Goal: Task Accomplishment & Management: Manage account settings

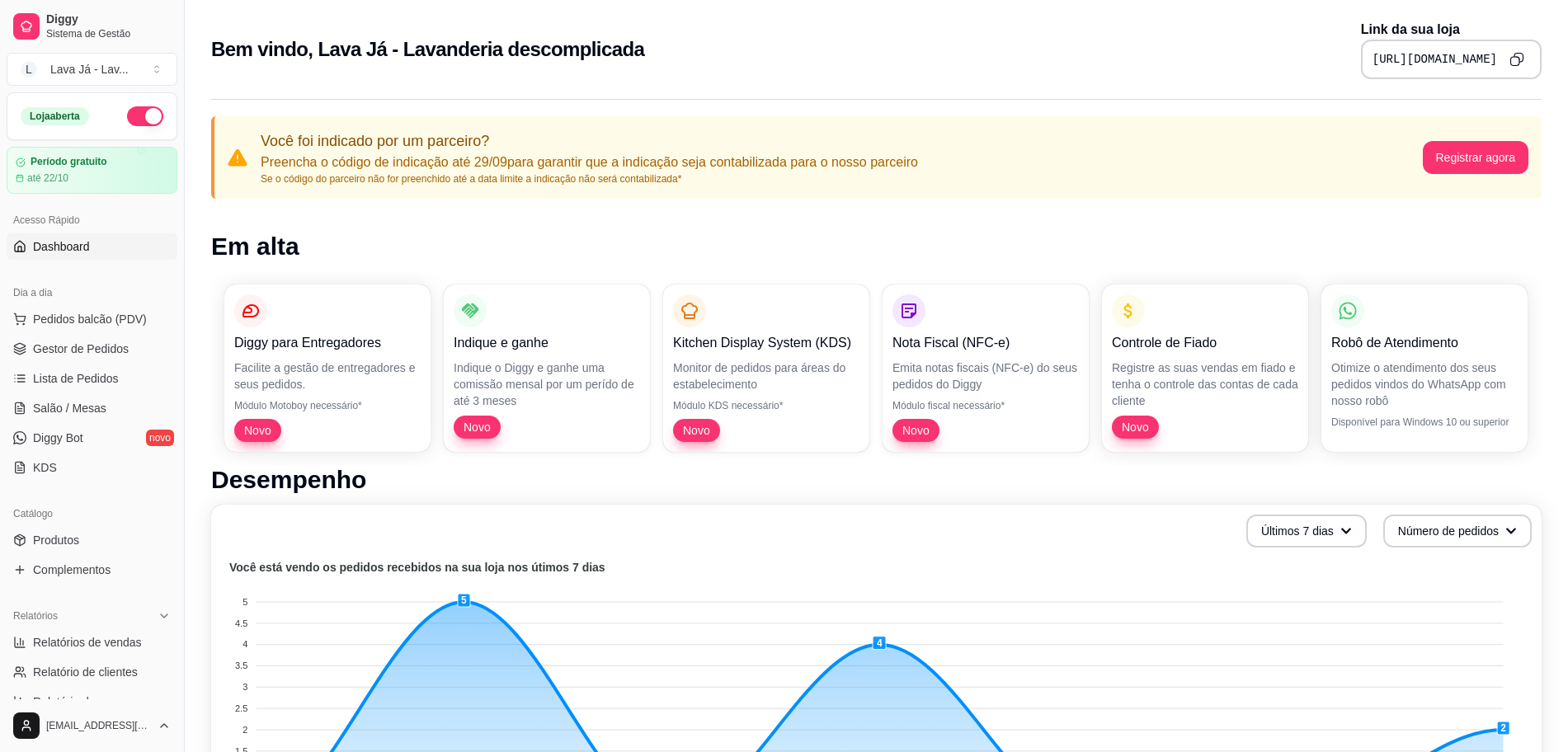
click at [137, 116] on button "button" at bounding box center [145, 116] width 37 height 20
click at [49, 118] on div "Loja fechada" at bounding box center [58, 116] width 76 height 18
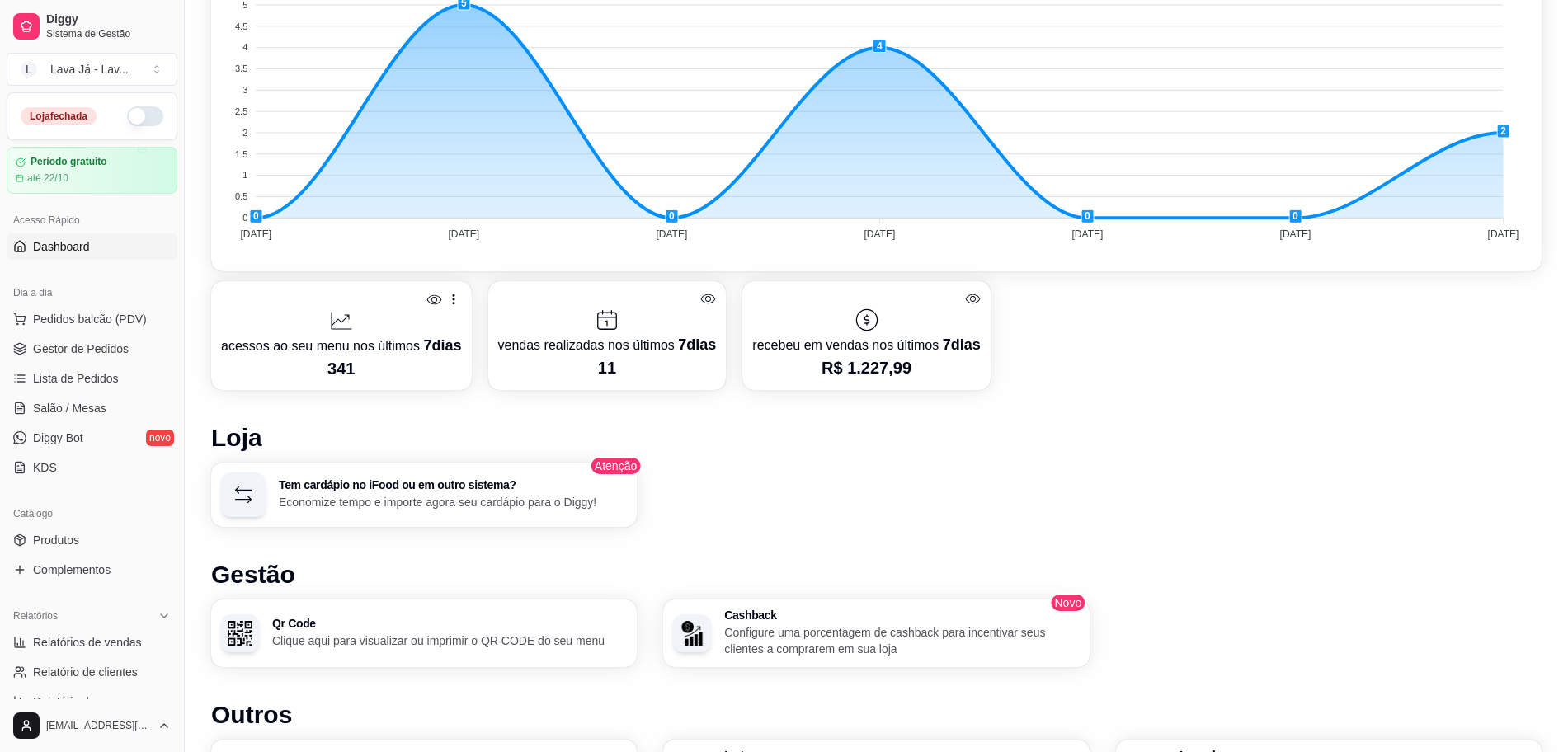
scroll to position [802, 0]
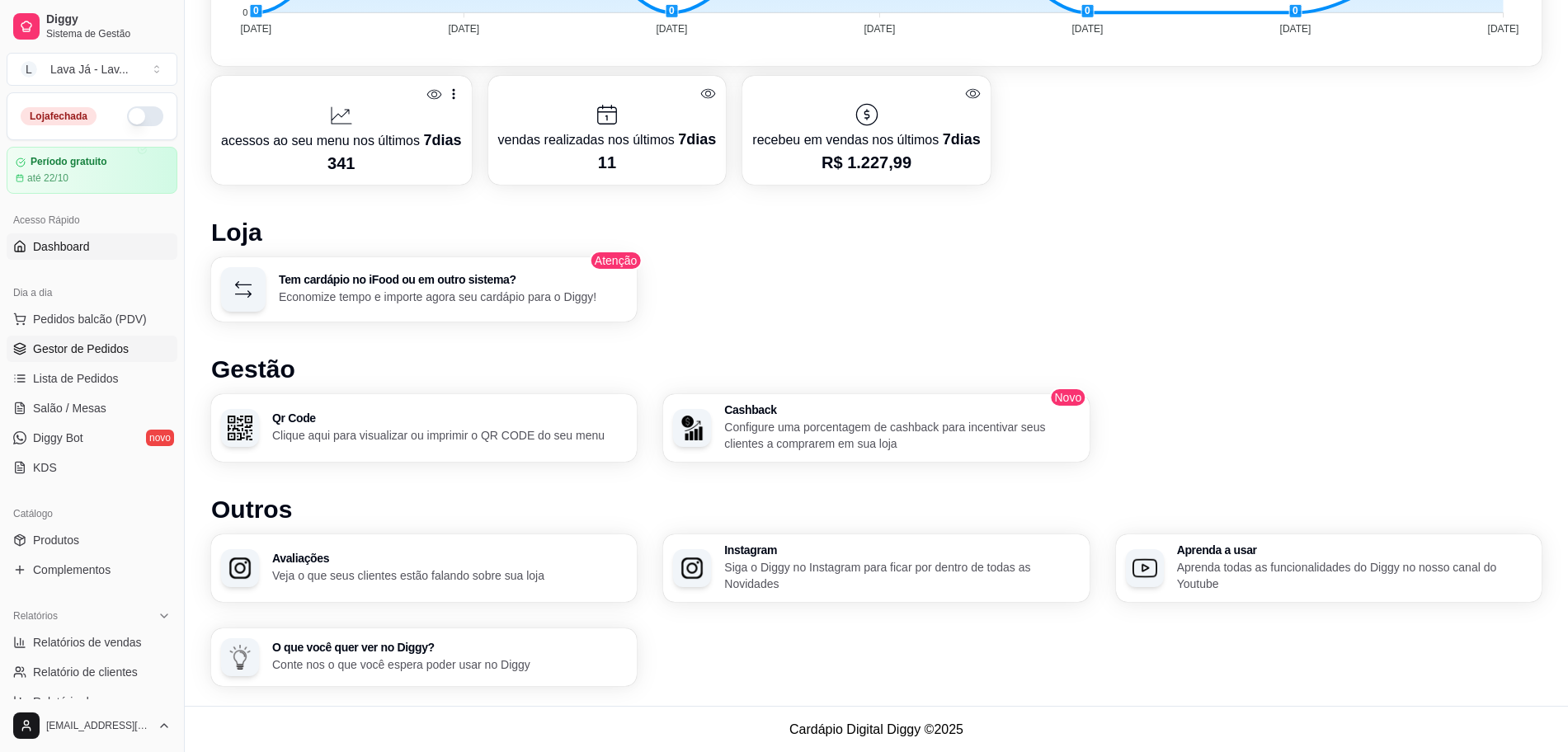
click at [77, 344] on span "Gestor de Pedidos" at bounding box center [81, 348] width 95 height 16
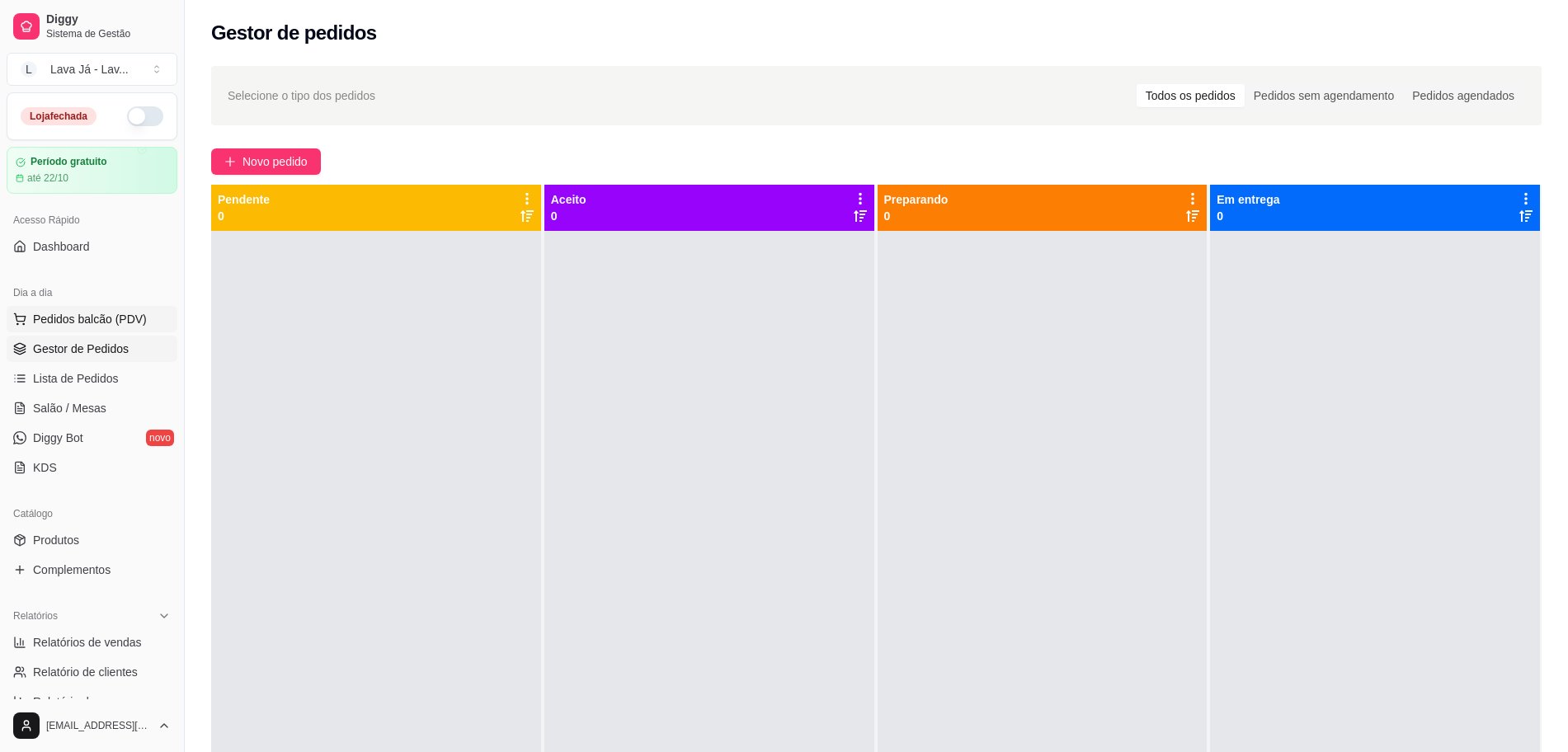
click at [80, 320] on span "Pedidos balcão (PDV)" at bounding box center [90, 319] width 114 height 16
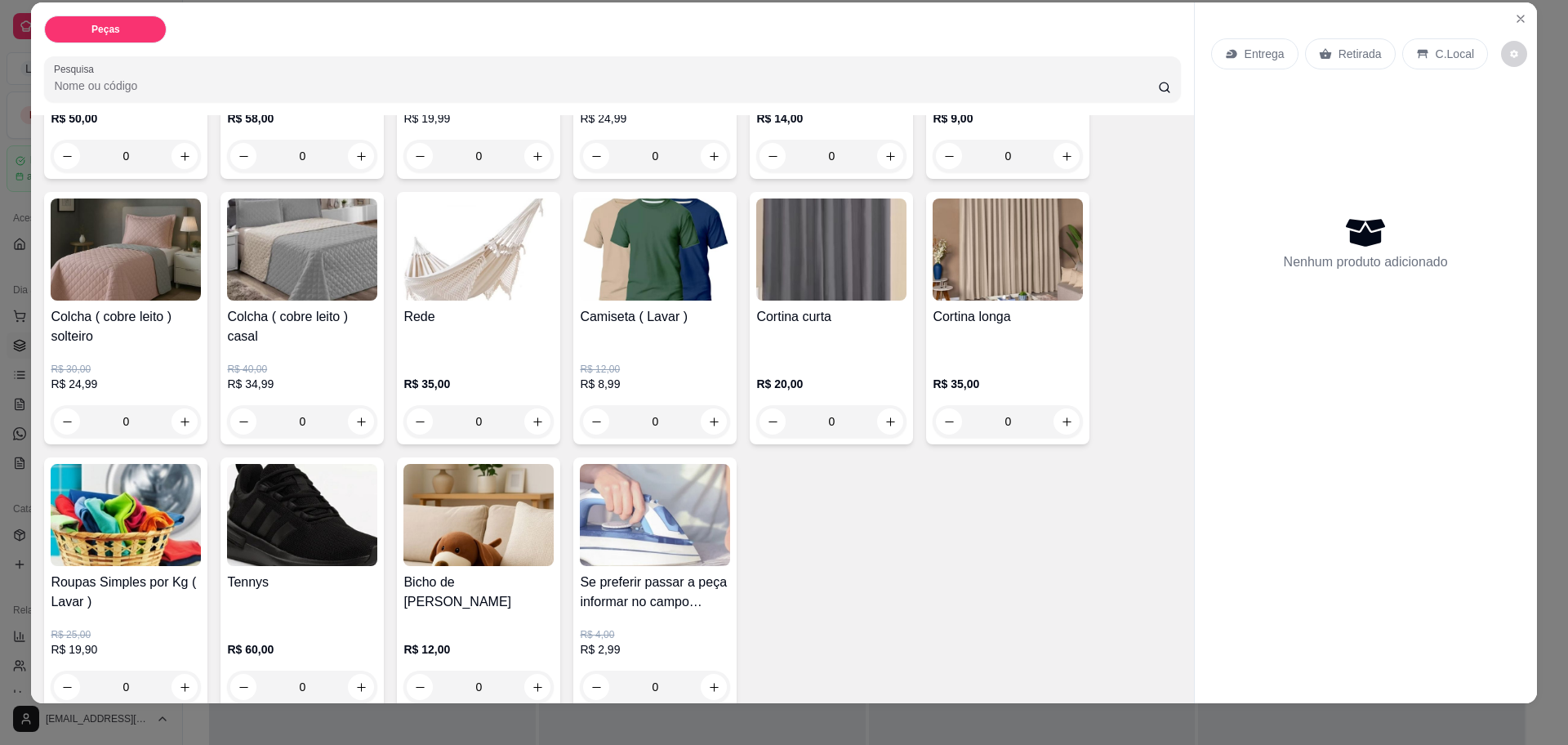
scroll to position [30, 0]
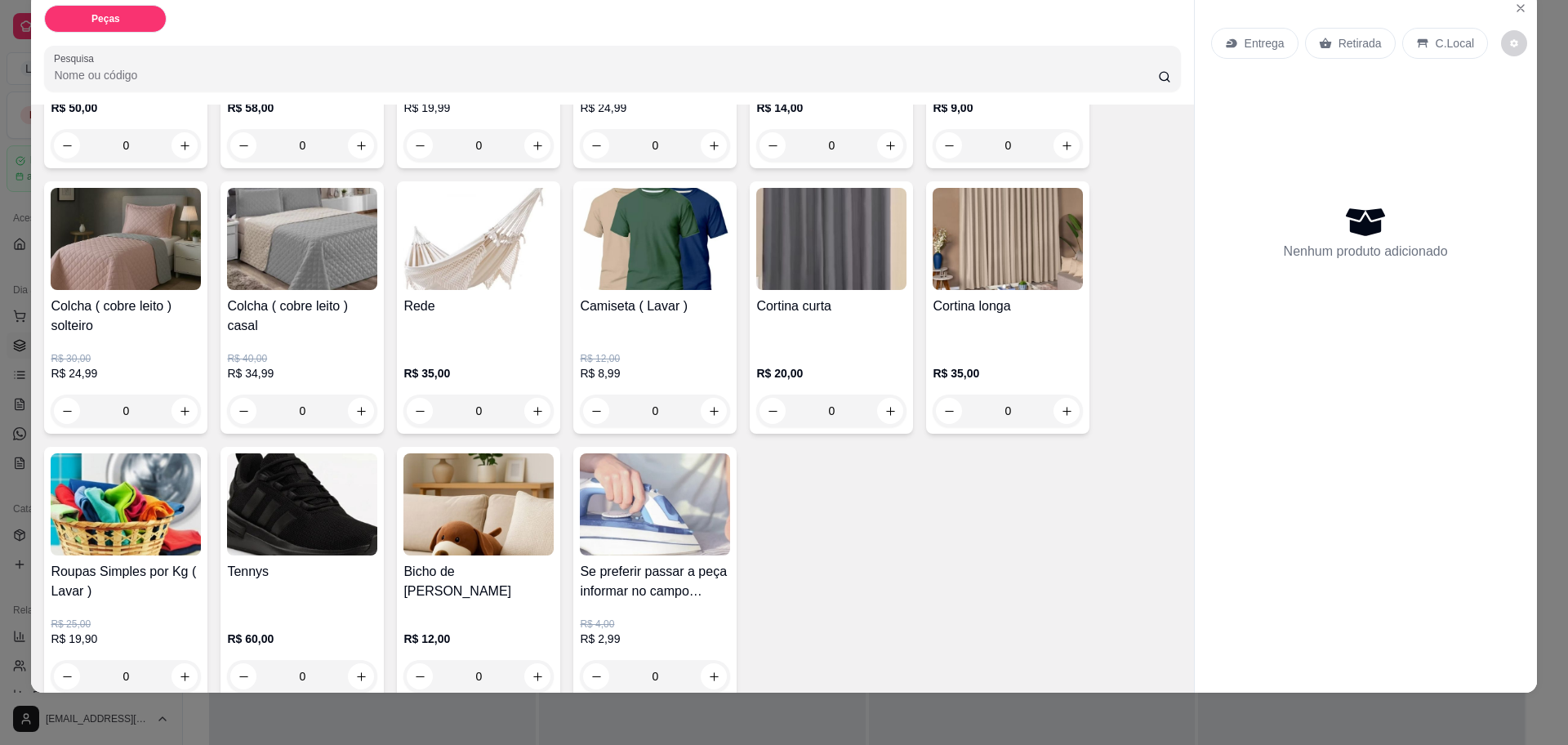
click at [651, 562] on h4 "Se preferir passar a peça informar no campo observações valor por unidade" at bounding box center [655, 581] width 150 height 39
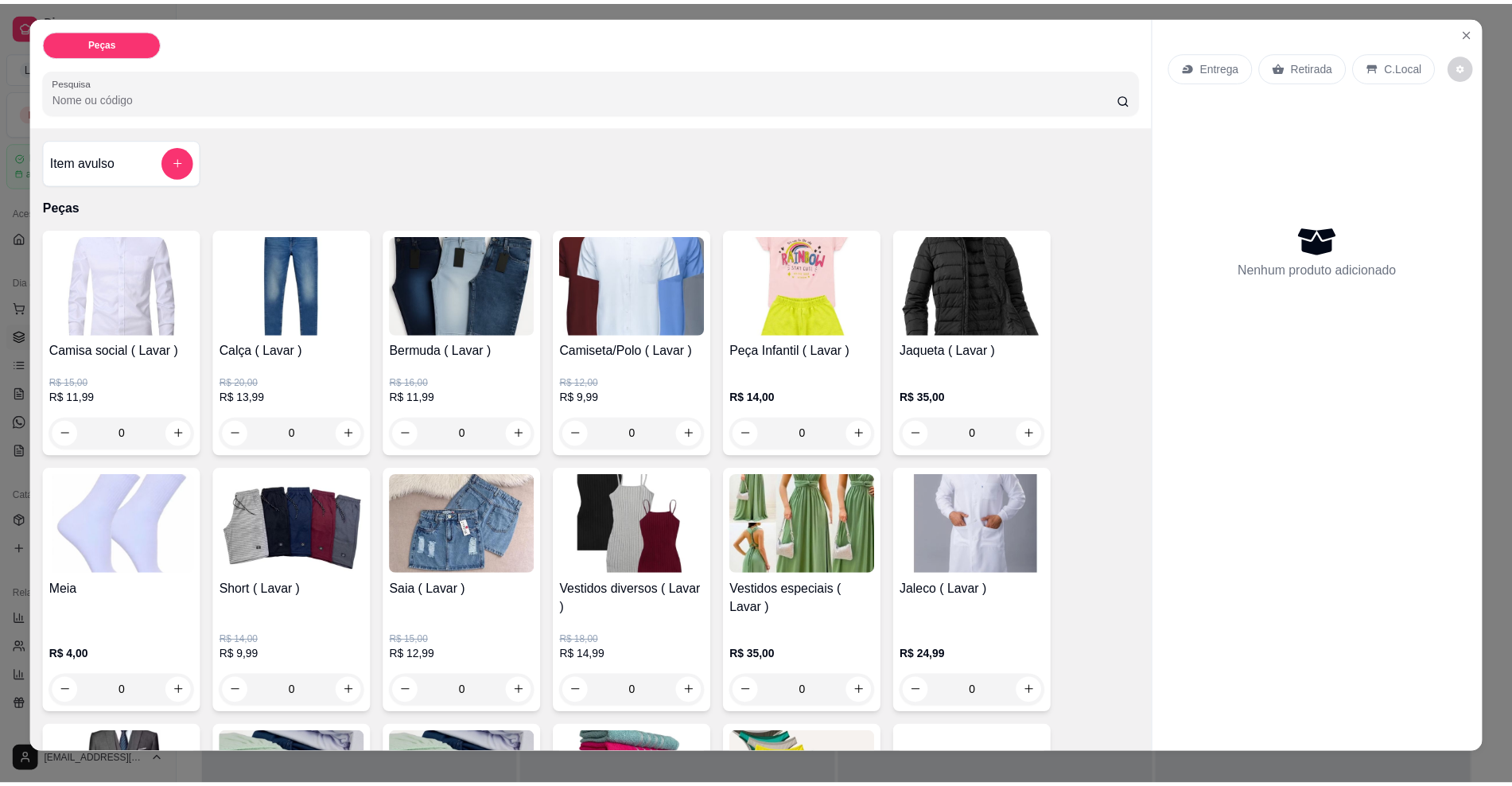
scroll to position [0, 0]
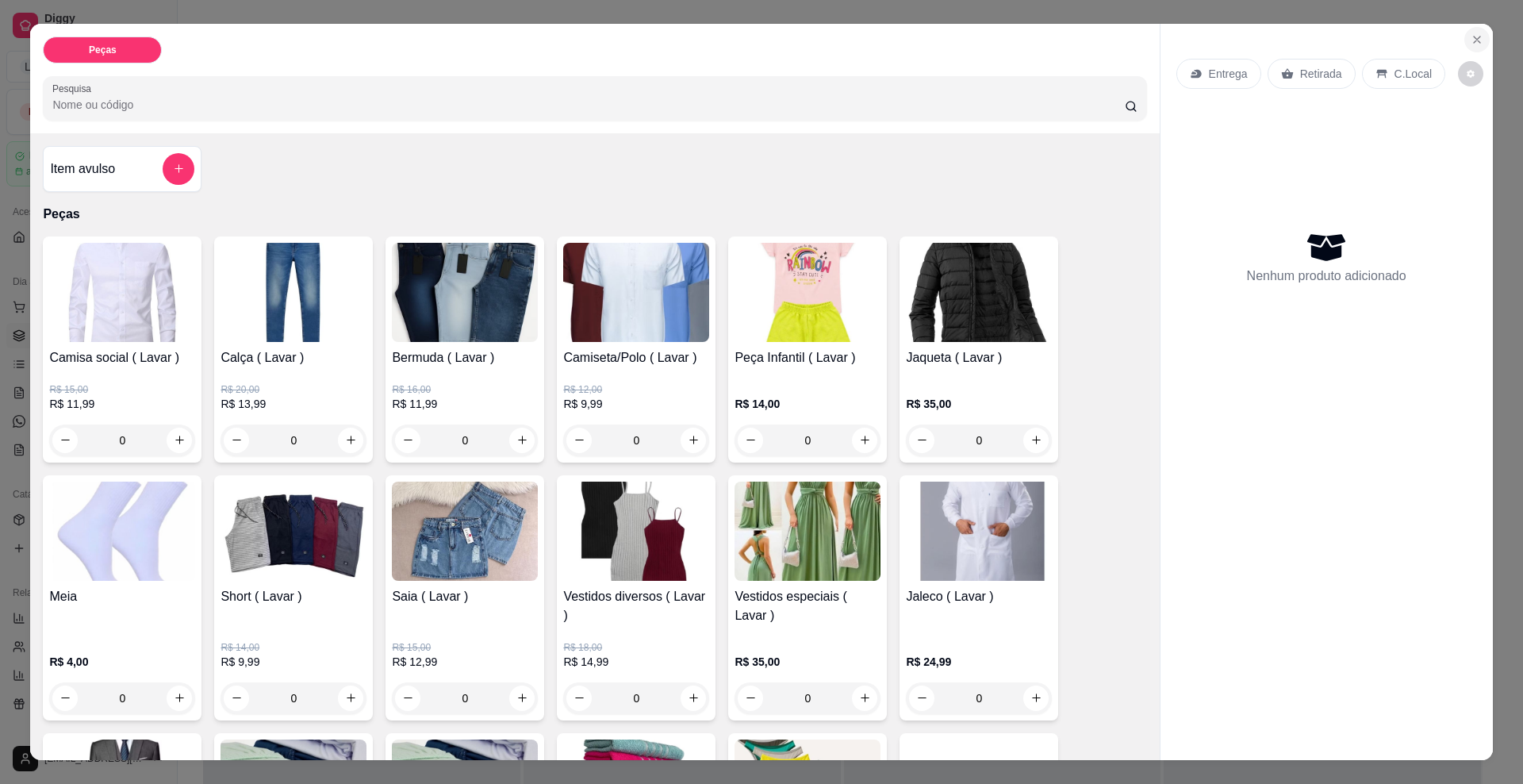
click at [1477, 43] on button "Close" at bounding box center [1477, 39] width 25 height 25
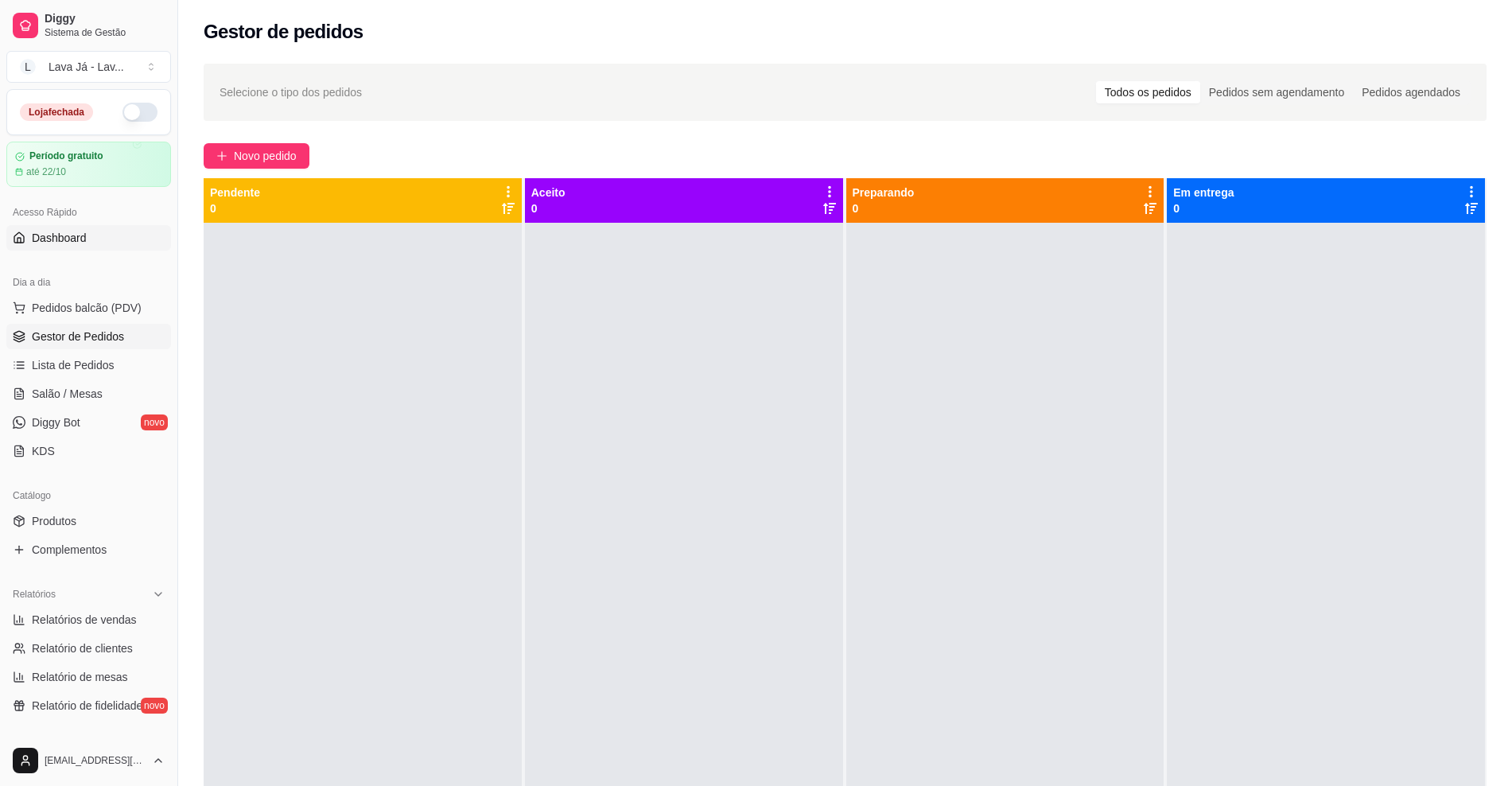
click at [53, 235] on span "Dashboard" at bounding box center [59, 237] width 55 height 16
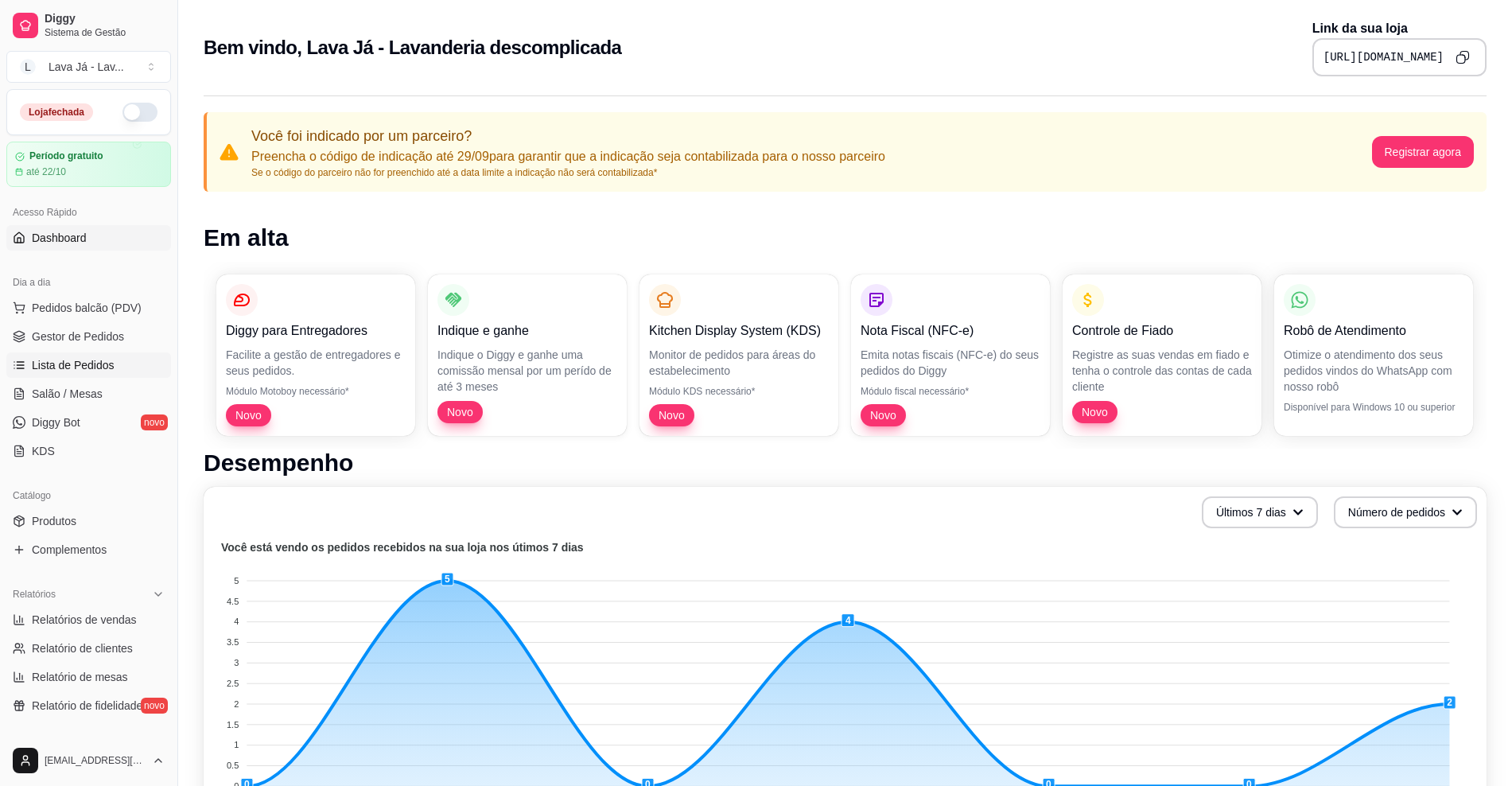
click at [63, 365] on span "Lista de Pedidos" at bounding box center [73, 365] width 83 height 16
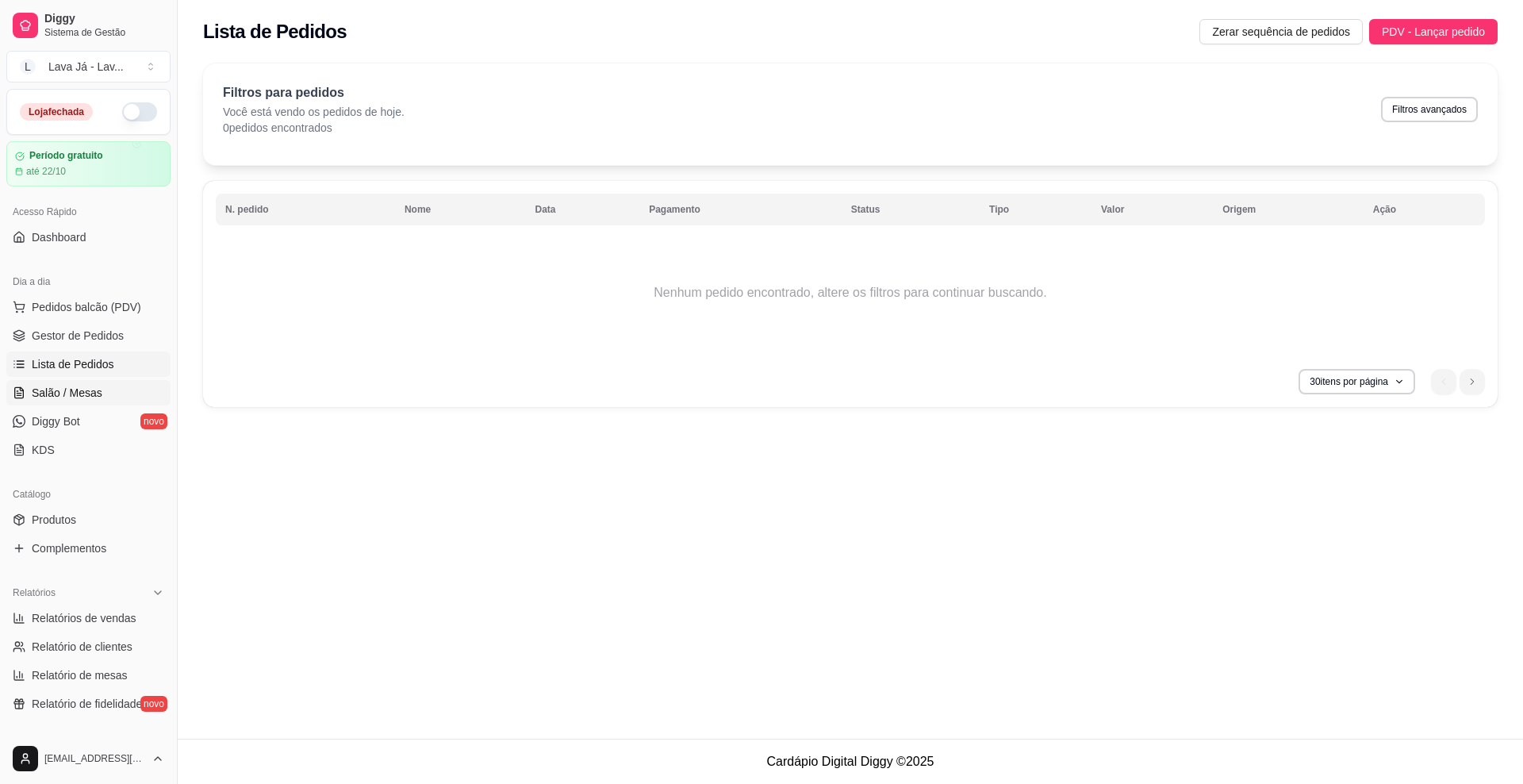
click at [62, 386] on span "Salão / Mesas" at bounding box center [67, 392] width 70 height 16
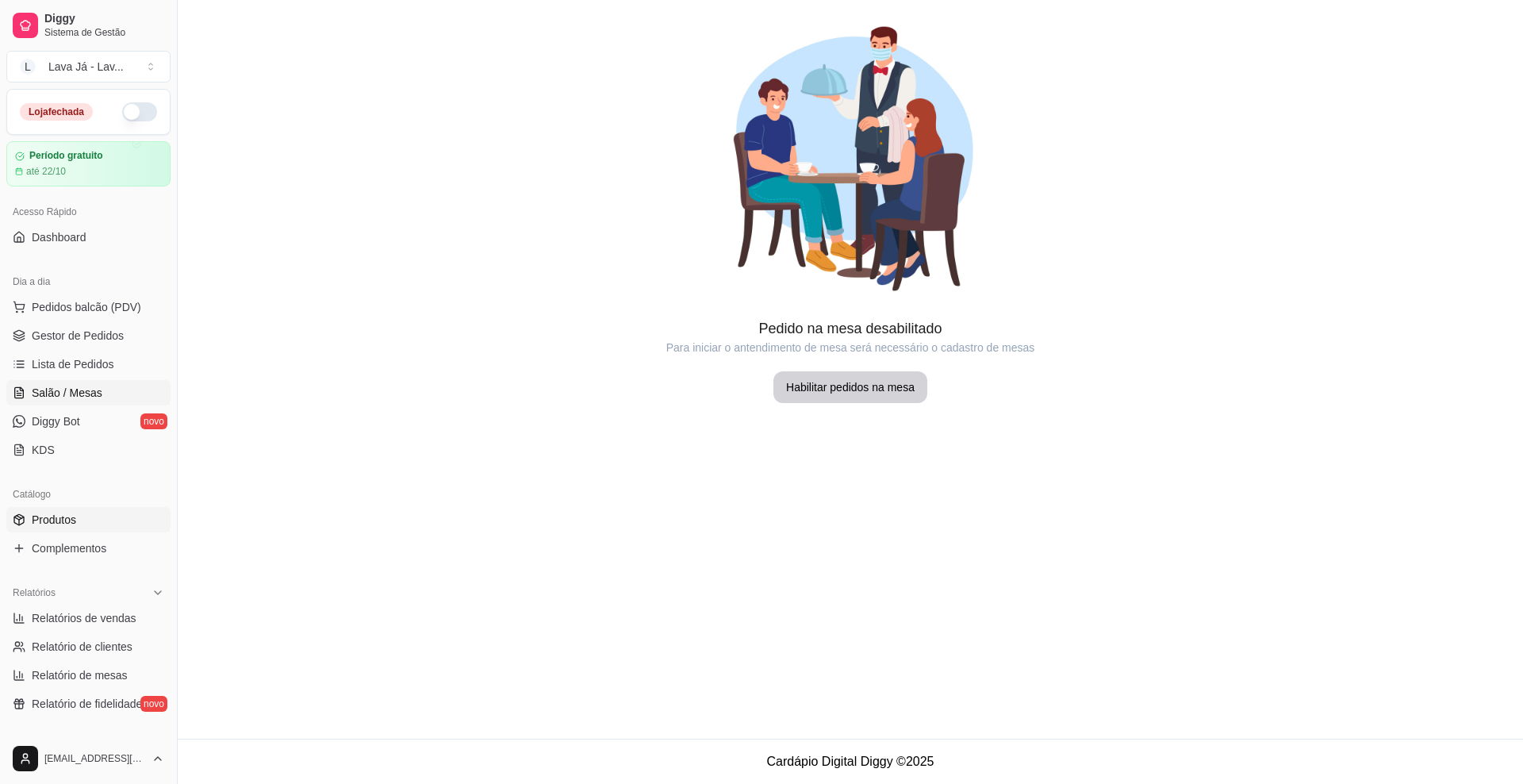
click at [45, 521] on span "Produtos" at bounding box center [54, 519] width 44 height 16
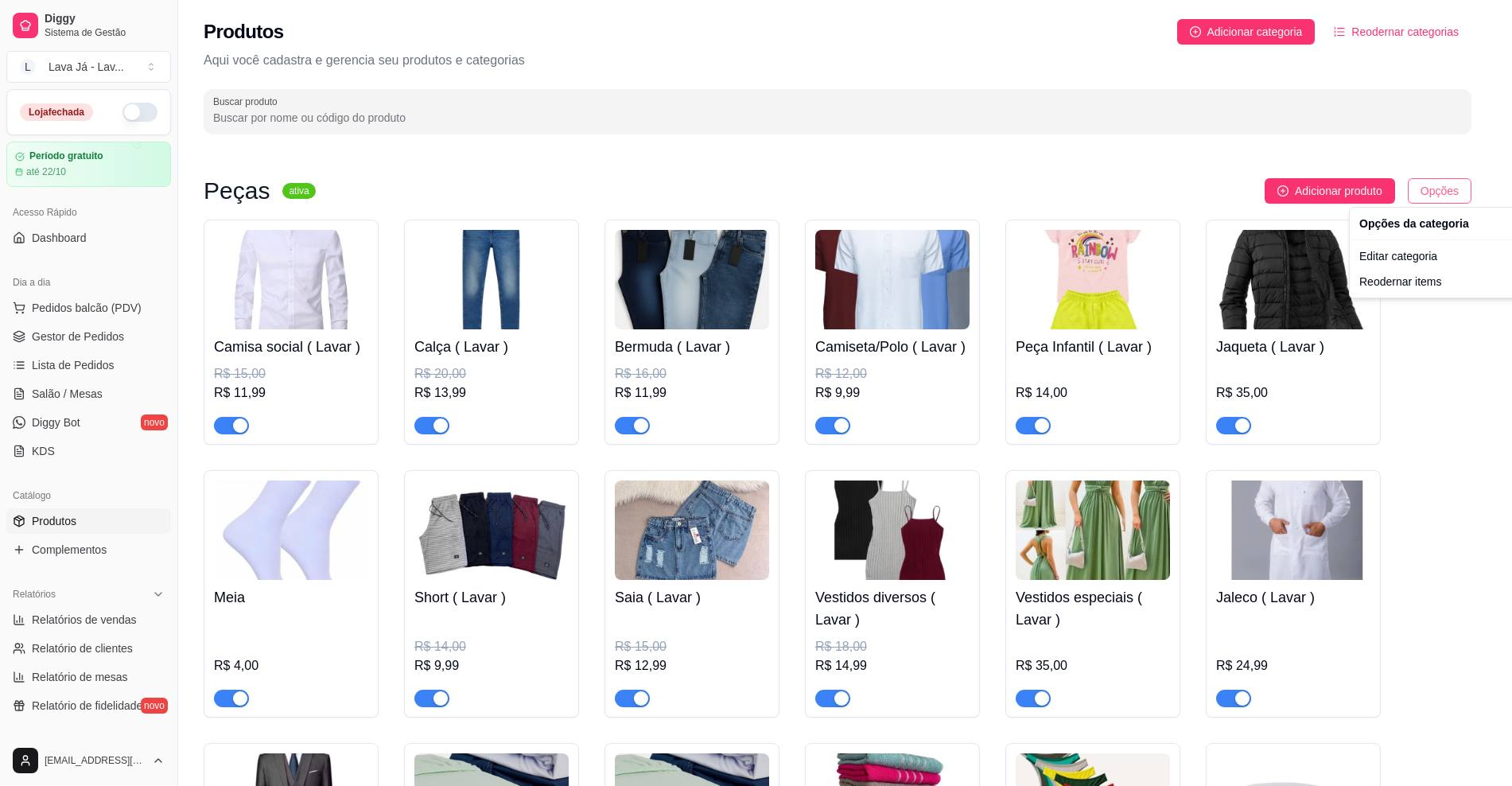
click at [1459, 189] on html "Diggy Sistema de Gestão L Lava Já - Lav ... Loja fechada Período gratuito até 2…" at bounding box center [756, 393] width 1512 height 786
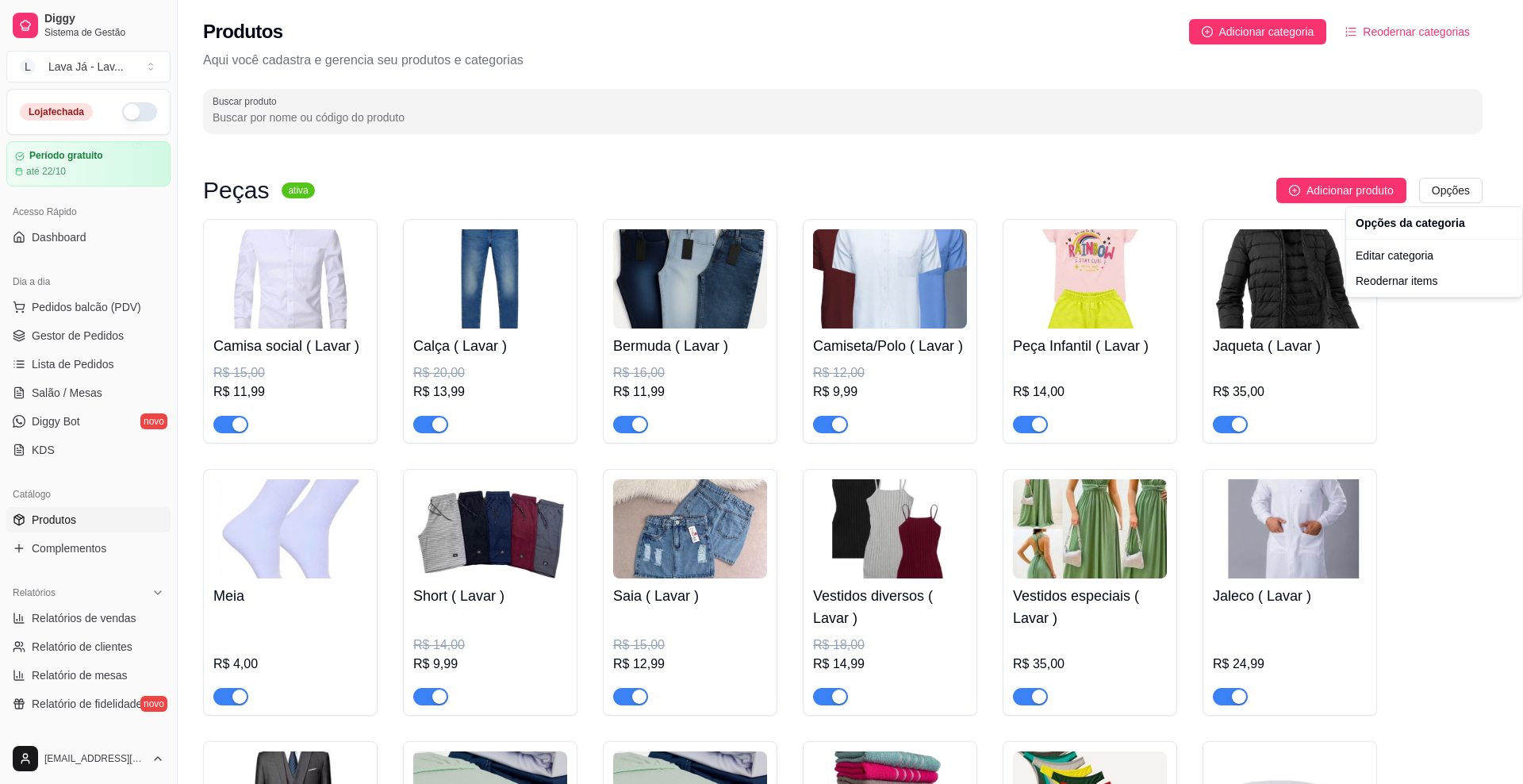
click at [1122, 159] on html "Diggy Sistema de Gestão L Lava Já - Lav ... Loja fechada Período gratuito até 2…" at bounding box center [761, 392] width 1523 height 784
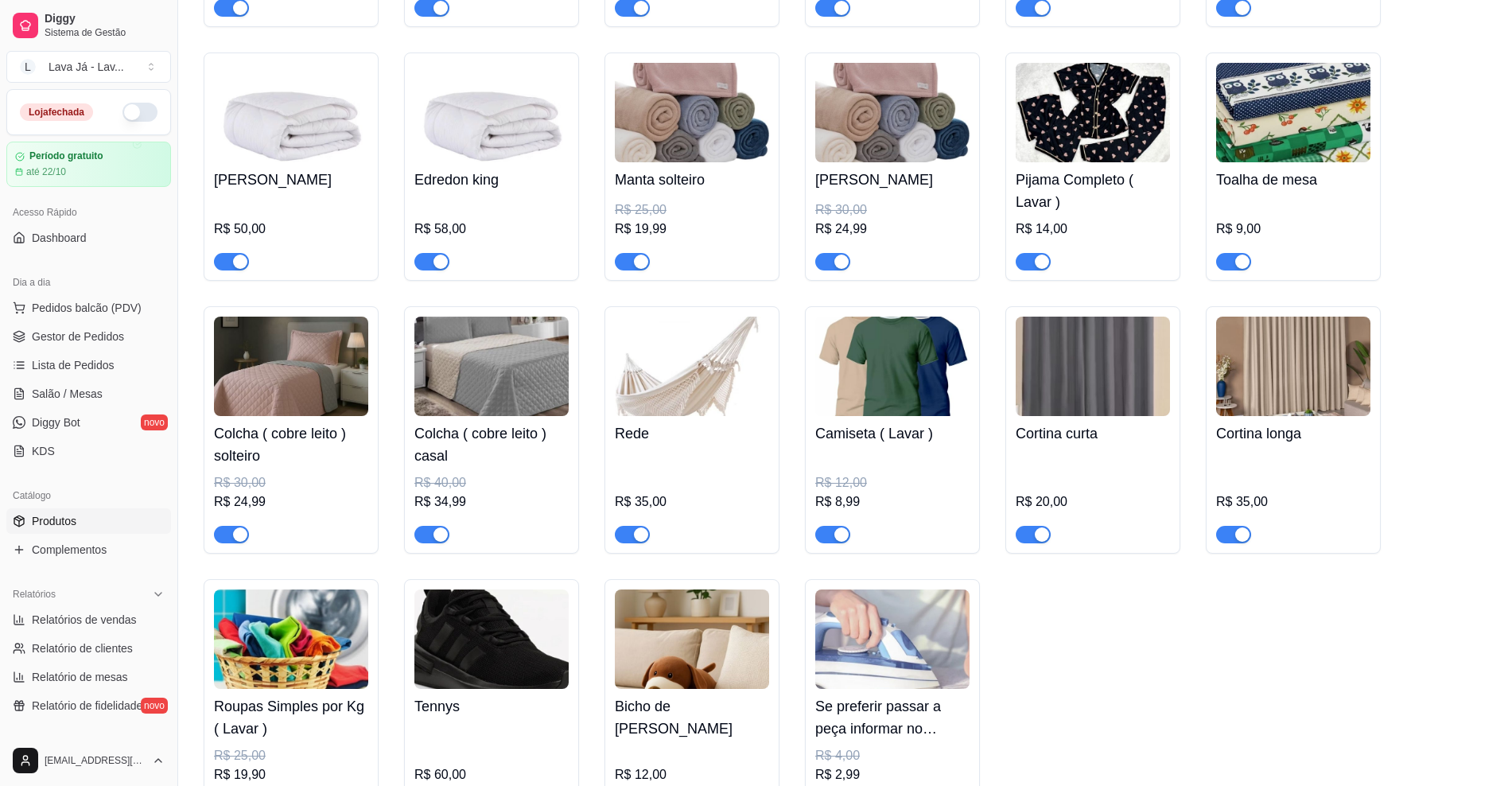
scroll to position [1089, 0]
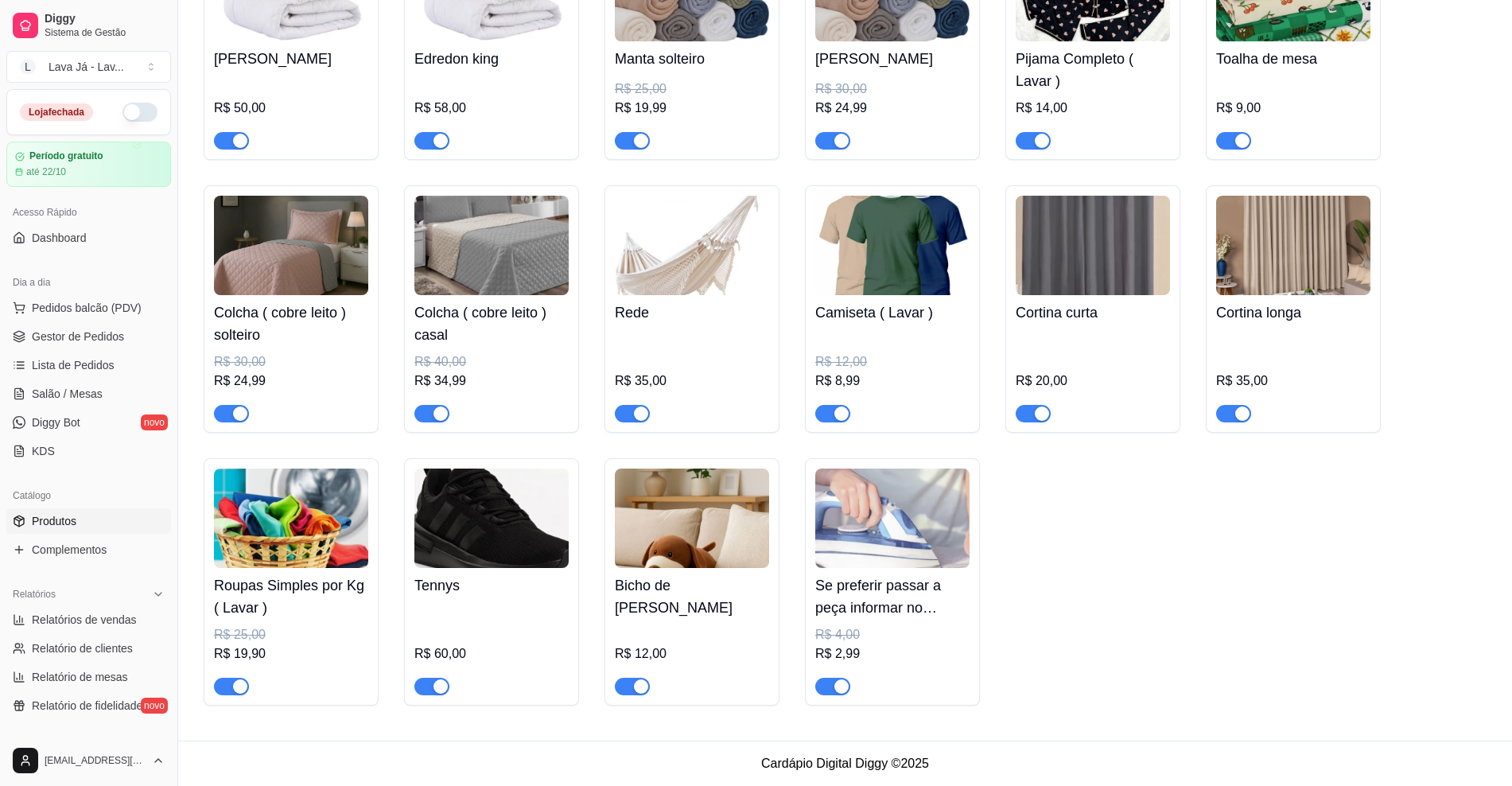
click at [289, 535] on img at bounding box center [291, 517] width 154 height 99
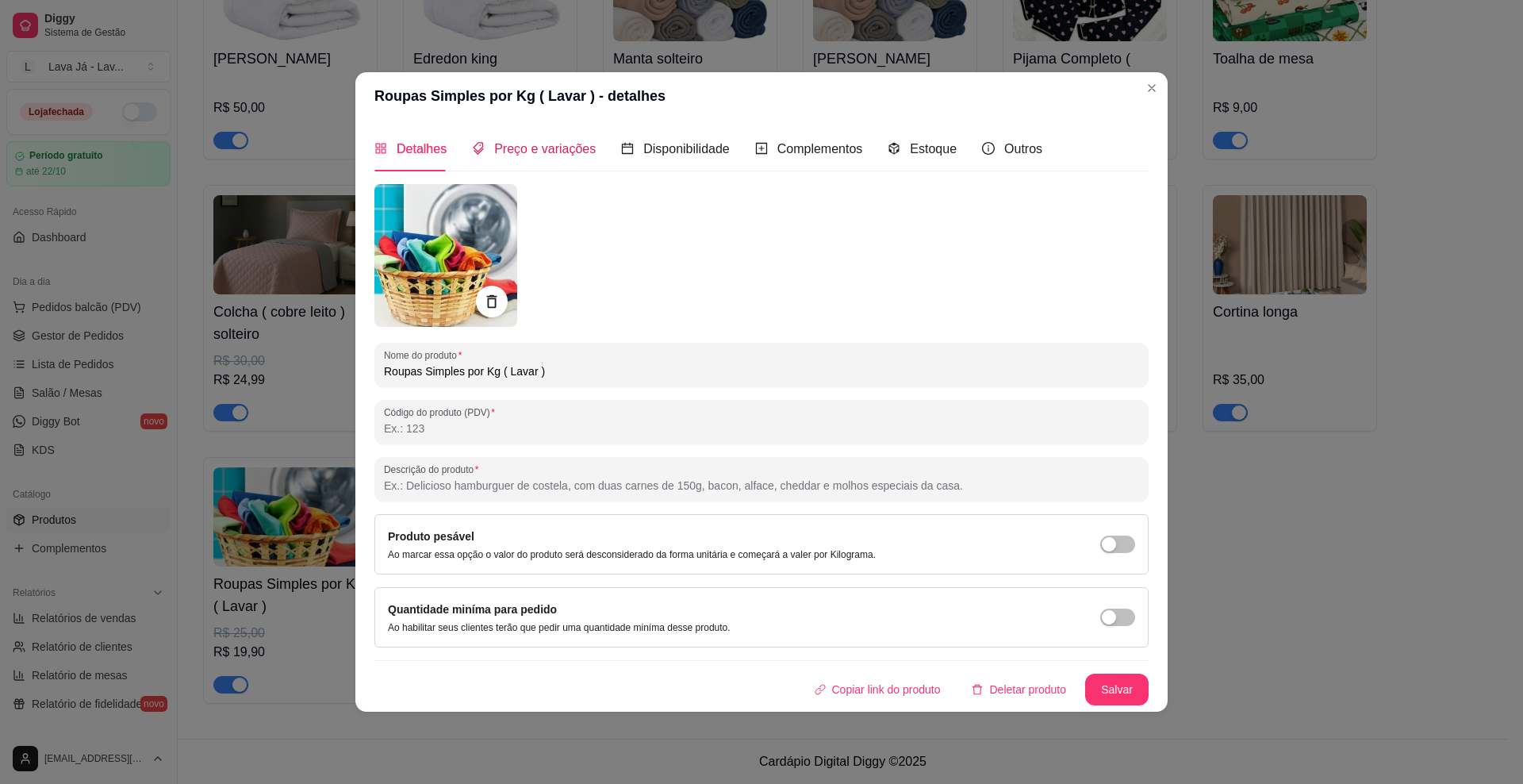
click at [552, 154] on span "Preço e variações" at bounding box center [545, 148] width 102 height 13
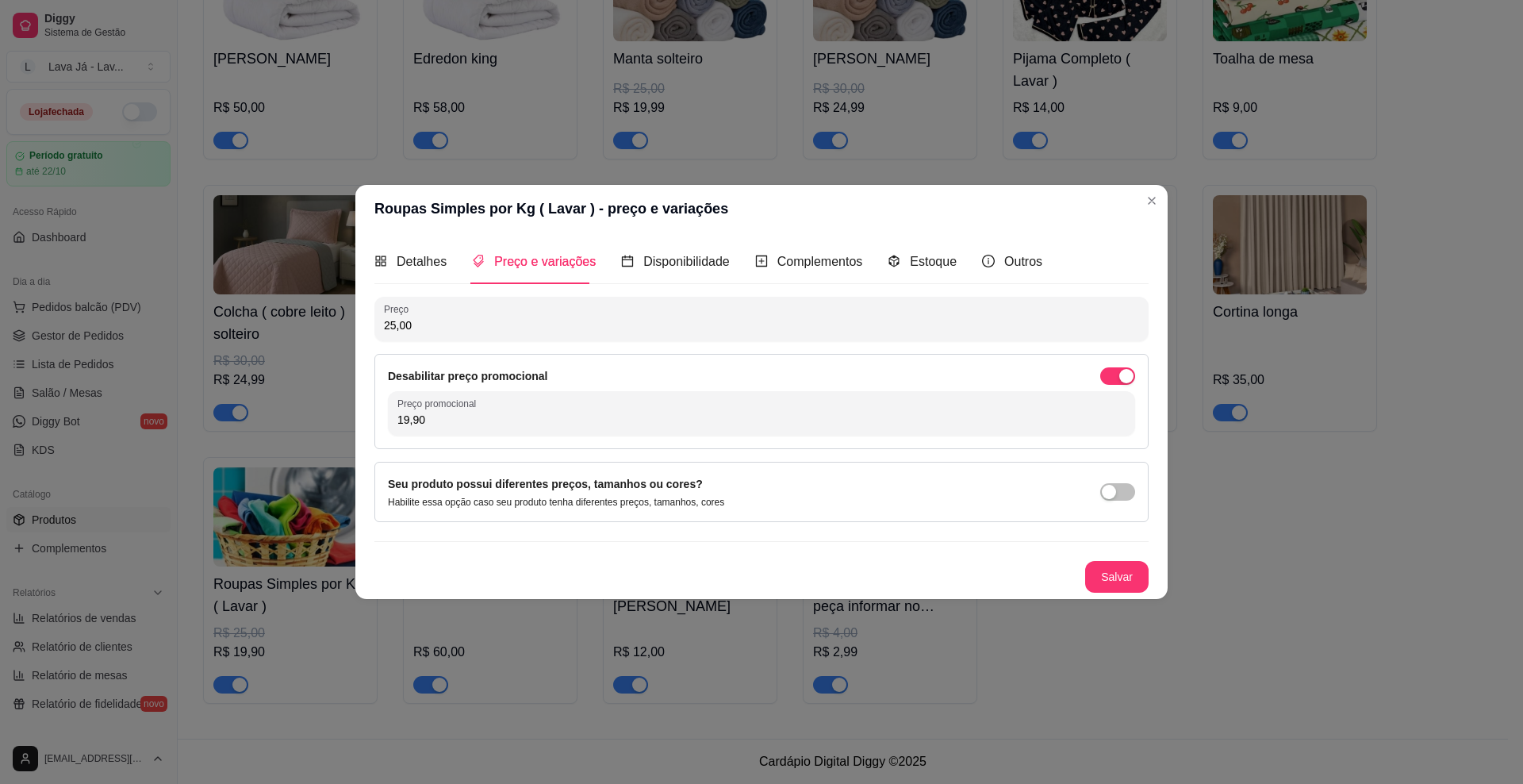
click at [547, 419] on input "19,90" at bounding box center [761, 419] width 728 height 16
type input "14,99"
click at [1126, 489] on span "button" at bounding box center [1117, 492] width 35 height 17
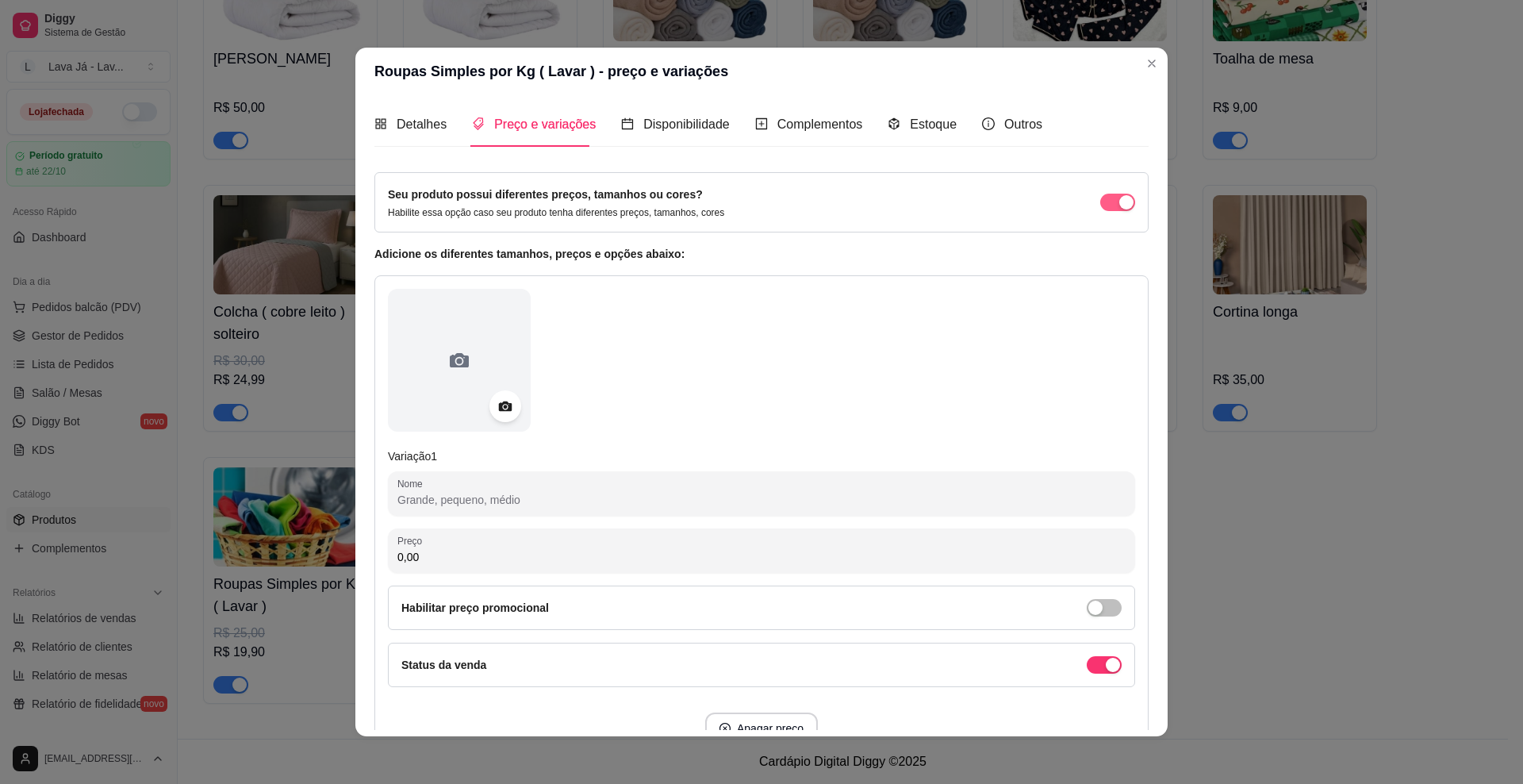
click at [1100, 205] on span "button" at bounding box center [1117, 202] width 35 height 17
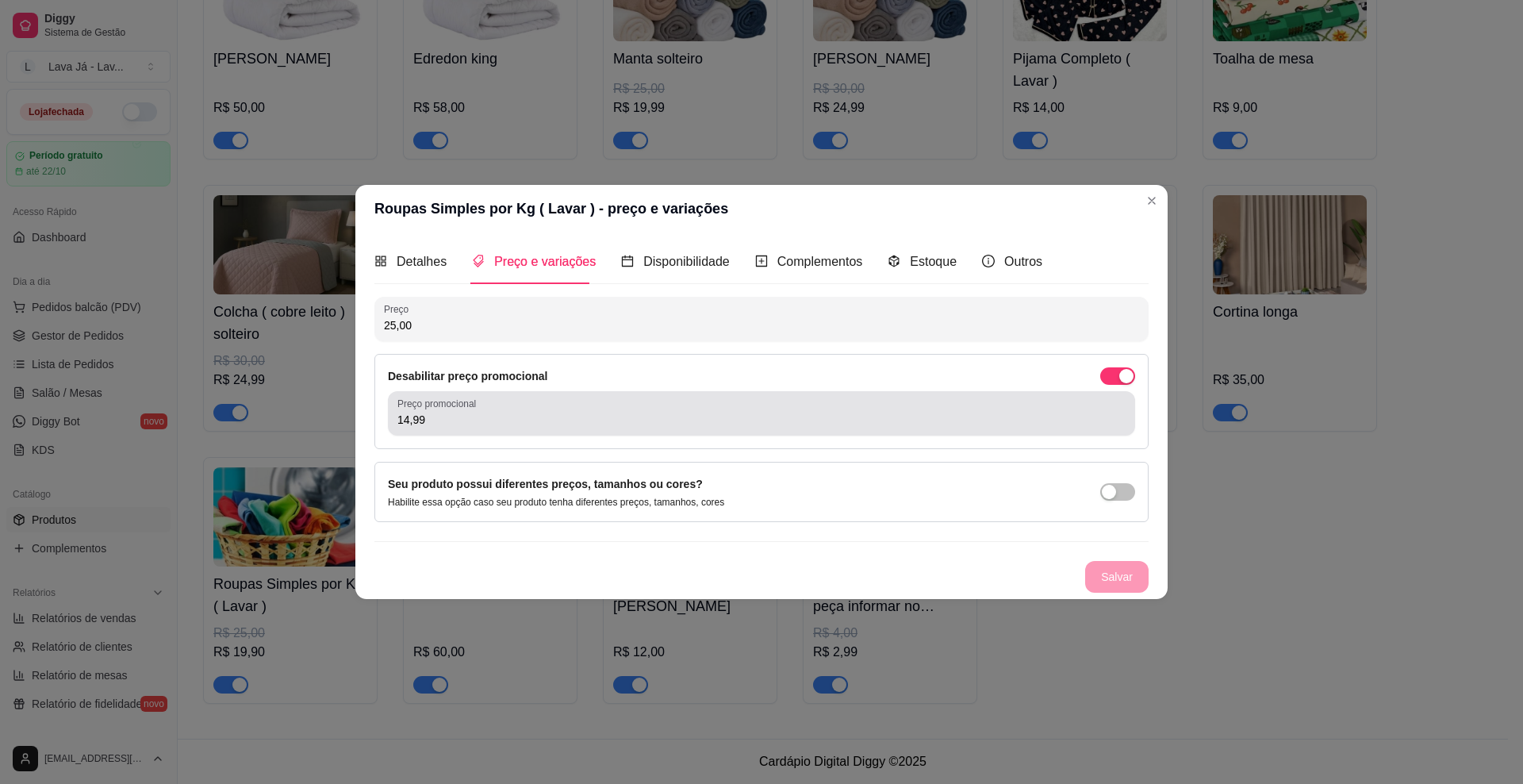
click at [668, 406] on div "14,99" at bounding box center [761, 413] width 728 height 32
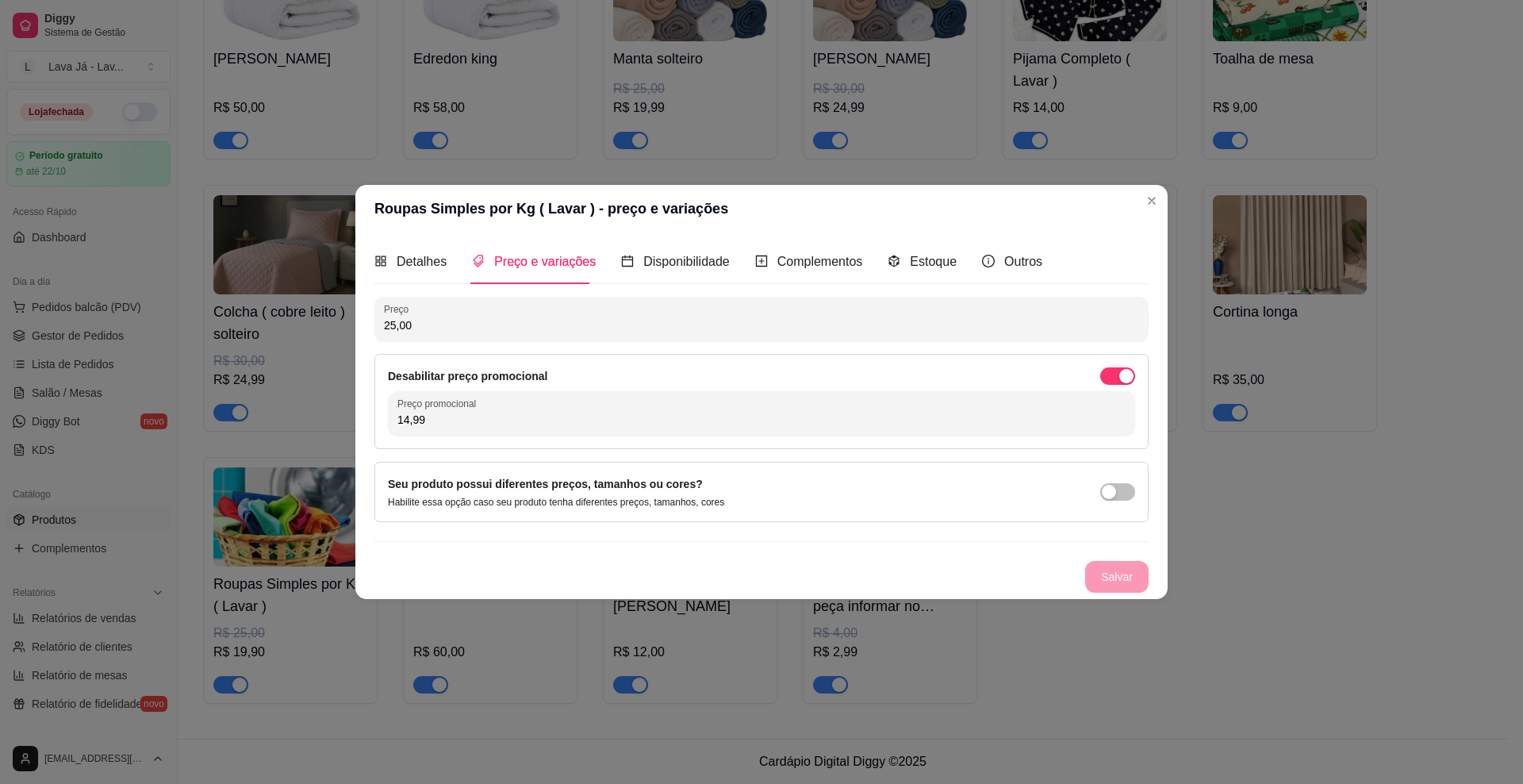
click at [1131, 575] on div "Salvar" at bounding box center [761, 577] width 774 height 32
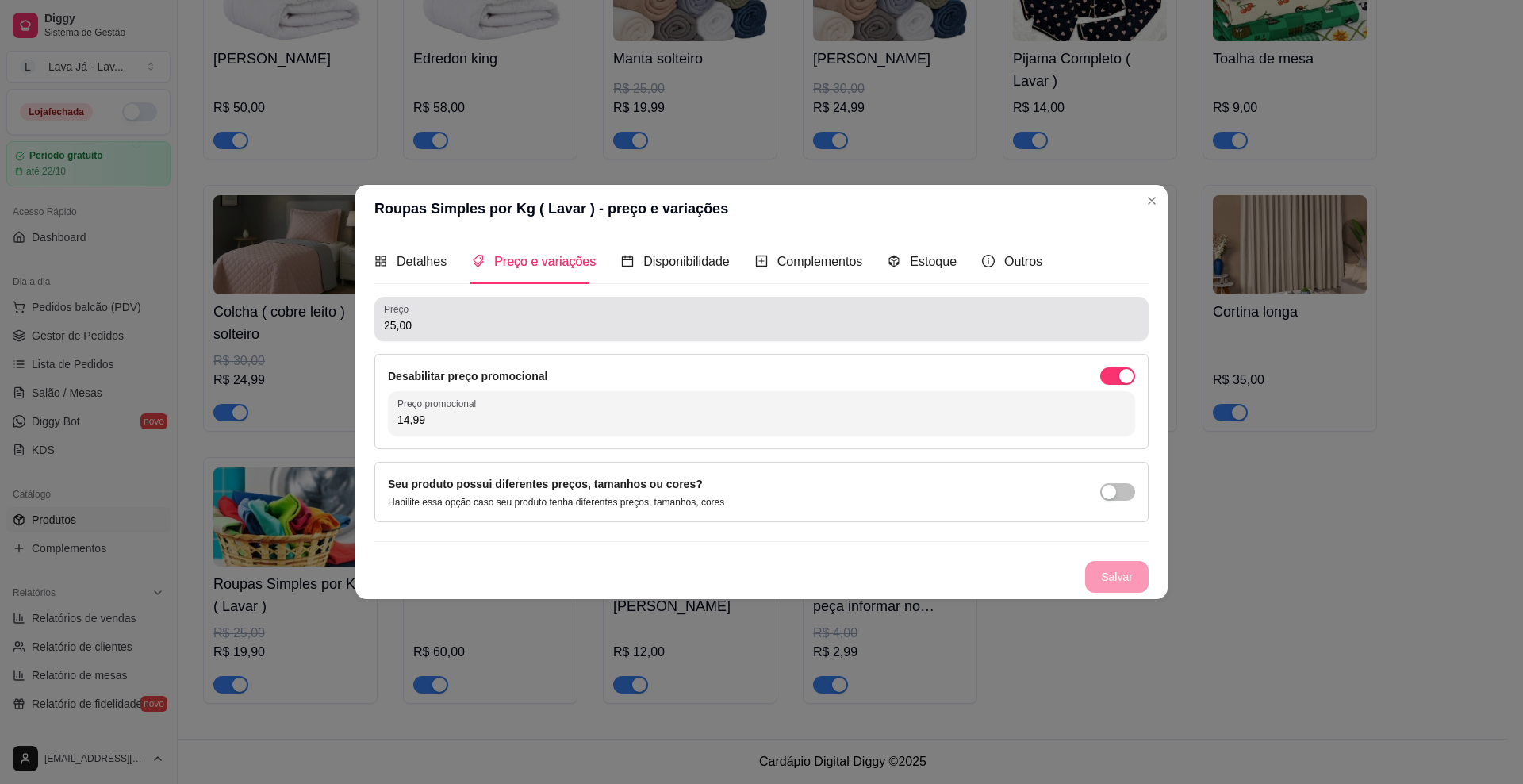
click at [611, 320] on input "25,00" at bounding box center [762, 324] width 755 height 16
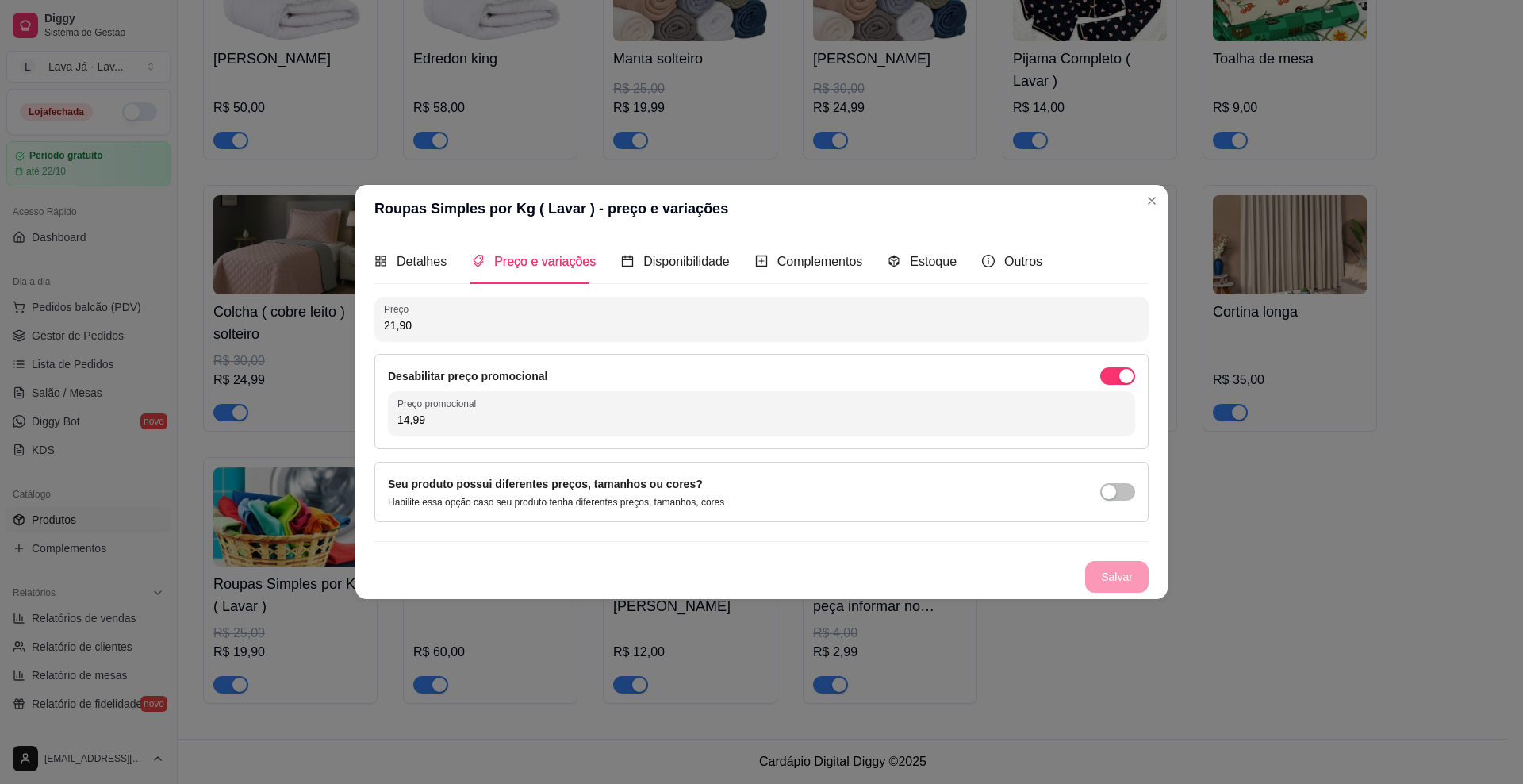
type input "21,90"
drag, startPoint x: 639, startPoint y: 379, endPoint x: 633, endPoint y: 419, distance: 40.4
click at [640, 380] on div "Desabilitar preço promocional" at bounding box center [762, 375] width 747 height 17
drag, startPoint x: 1115, startPoint y: 569, endPoint x: 1203, endPoint y: 550, distance: 90.0
click at [1116, 570] on div "Salvar" at bounding box center [761, 577] width 774 height 32
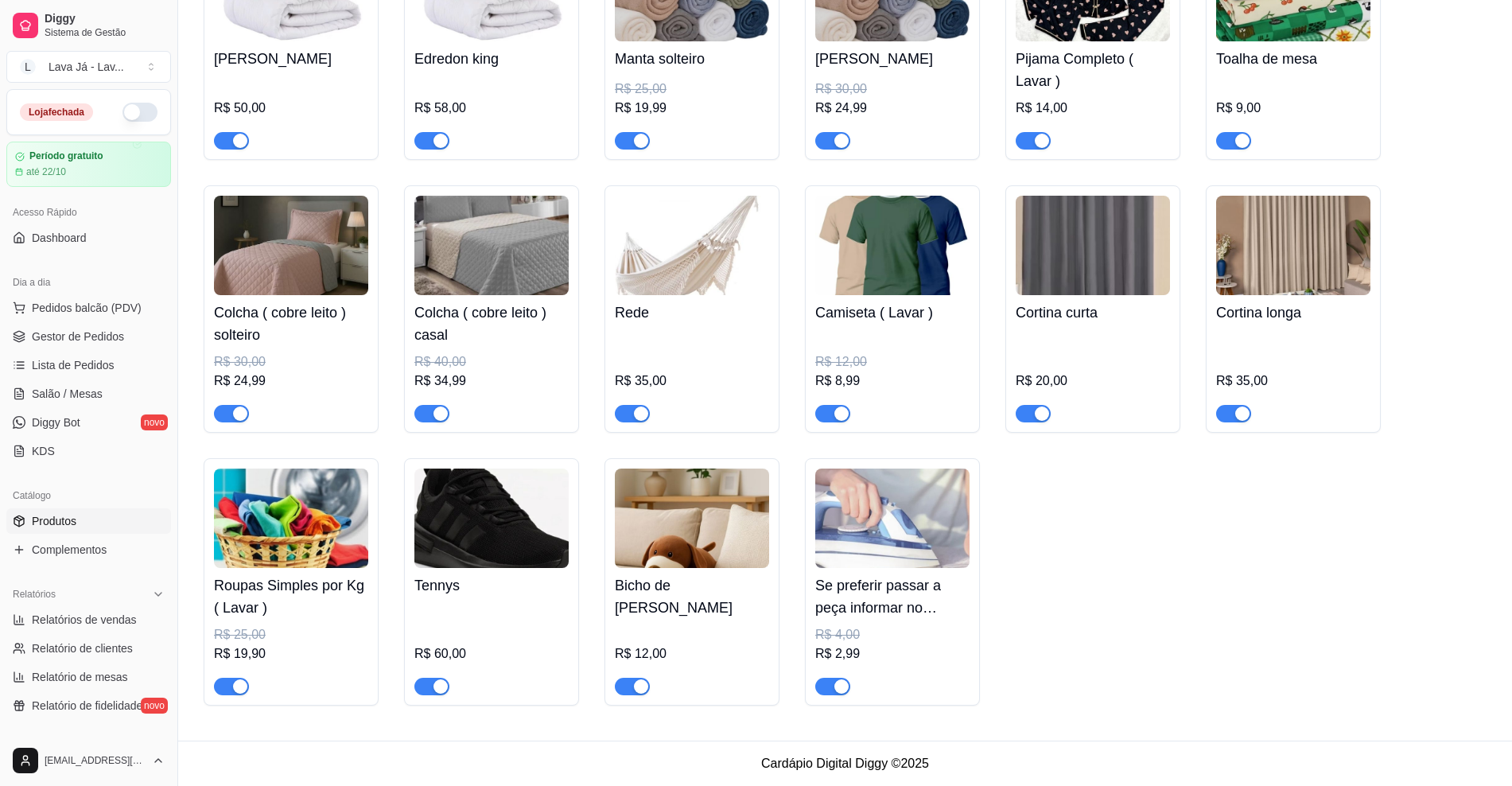
click at [272, 586] on h4 "Roupas Simples por Kg ( Lavar )" at bounding box center [291, 596] width 154 height 44
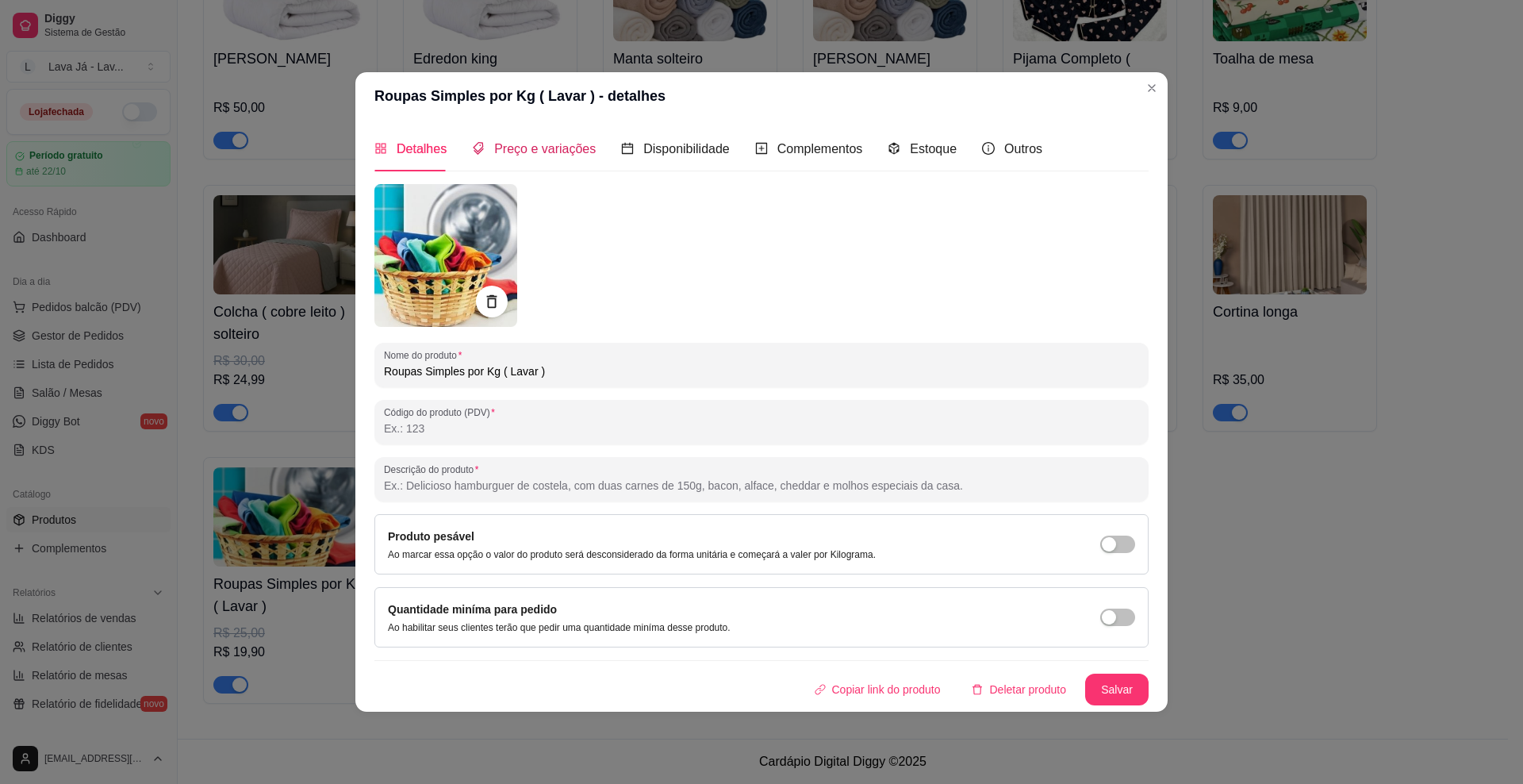
click at [532, 146] on span "Preço e variações" at bounding box center [545, 148] width 102 height 13
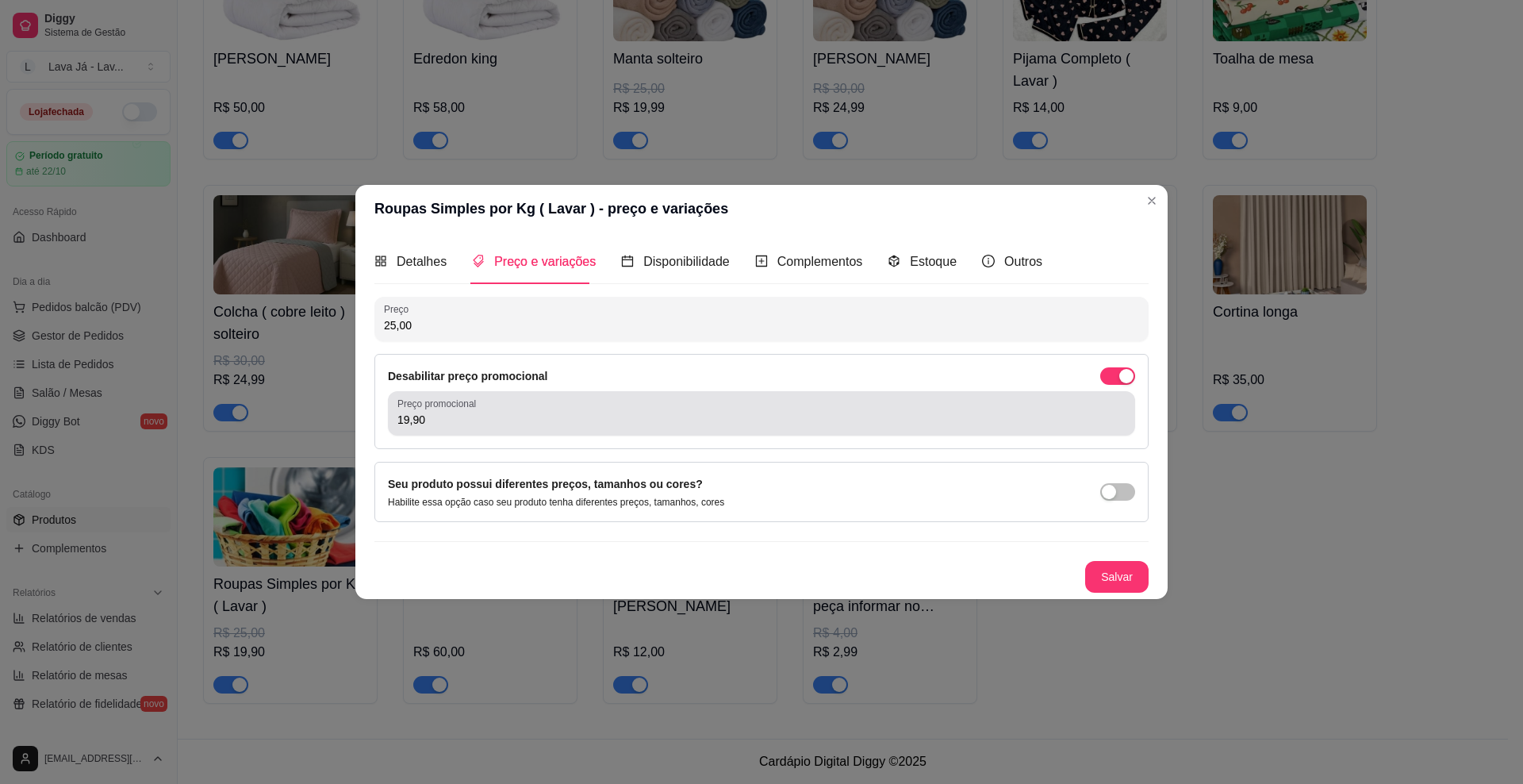
click at [497, 419] on input "19,90" at bounding box center [761, 419] width 728 height 16
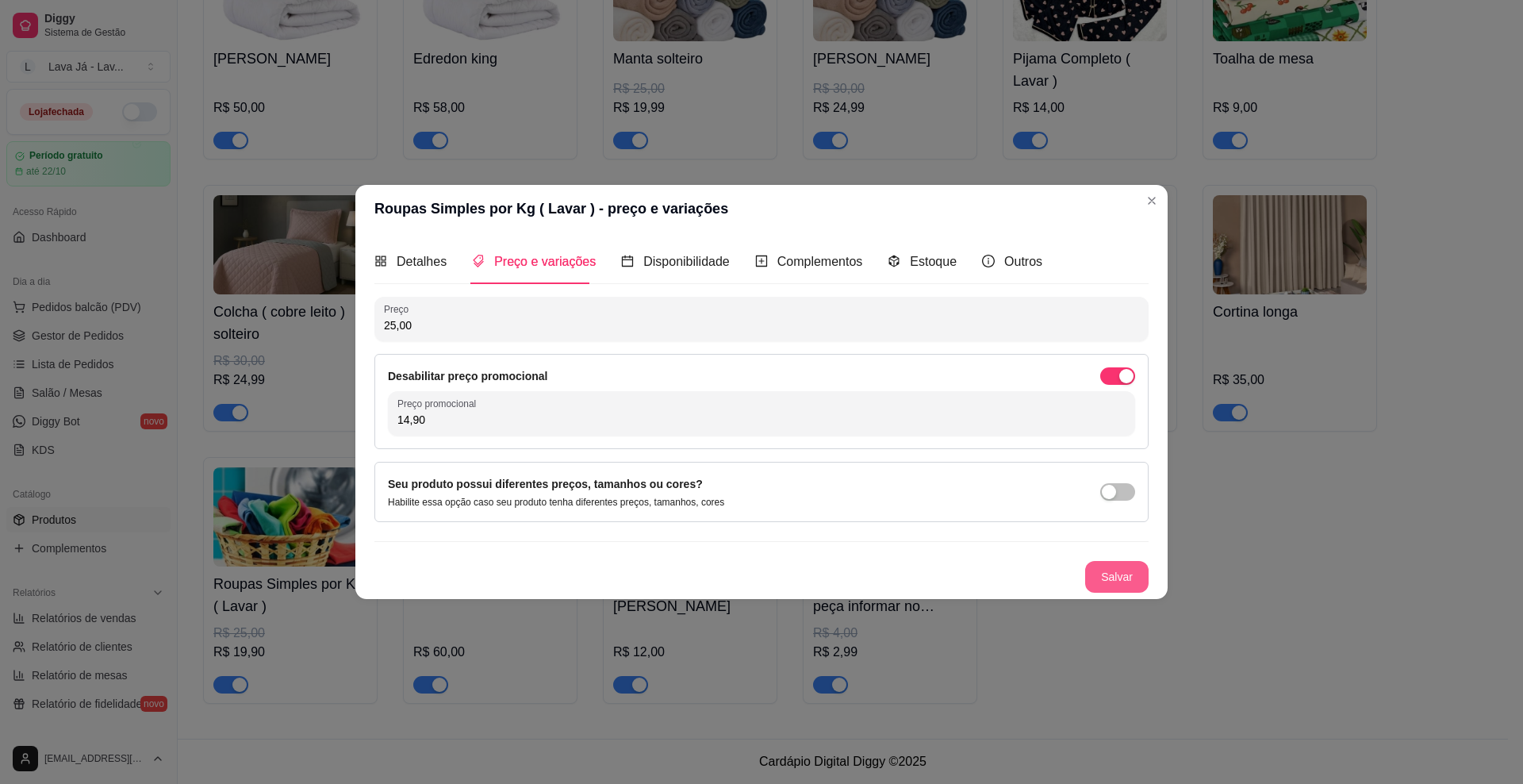
type input "14,90"
click at [1119, 577] on button "Salvar" at bounding box center [1117, 577] width 63 height 32
click at [405, 262] on span "Detalhes" at bounding box center [421, 261] width 50 height 13
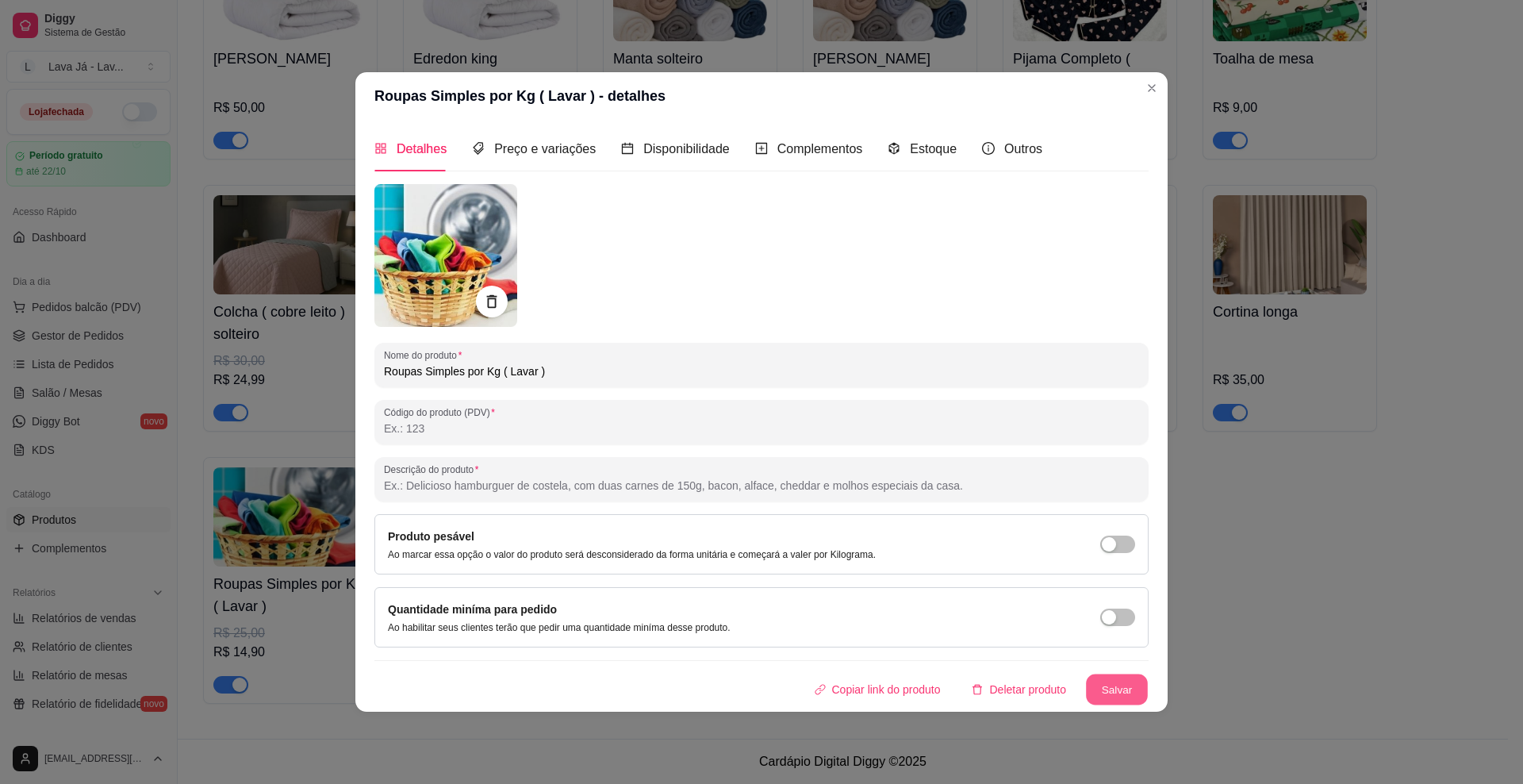
click at [1132, 687] on button "Salvar" at bounding box center [1117, 690] width 62 height 31
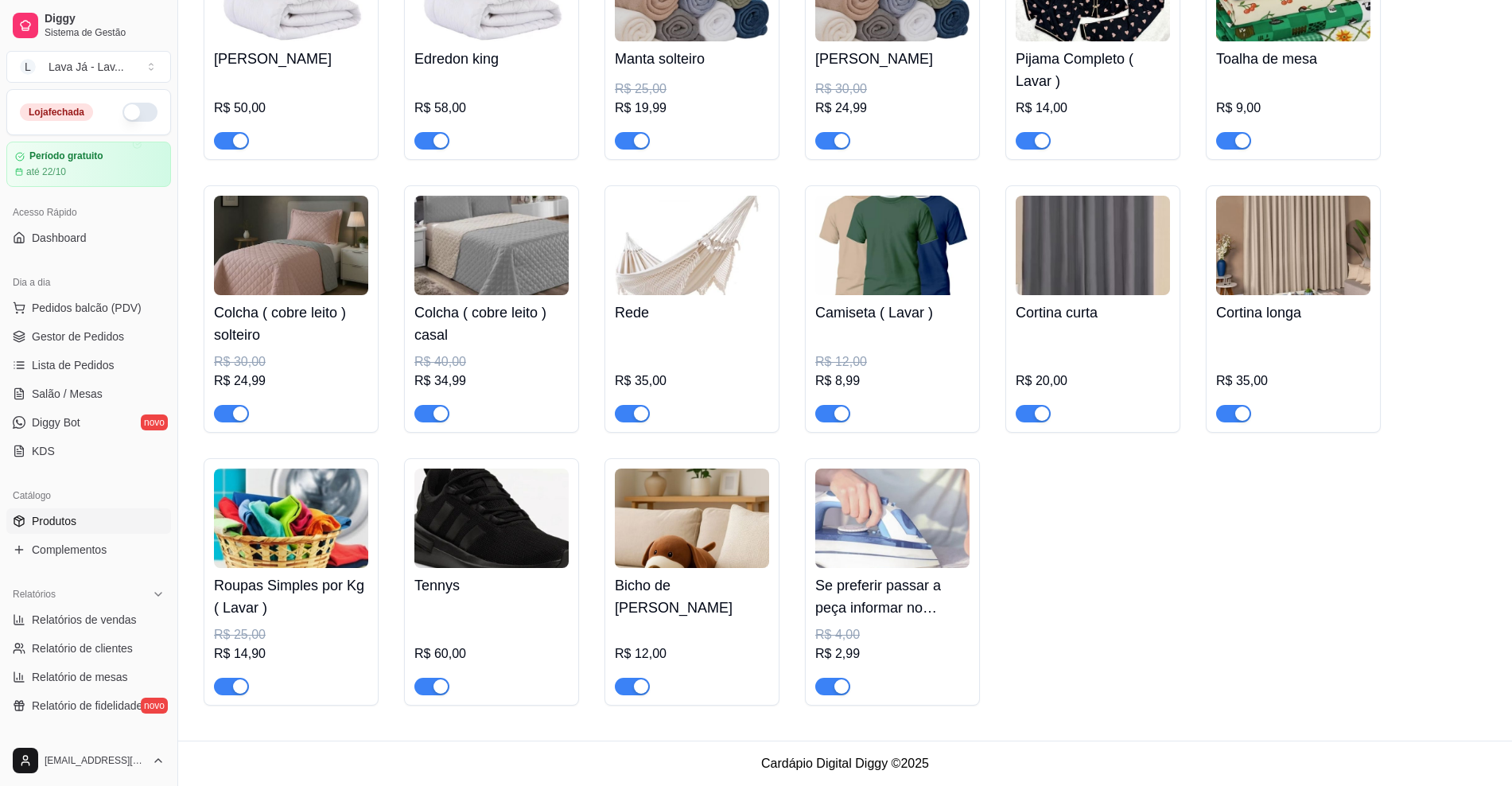
click at [909, 591] on h4 "Se preferir passar a peça informar no campo observações valor por unidade" at bounding box center [893, 596] width 154 height 44
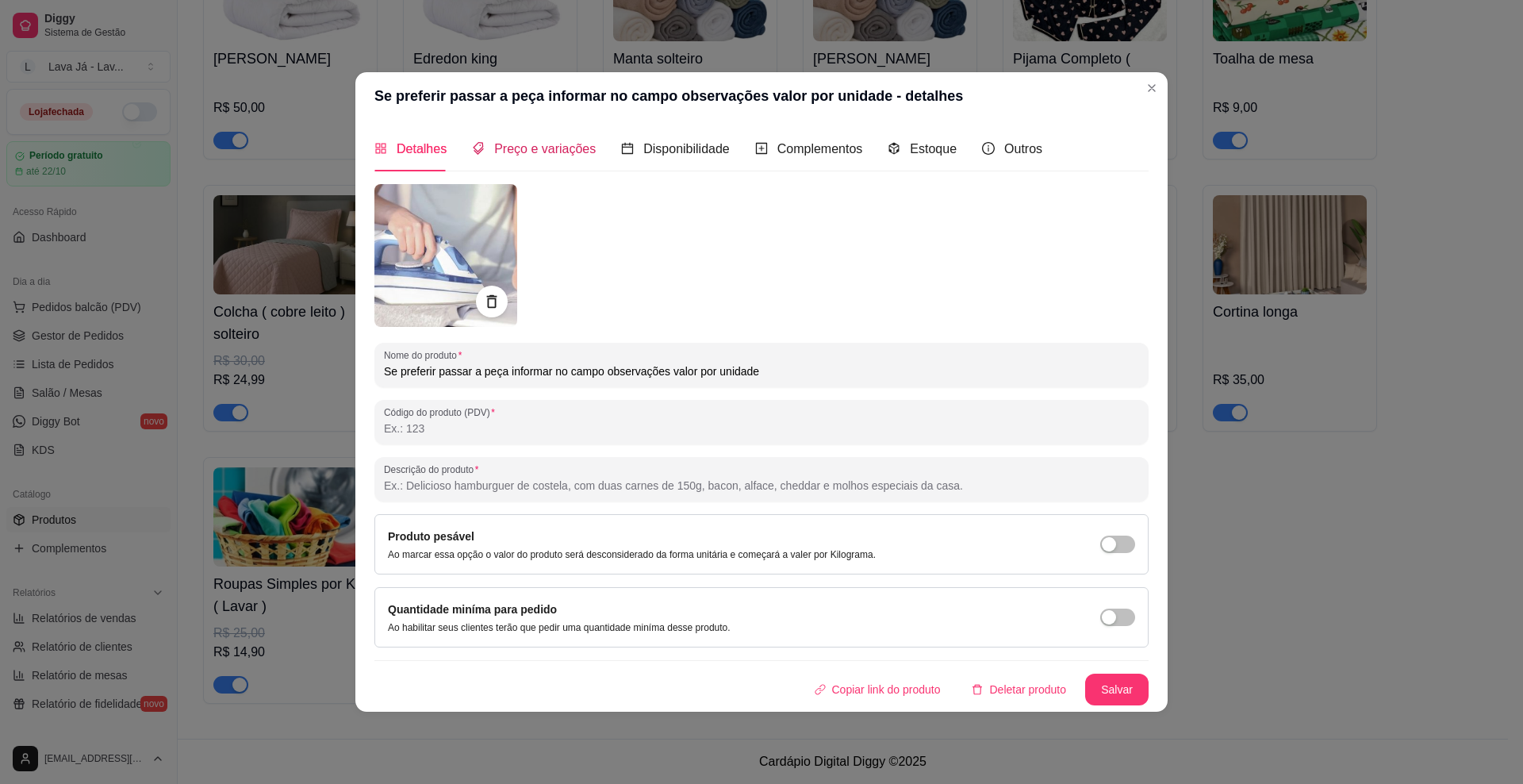
click at [551, 143] on span "Preço e variações" at bounding box center [545, 148] width 102 height 13
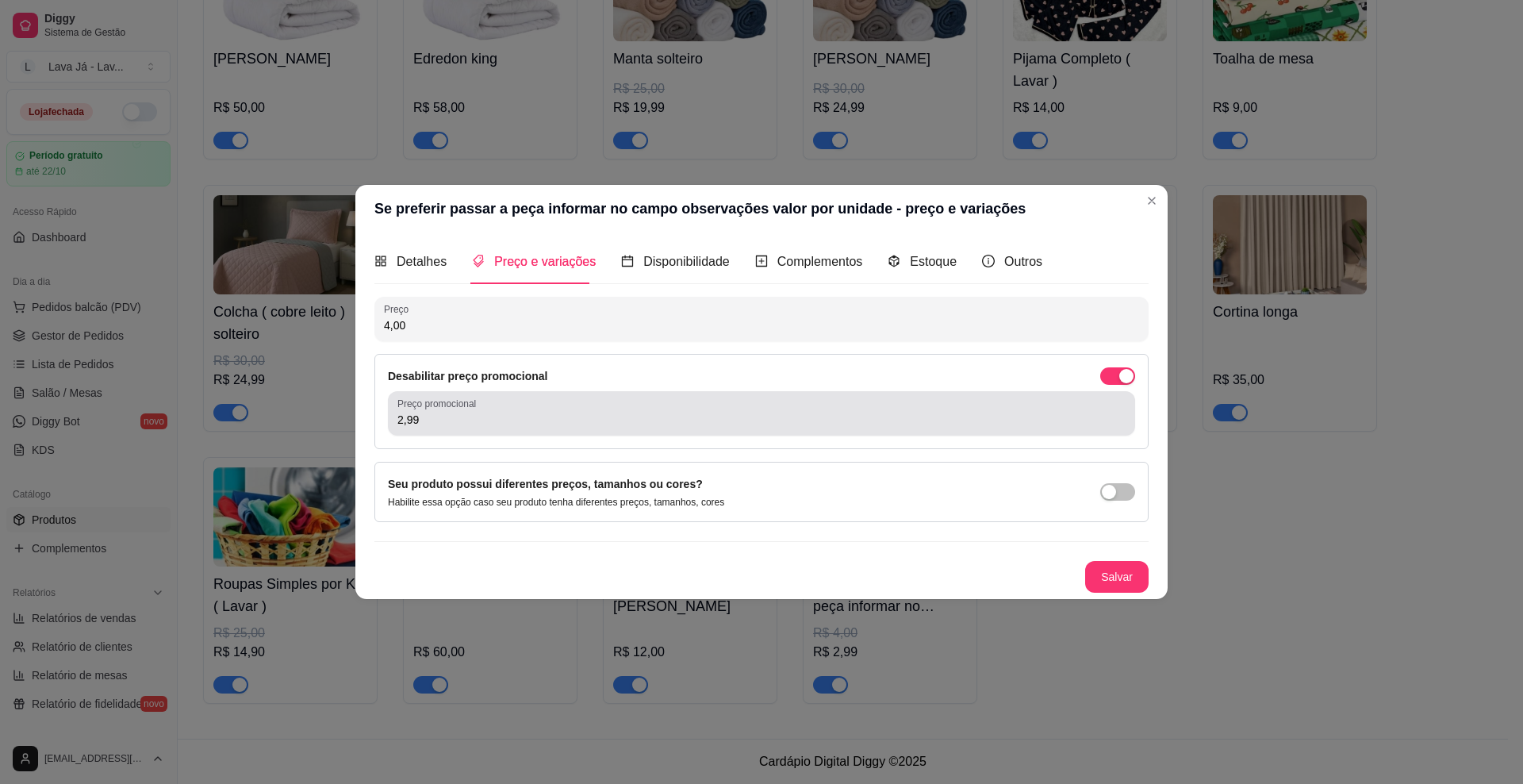
click at [439, 423] on input "2,99" at bounding box center [761, 419] width 728 height 16
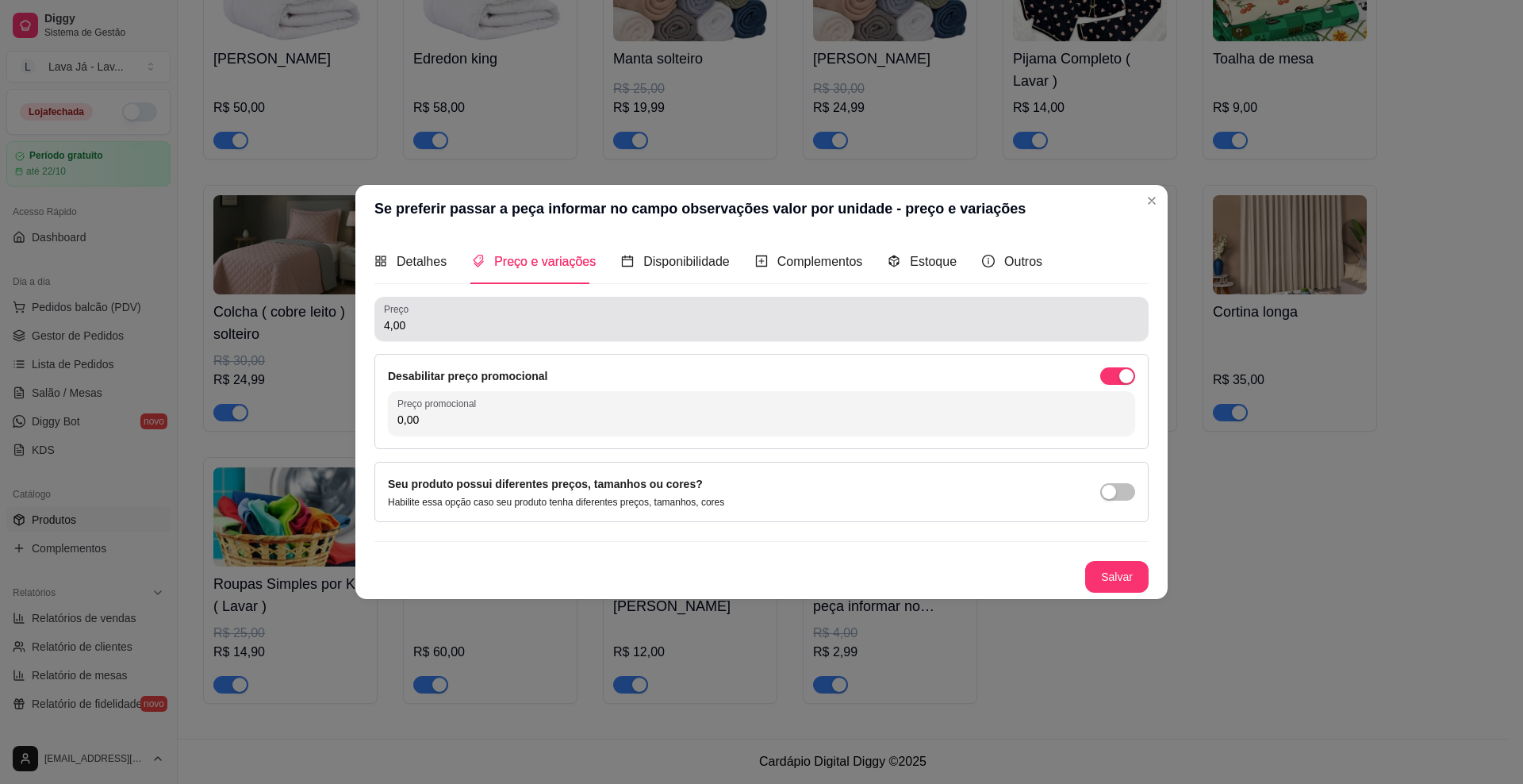
type input "0,00"
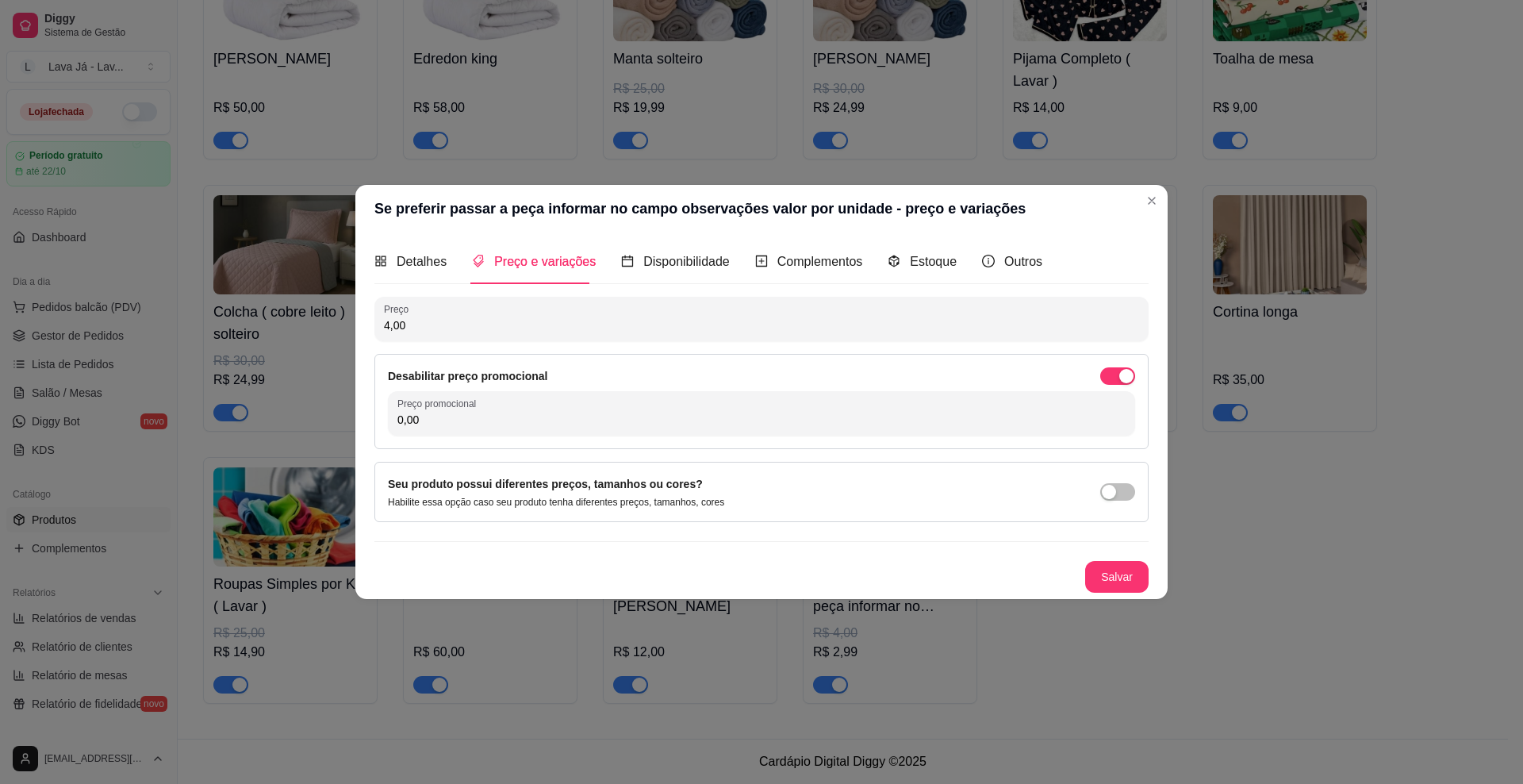
click at [505, 329] on input "4,00" at bounding box center [762, 324] width 755 height 16
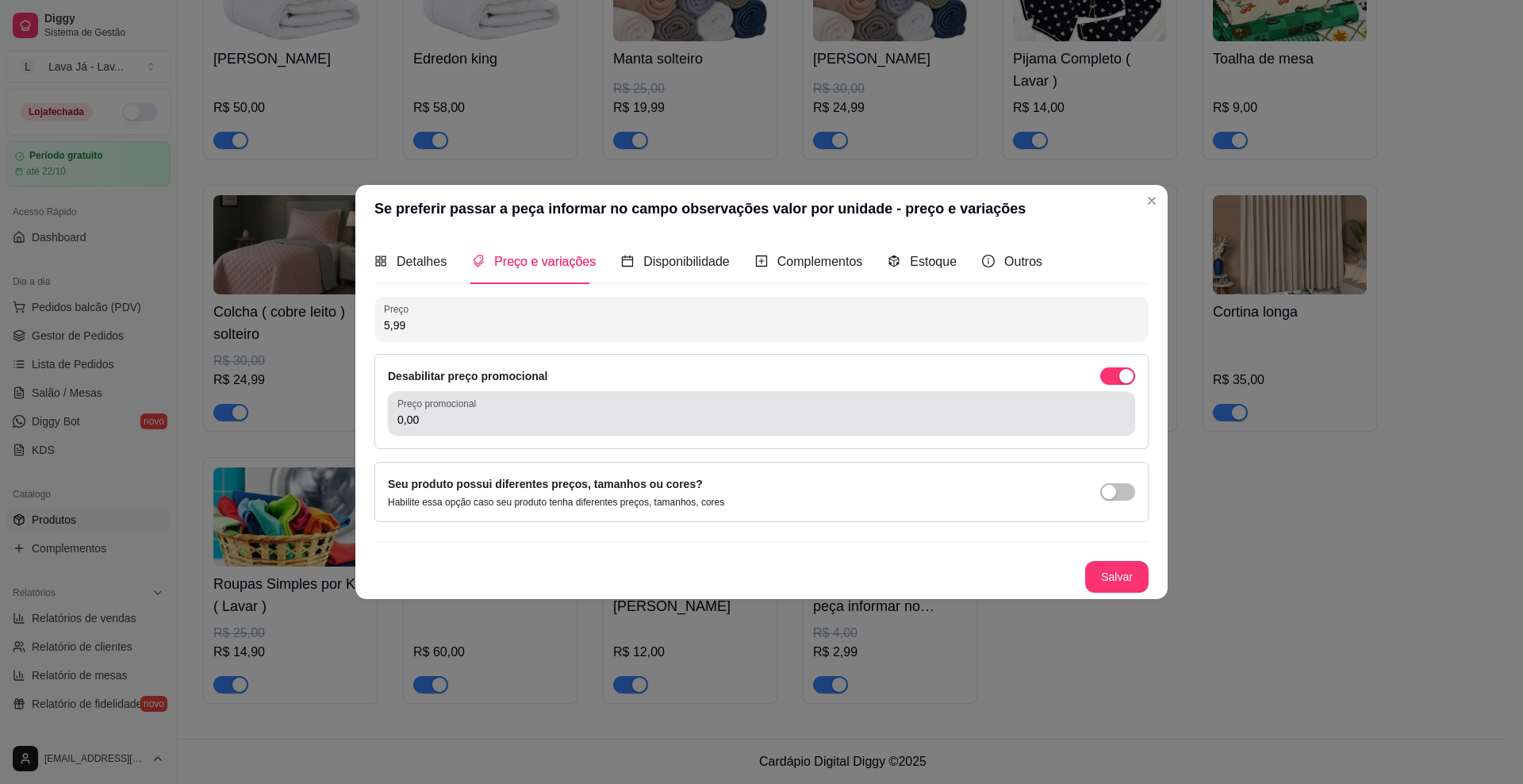
type input "5,99"
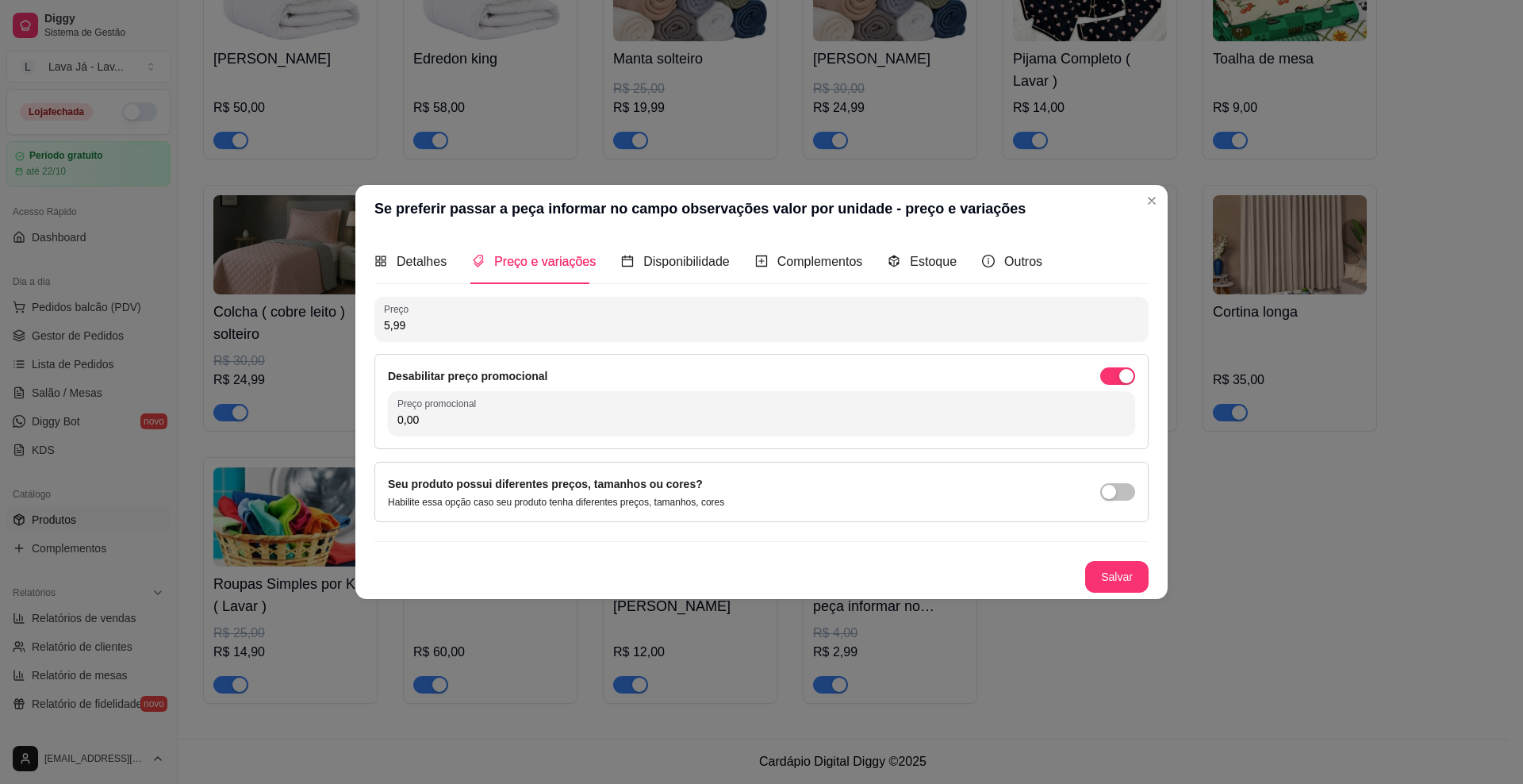
click at [446, 421] on input "0,00" at bounding box center [761, 419] width 728 height 16
type input "3,99"
click at [1113, 575] on button "Salvar" at bounding box center [1117, 578] width 62 height 31
click at [408, 255] on span "Detalhes" at bounding box center [421, 261] width 50 height 13
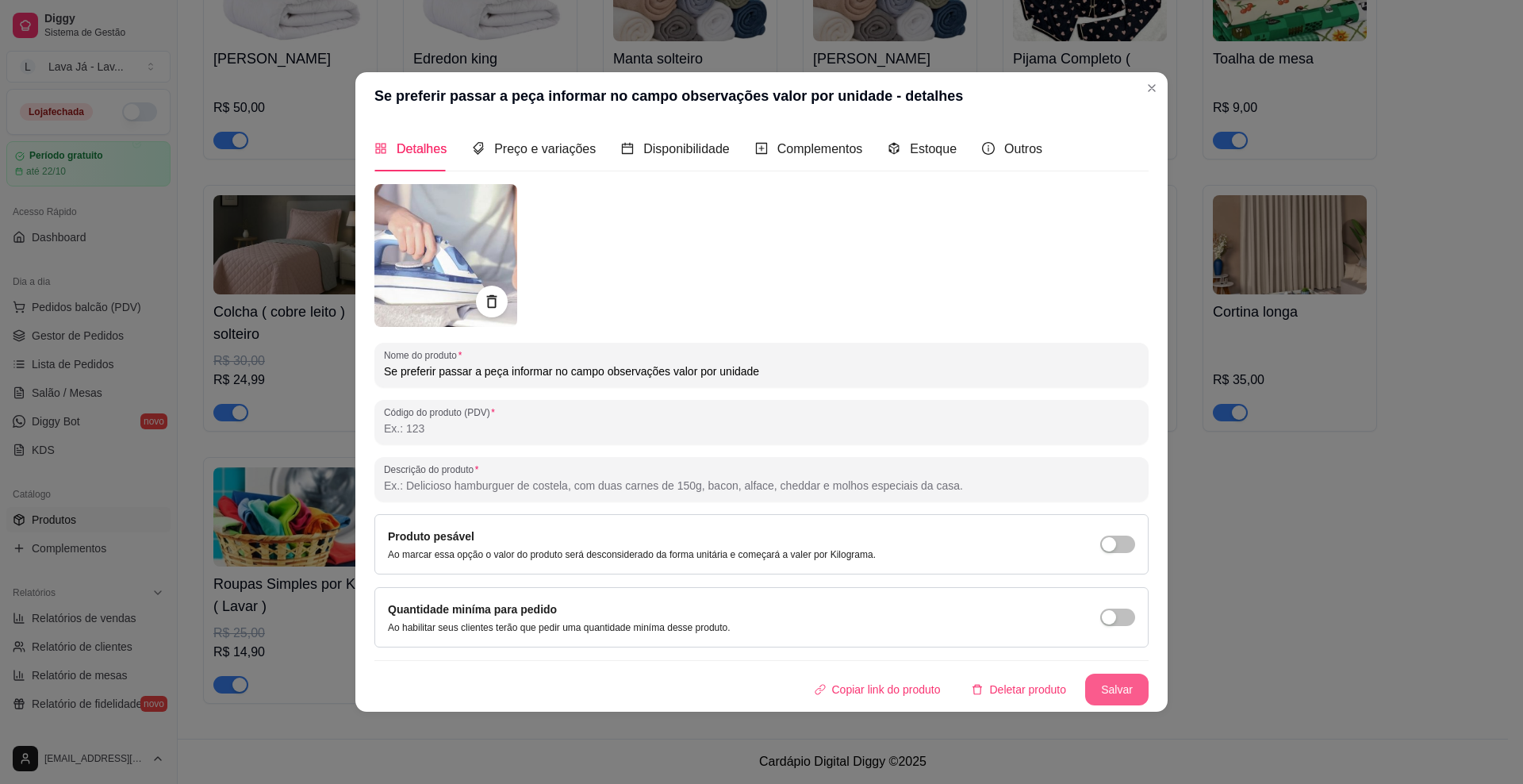
click at [1098, 681] on button "Salvar" at bounding box center [1117, 689] width 63 height 32
click at [1106, 696] on button "Salvar" at bounding box center [1117, 689] width 63 height 32
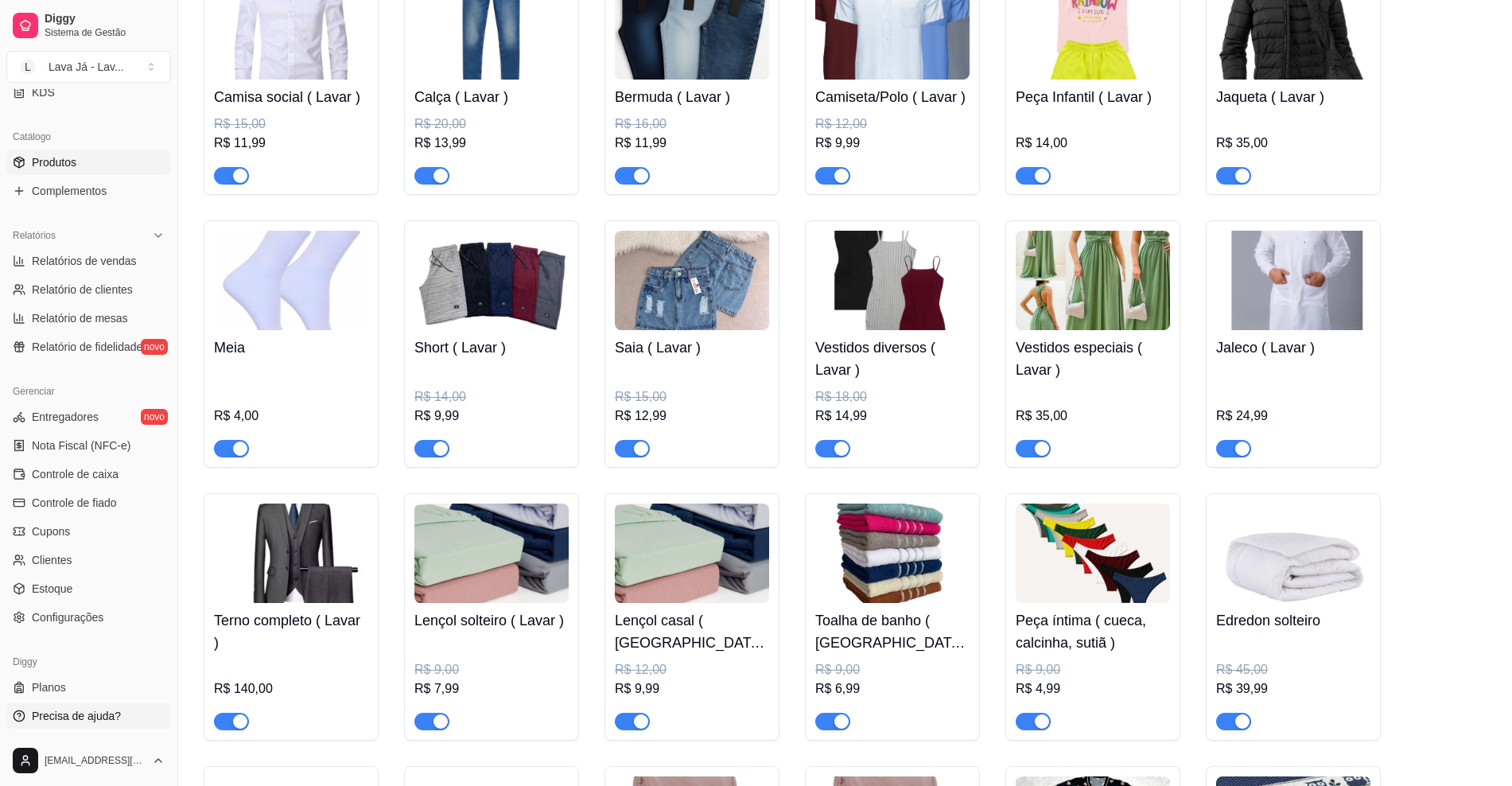
scroll to position [298, 0]
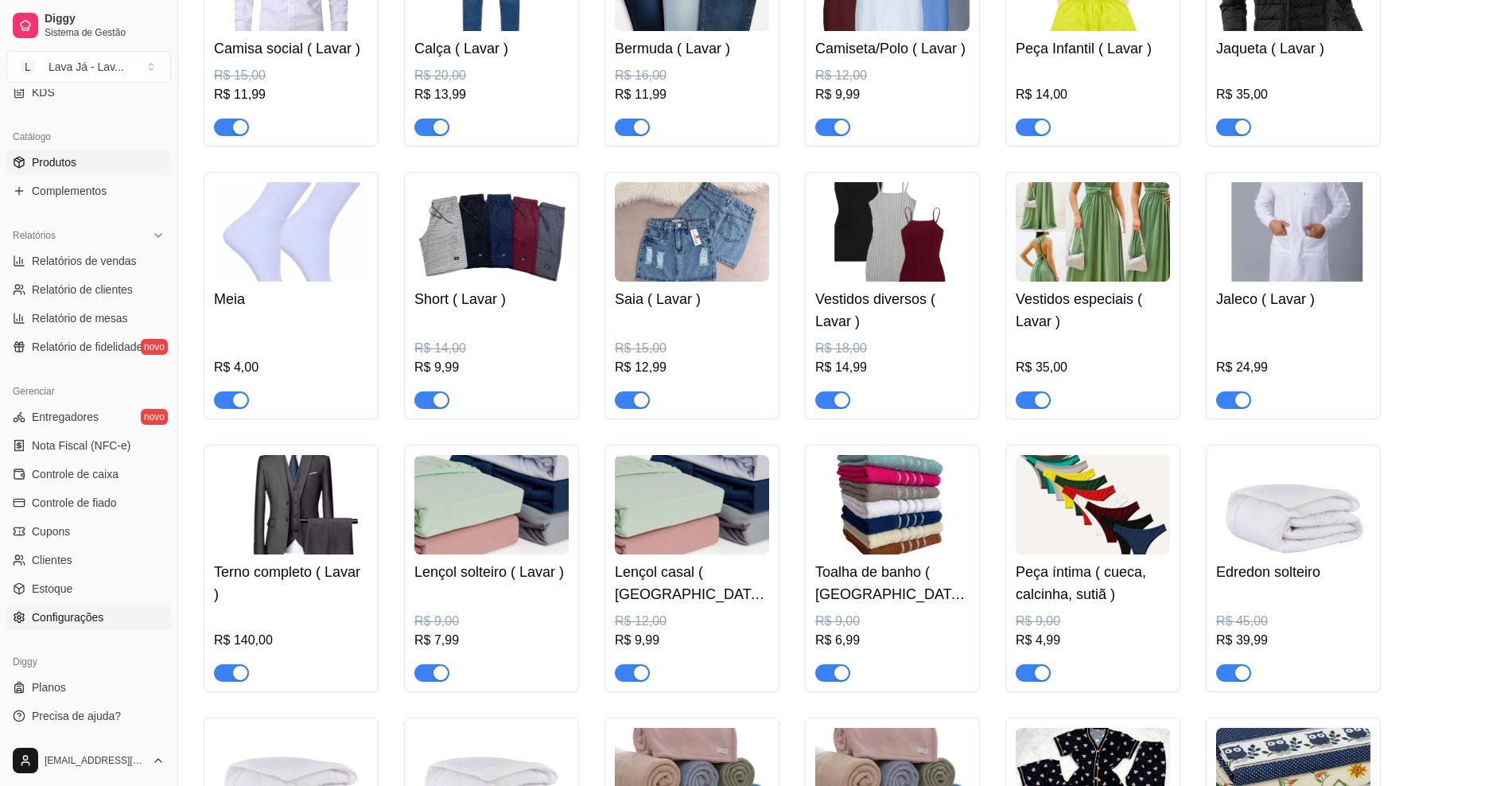
click at [71, 607] on link "Configurações" at bounding box center [89, 617] width 164 height 25
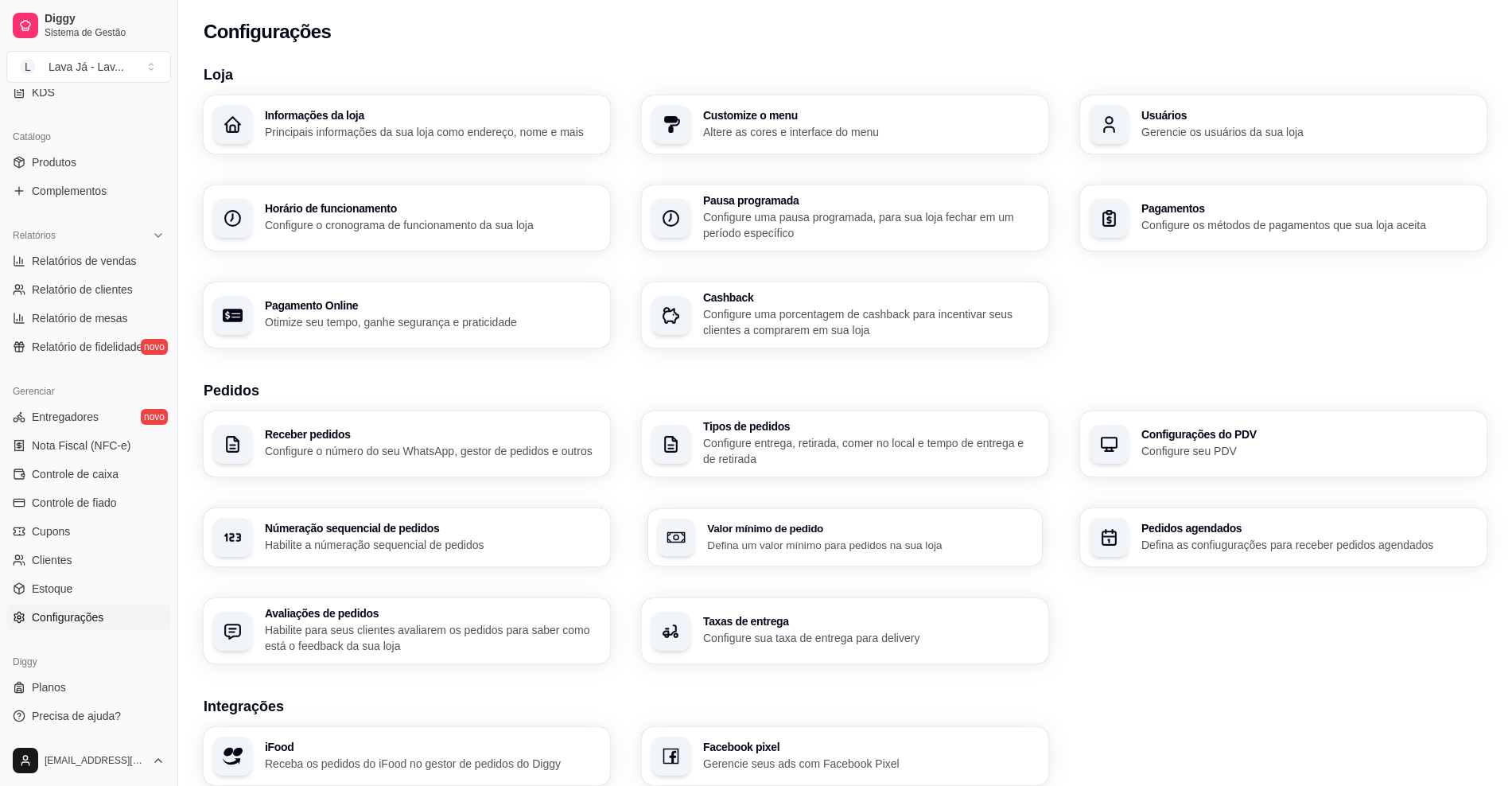
click at [830, 542] on p "Defina um valor mínimo para pedidos na sua loja" at bounding box center [870, 545] width 325 height 15
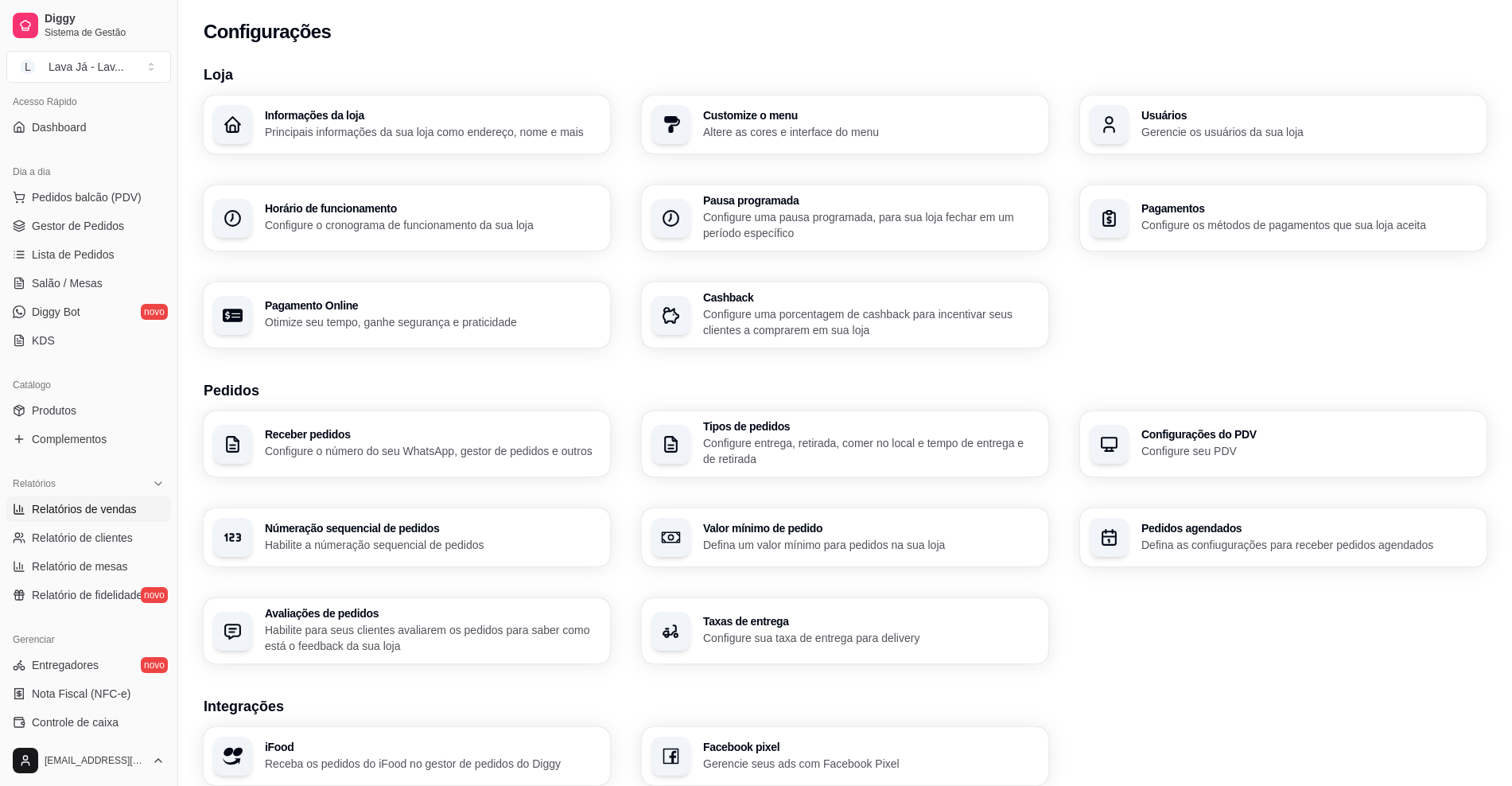
scroll to position [298, 0]
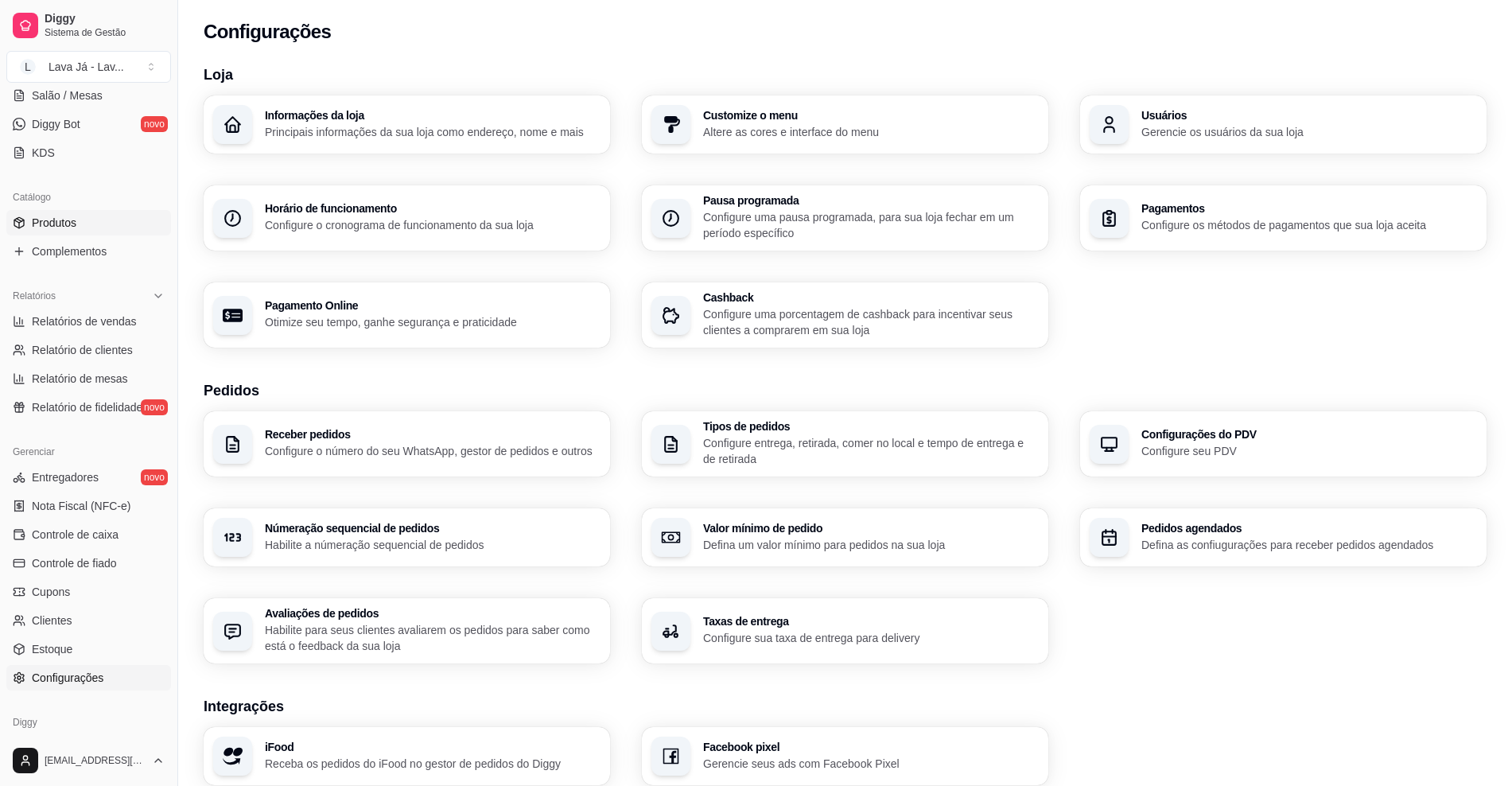
click at [62, 225] on span "Produtos" at bounding box center [54, 222] width 44 height 16
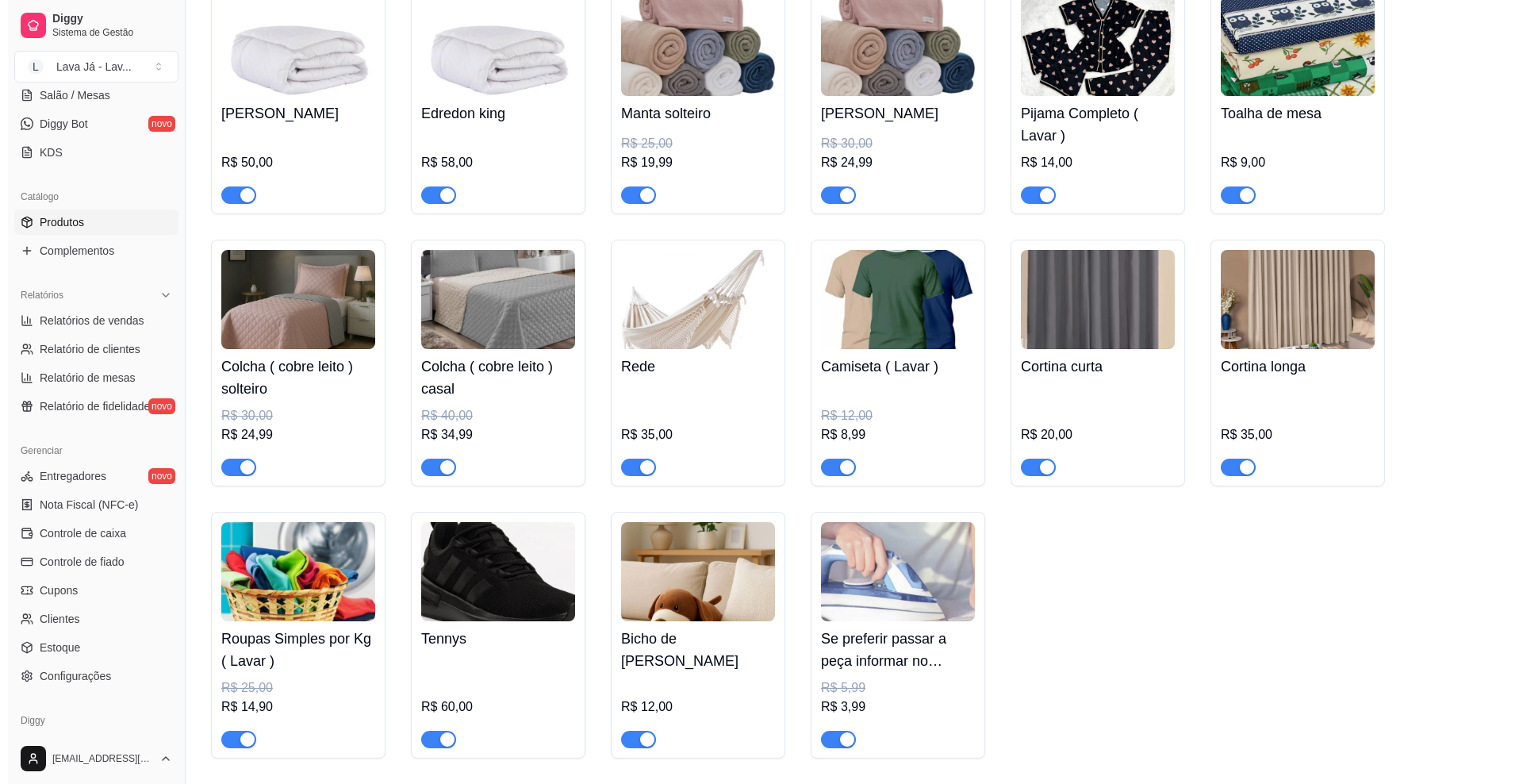
scroll to position [1086, 0]
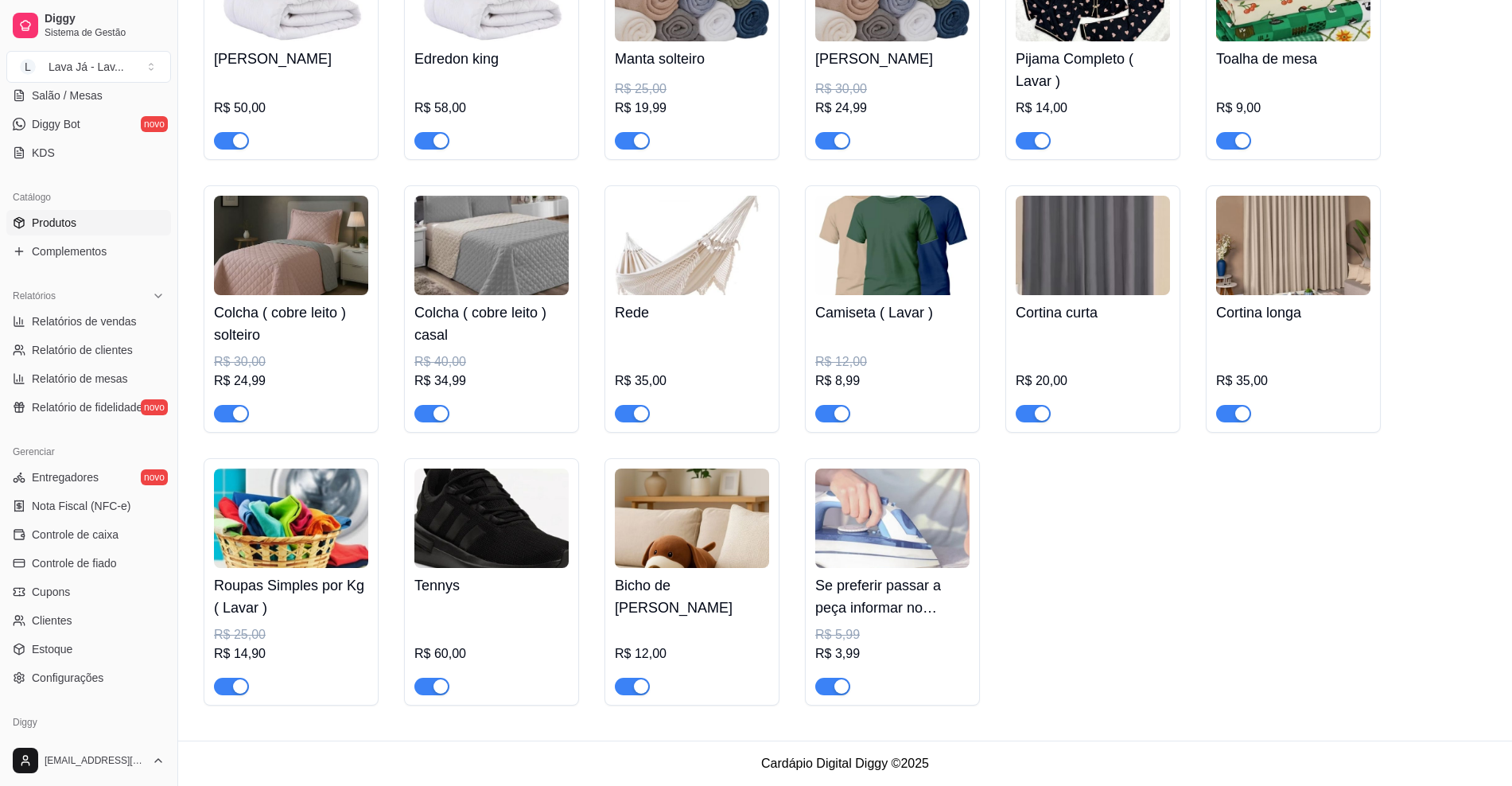
click at [257, 527] on img at bounding box center [291, 517] width 154 height 99
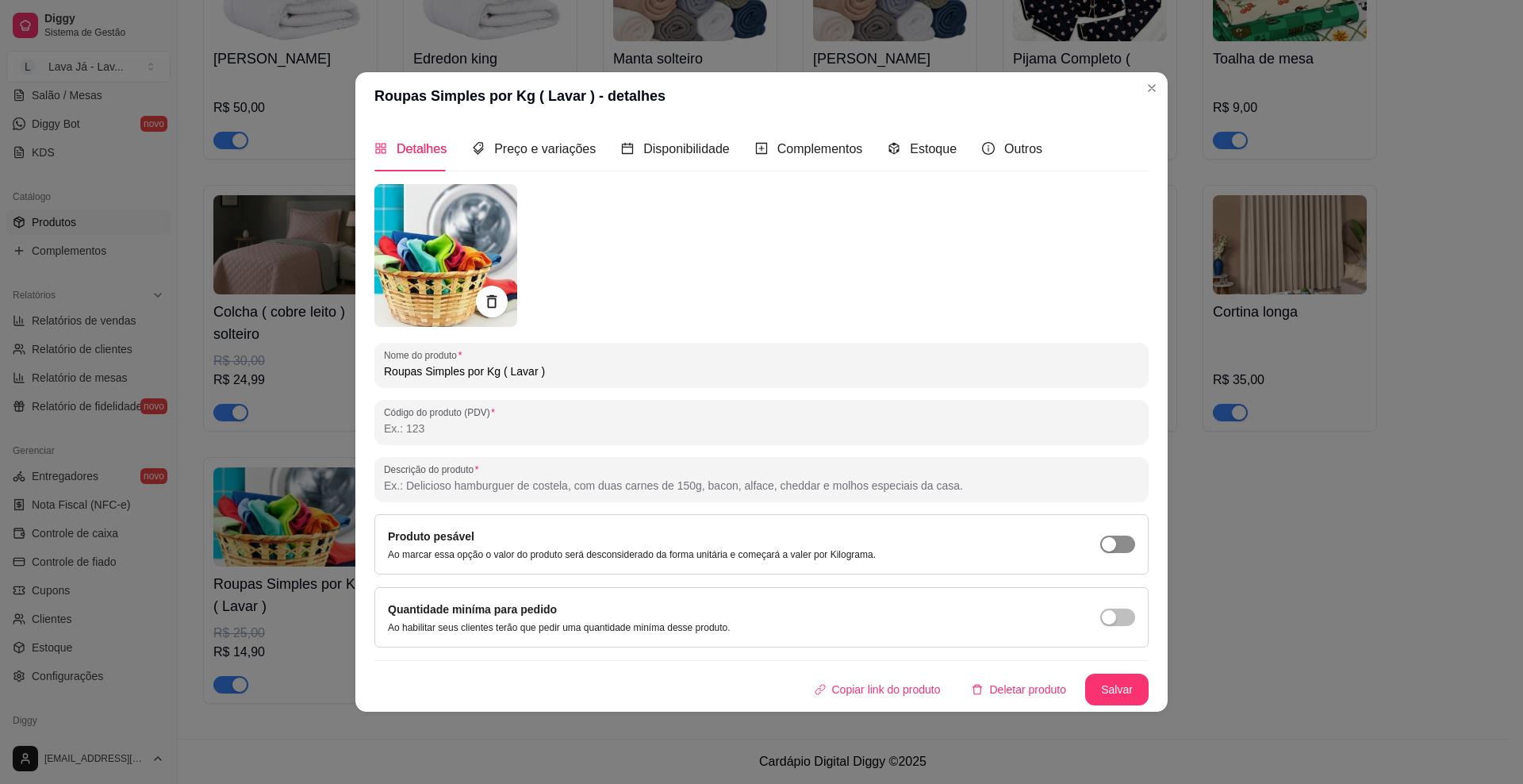
click at [1118, 537] on span "button" at bounding box center [1117, 544] width 35 height 17
click at [1114, 544] on span "button" at bounding box center [1117, 544] width 35 height 17
click at [1126, 544] on span "button" at bounding box center [1117, 544] width 35 height 17
click at [1118, 614] on button "button" at bounding box center [1117, 617] width 35 height 17
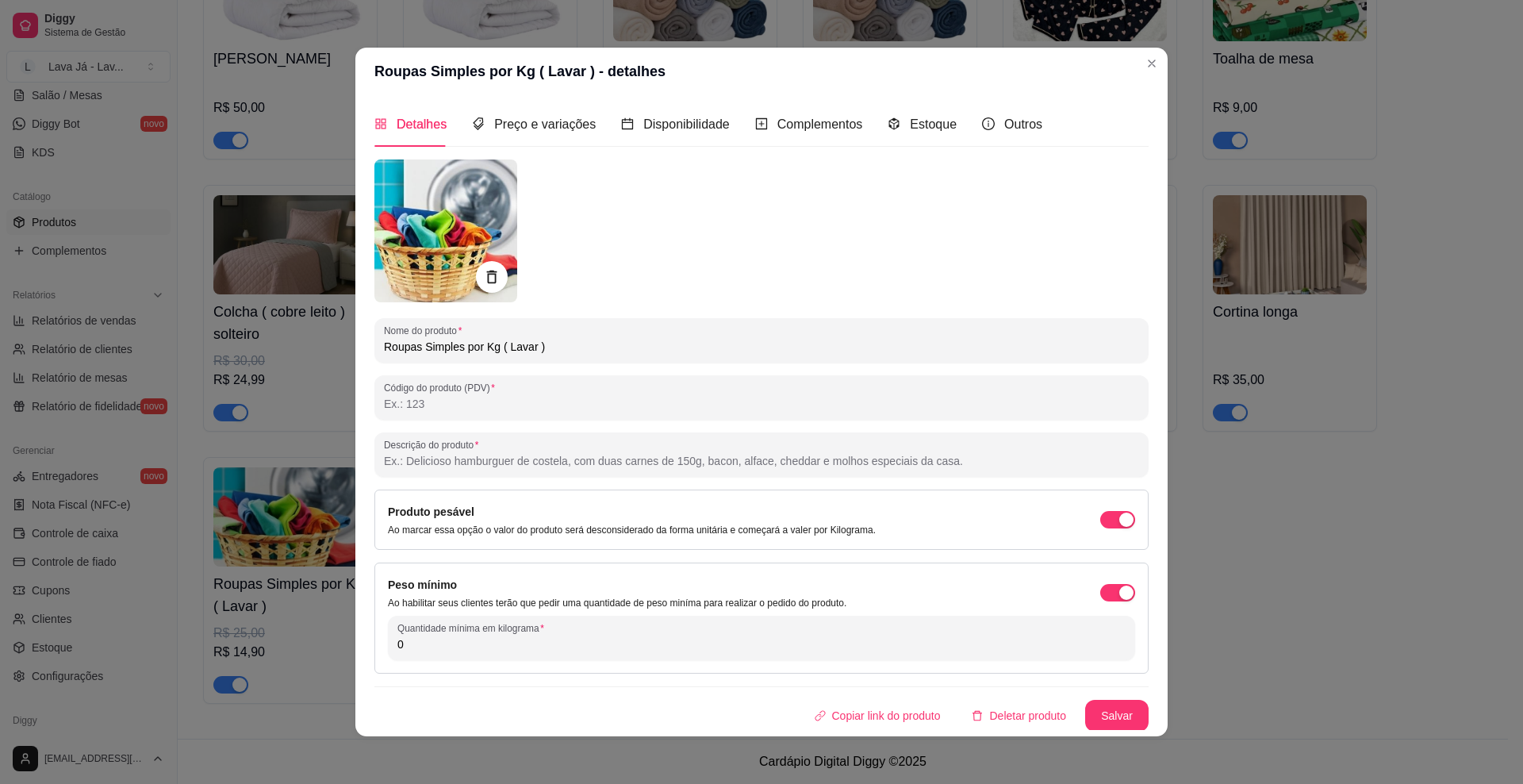
click at [539, 645] on input "0" at bounding box center [761, 644] width 728 height 16
type input "5.000"
click at [1094, 716] on button "Salvar" at bounding box center [1117, 716] width 62 height 31
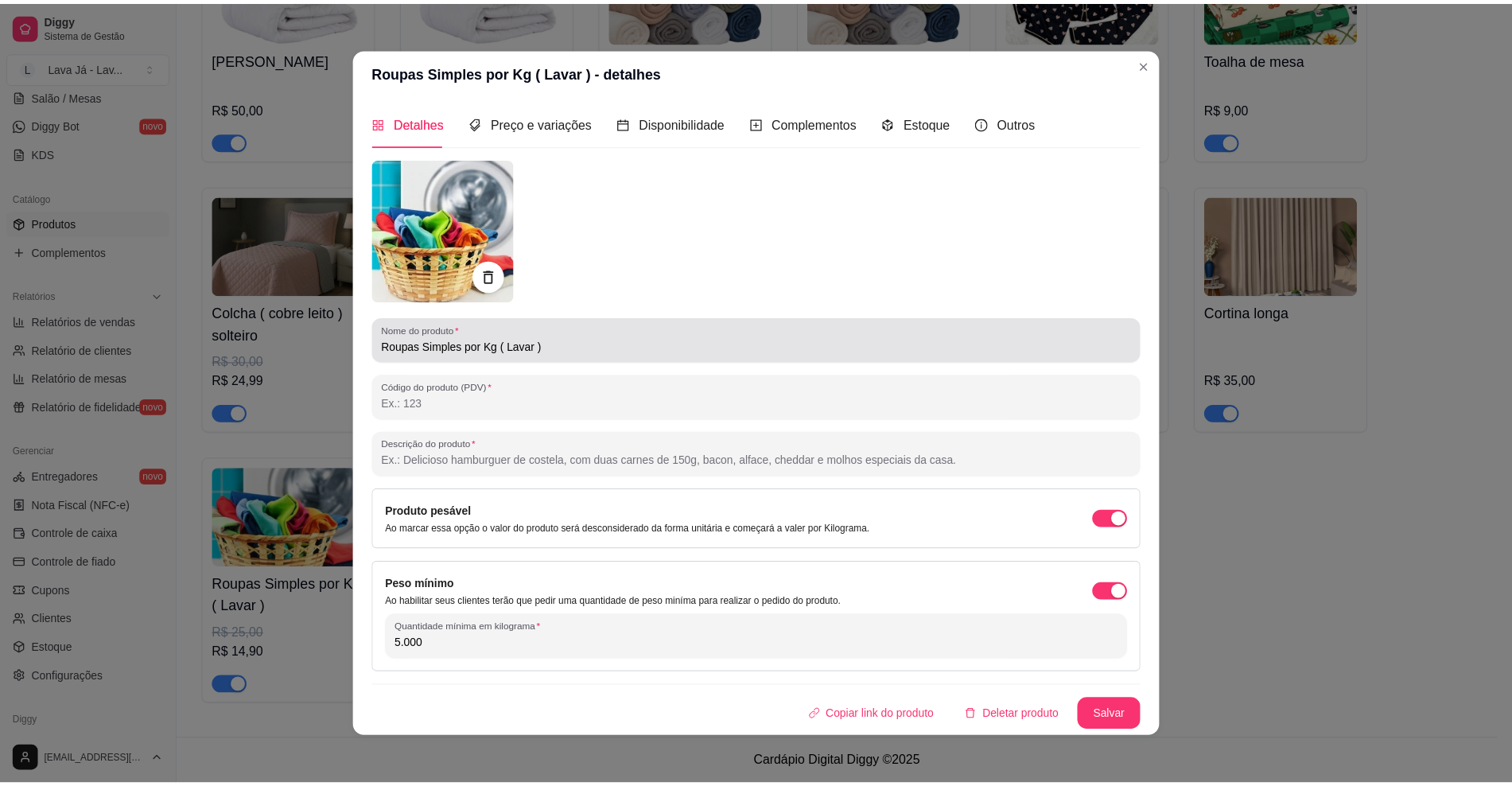
scroll to position [0, 0]
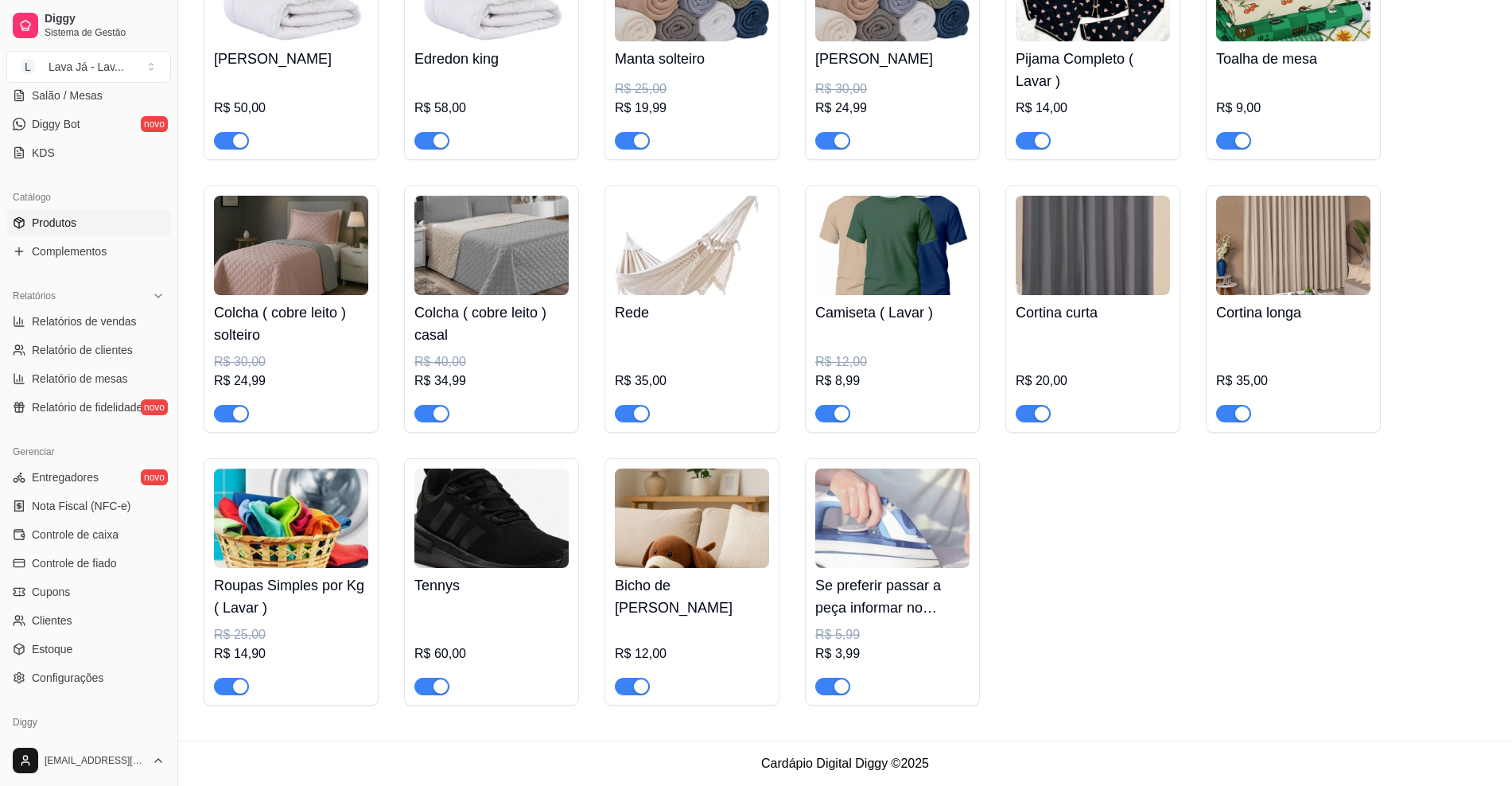
click at [284, 545] on img at bounding box center [291, 517] width 154 height 99
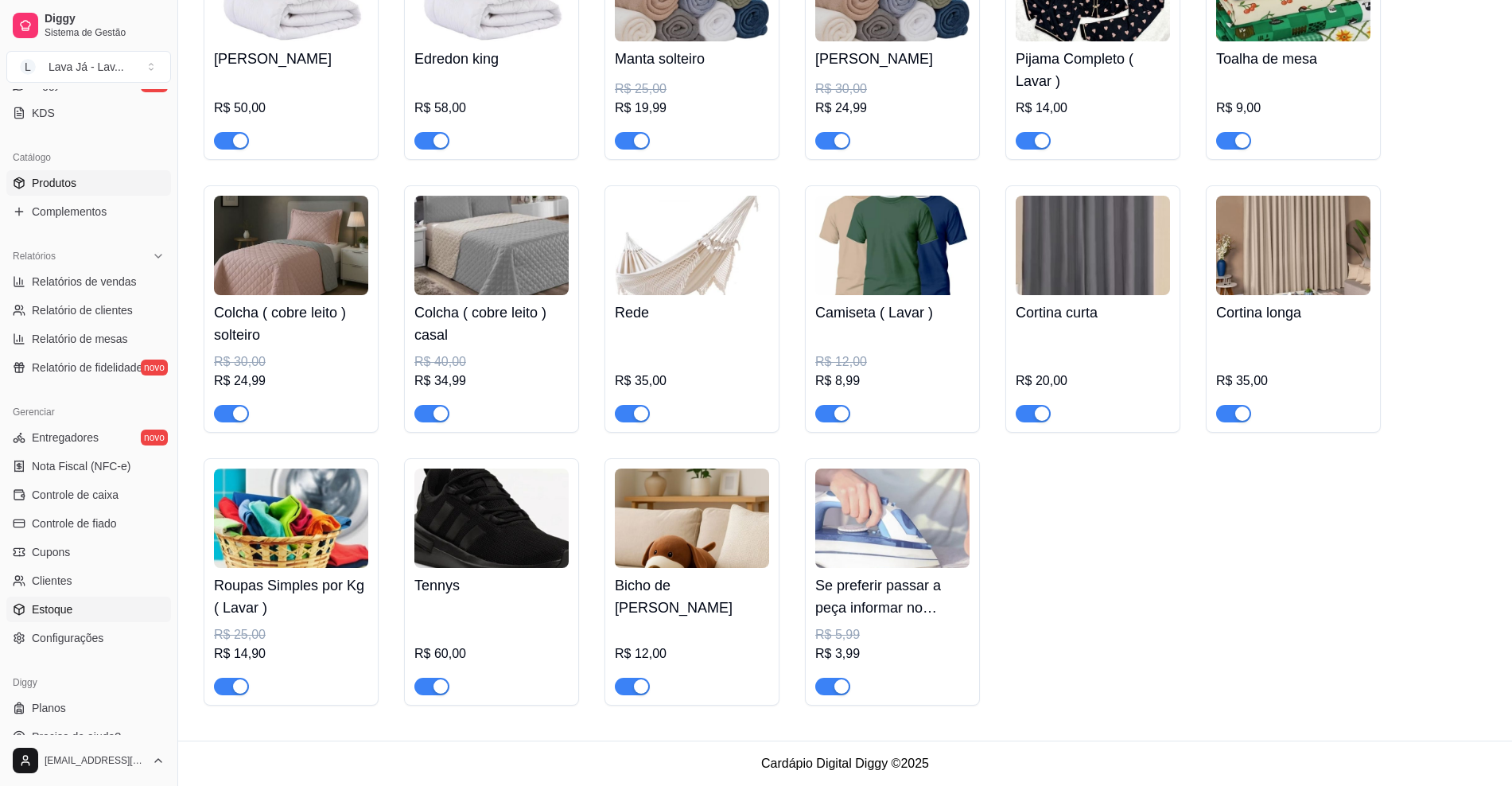
scroll to position [359, 0]
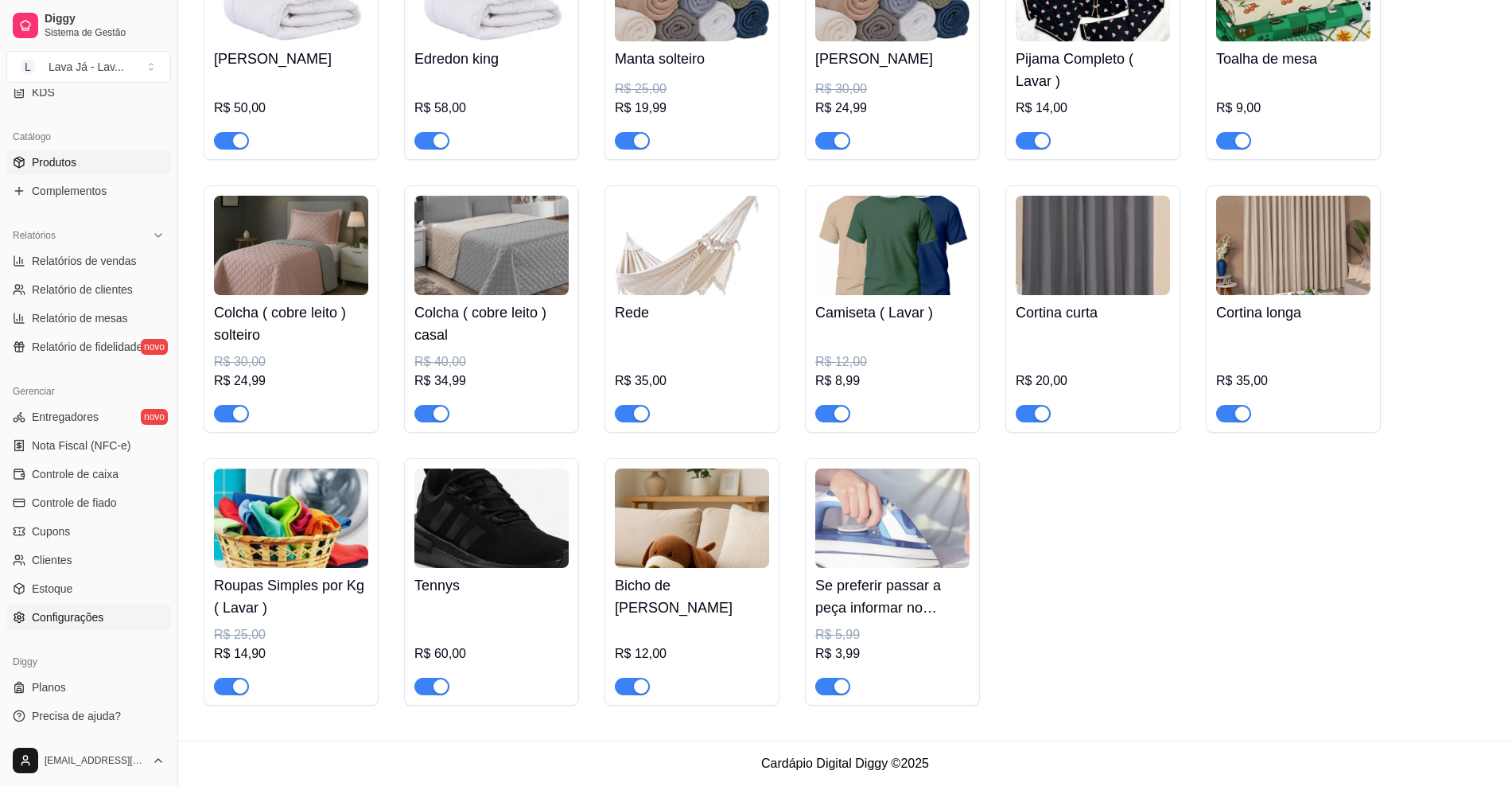
click at [85, 610] on span "Configurações" at bounding box center [67, 617] width 71 height 16
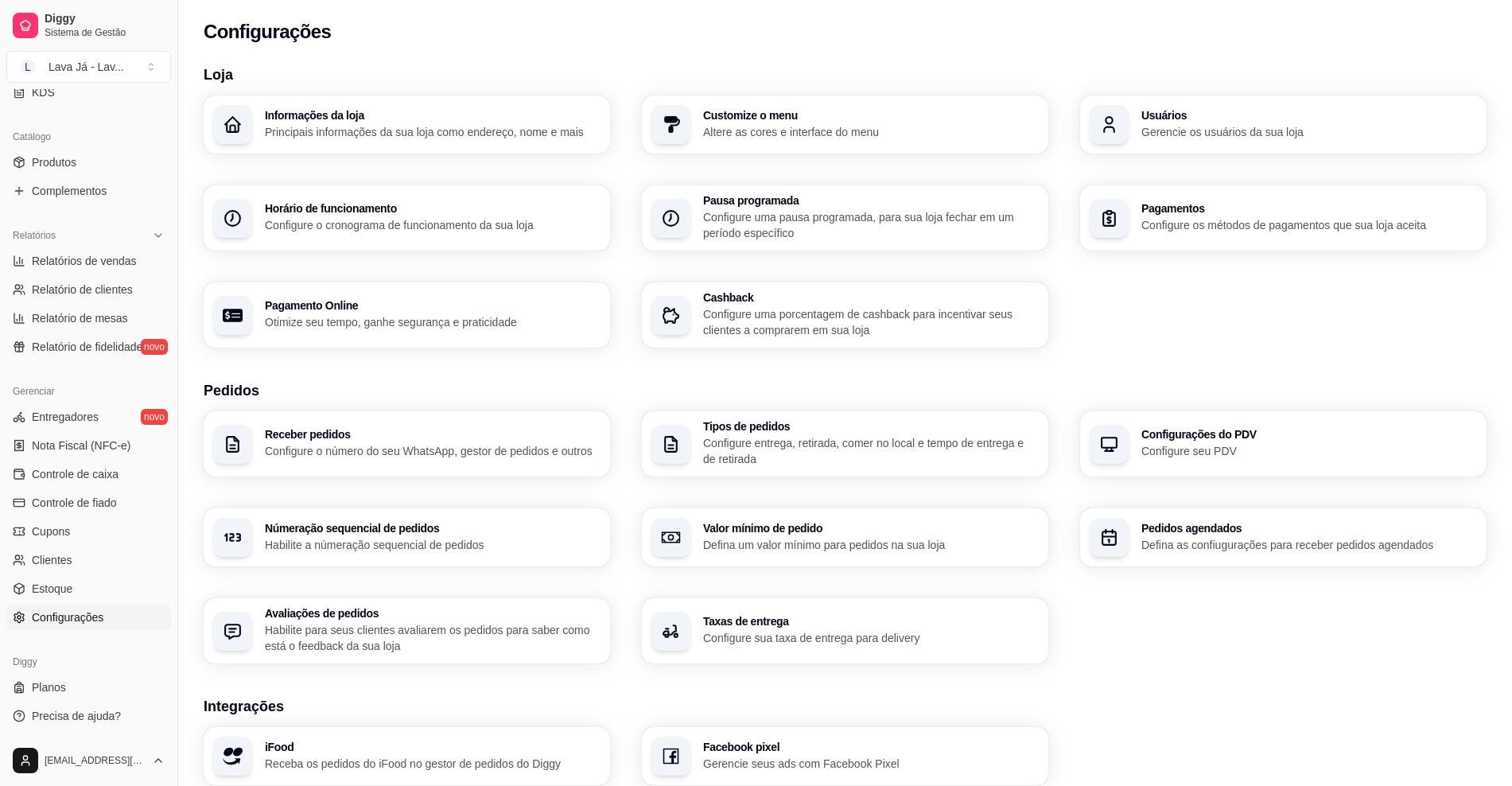
click at [338, 440] on h3 "Receber pedidos" at bounding box center [432, 434] width 336 height 11
click at [792, 551] on p "Defina um valor mínimo para pedidos na sua loja" at bounding box center [870, 545] width 325 height 15
click at [1223, 539] on div "Pedidos agendados Defina as confiugurações para receber pedidos agendados" at bounding box center [1309, 537] width 336 height 30
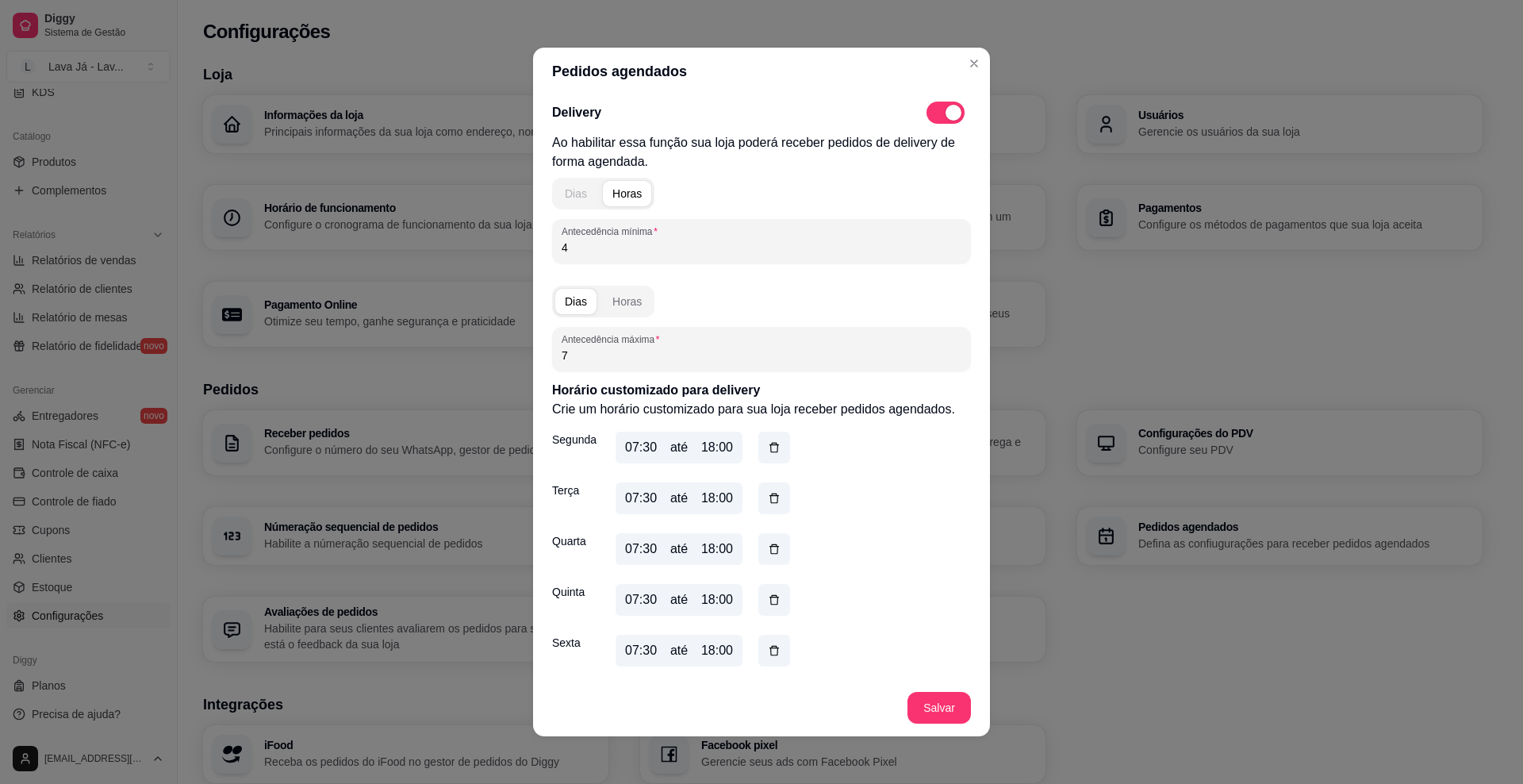
click at [555, 188] on button "Dias" at bounding box center [576, 193] width 41 height 25
click at [582, 246] on input "4" at bounding box center [762, 247] width 400 height 16
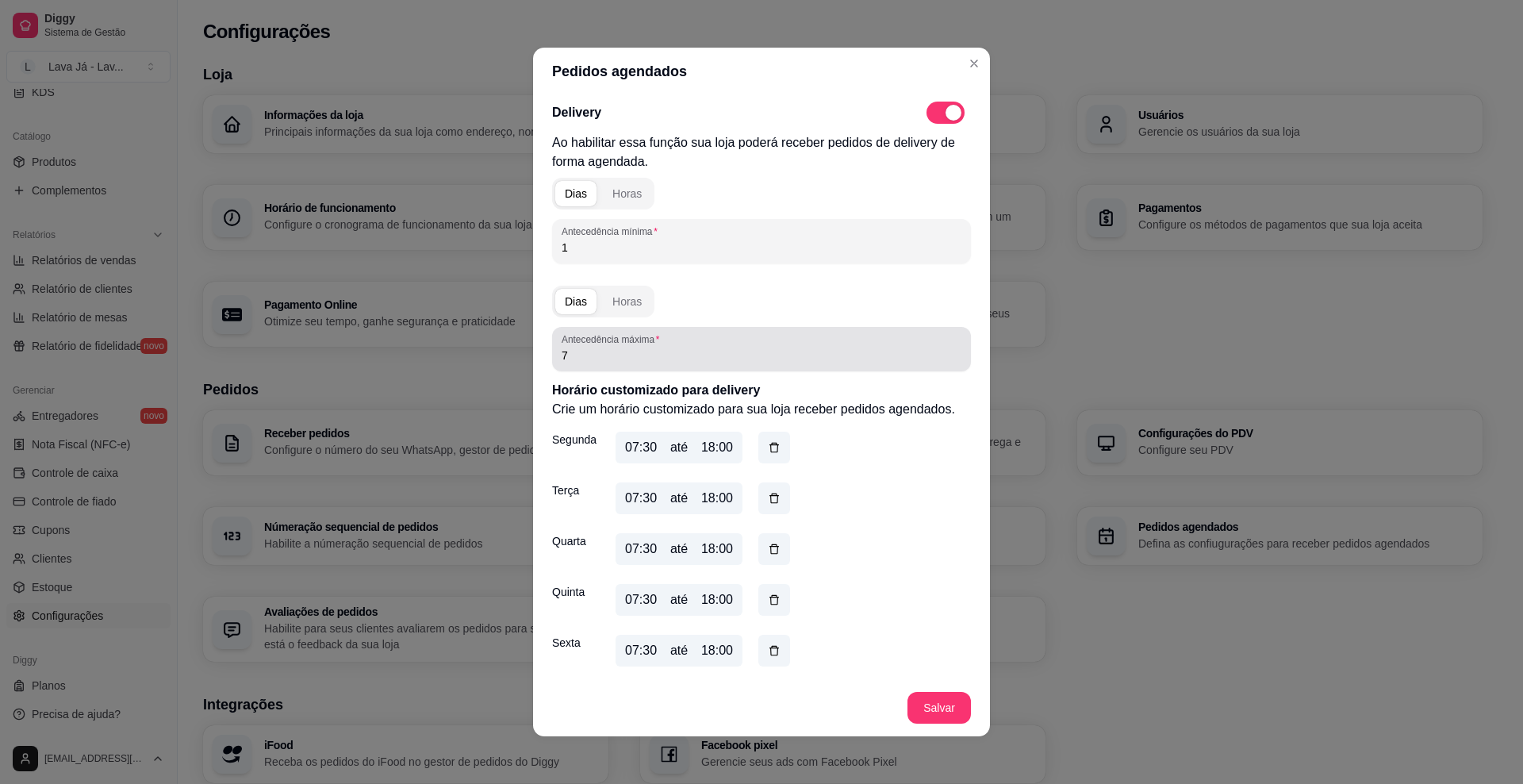
type input "1"
click at [585, 365] on div "Antecedência máxima 7" at bounding box center [761, 349] width 419 height 44
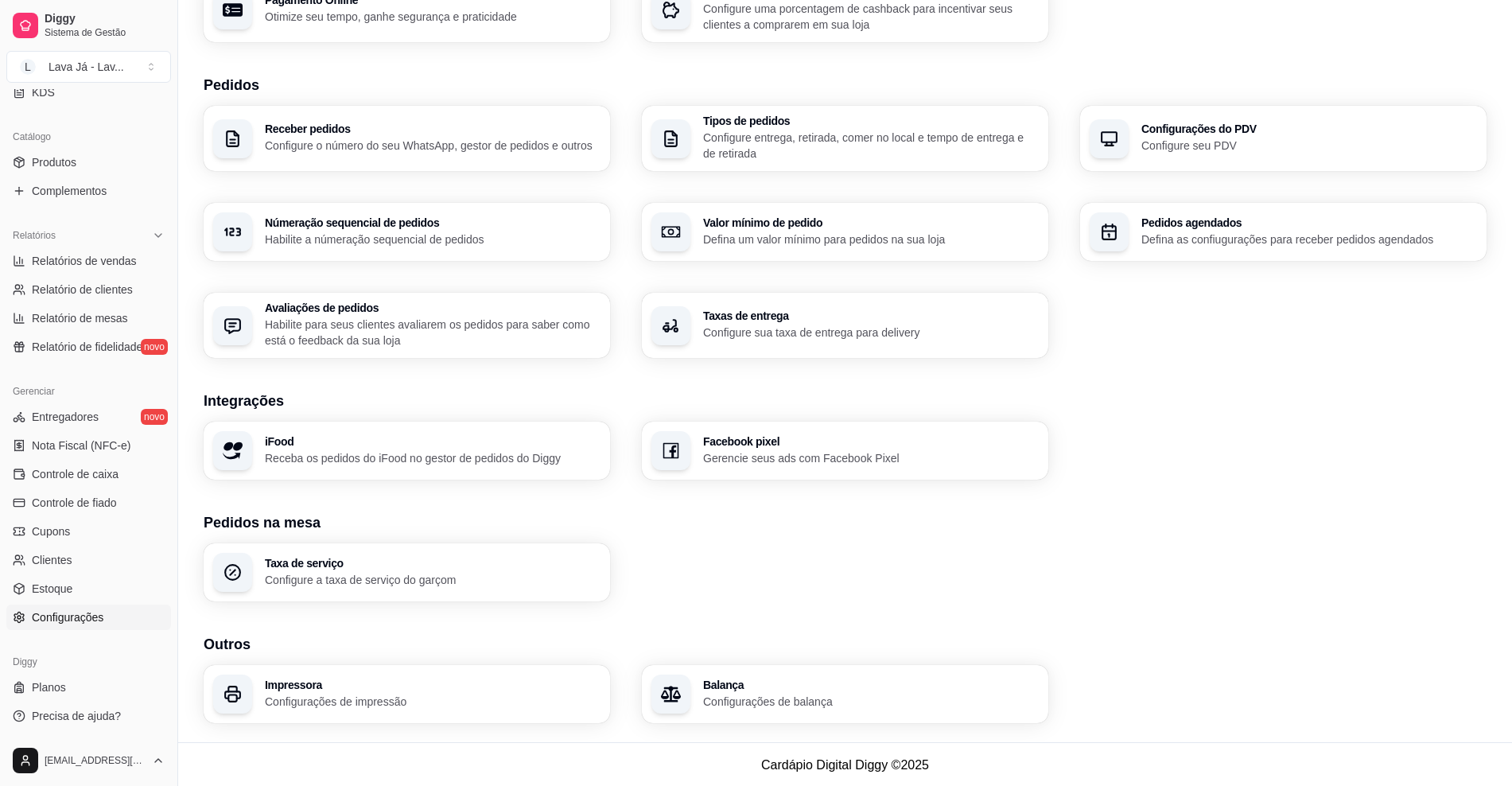
scroll to position [307, 0]
click at [372, 574] on p "Configure a taxa de serviço do garçom" at bounding box center [432, 577] width 336 height 16
click at [810, 710] on div "Balança Configurações de balança" at bounding box center [844, 692] width 407 height 58
click at [76, 499] on span "Controle de fiado" at bounding box center [75, 502] width 85 height 16
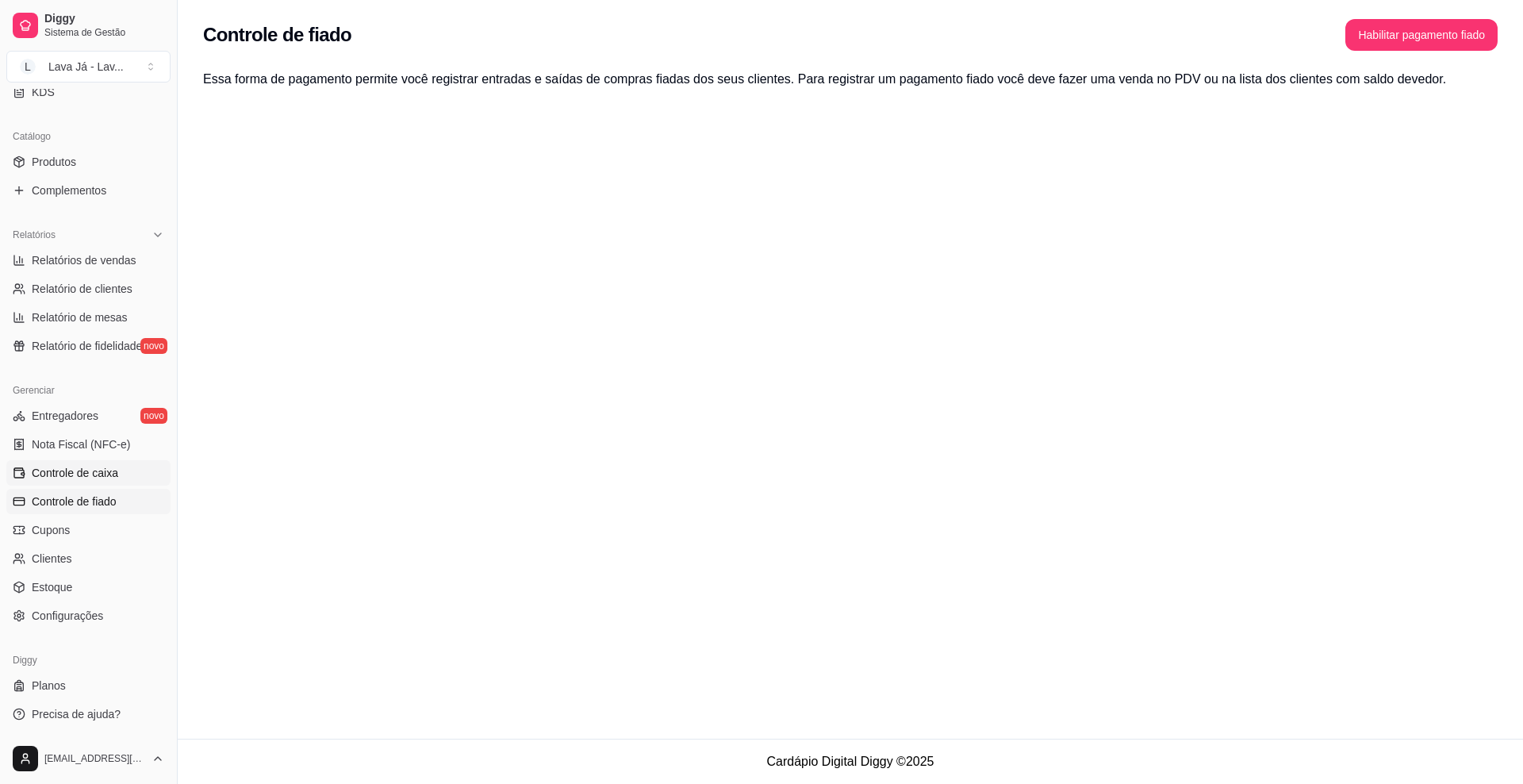
click at [70, 476] on span "Controle de caixa" at bounding box center [75, 472] width 87 height 16
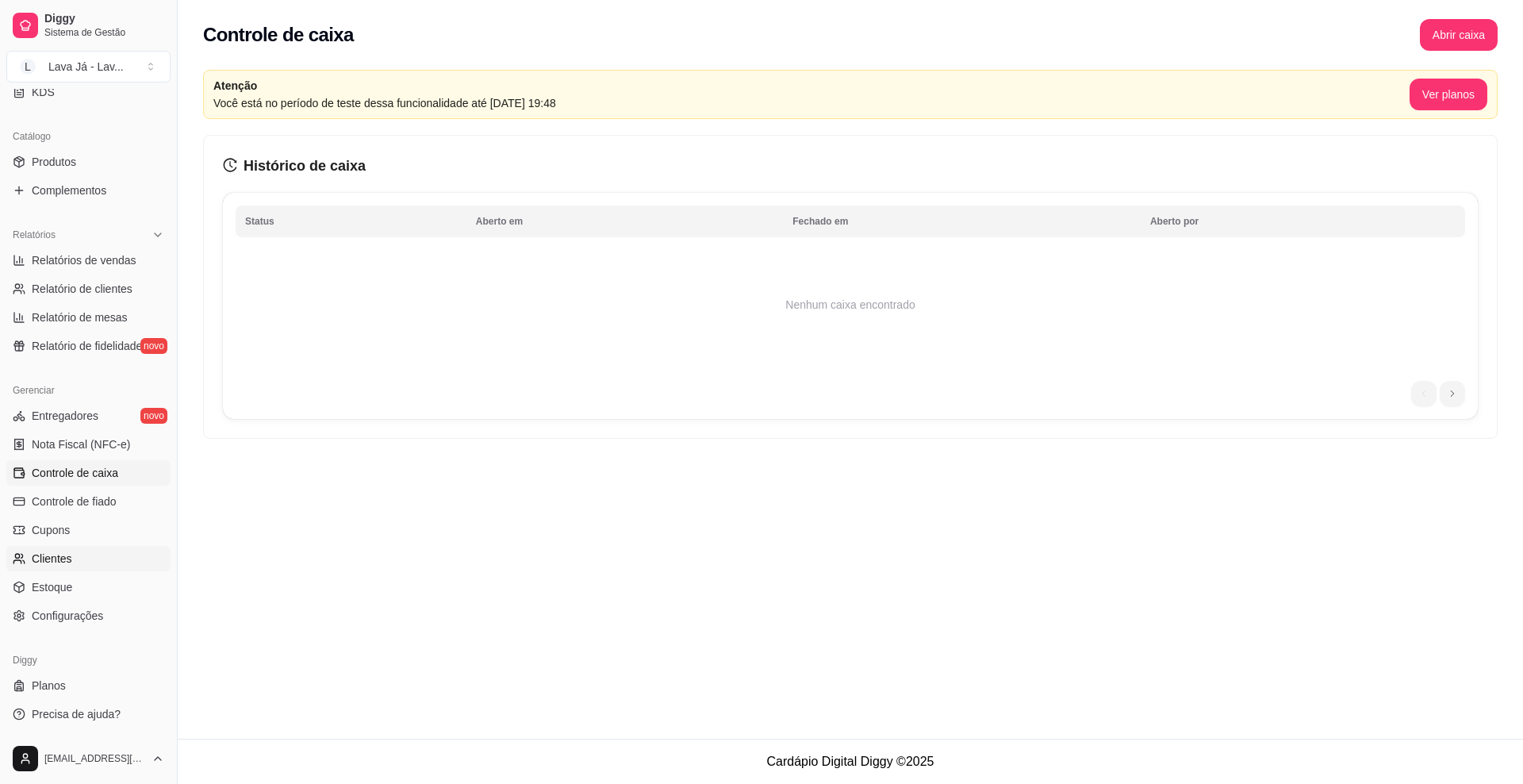
click at [60, 546] on link "Clientes" at bounding box center [88, 558] width 164 height 25
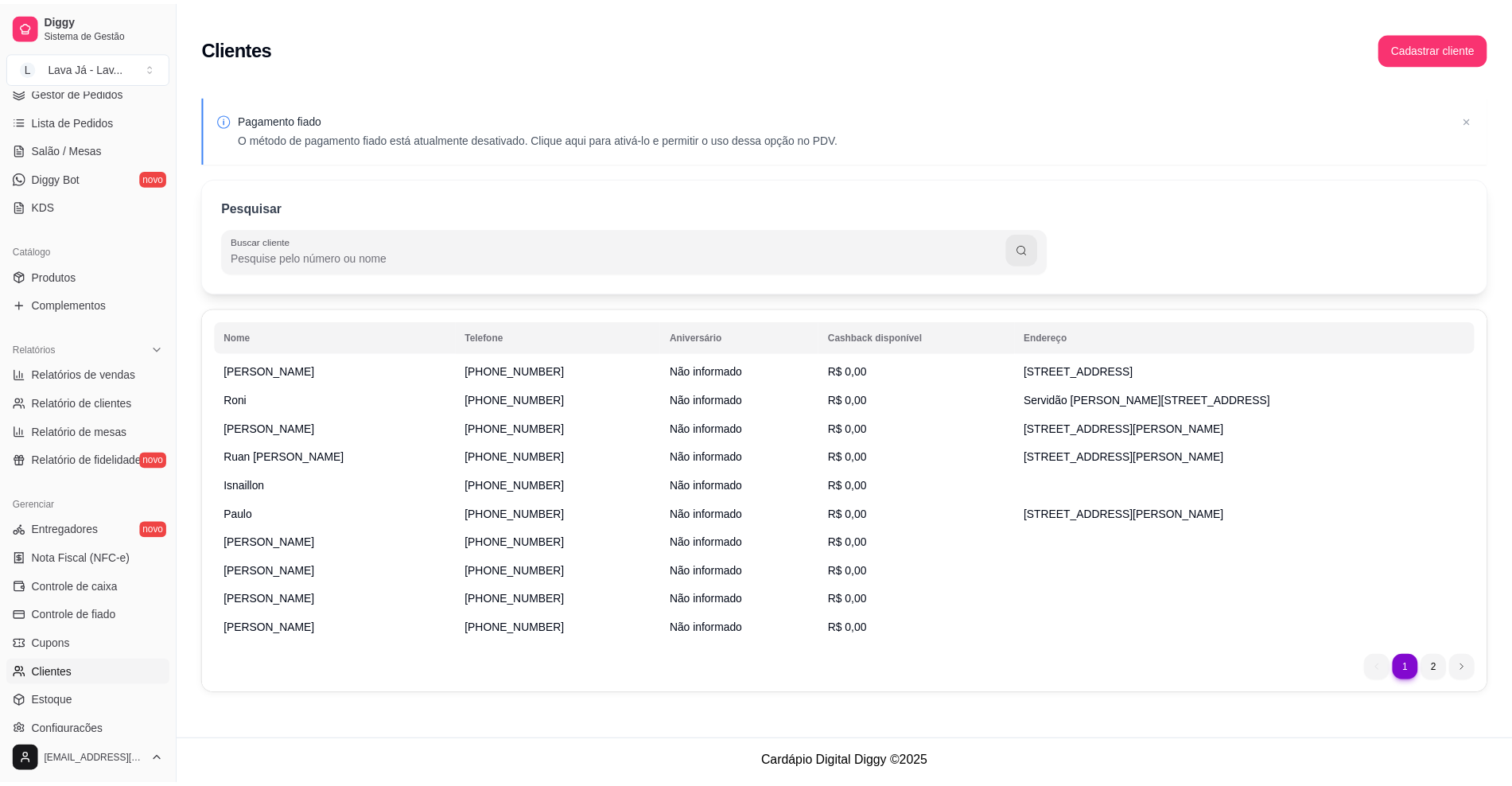
scroll to position [298, 0]
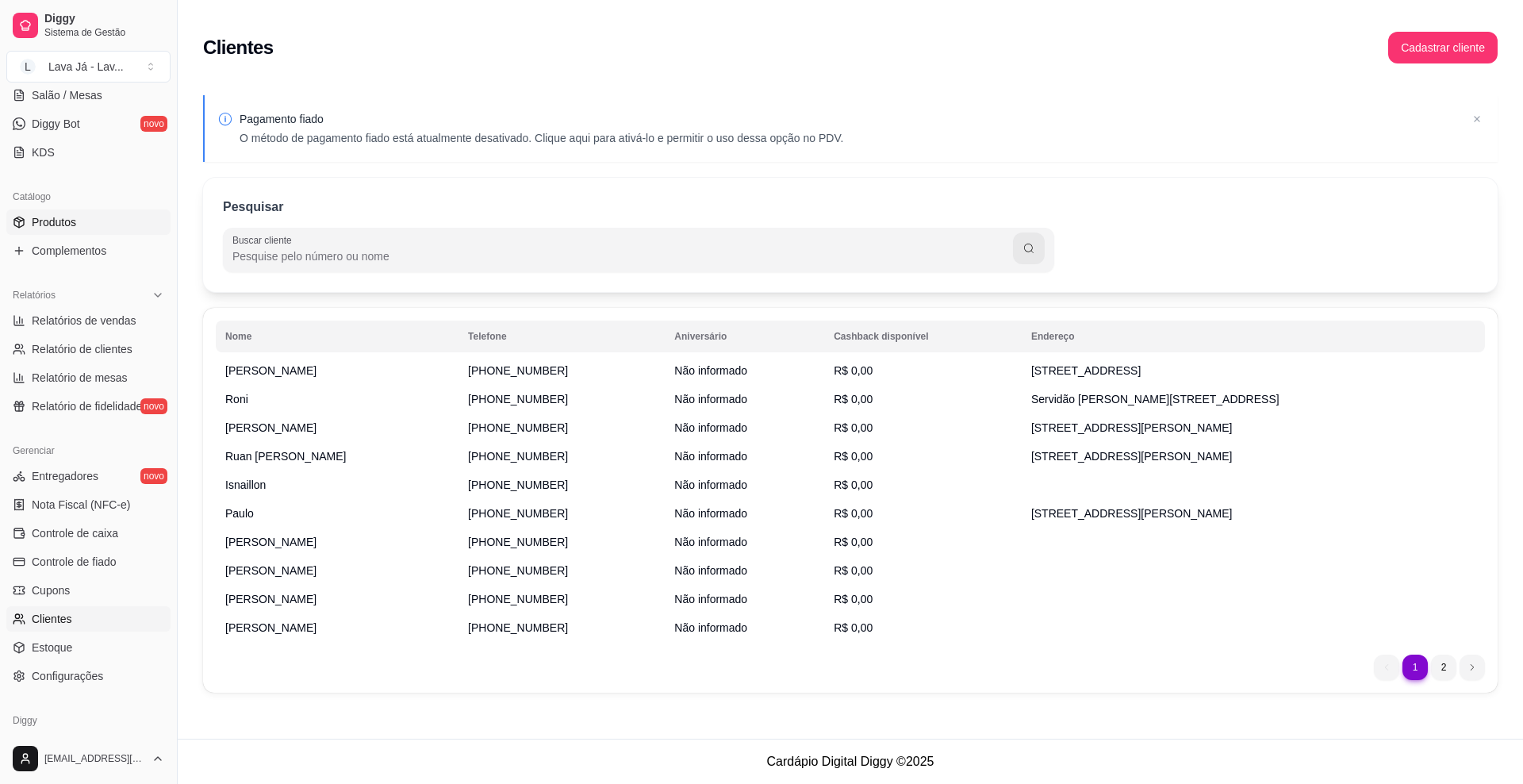
click at [62, 224] on span "Produtos" at bounding box center [54, 221] width 44 height 16
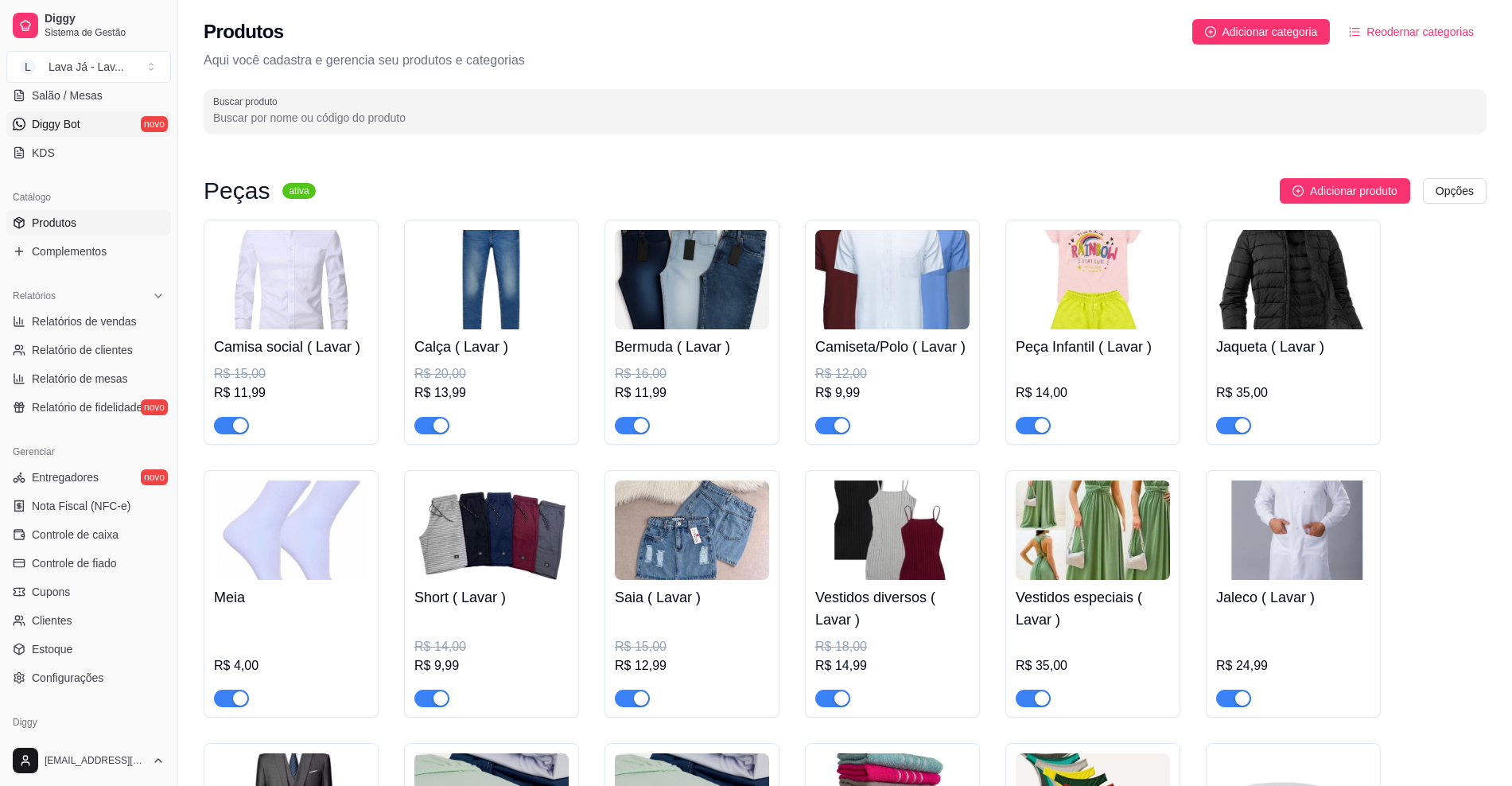
click at [39, 123] on span "Diggy Bot" at bounding box center [56, 123] width 48 height 16
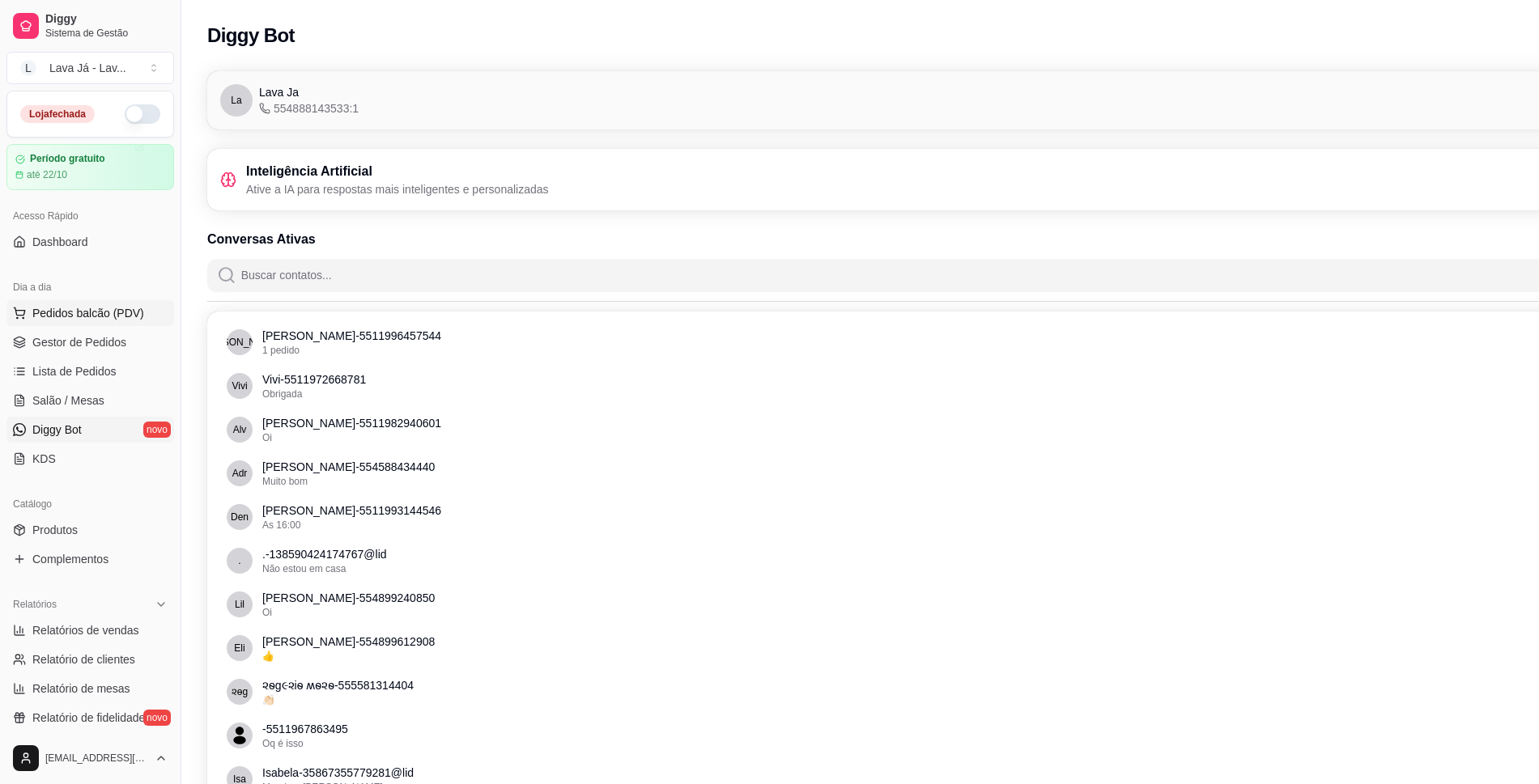
click at [55, 313] on span "Pedidos balcão (PDV)" at bounding box center [89, 313] width 112 height 16
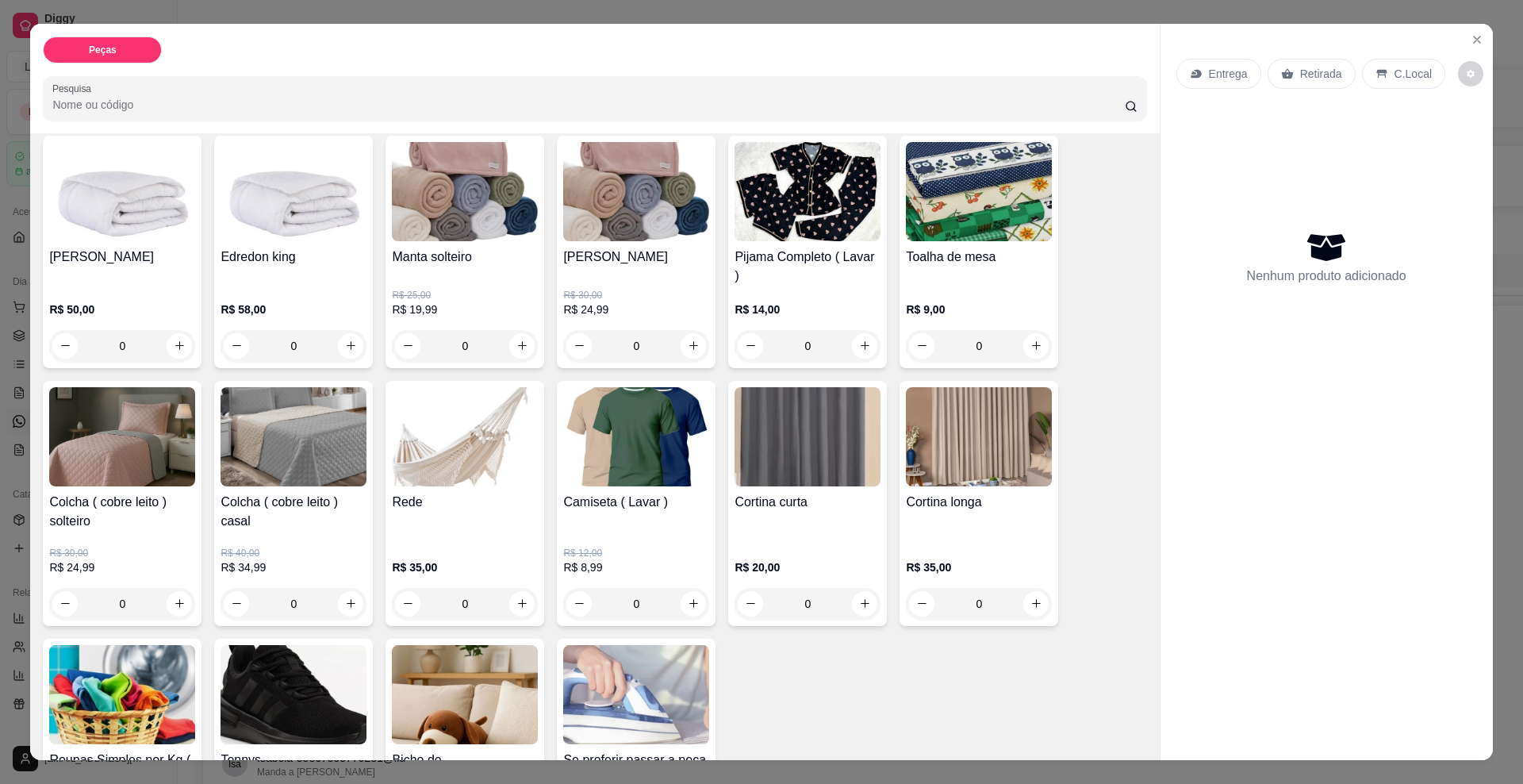
scroll to position [972, 0]
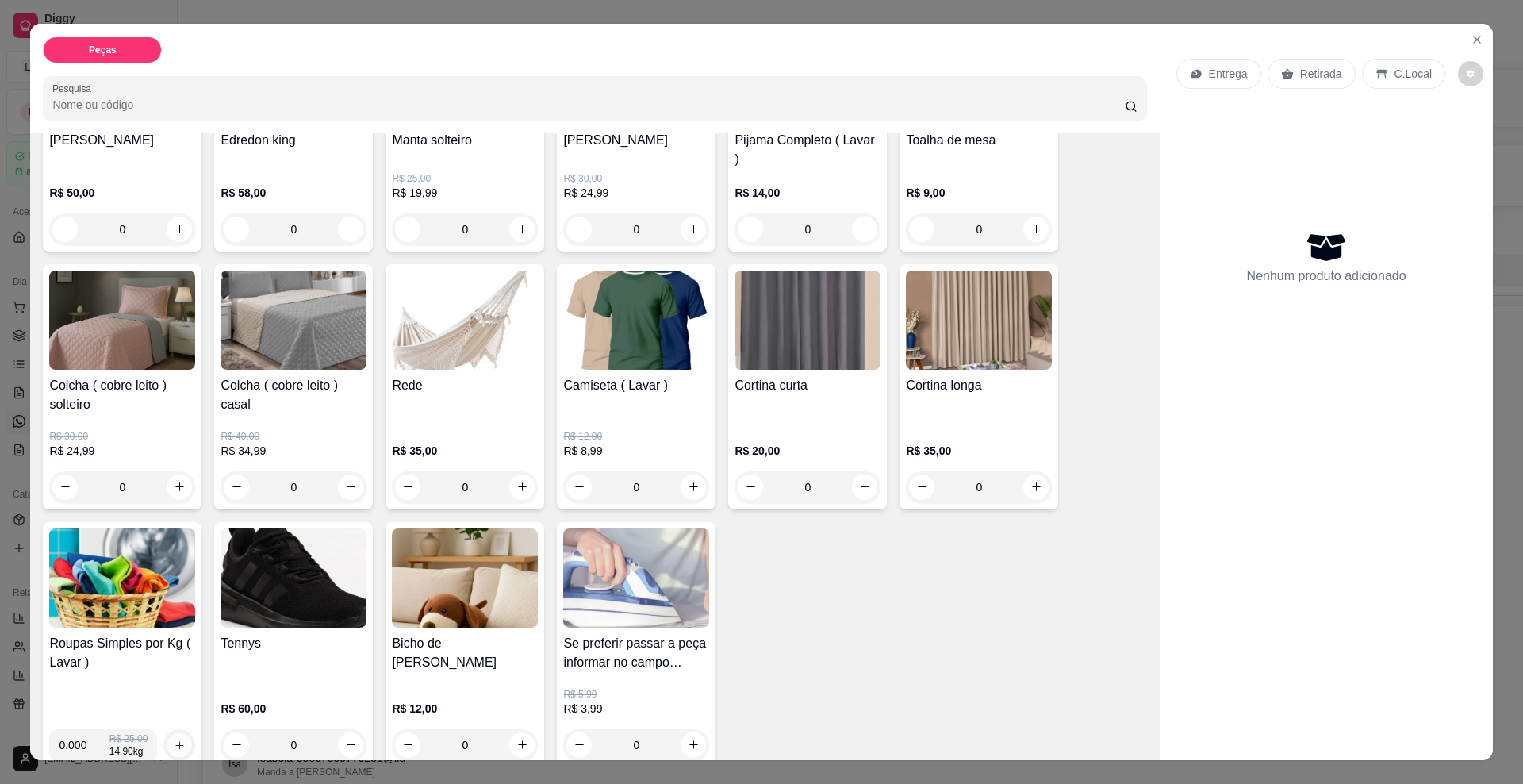
click at [174, 723] on icon "increase-product-quantity" at bounding box center [179, 745] width 12 height 12
click at [172, 723] on button "increase-product-quantity" at bounding box center [179, 745] width 25 height 25
click at [172, 723] on button "increase-product-quantity" at bounding box center [179, 745] width 25 height 25
click at [1214, 63] on div "Entrega" at bounding box center [1219, 74] width 85 height 30
click at [1290, 62] on div "Retirada" at bounding box center [1311, 74] width 88 height 30
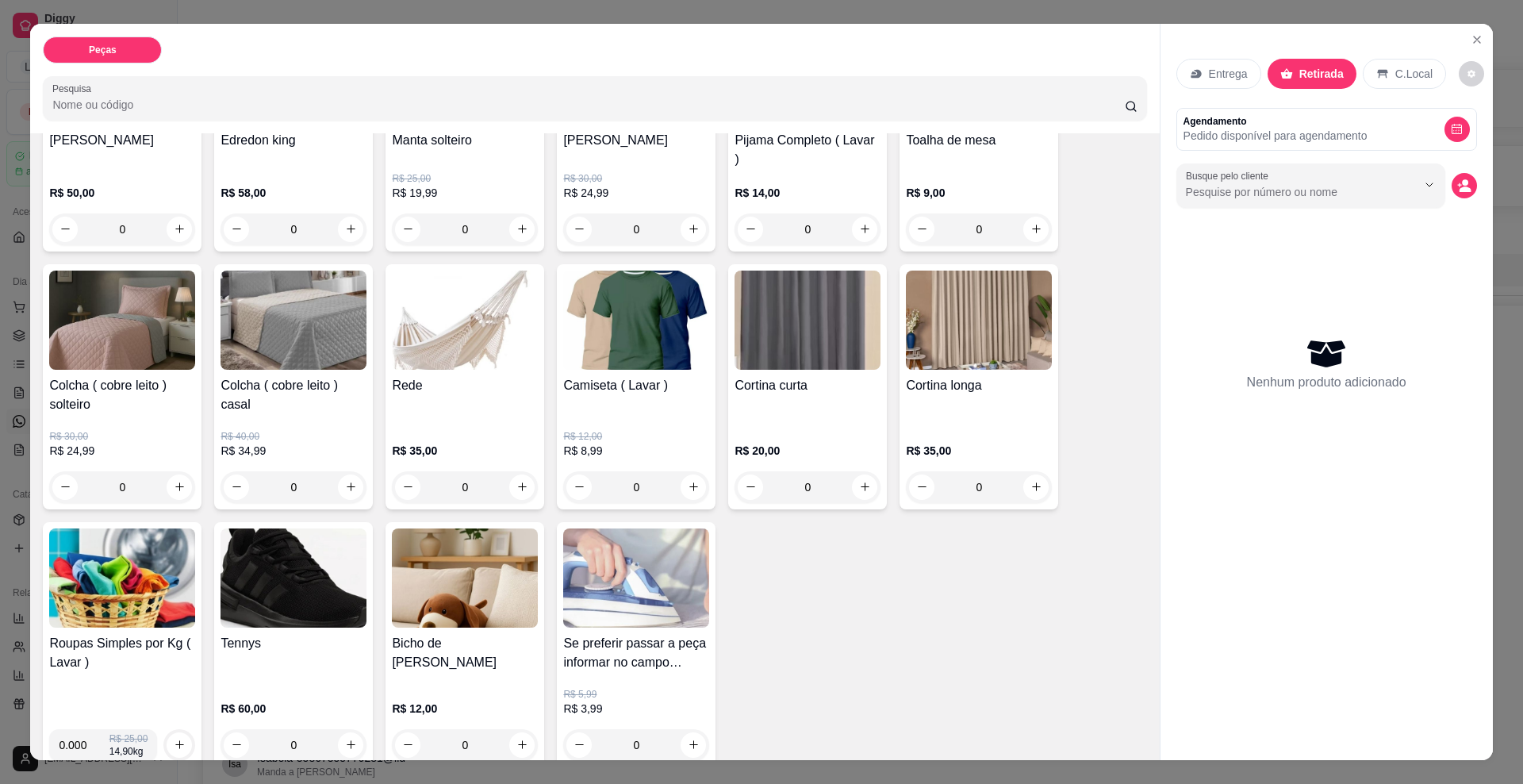
click at [1395, 79] on p "C.Local" at bounding box center [1414, 73] width 38 height 16
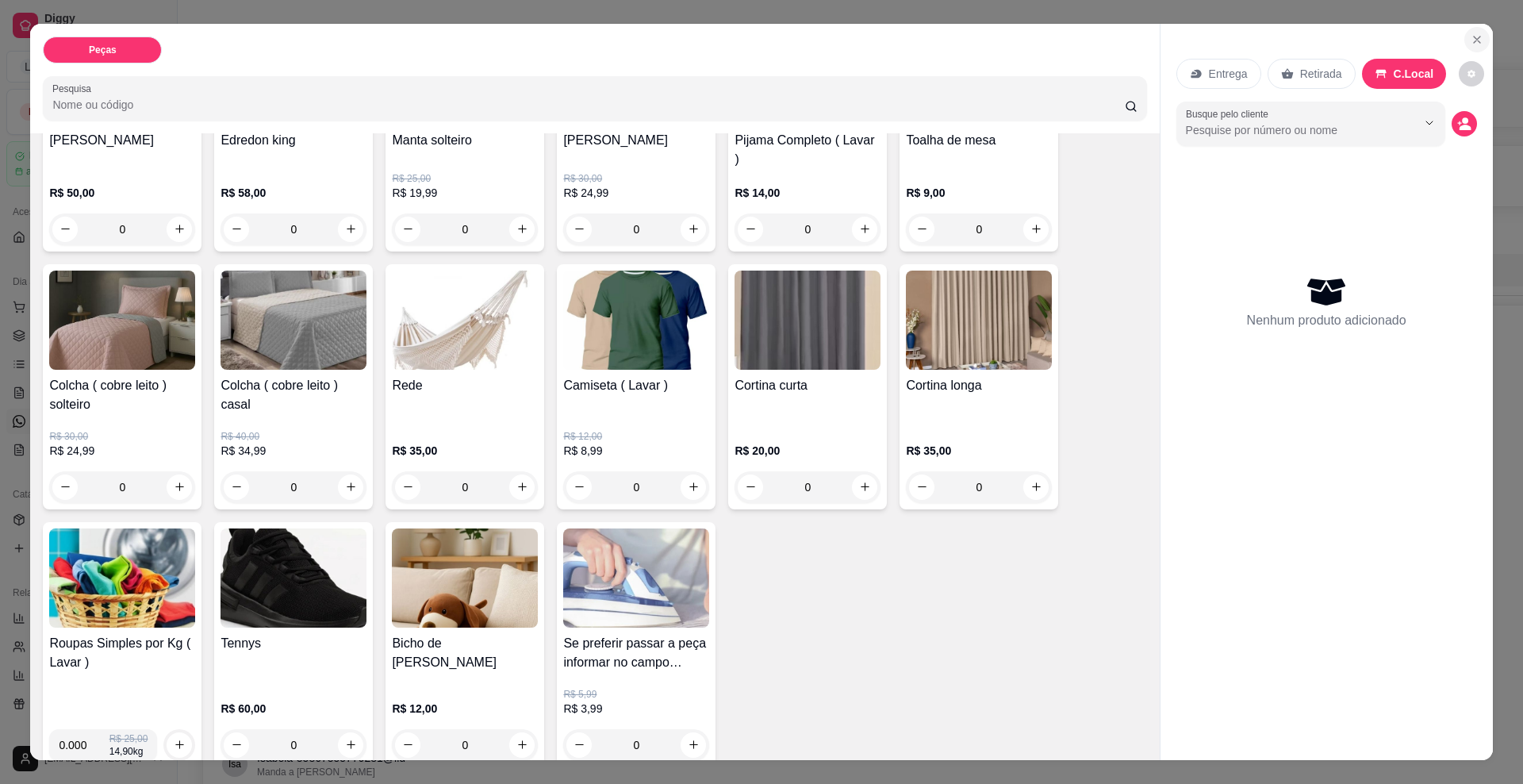
click at [1471, 43] on icon "Close" at bounding box center [1476, 39] width 12 height 12
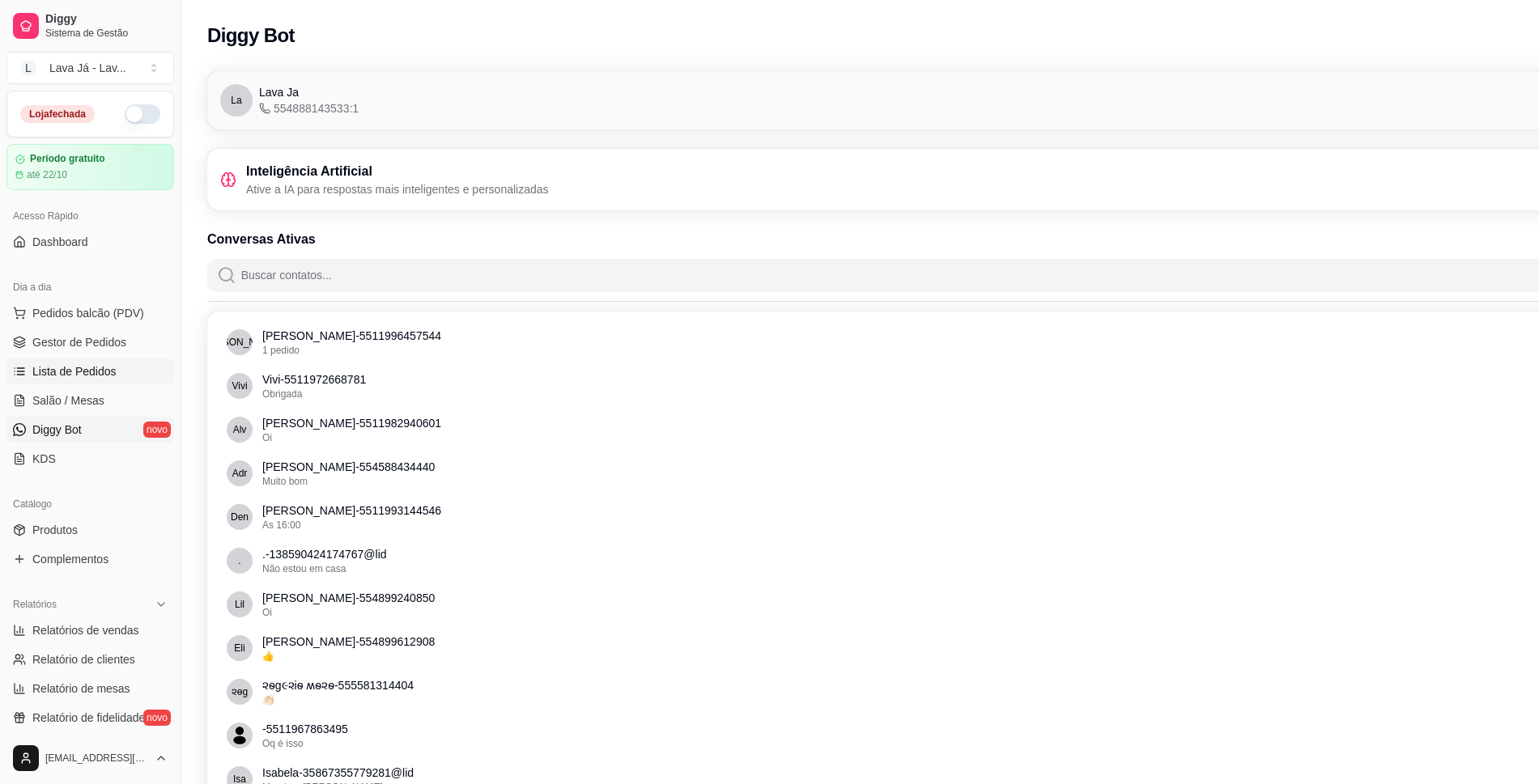
click at [73, 377] on span "Lista de Pedidos" at bounding box center [74, 371] width 84 height 16
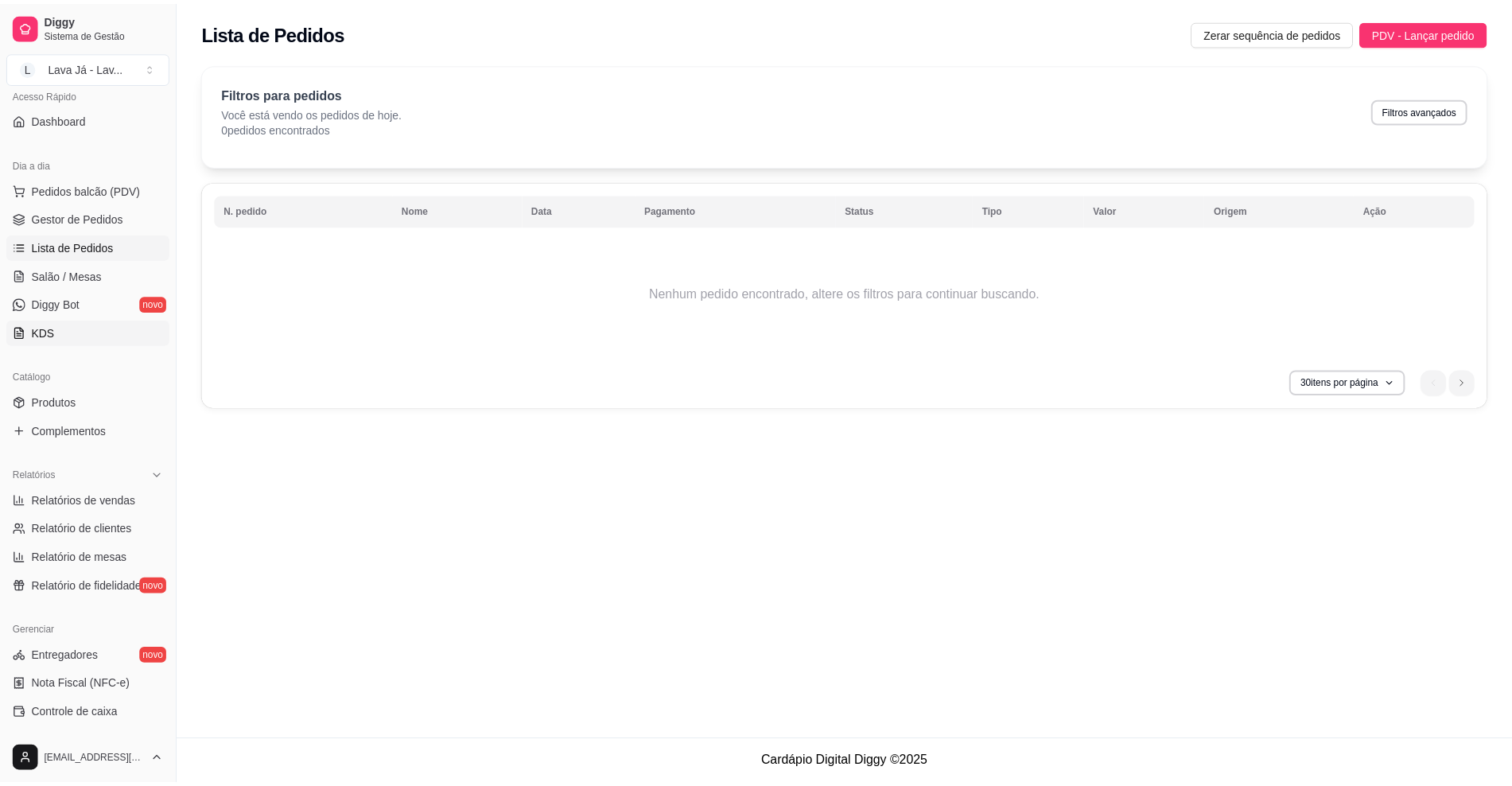
scroll to position [199, 0]
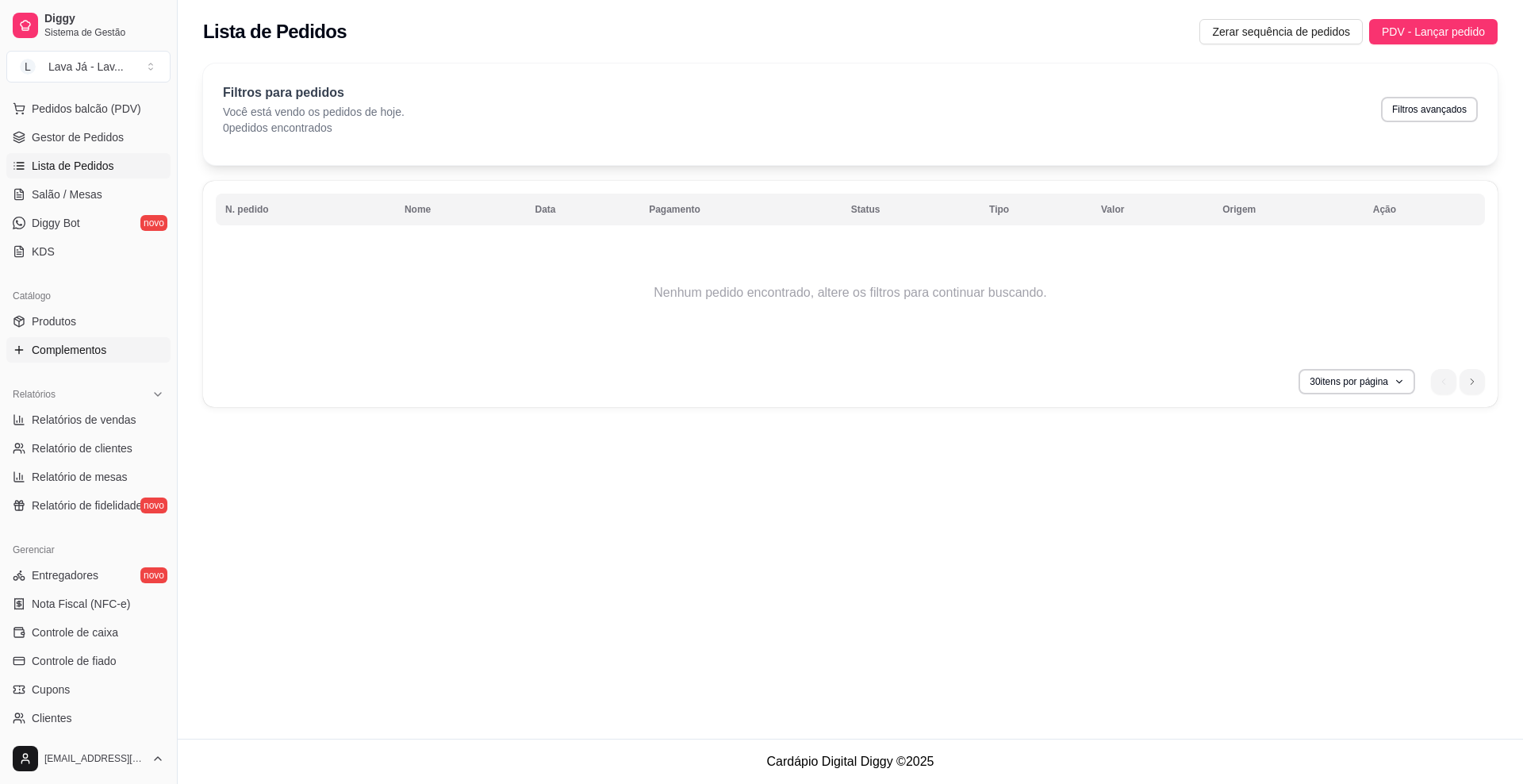
click at [47, 342] on span "Complementos" at bounding box center [69, 349] width 75 height 16
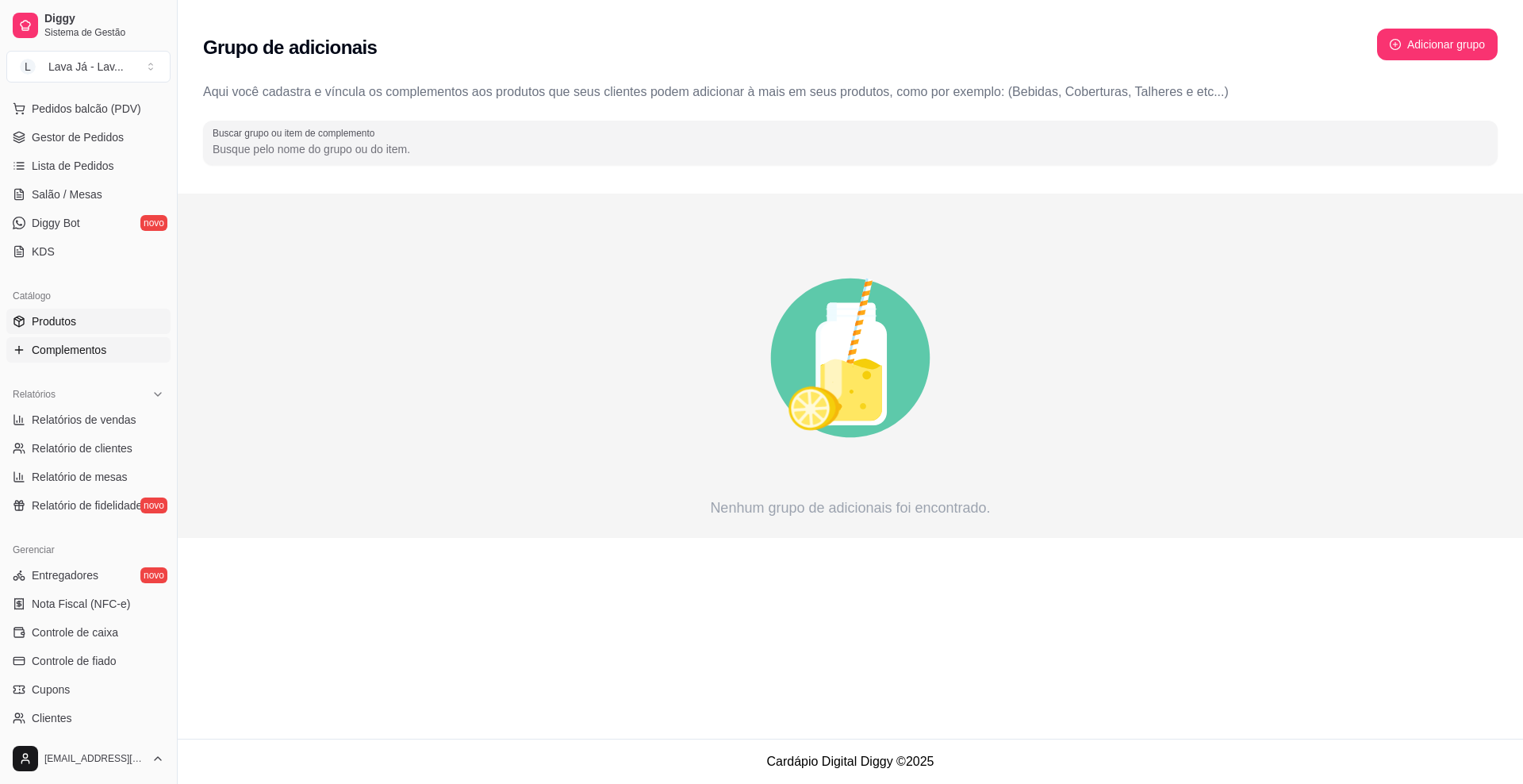
click at [57, 322] on span "Produtos" at bounding box center [54, 321] width 44 height 16
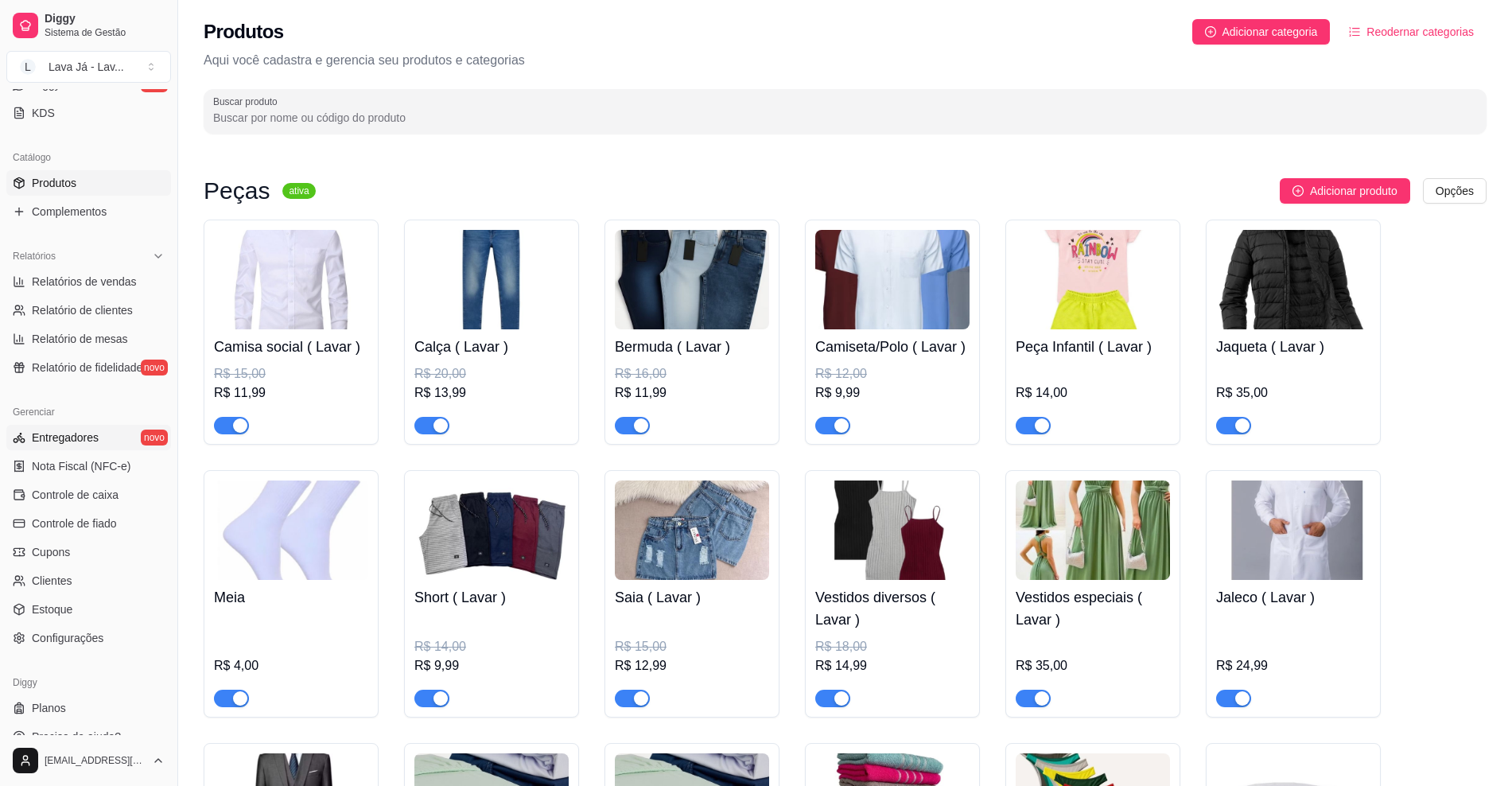
scroll to position [359, 0]
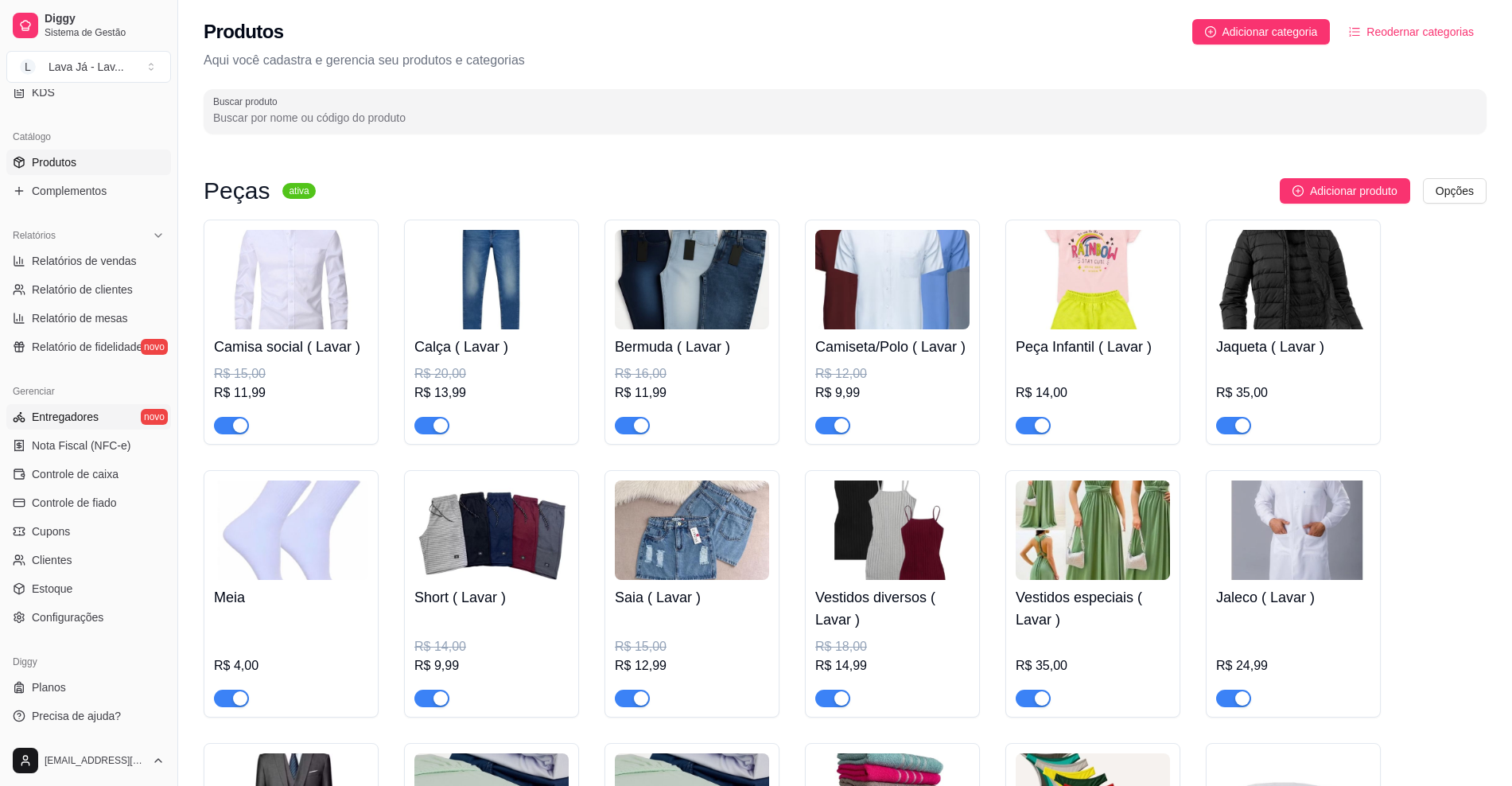
click at [68, 411] on span "Entregadores" at bounding box center [65, 416] width 67 height 16
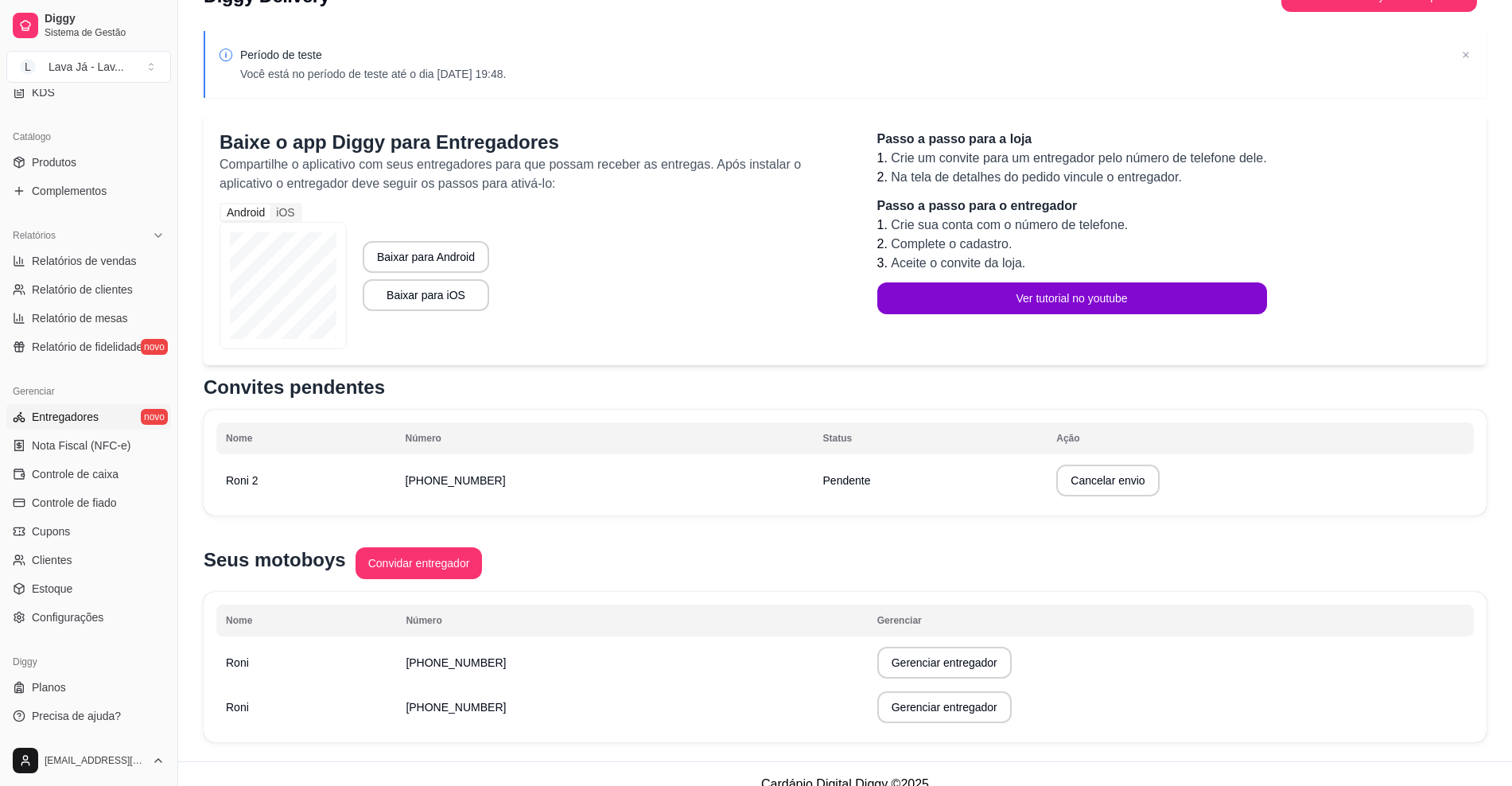
scroll to position [61, 0]
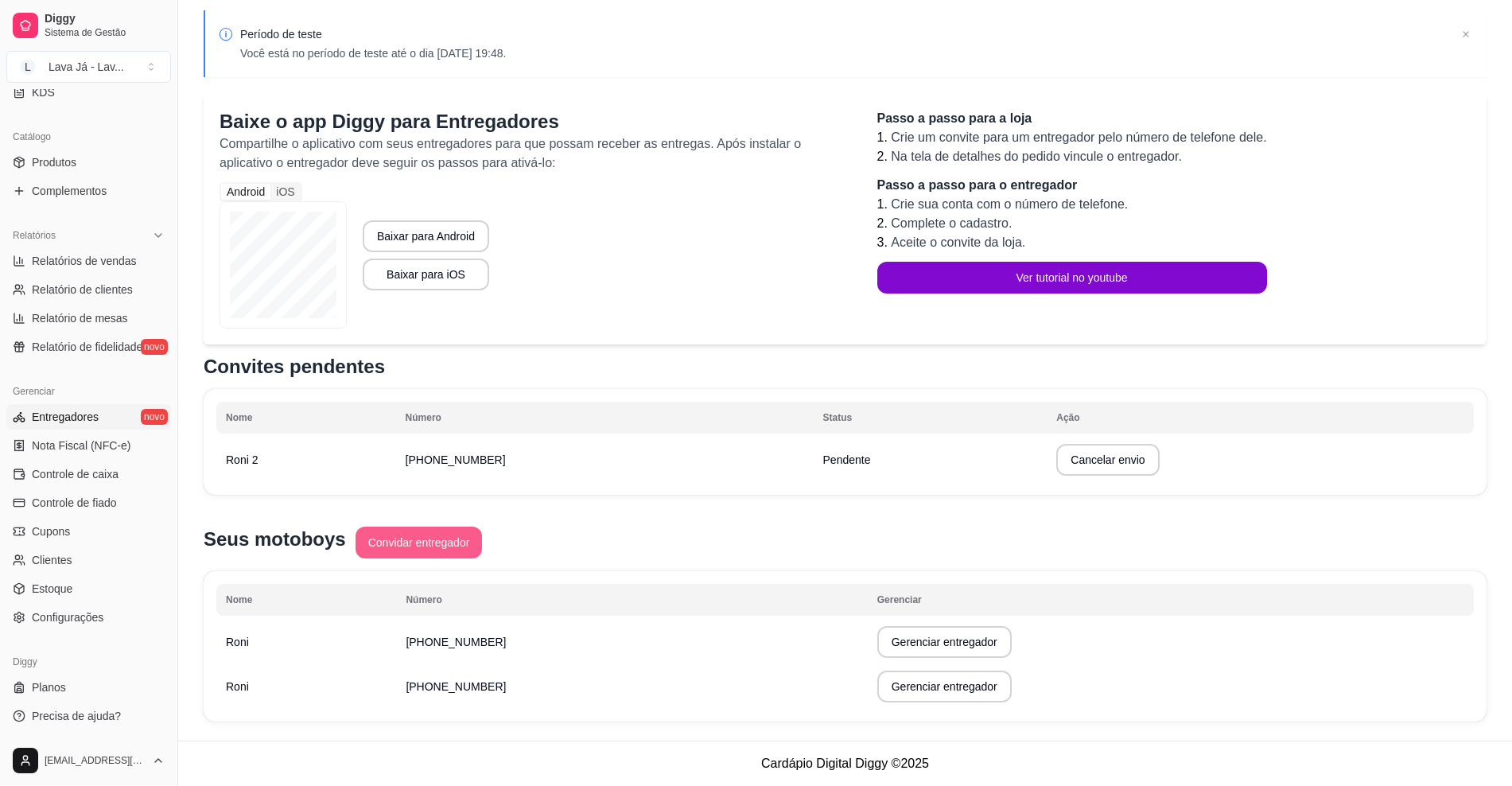
click at [447, 549] on button "Convidar entregador" at bounding box center [419, 542] width 127 height 32
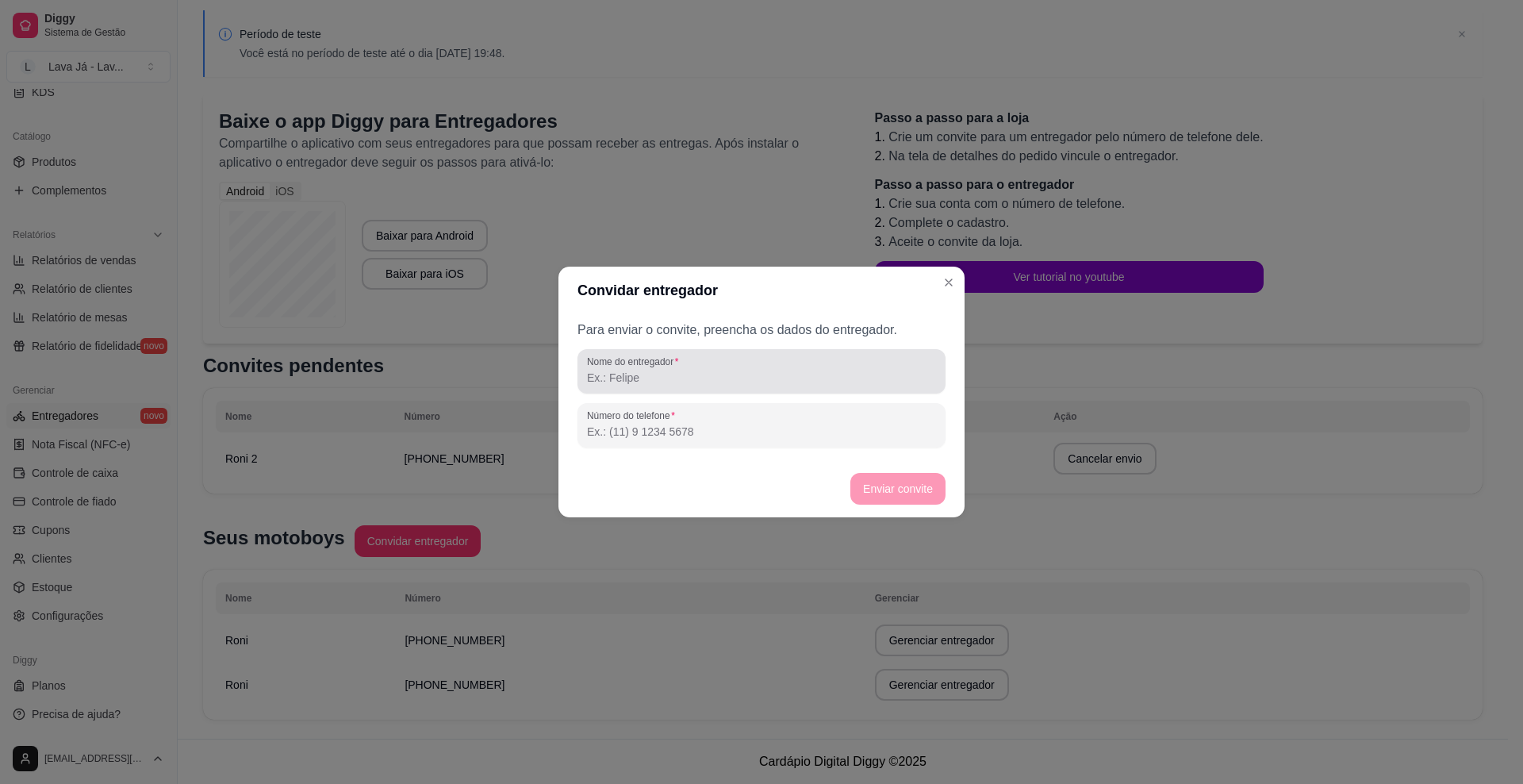
click at [812, 383] on input "Nome do entregador" at bounding box center [762, 377] width 349 height 16
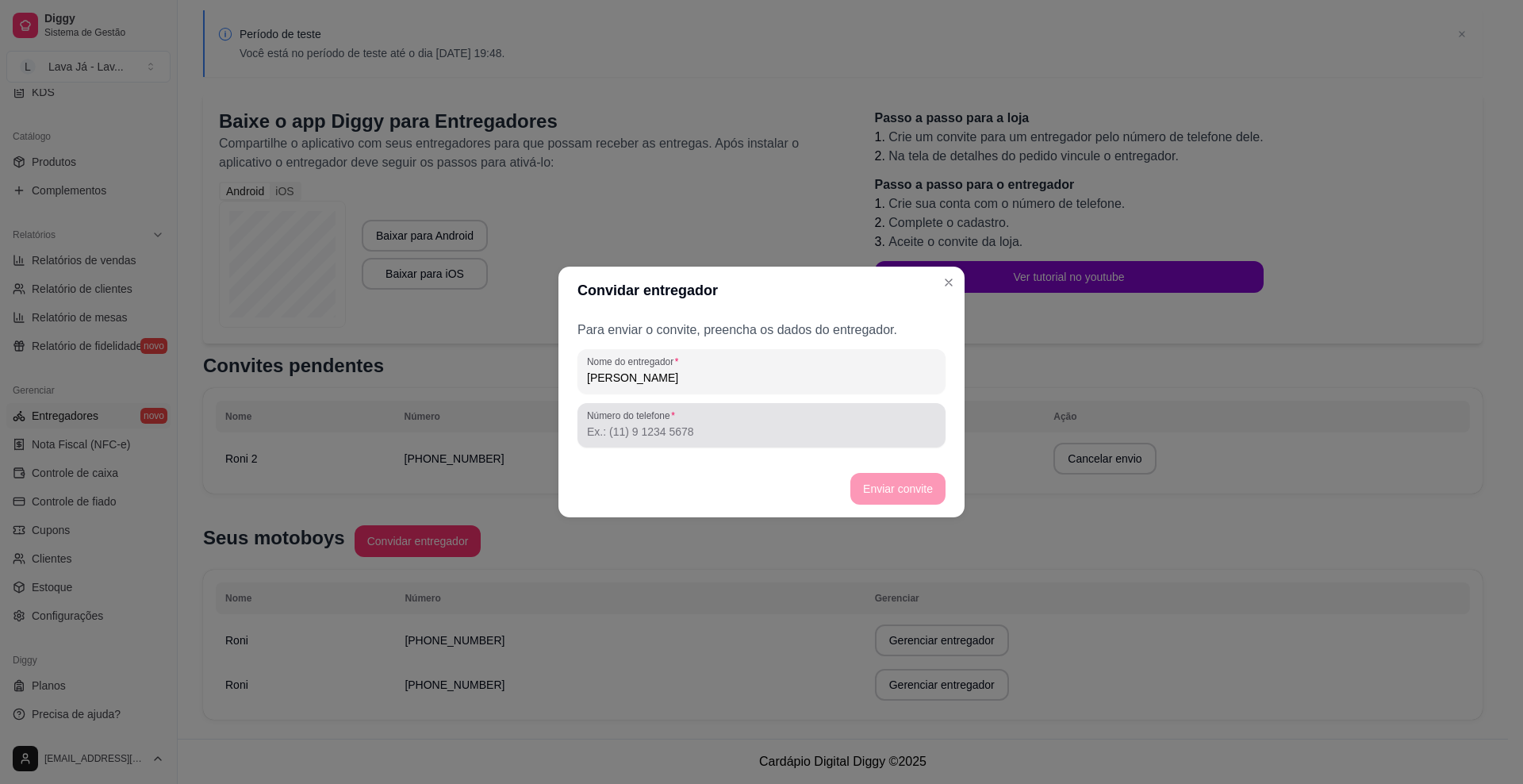
type input "Luizinho"
click at [781, 428] on input "Número do telefone" at bounding box center [762, 431] width 349 height 16
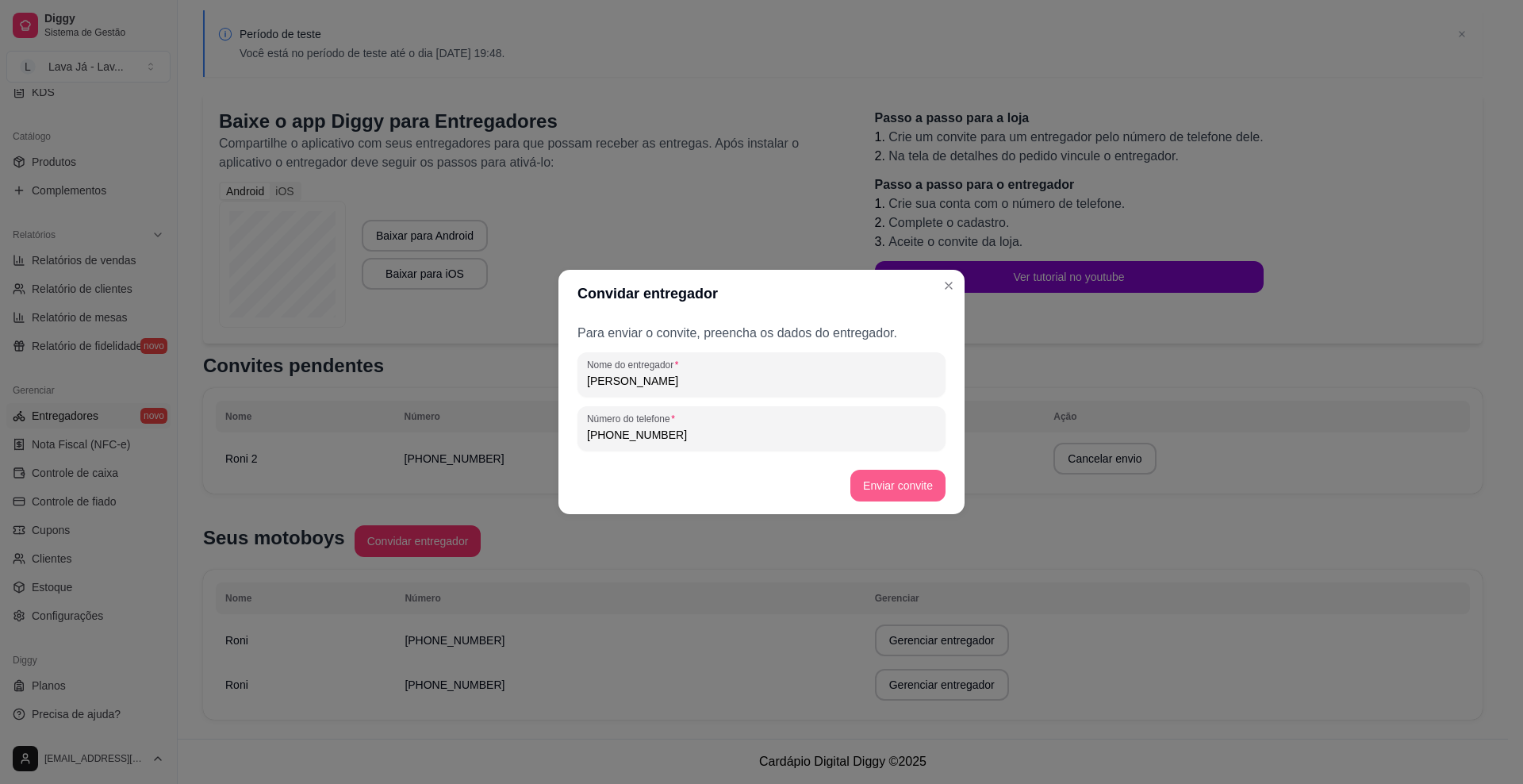
type input "(48) 9 9857-3211"
click at [889, 486] on button "Enviar convite" at bounding box center [898, 486] width 92 height 31
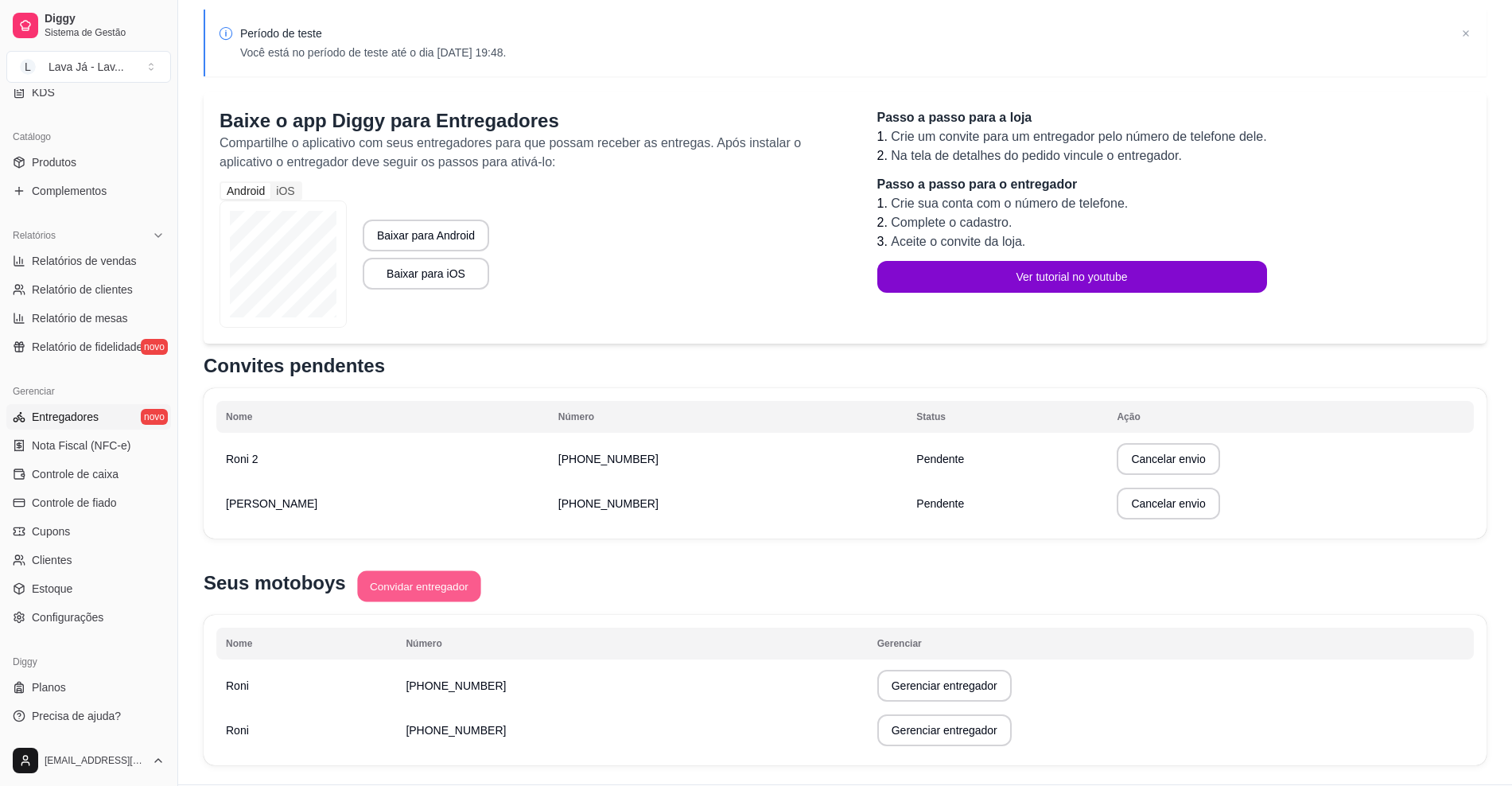
click at [453, 582] on button "Convidar entregador" at bounding box center [419, 586] width 123 height 31
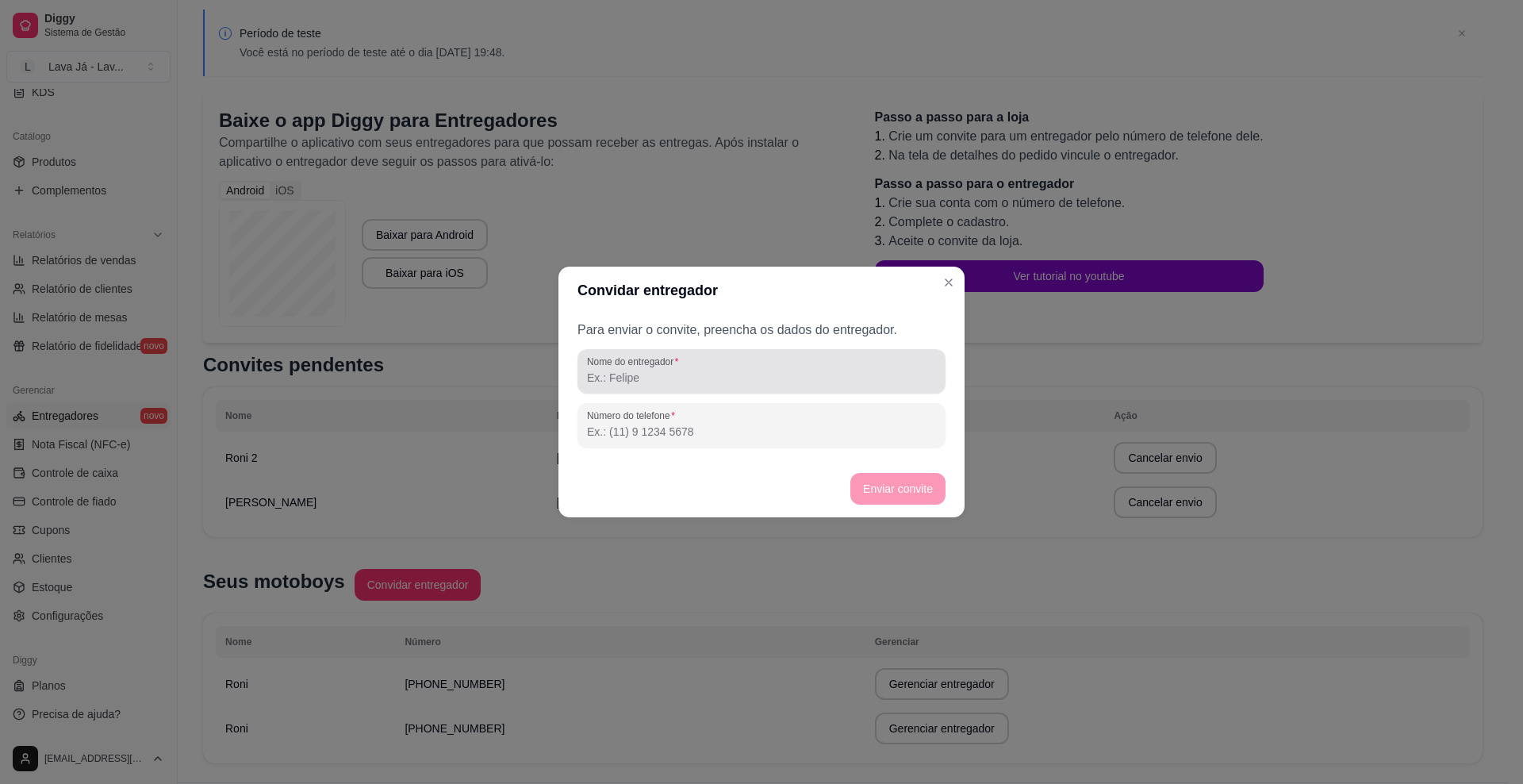
click at [710, 387] on div at bounding box center [762, 371] width 349 height 32
type input "l"
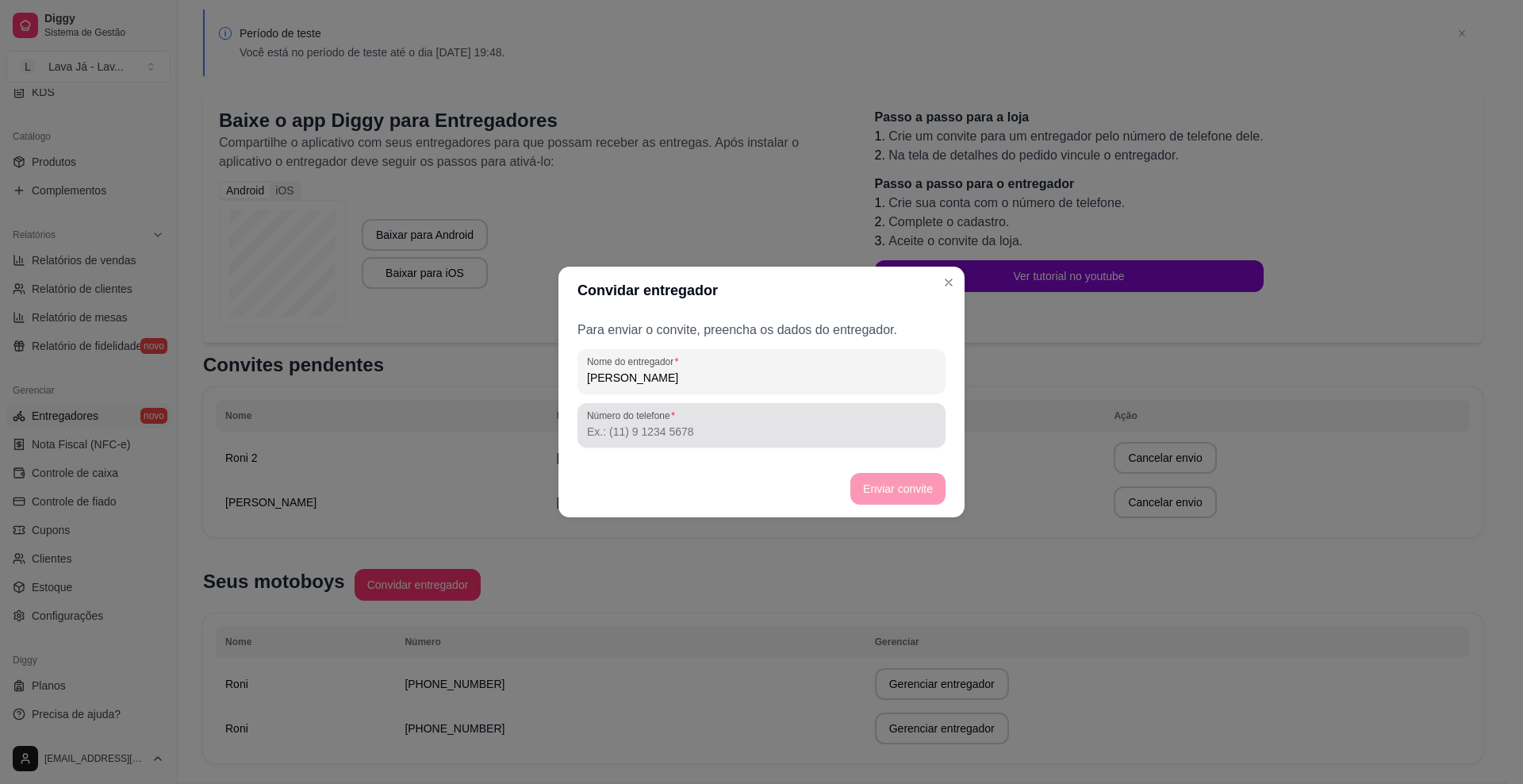
type input "Leandro"
click at [691, 428] on input "Número do telefone" at bounding box center [762, 431] width 349 height 16
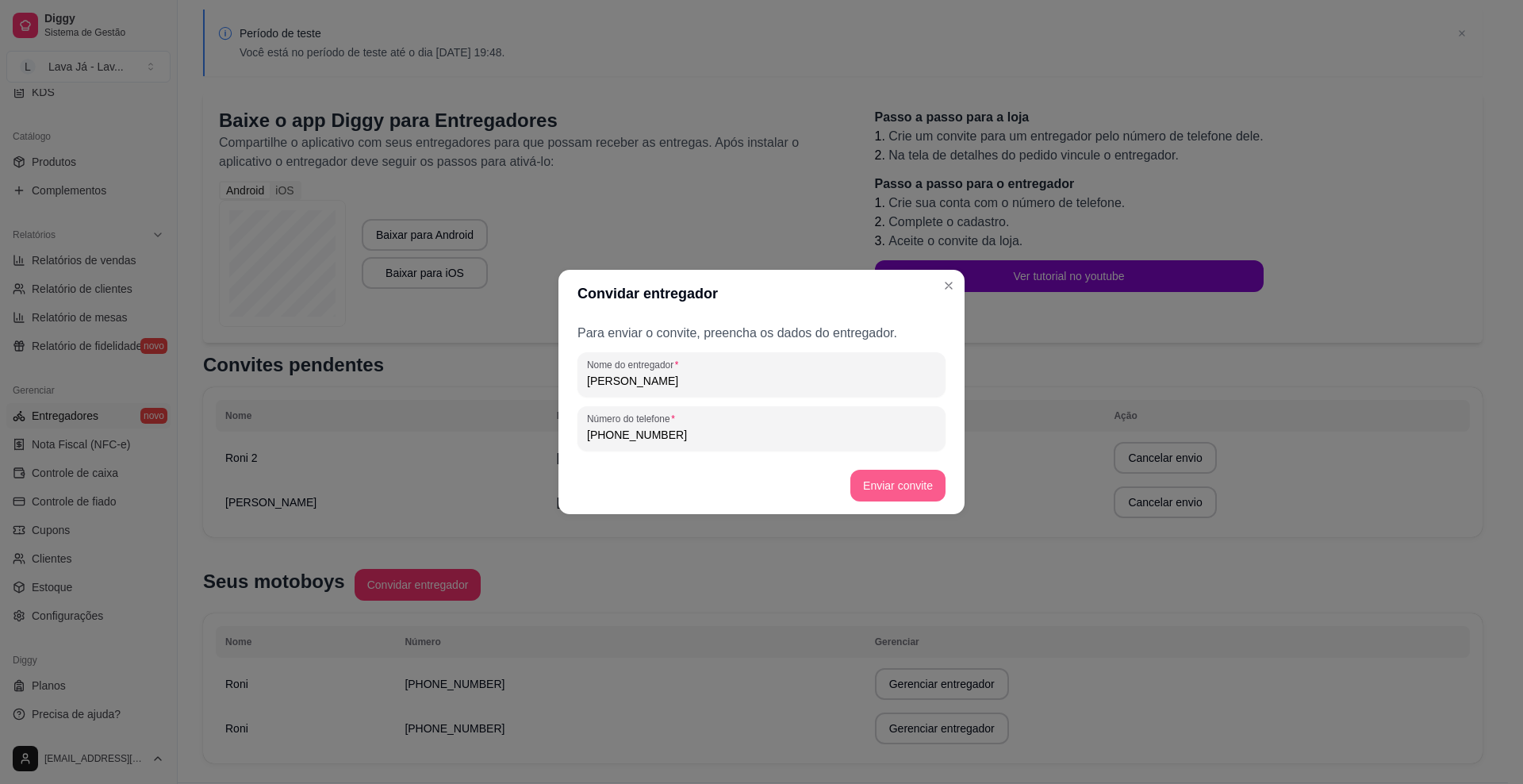
type input "(48) 9 9175-4747"
click at [891, 485] on button "Enviar convite" at bounding box center [898, 485] width 95 height 32
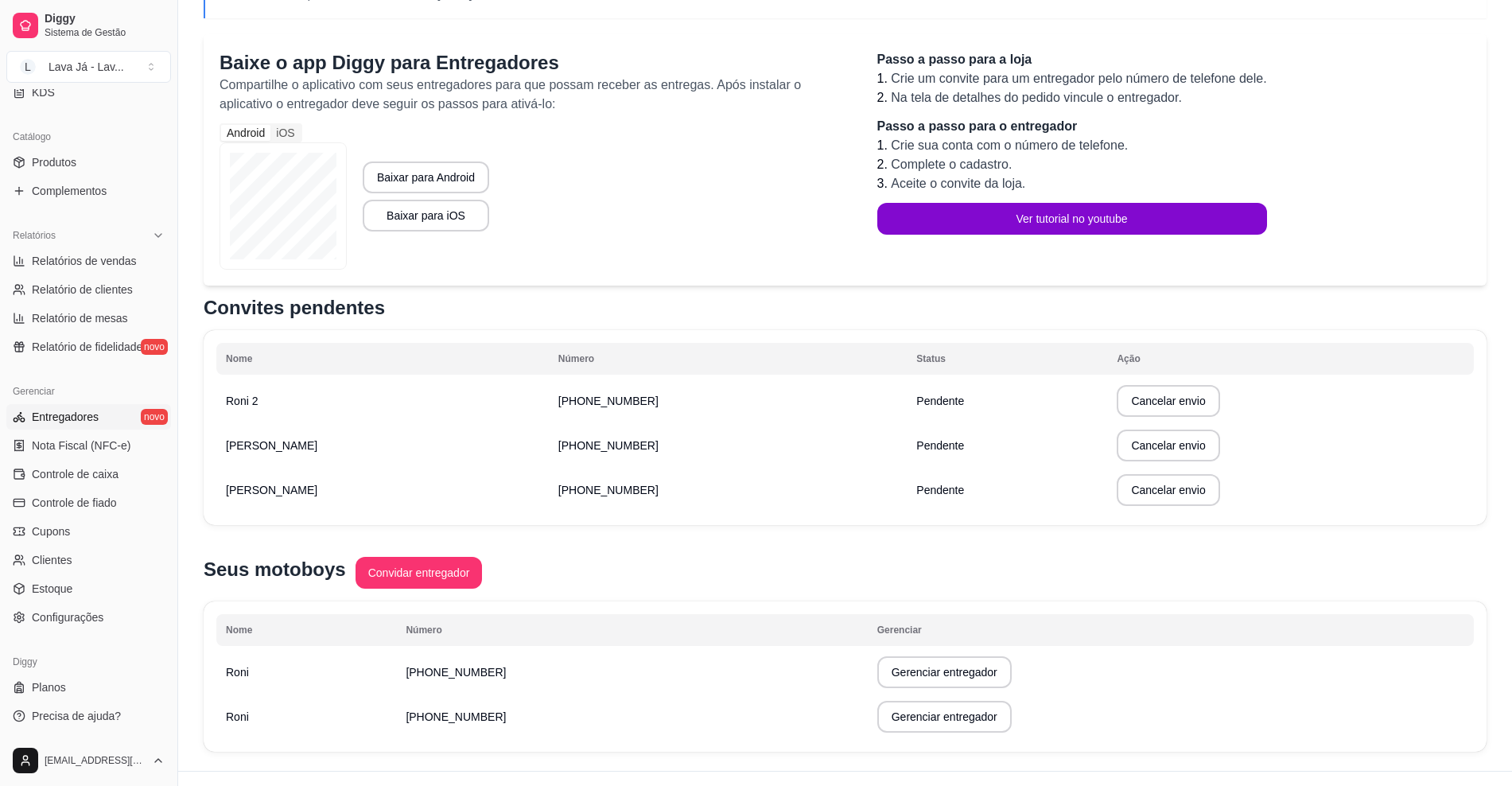
scroll to position [149, 0]
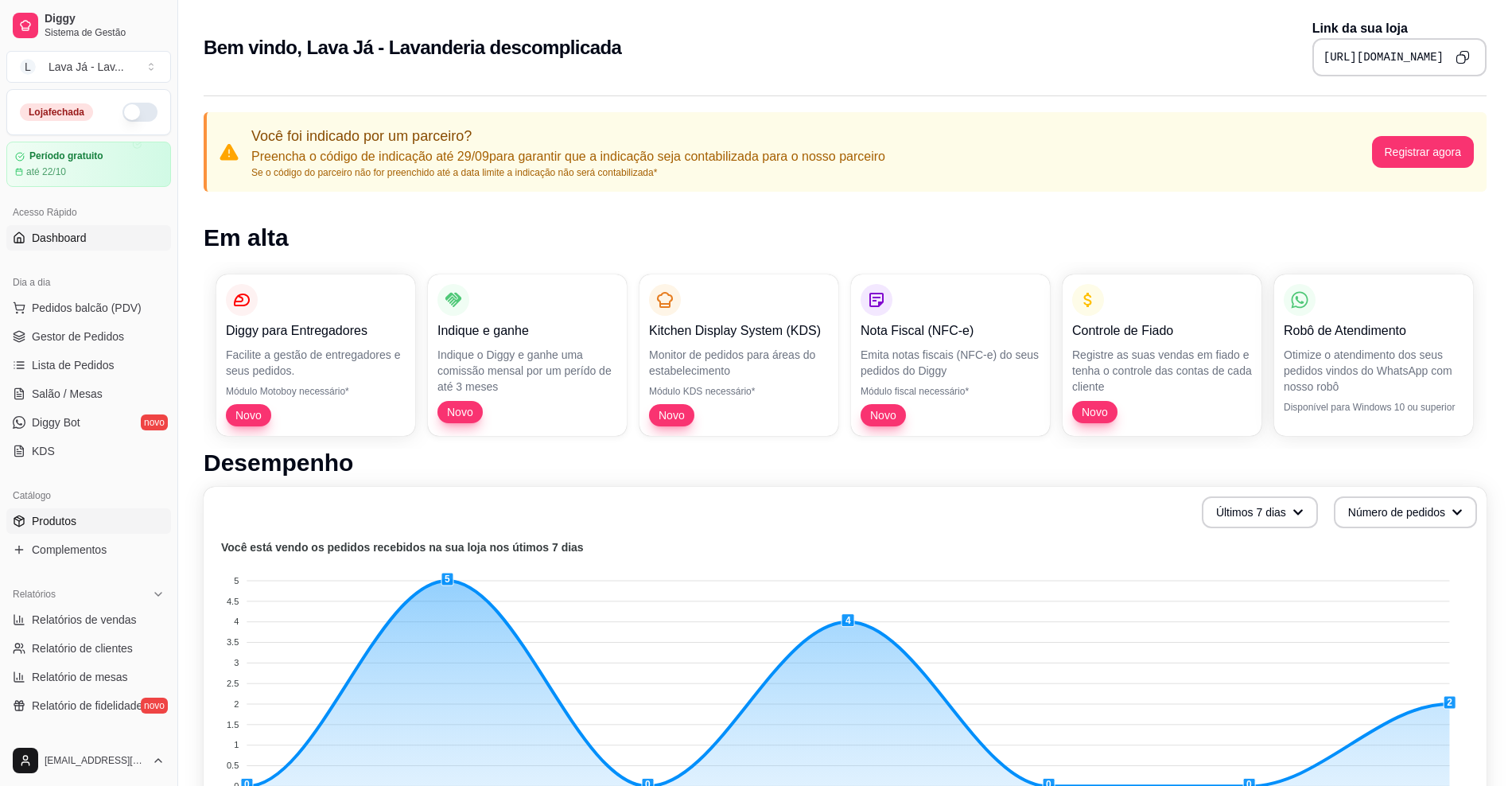
click at [68, 531] on link "Produtos" at bounding box center [89, 521] width 164 height 25
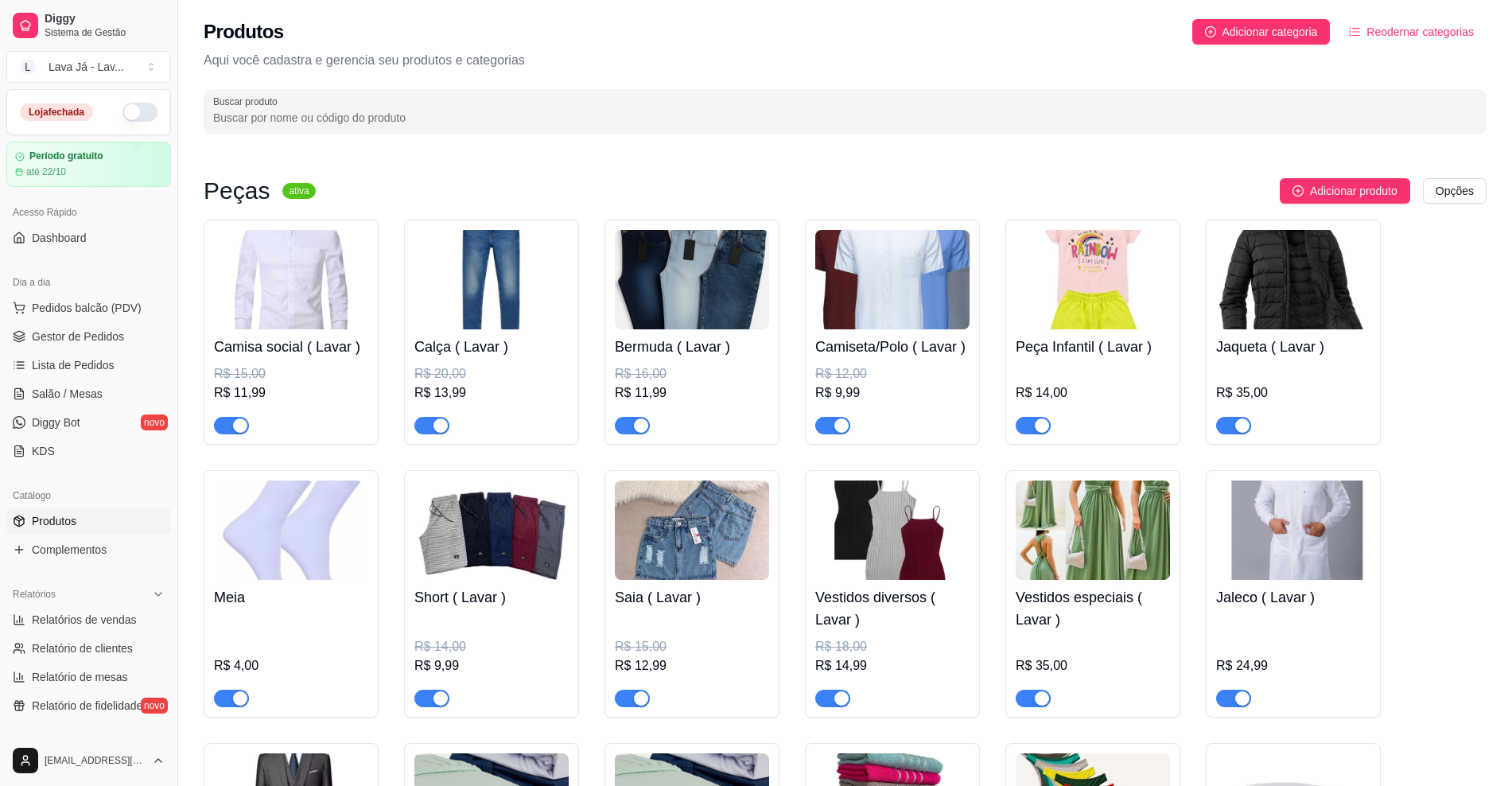
click at [1014, 310] on img at bounding box center [1093, 279] width 154 height 99
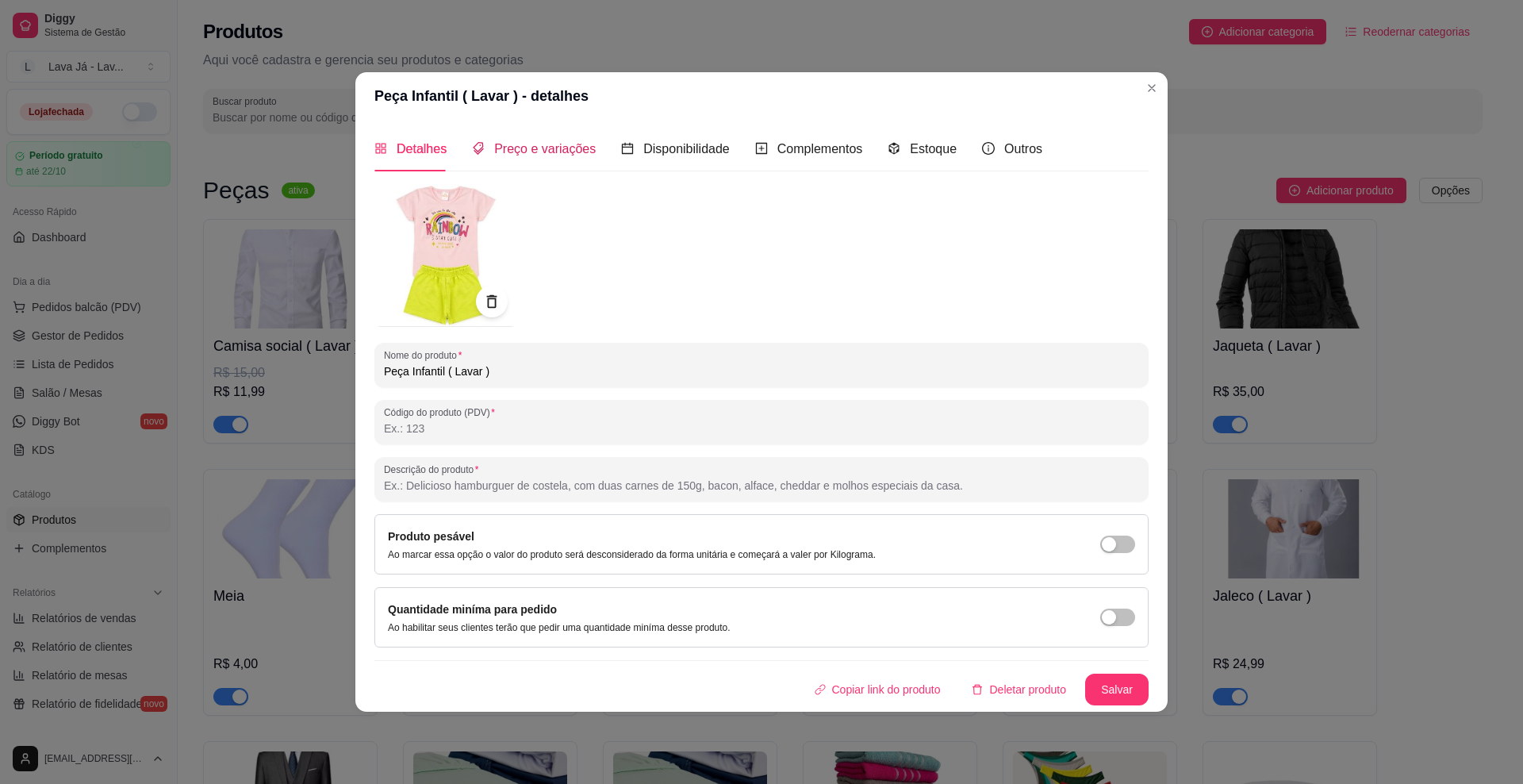
click at [533, 147] on span "Preço e variações" at bounding box center [545, 148] width 102 height 13
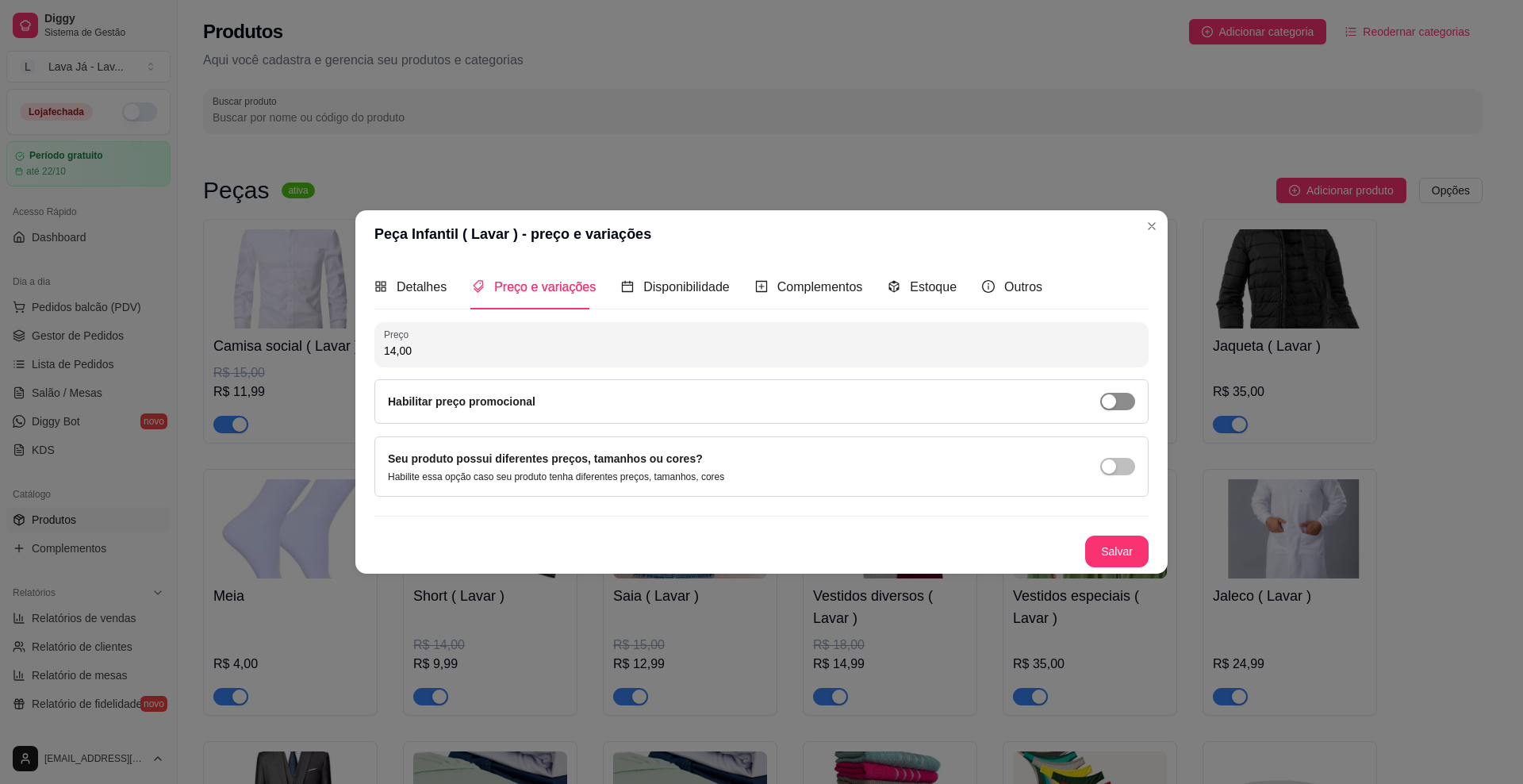
click at [1012, 403] on span "button" at bounding box center [1117, 401] width 35 height 17
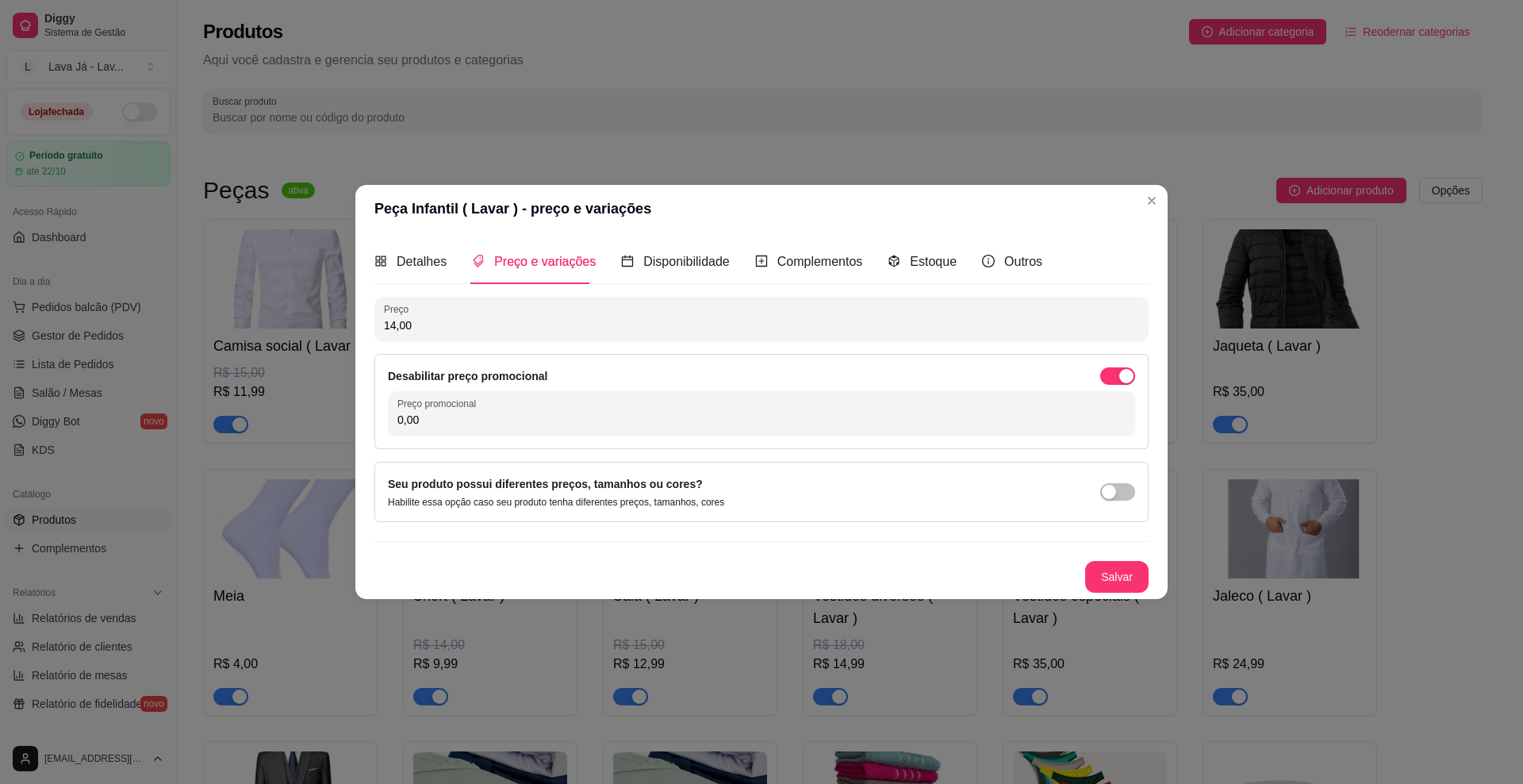
click at [634, 425] on input "0,00" at bounding box center [761, 419] width 728 height 16
type input "12,99"
click at [1012, 582] on button "Salvar" at bounding box center [1117, 577] width 63 height 32
click at [408, 263] on span "Detalhes" at bounding box center [421, 261] width 50 height 13
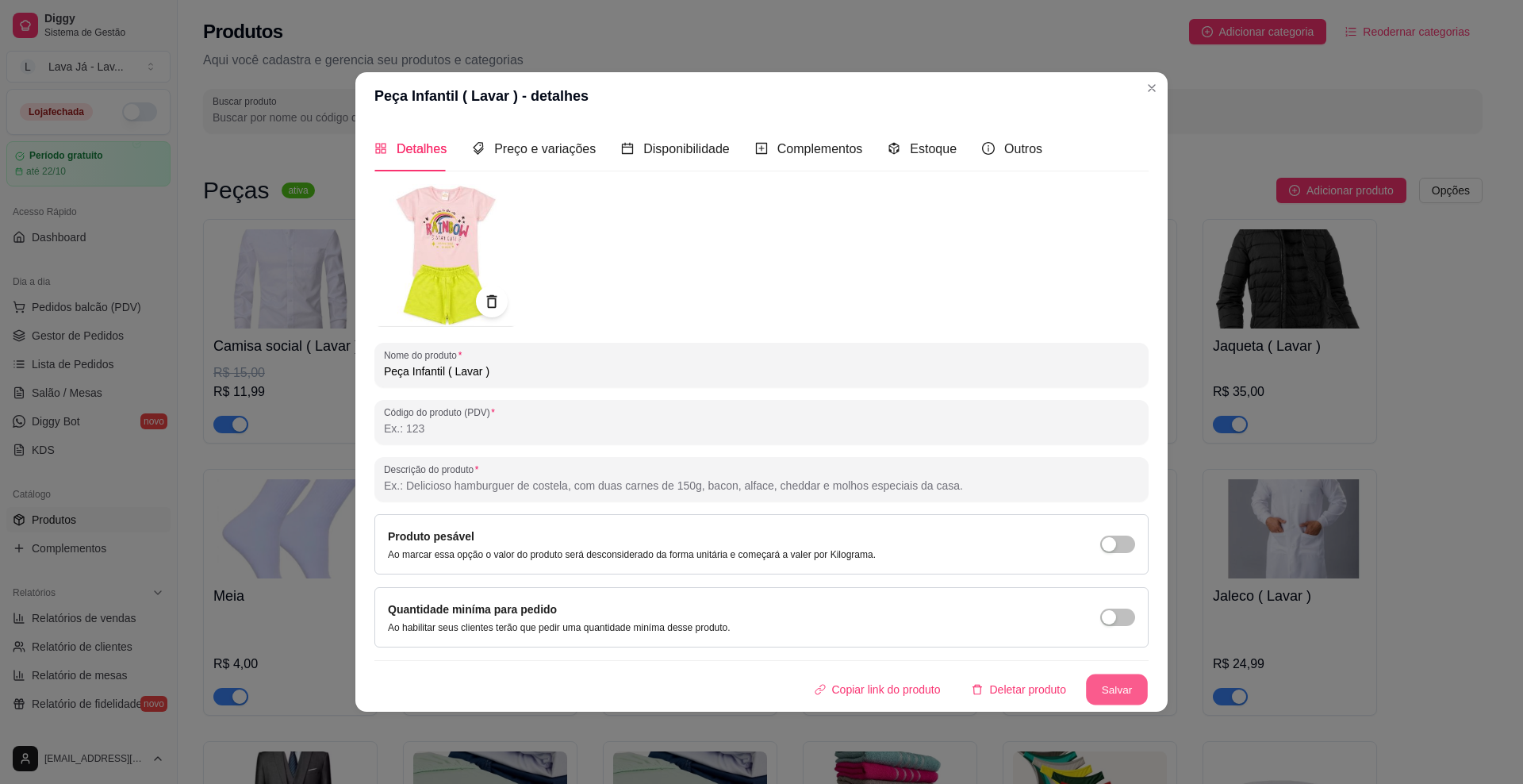
click at [1012, 674] on button "Salvar" at bounding box center [1117, 690] width 62 height 31
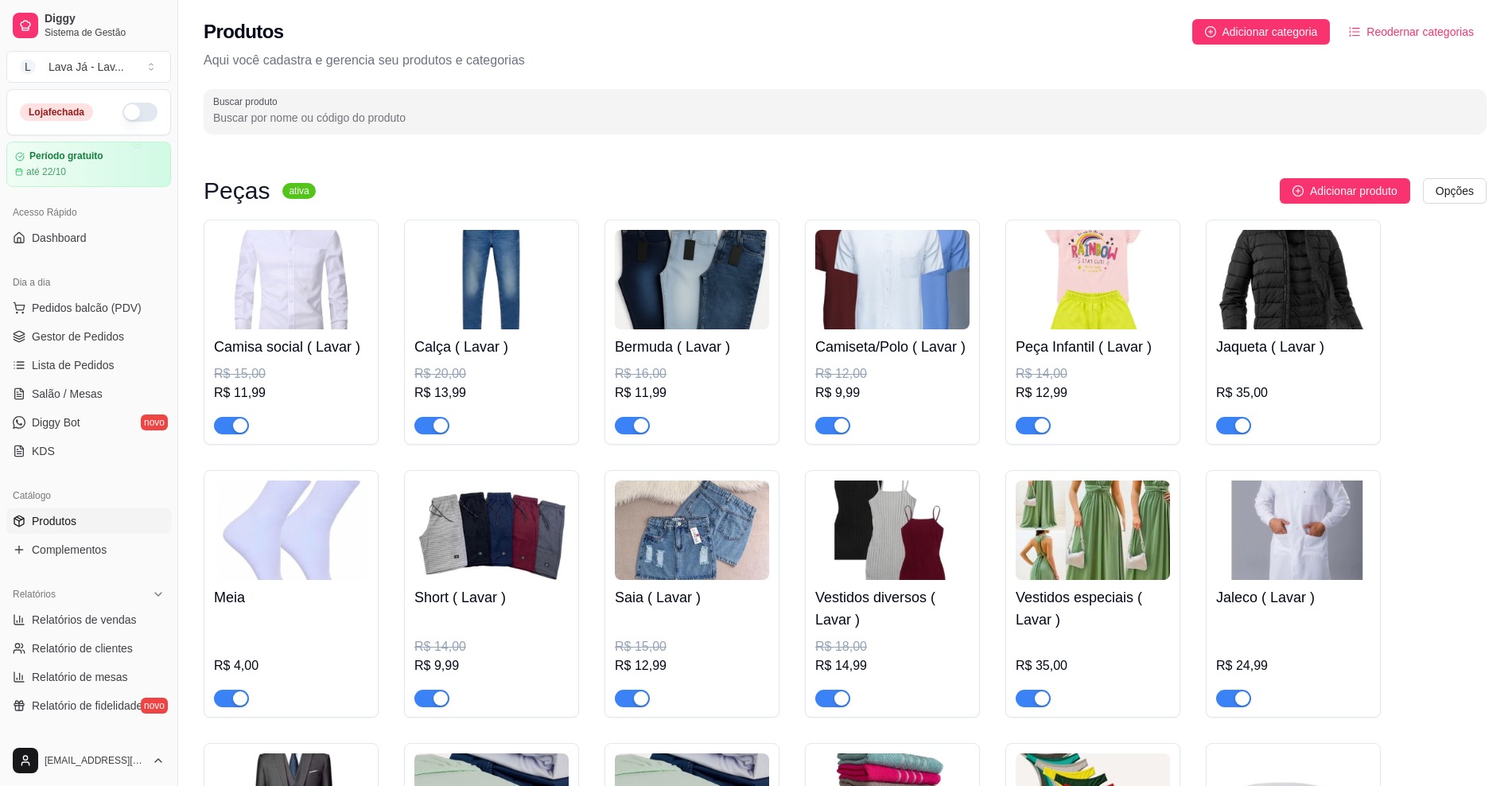
click at [1014, 293] on img at bounding box center [1294, 279] width 154 height 99
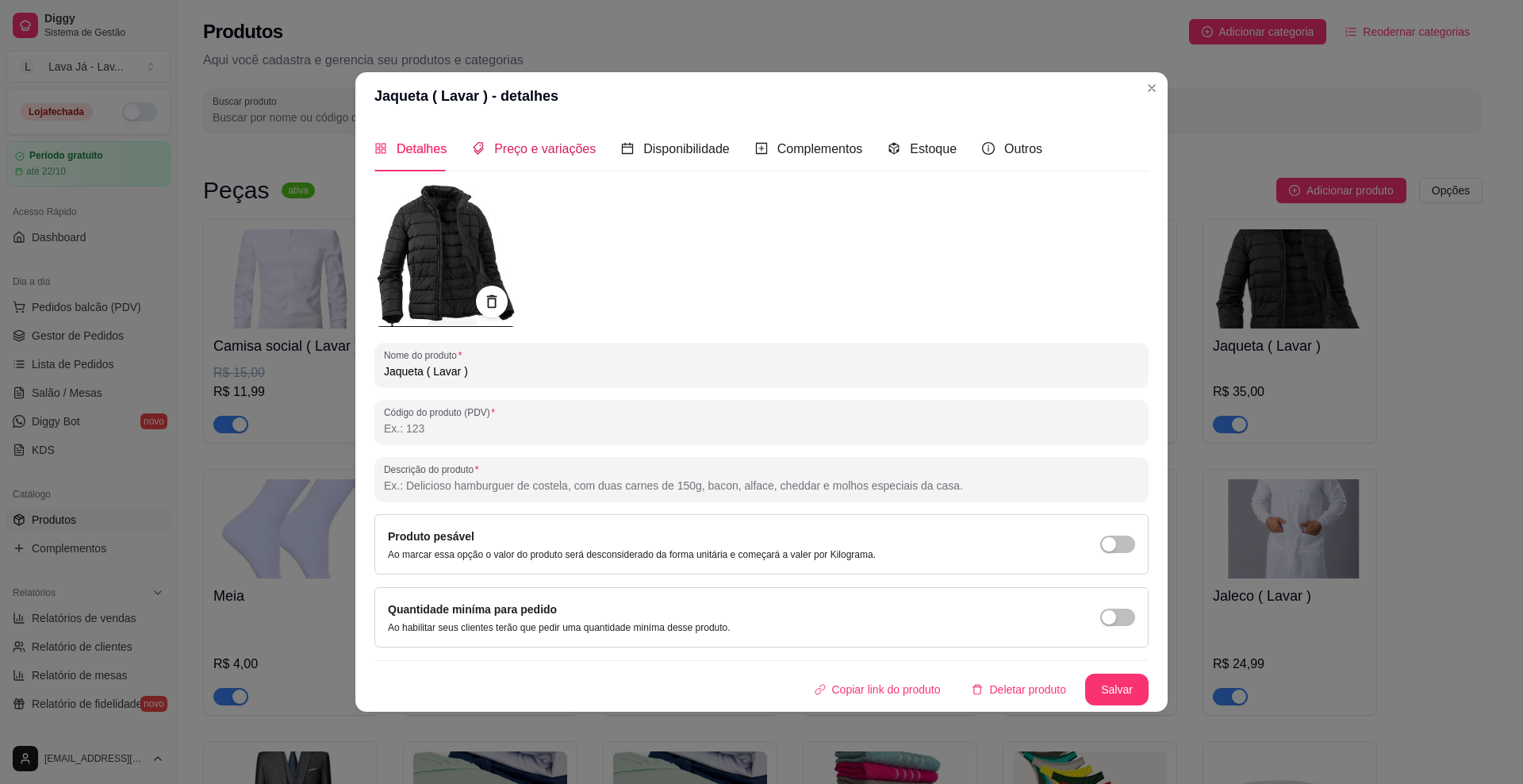
click at [539, 152] on span "Preço e variações" at bounding box center [545, 148] width 102 height 13
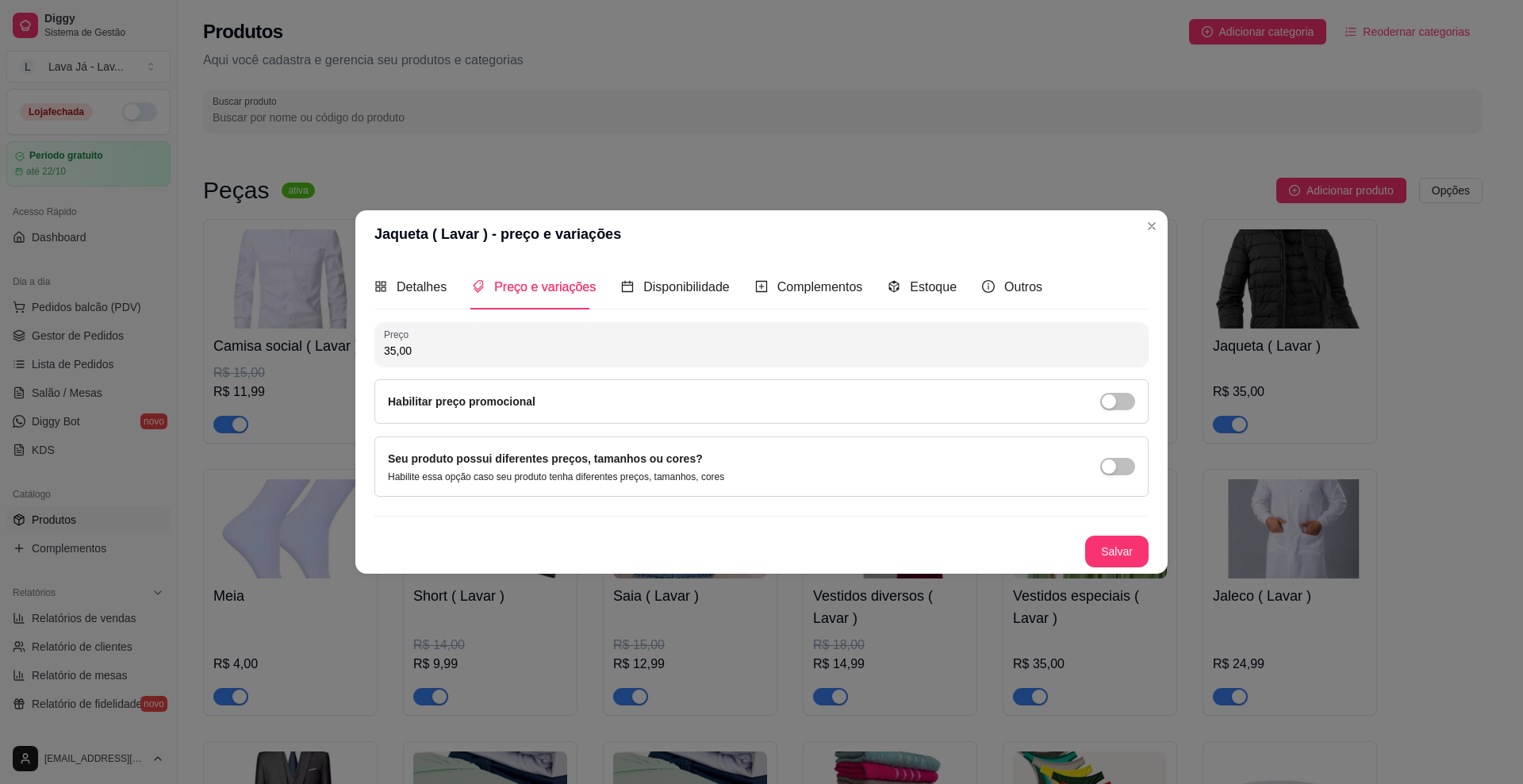
click at [447, 342] on input "35,00" at bounding box center [762, 350] width 755 height 16
type input "34,99"
click at [1012, 555] on button "Salvar" at bounding box center [1117, 552] width 62 height 31
click at [405, 282] on span "Detalhes" at bounding box center [421, 287] width 50 height 13
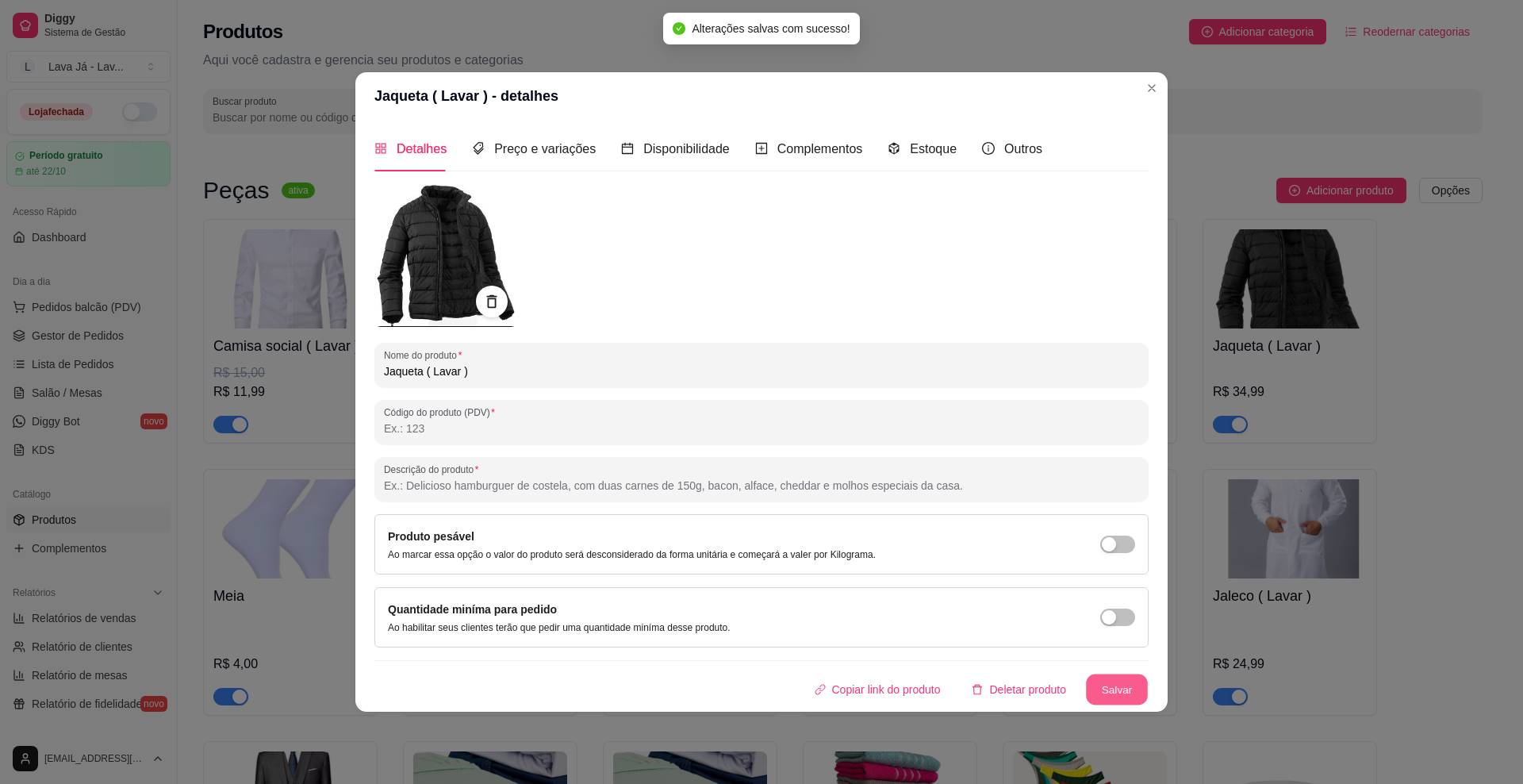
click at [1012, 687] on button "Salvar" at bounding box center [1117, 690] width 62 height 31
click at [1012, 696] on button "Salvar" at bounding box center [1117, 689] width 63 height 32
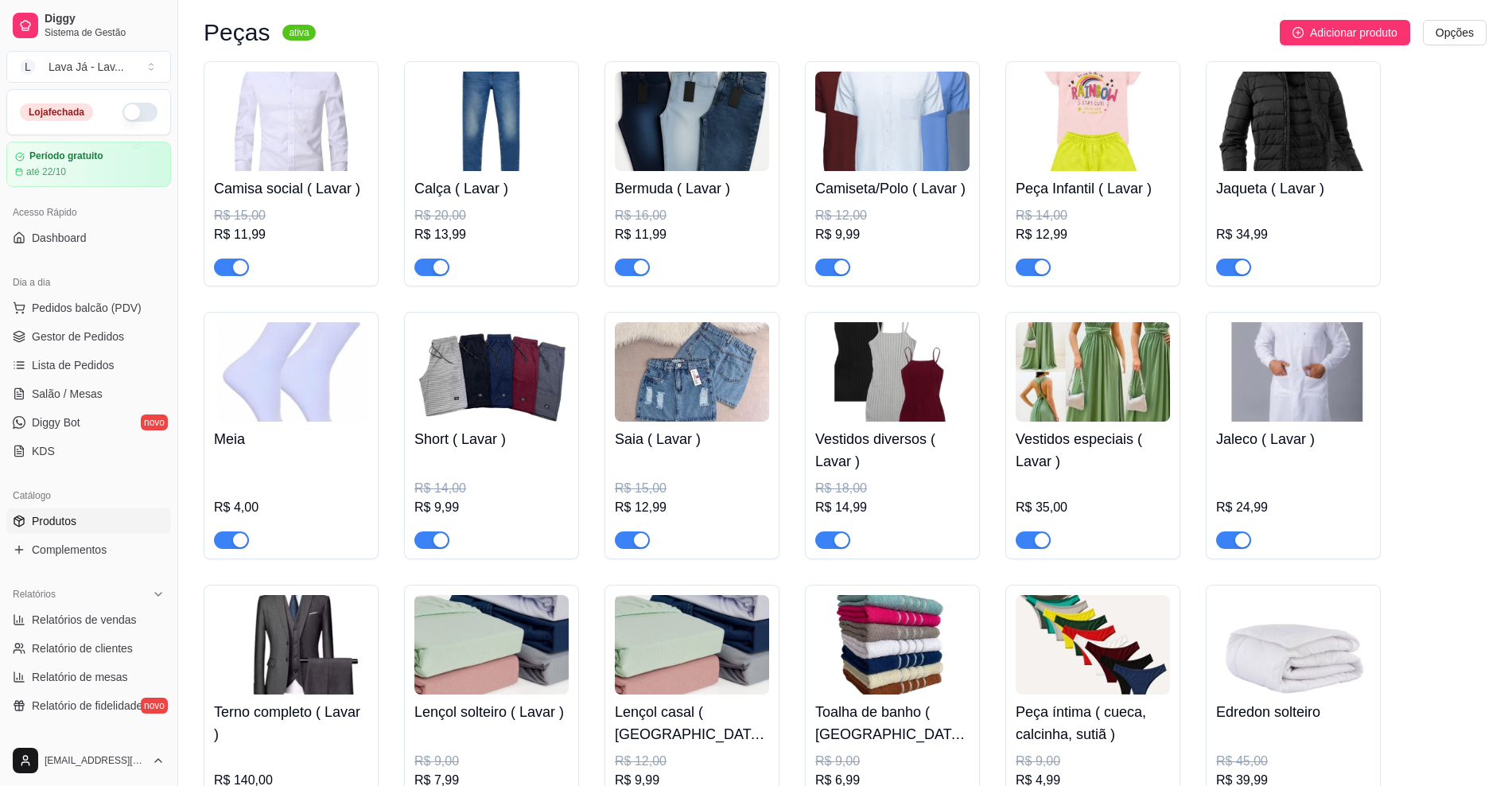
scroll to position [199, 0]
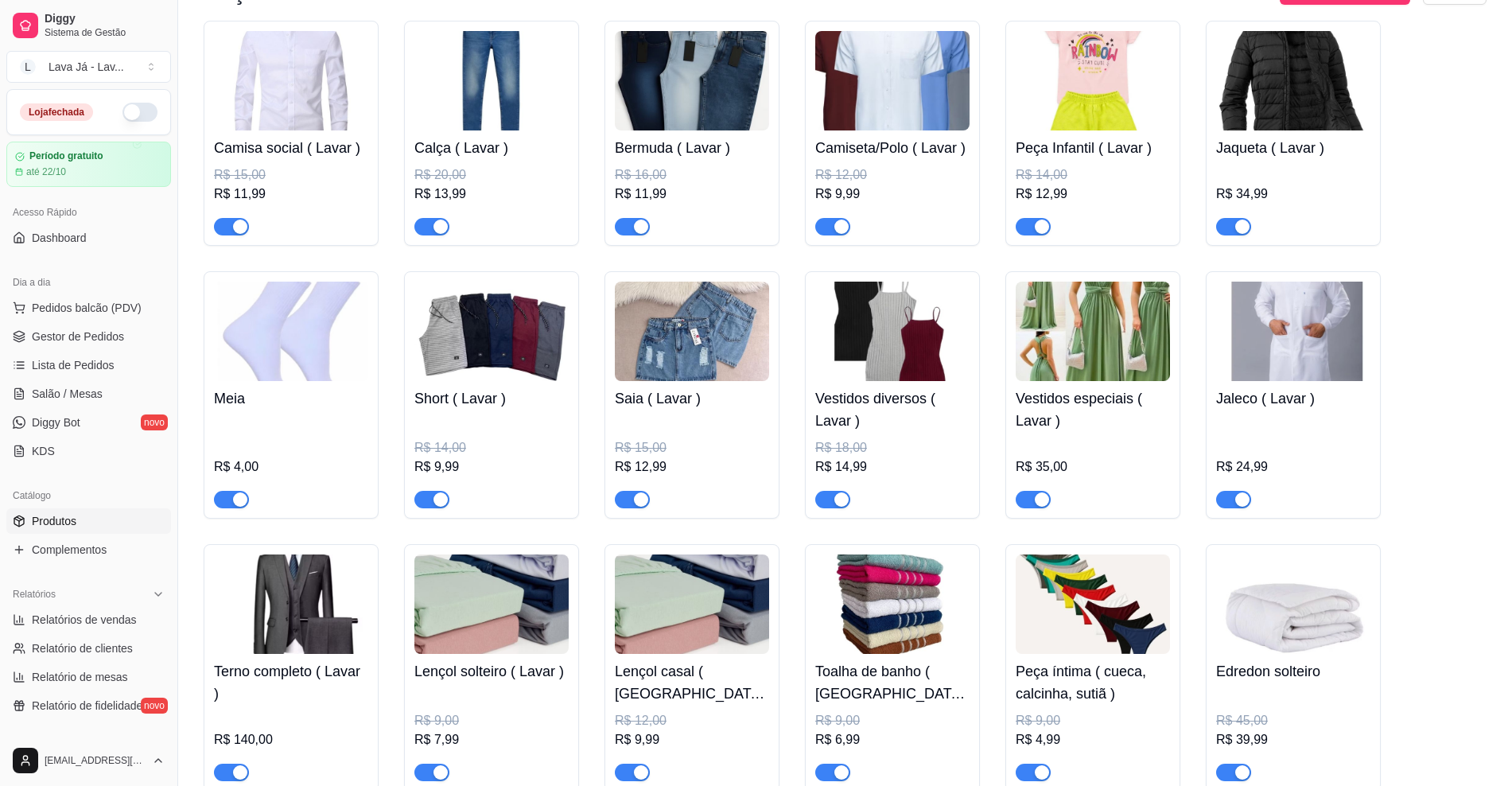
click at [253, 339] on img at bounding box center [291, 331] width 154 height 99
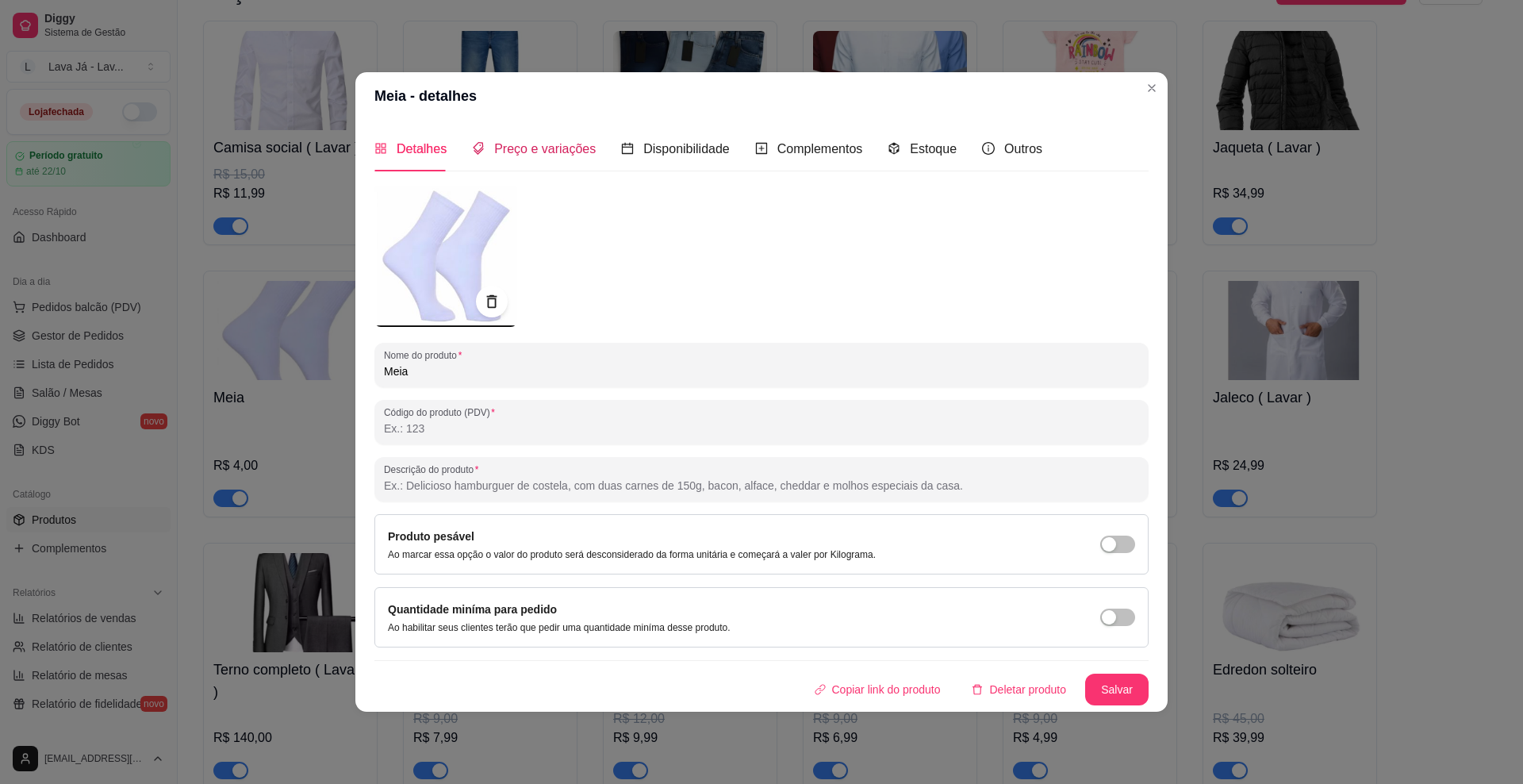
click at [551, 138] on div "Preço e variações" at bounding box center [533, 148] width 124 height 45
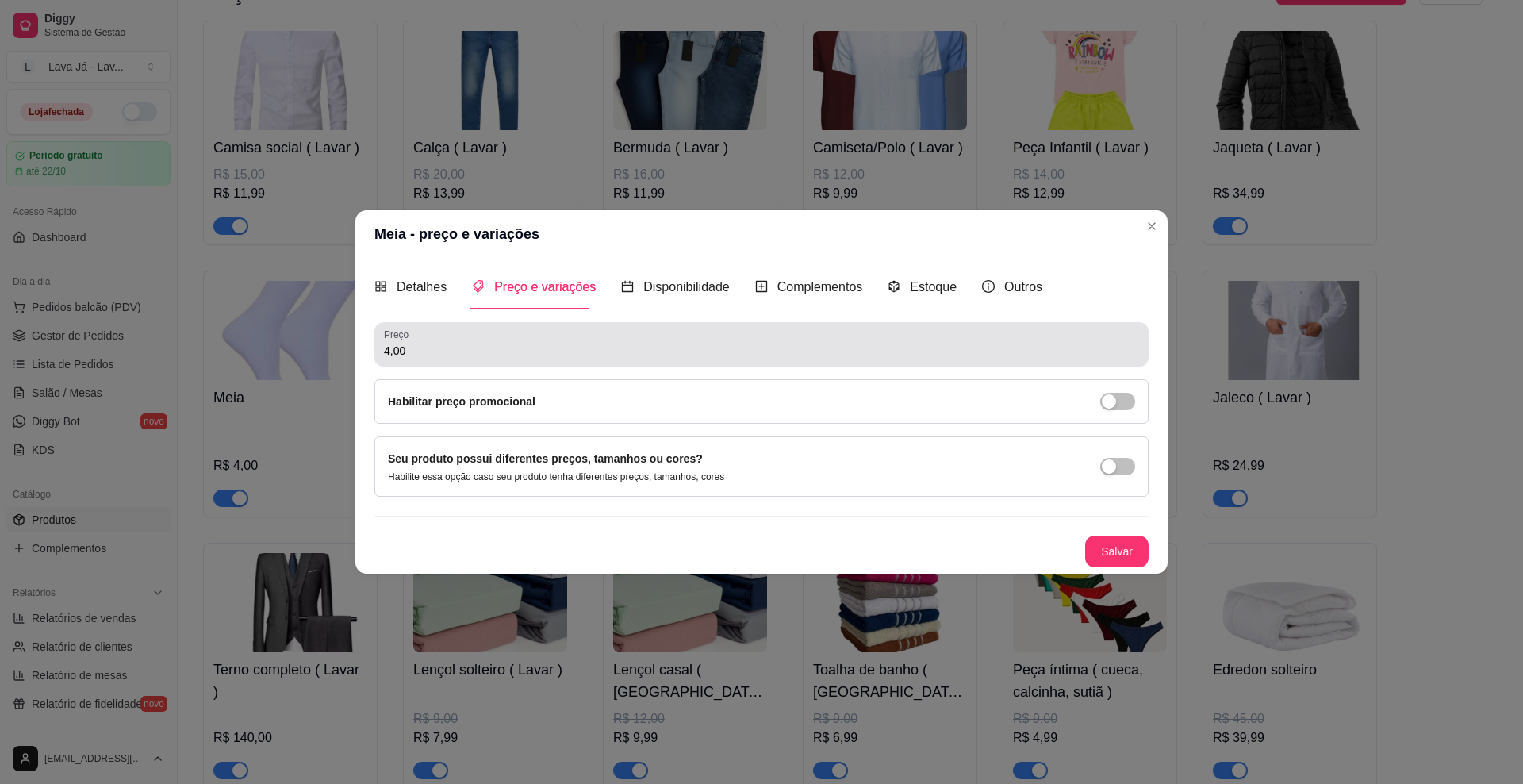
click at [429, 354] on input "4,00" at bounding box center [762, 350] width 755 height 16
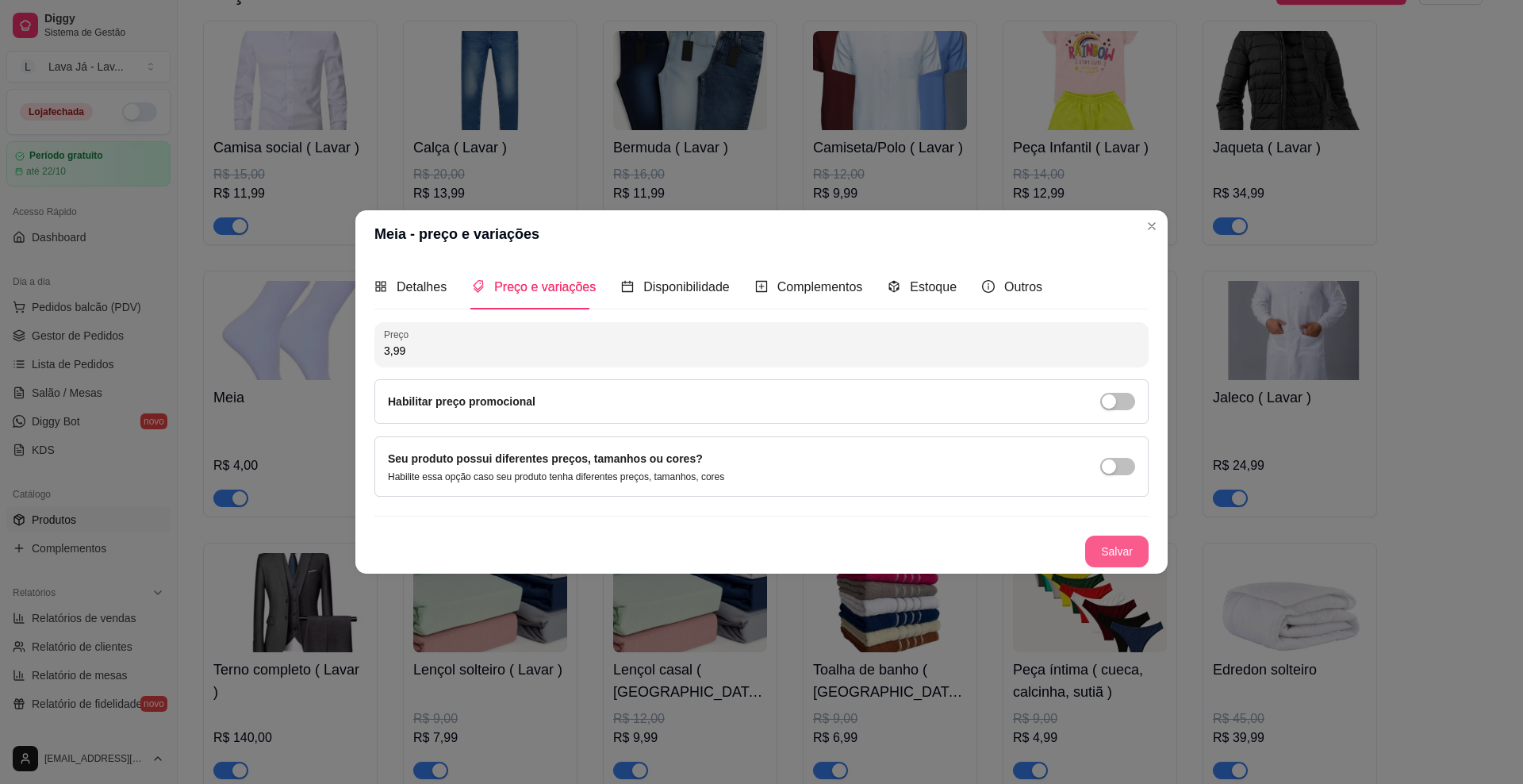
type input "3,99"
click at [1012, 560] on button "Salvar" at bounding box center [1117, 552] width 62 height 31
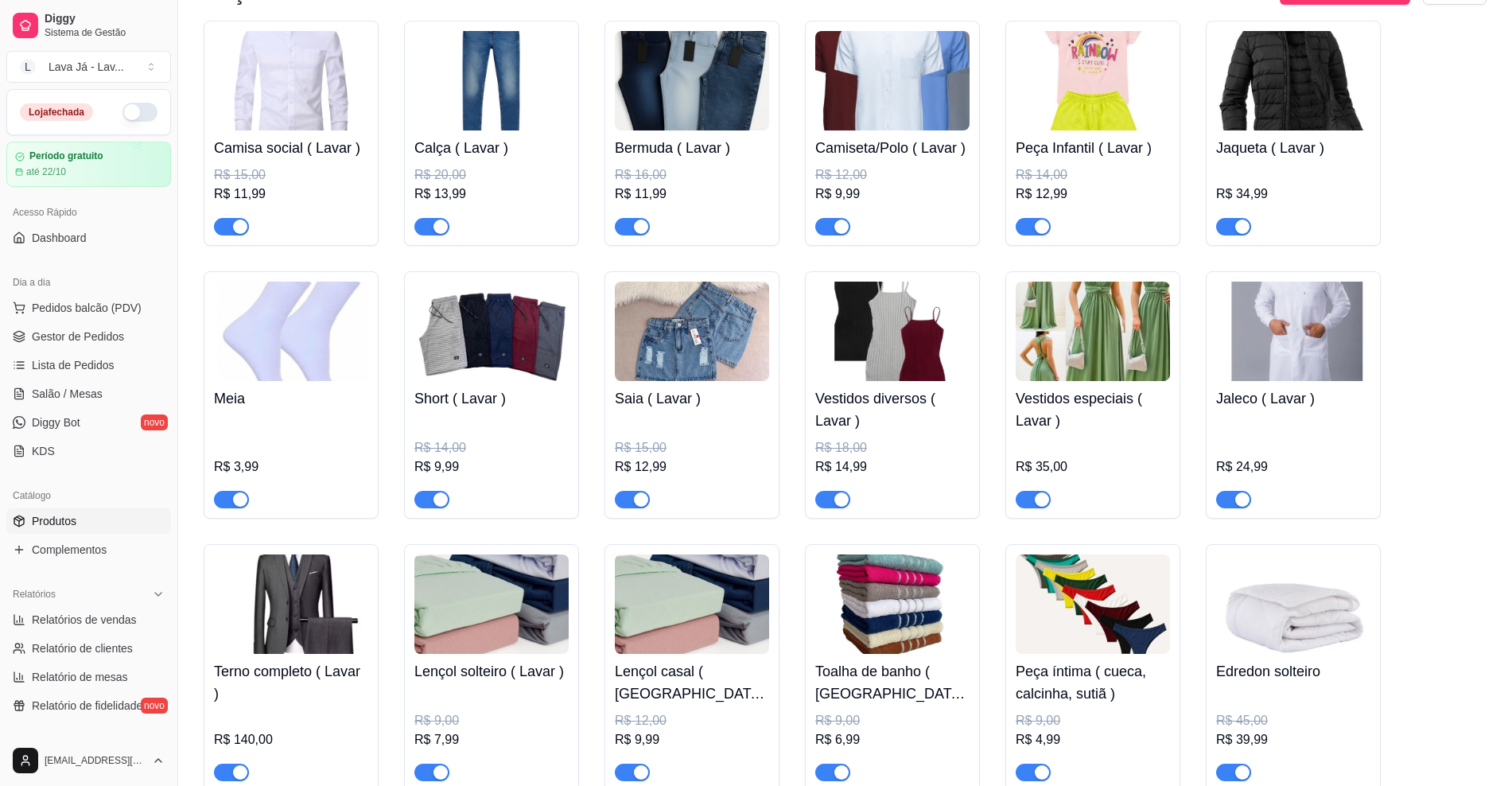
click at [512, 339] on img at bounding box center [492, 331] width 154 height 99
click at [1014, 332] on img at bounding box center [1093, 331] width 154 height 99
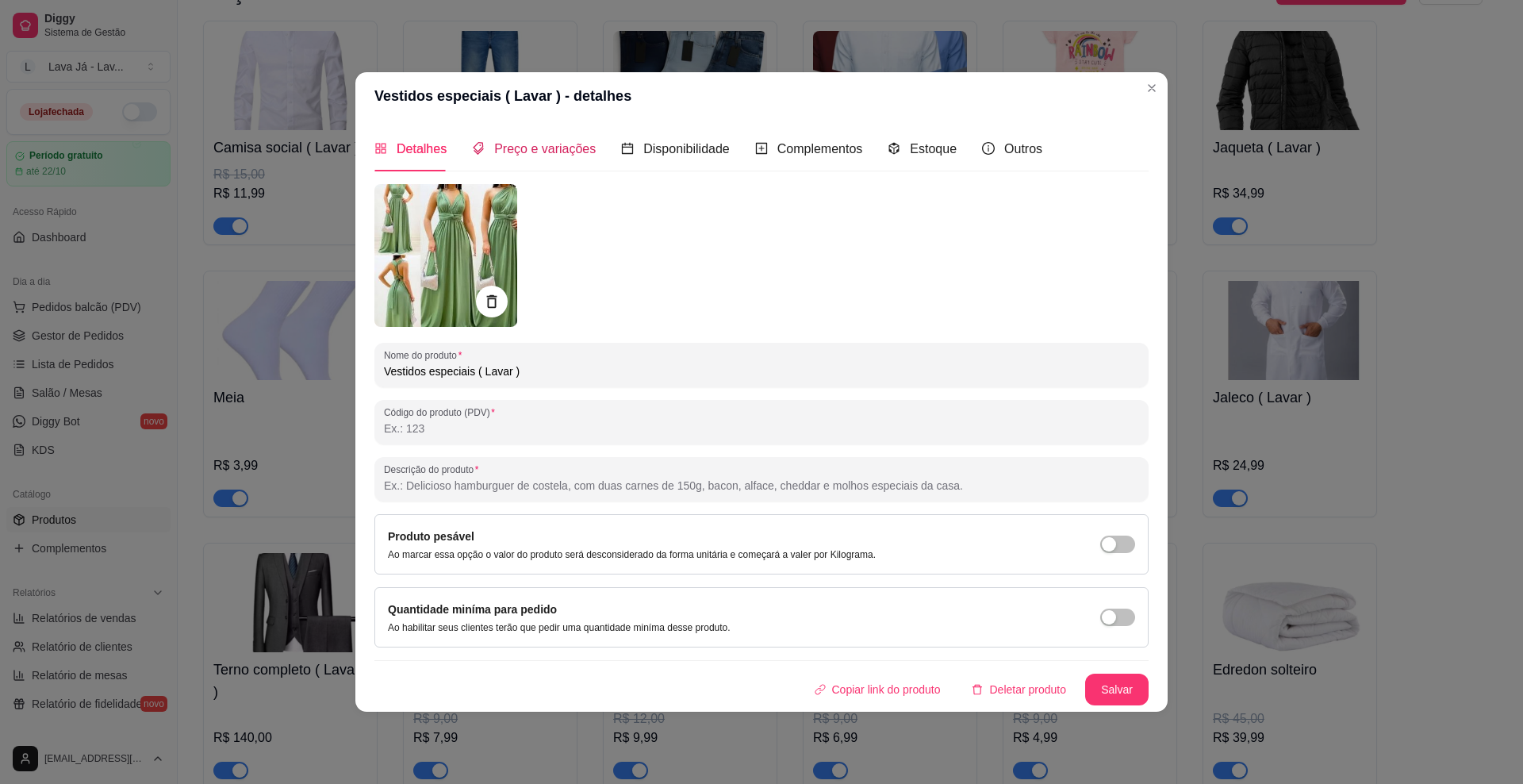
click at [564, 151] on span "Preço e variações" at bounding box center [545, 148] width 102 height 13
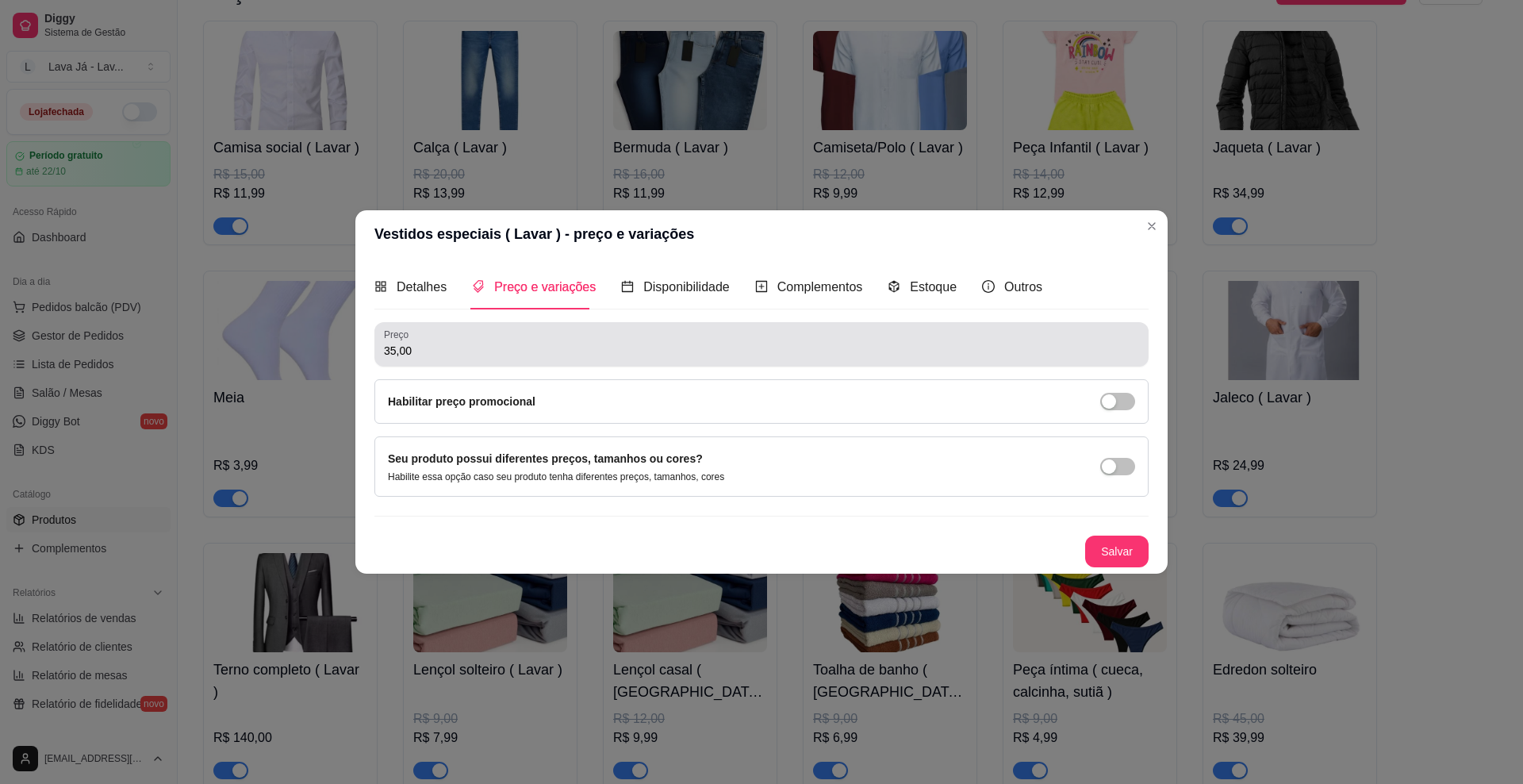
click at [434, 351] on input "35,00" at bounding box center [762, 350] width 755 height 16
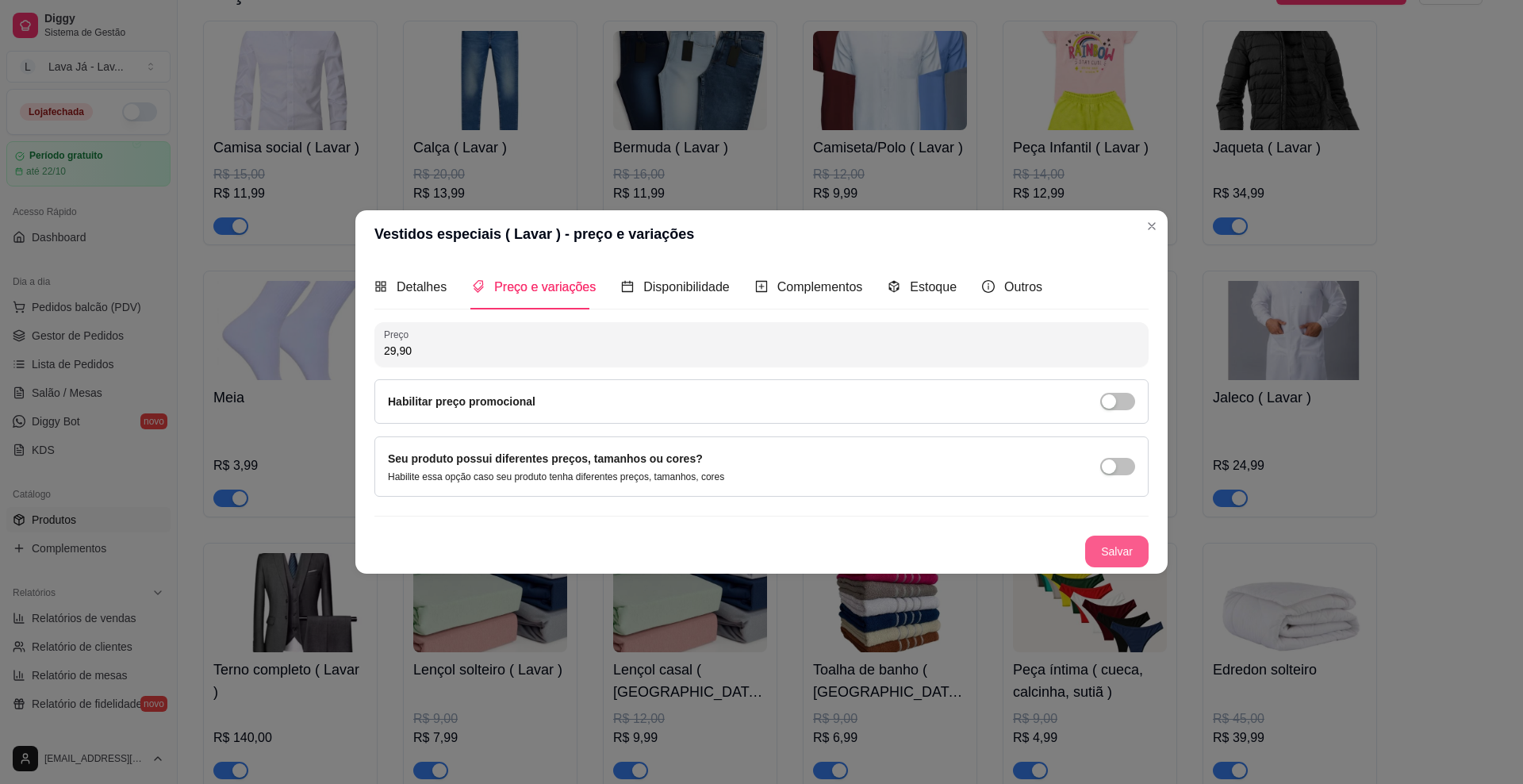
type input "29,90"
click at [1012, 556] on button "Salvar" at bounding box center [1117, 551] width 63 height 32
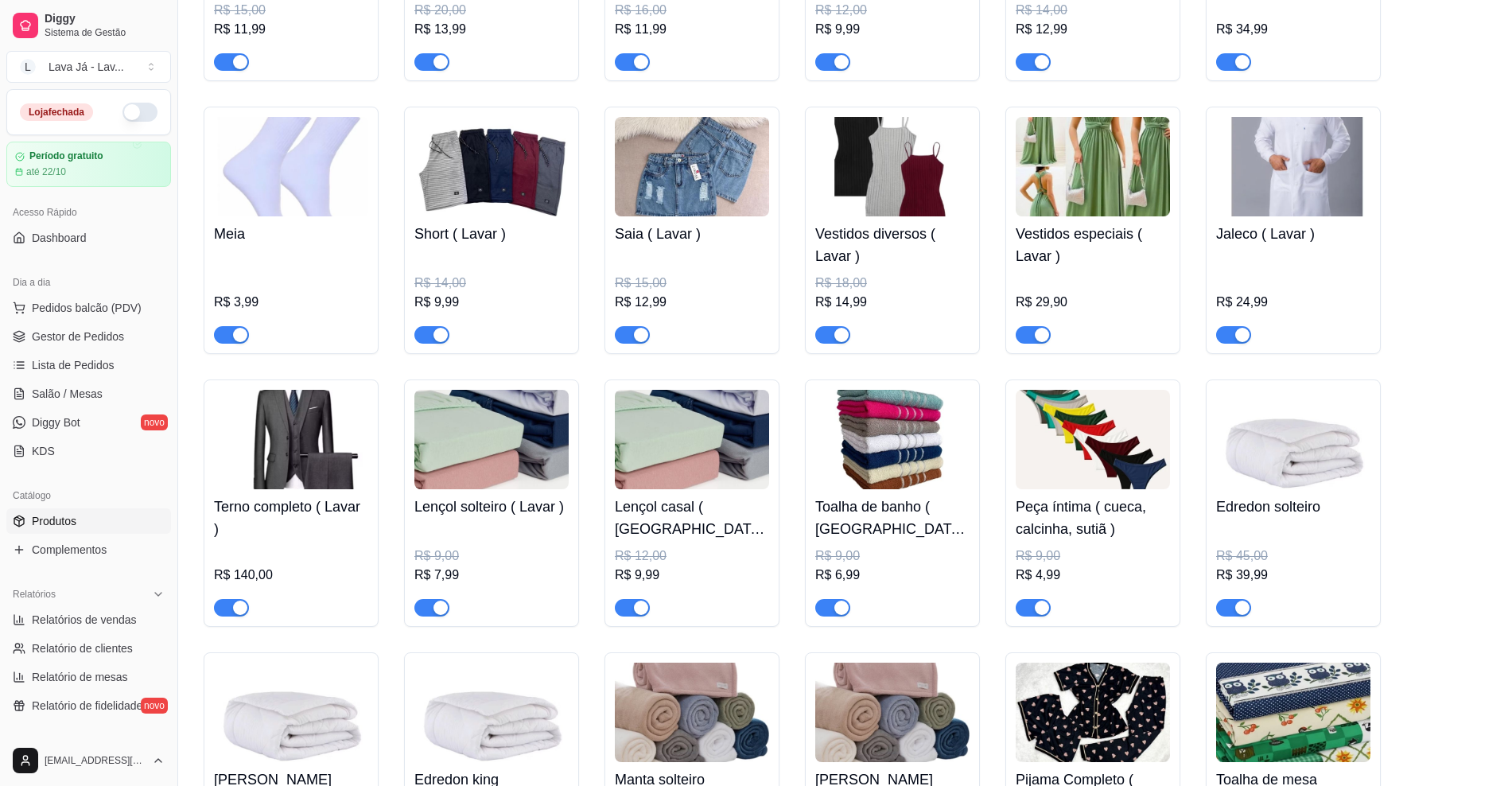
scroll to position [398, 0]
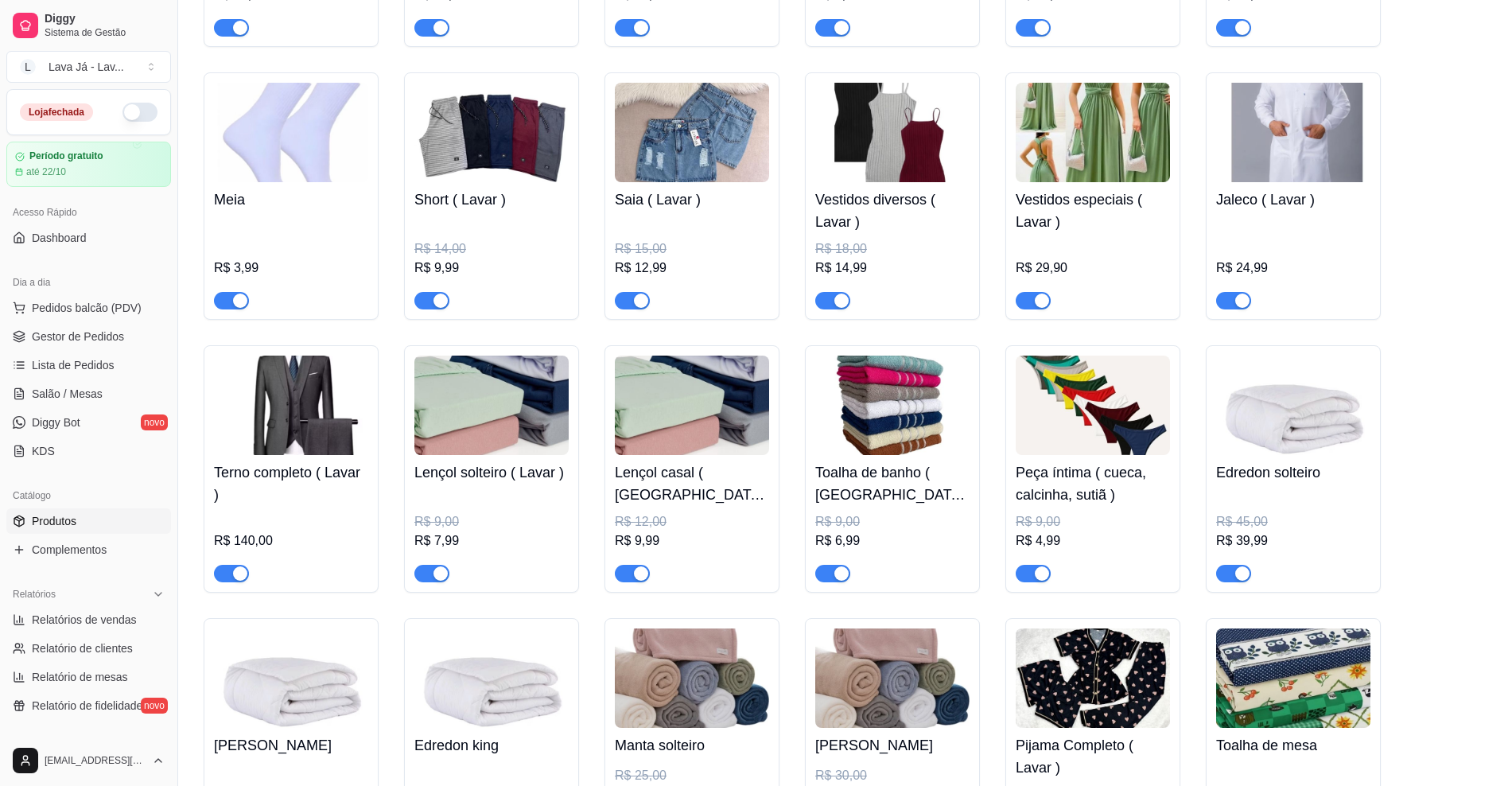
click at [283, 398] on img at bounding box center [291, 405] width 154 height 99
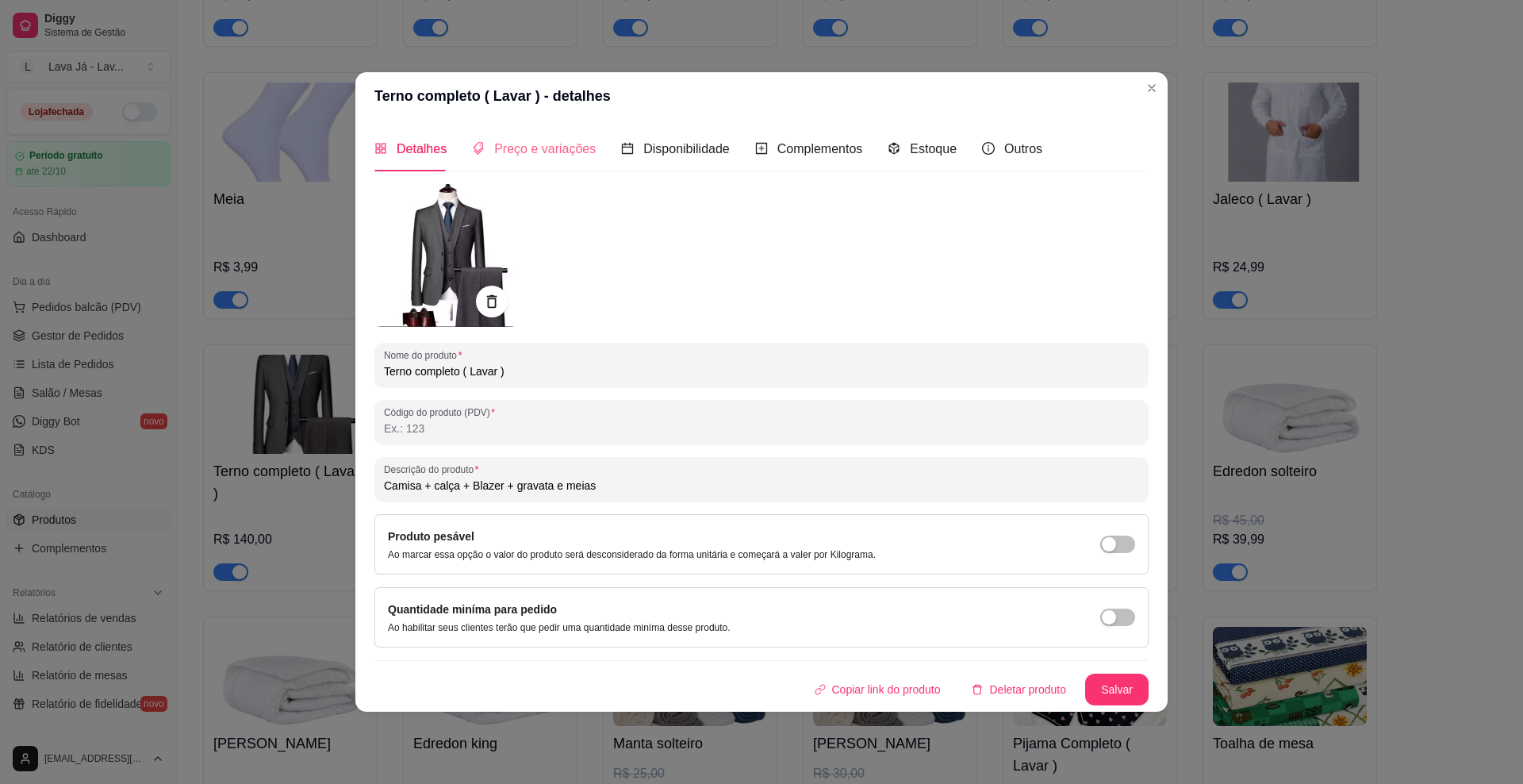
click at [534, 159] on div "Preço e variações" at bounding box center [533, 148] width 124 height 45
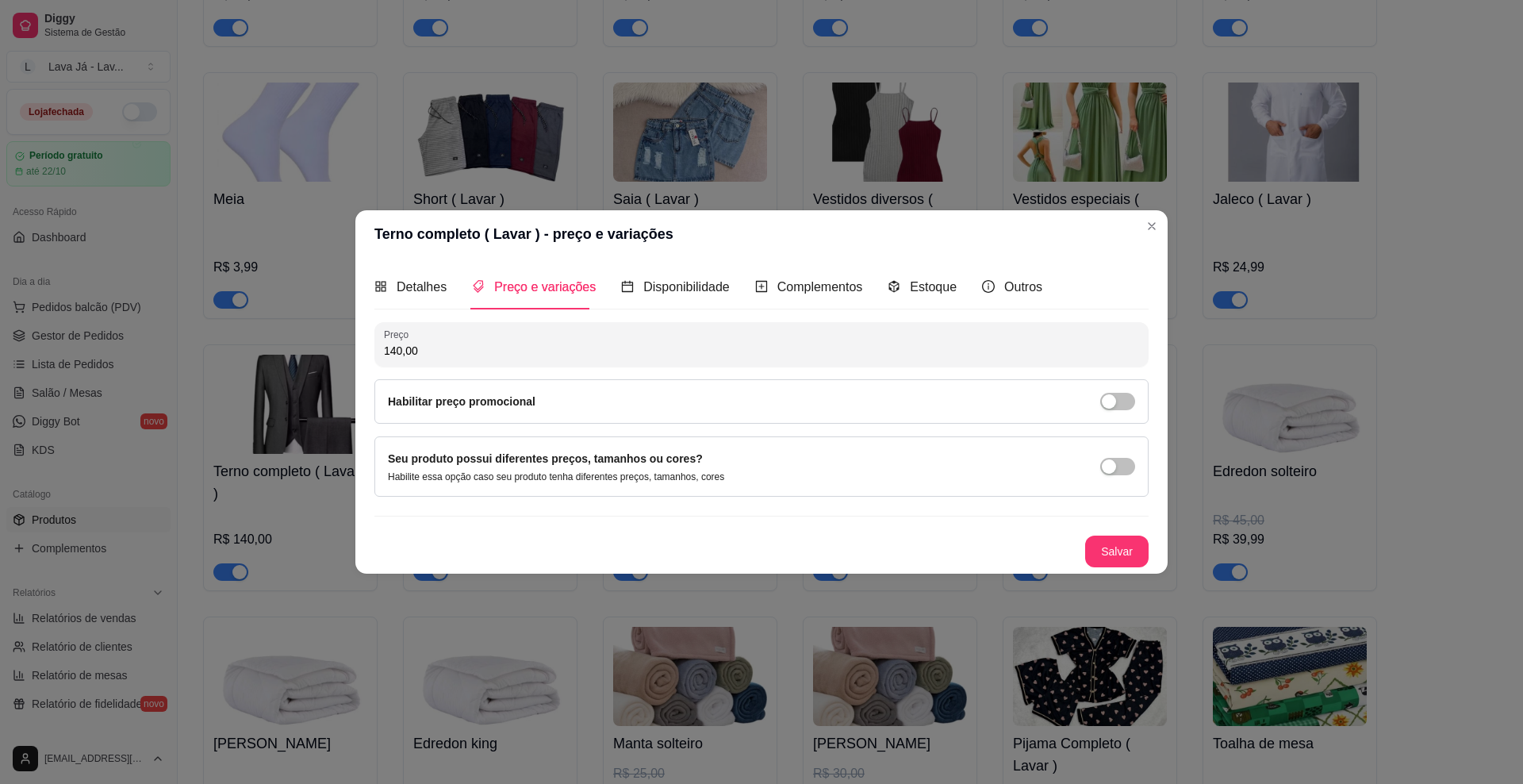
click at [451, 350] on input "140,00" at bounding box center [762, 350] width 755 height 16
type input "129,90"
click at [1012, 564] on button "Salvar" at bounding box center [1117, 551] width 63 height 32
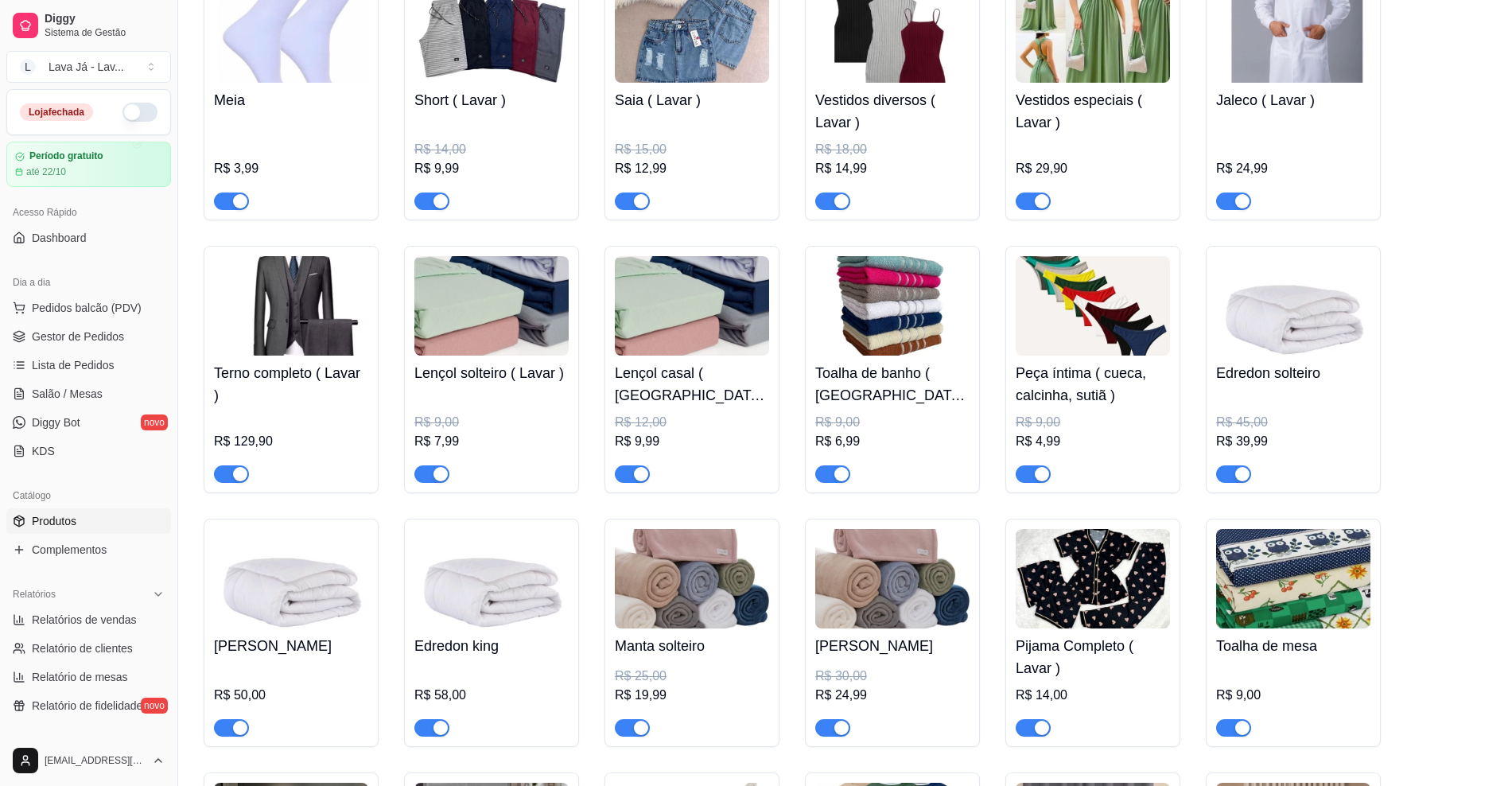
scroll to position [596, 0]
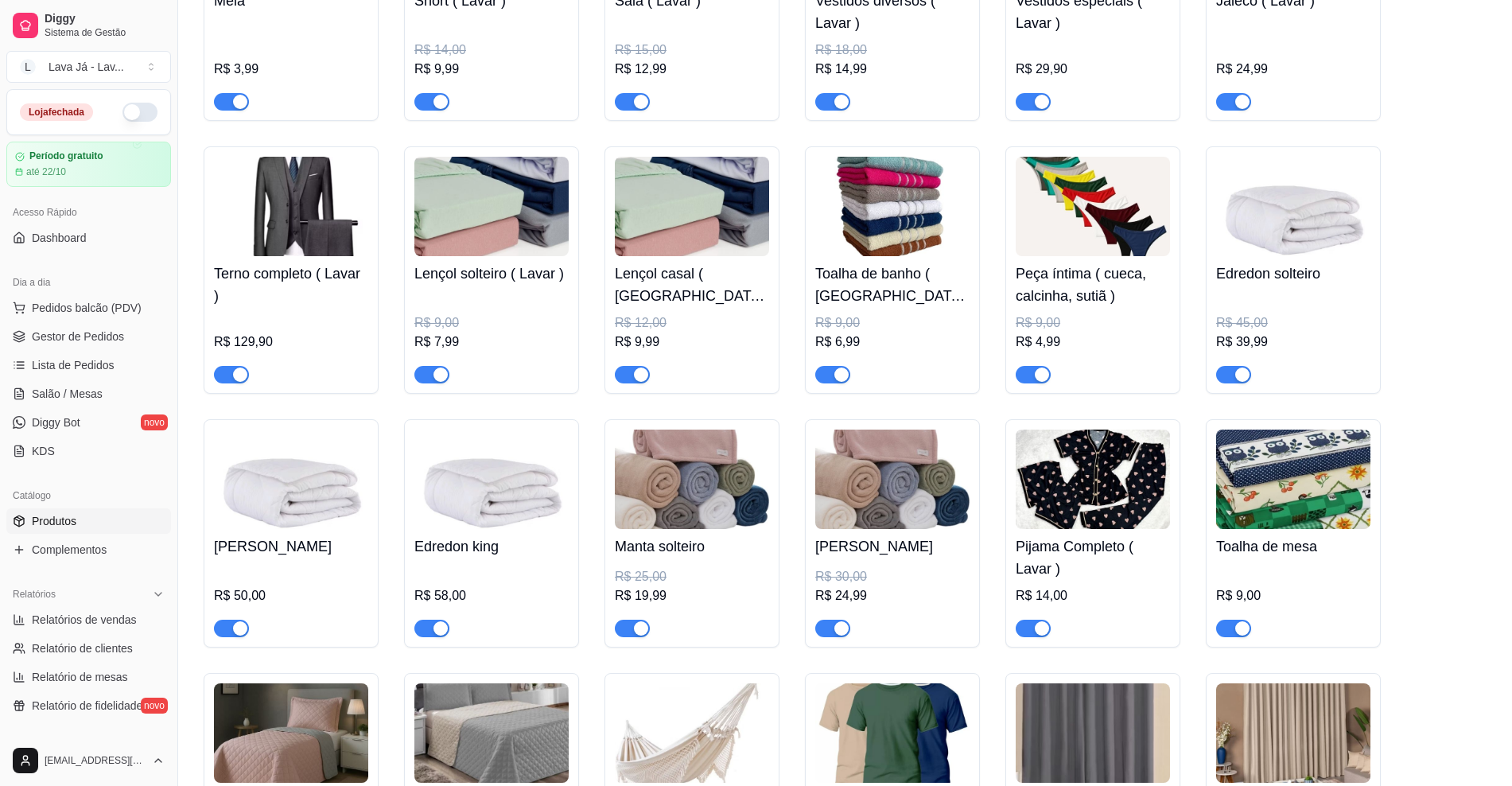
click at [261, 503] on img at bounding box center [291, 479] width 154 height 99
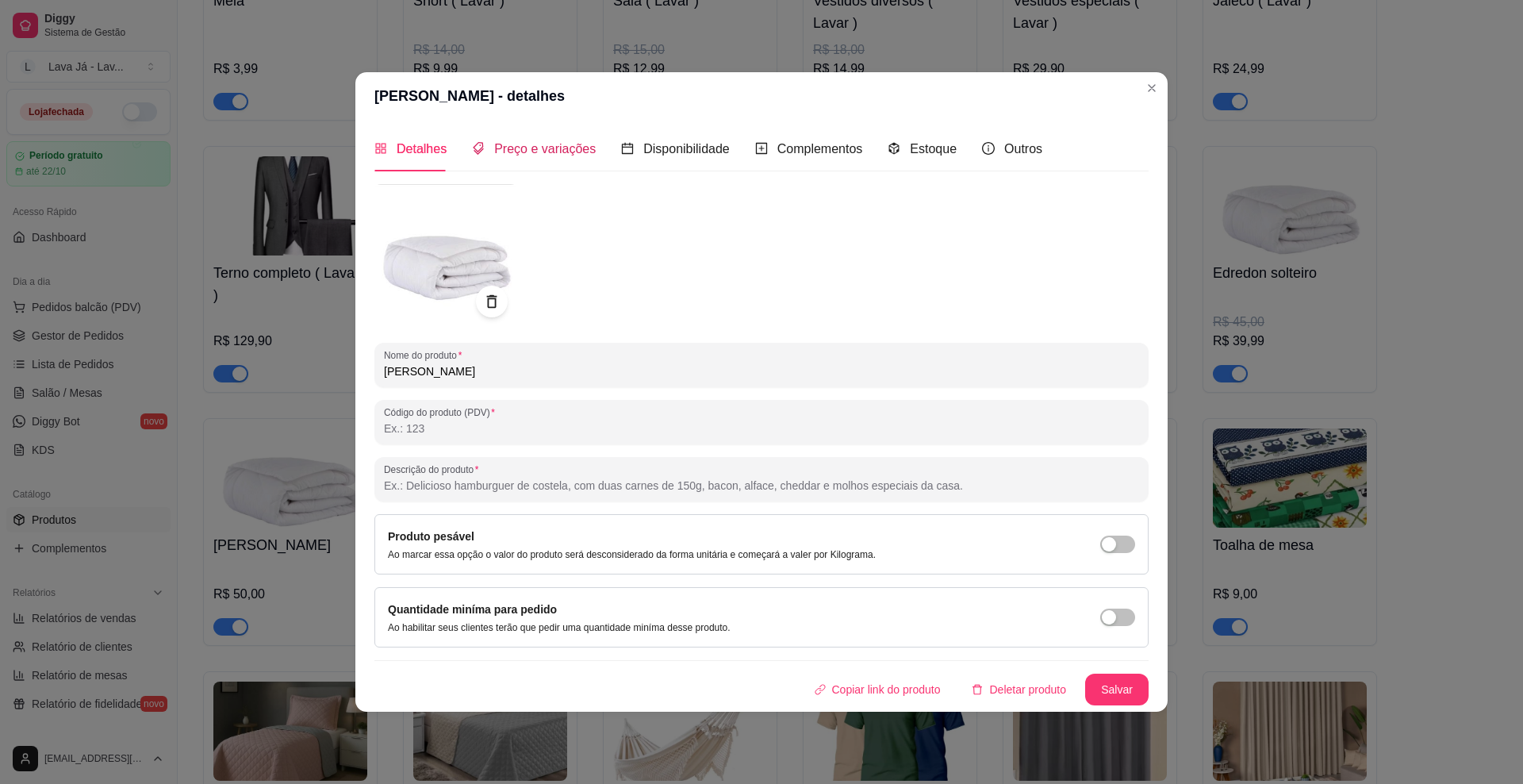
drag, startPoint x: 555, startPoint y: 158, endPoint x: 555, endPoint y: 148, distance: 10.0
click at [555, 157] on div "Preço e variações" at bounding box center [533, 148] width 124 height 20
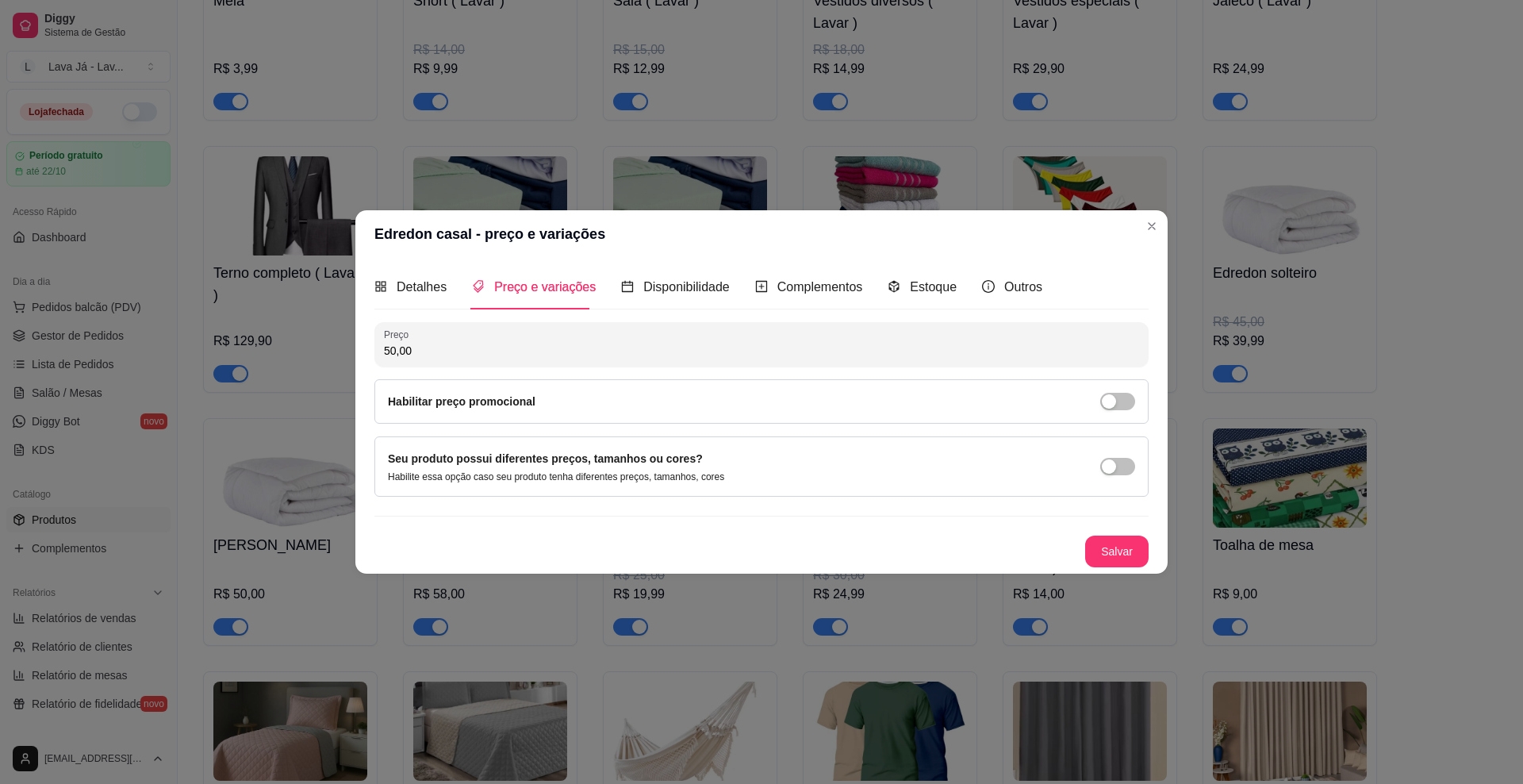
click at [456, 350] on input "50,00" at bounding box center [762, 350] width 755 height 16
type input "49,90"
click at [1012, 561] on button "Salvar" at bounding box center [1117, 551] width 63 height 32
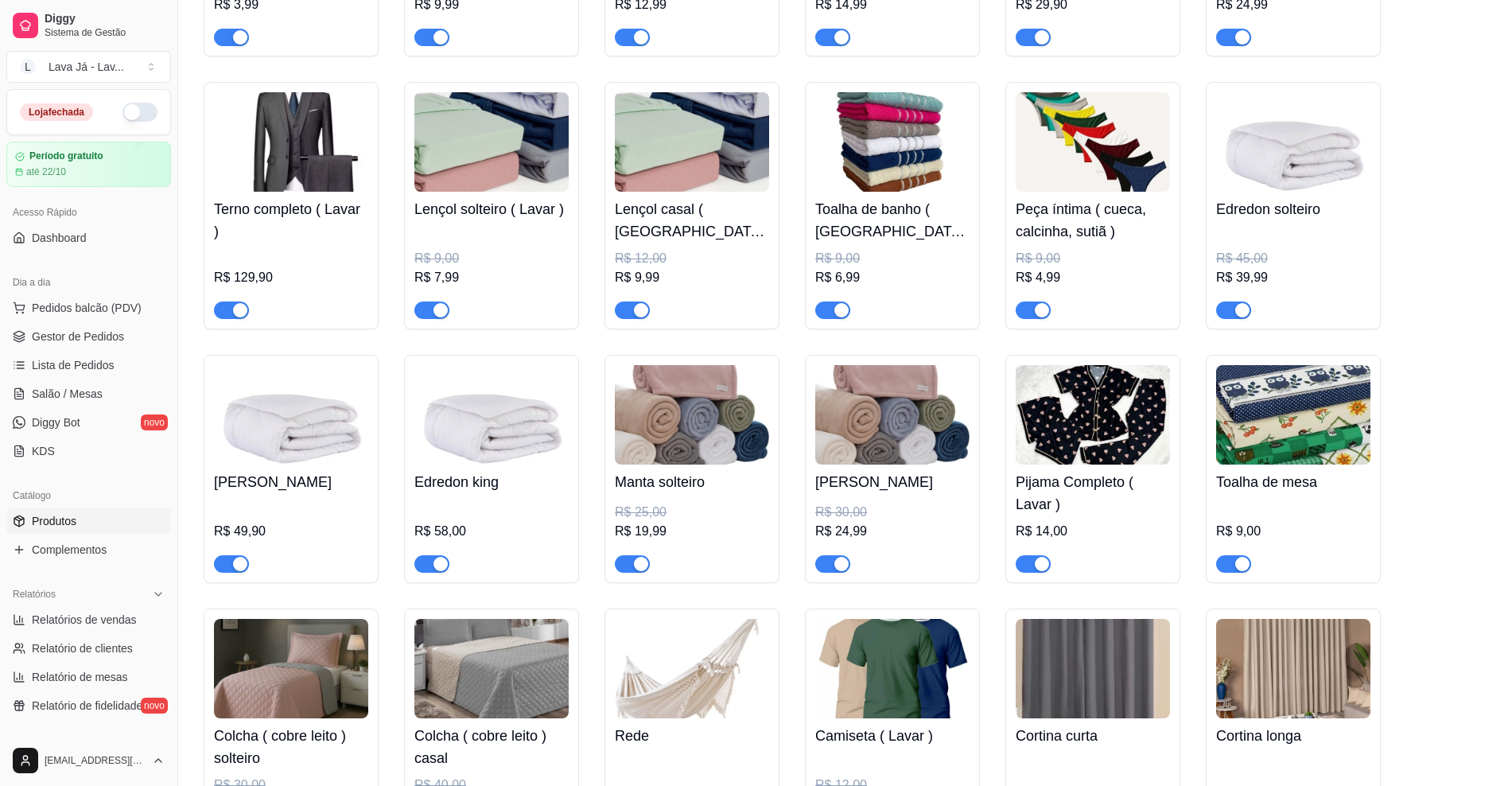
scroll to position [696, 0]
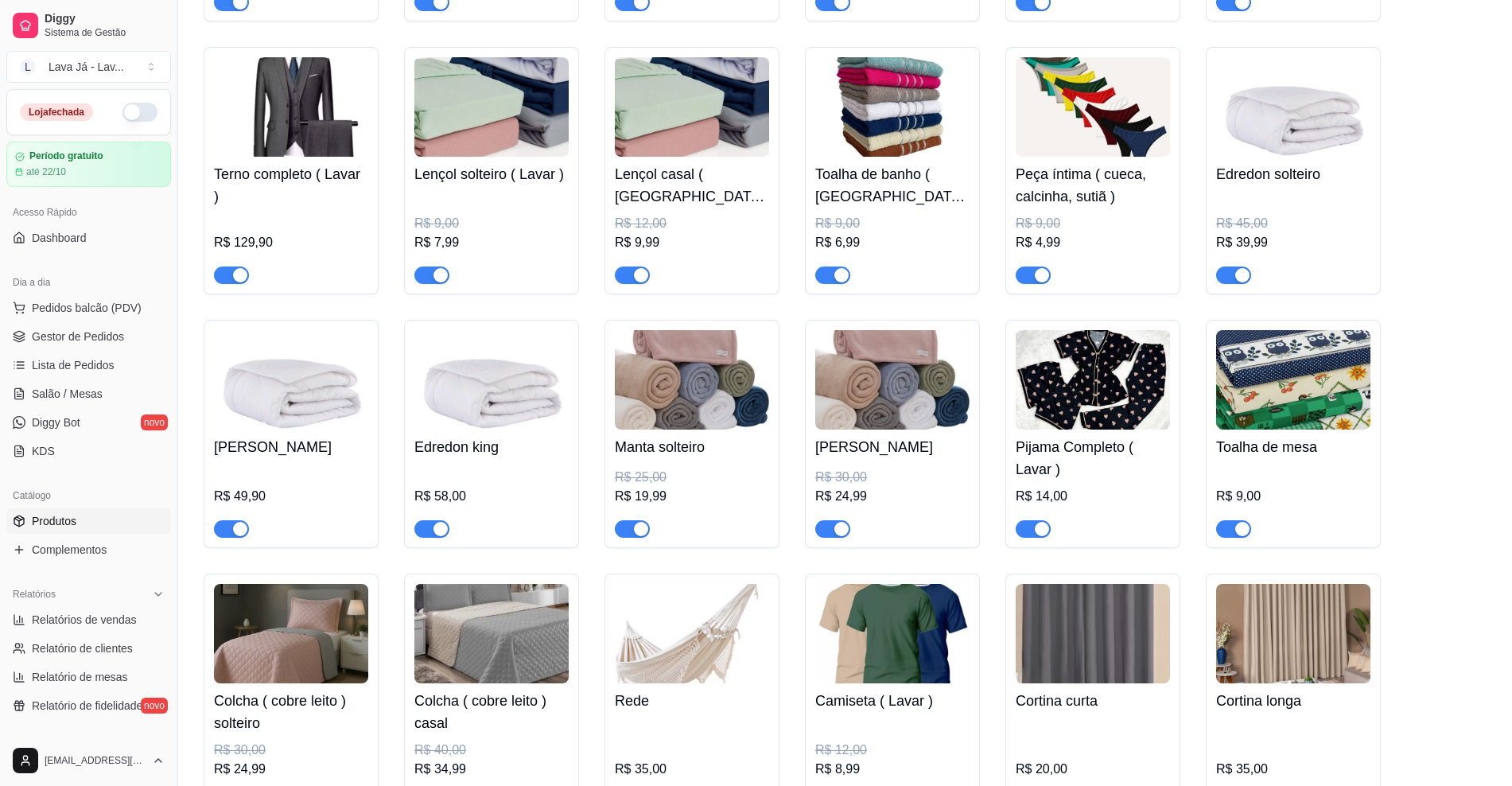
click at [516, 386] on img at bounding box center [492, 379] width 154 height 99
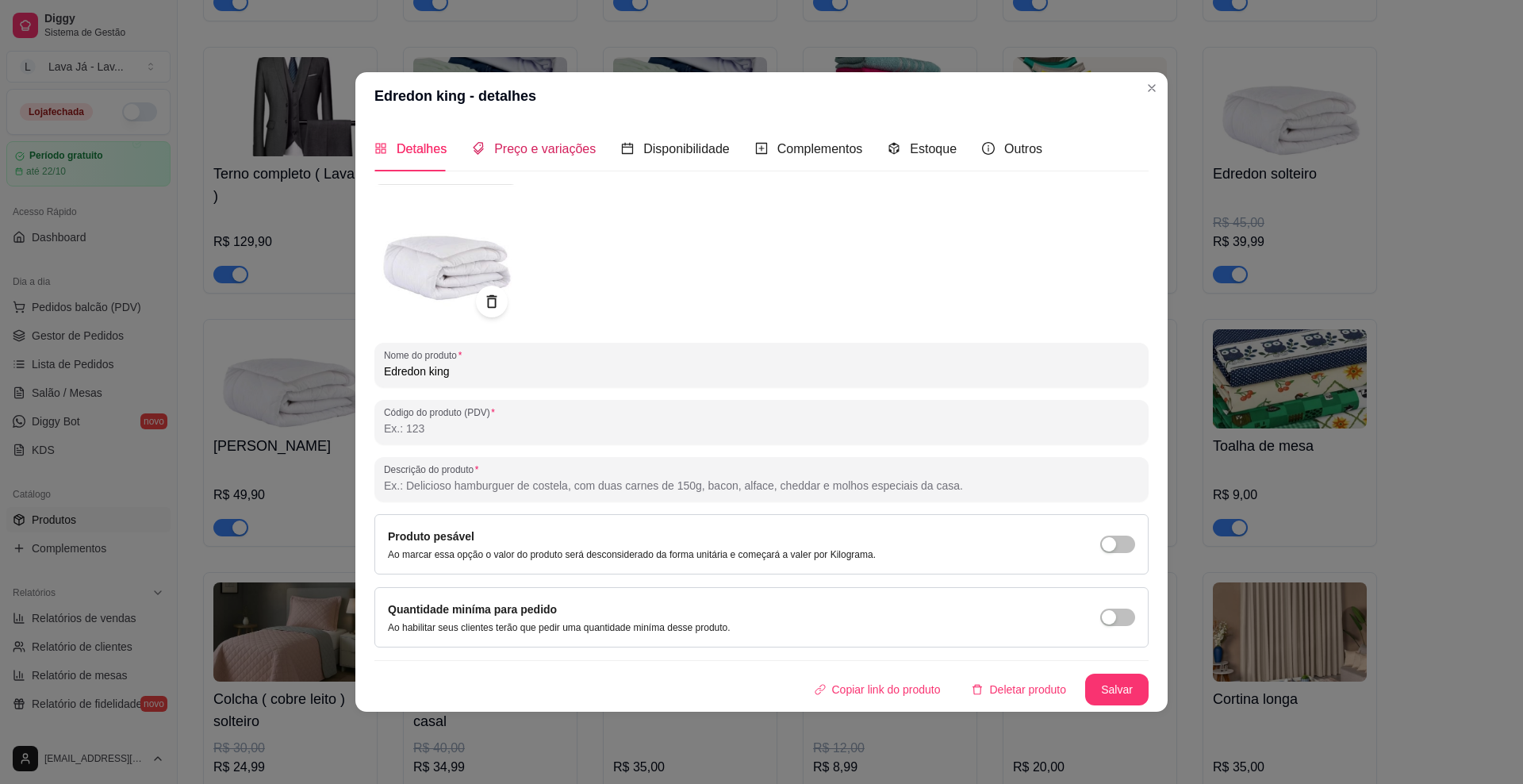
click at [573, 153] on span "Preço e variações" at bounding box center [545, 148] width 102 height 13
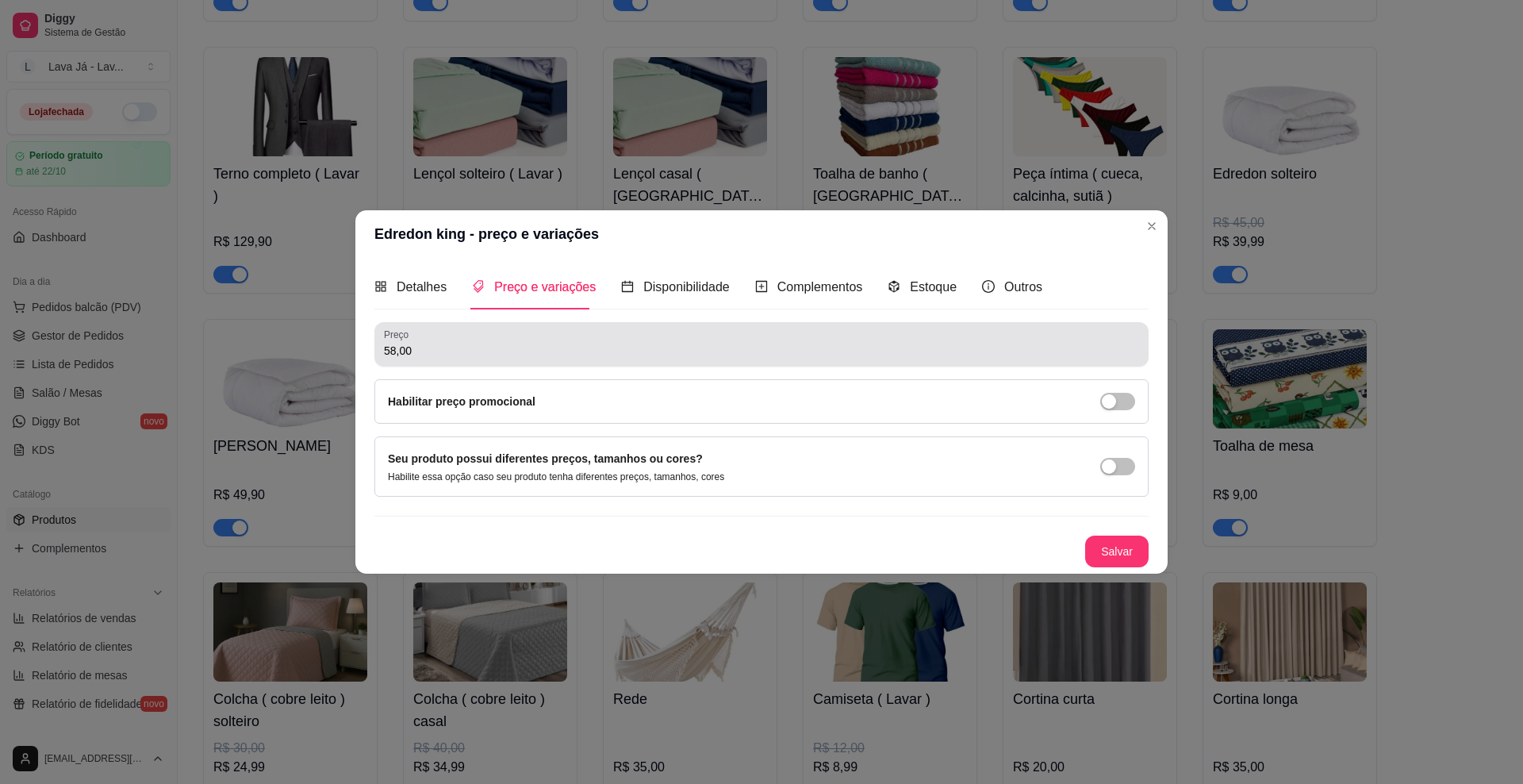
click at [459, 345] on input "58,00" at bounding box center [762, 350] width 755 height 16
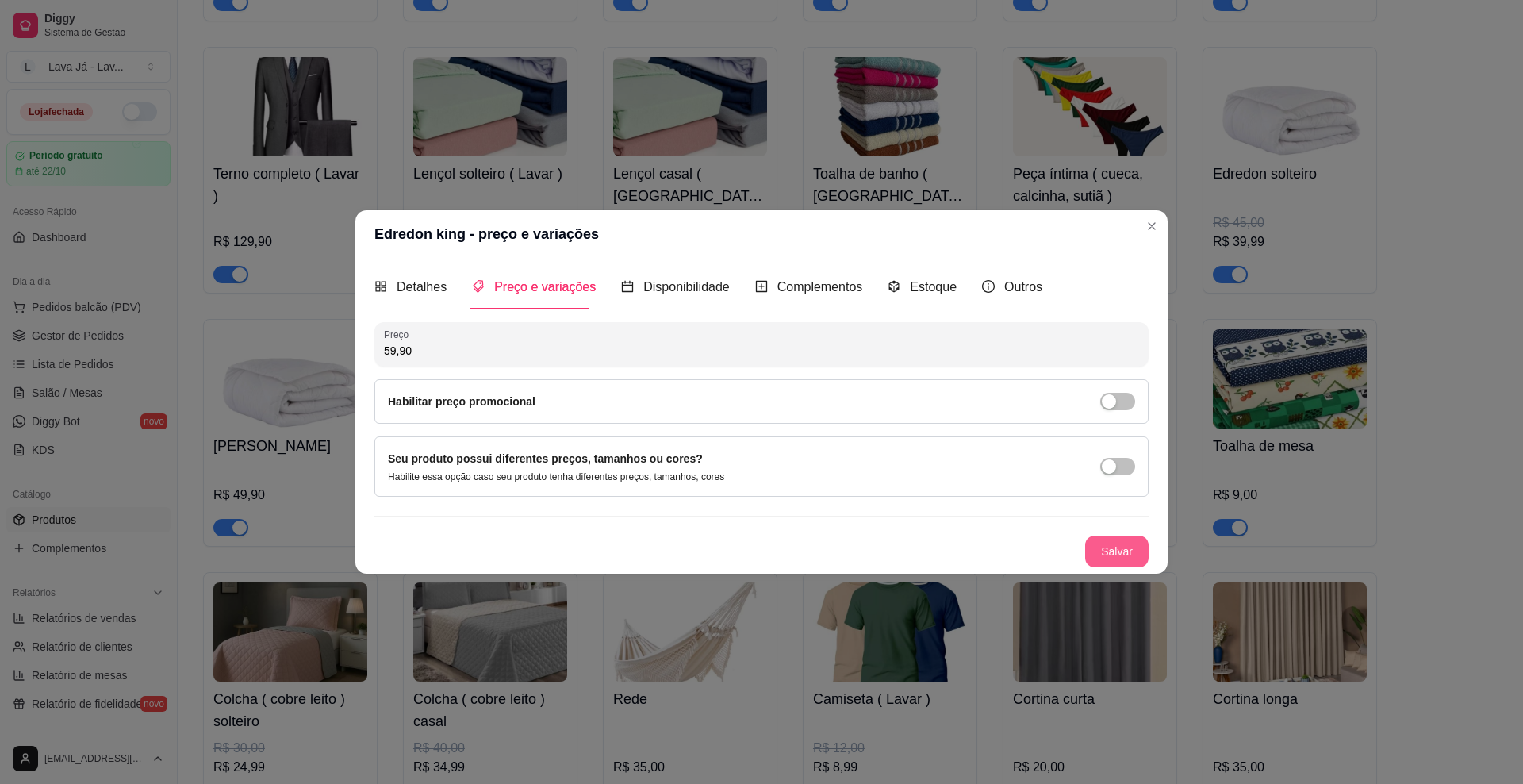
type input "59,90"
click at [1012, 543] on button "Salvar" at bounding box center [1117, 551] width 63 height 32
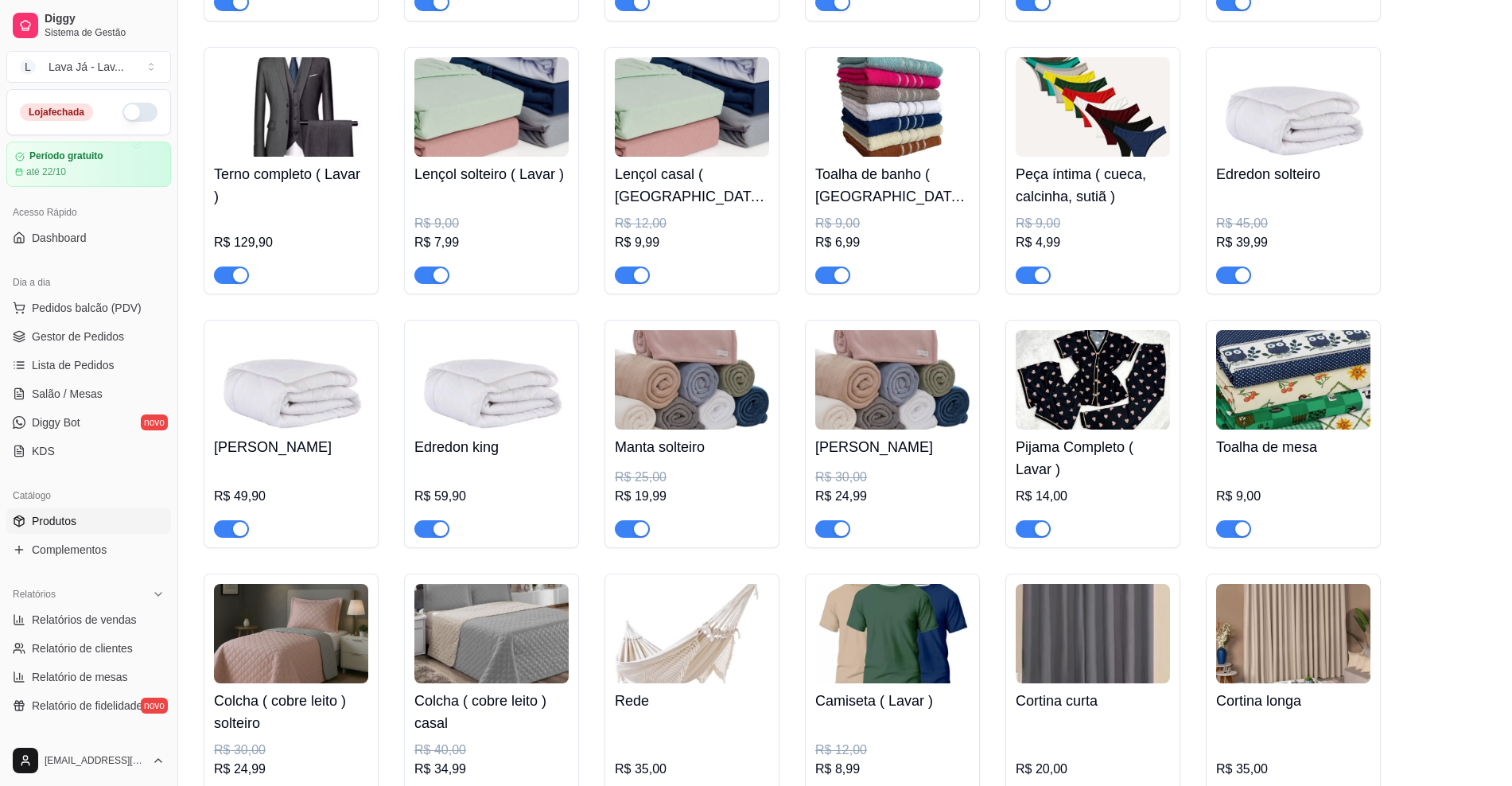
click at [1014, 386] on img at bounding box center [1093, 379] width 154 height 99
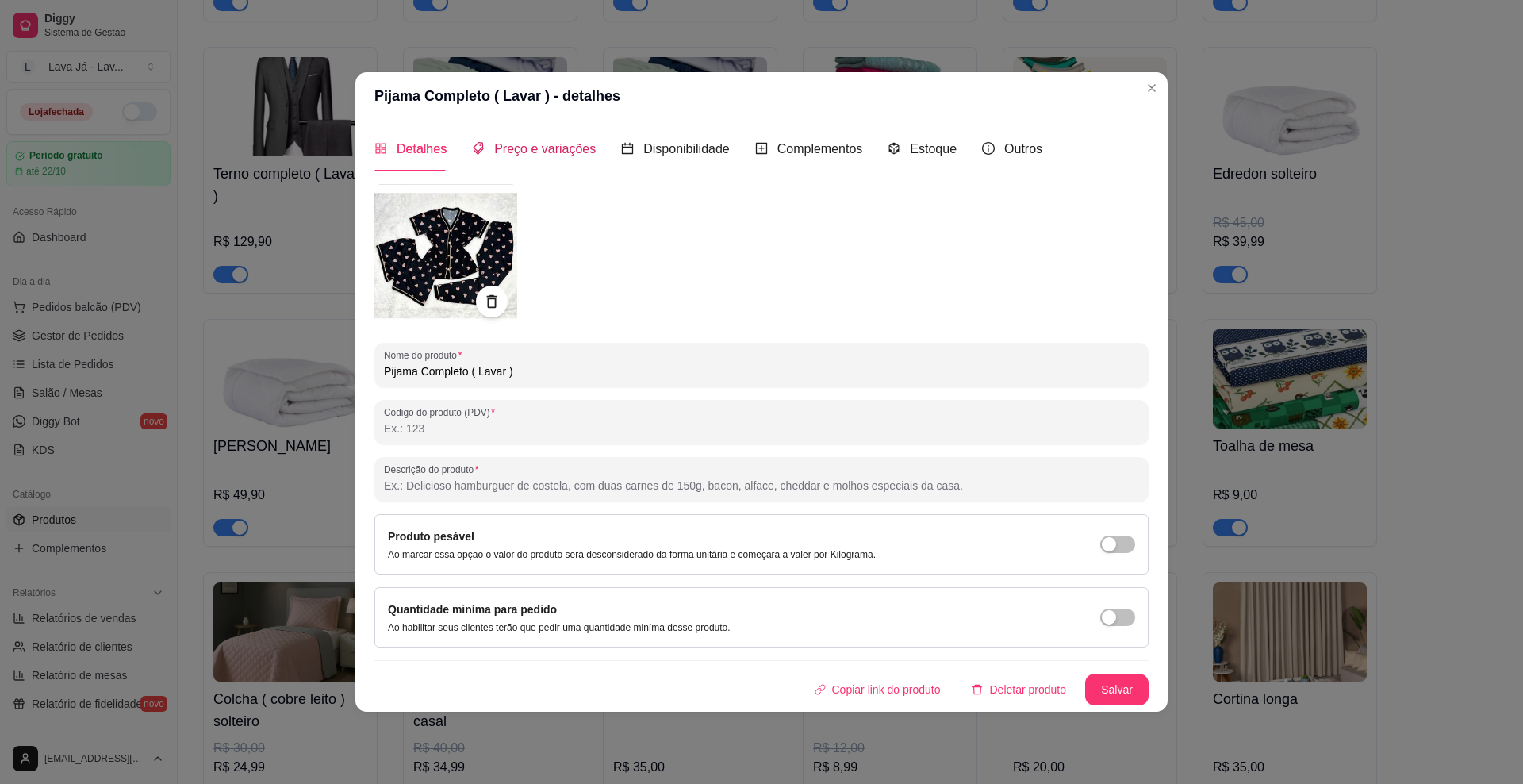
click at [533, 152] on span "Preço e variações" at bounding box center [545, 148] width 102 height 13
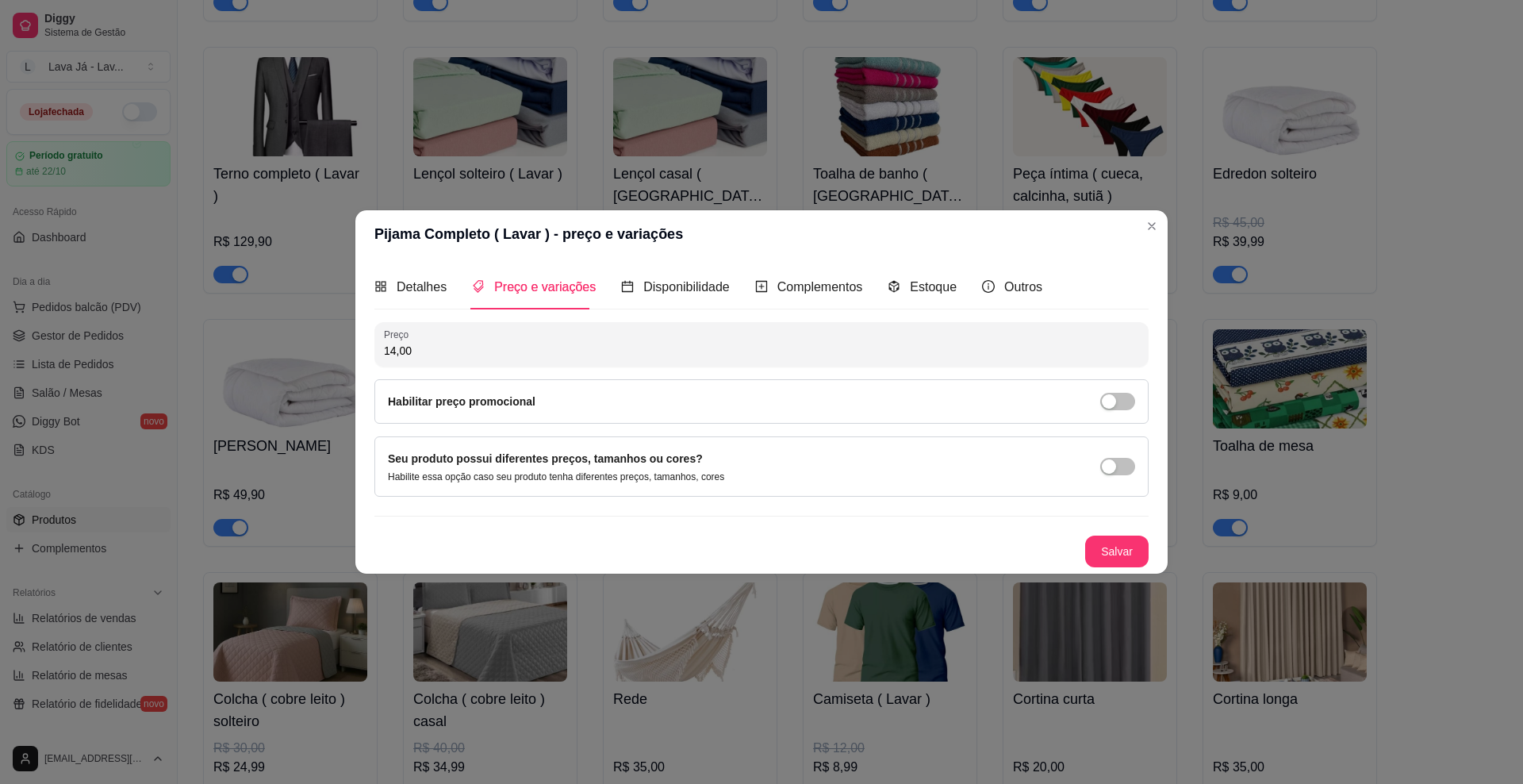
click at [452, 347] on input "14,00" at bounding box center [762, 350] width 755 height 16
click at [1012, 554] on button "Salvar" at bounding box center [1117, 552] width 62 height 31
click at [474, 346] on input "14,99" at bounding box center [762, 350] width 755 height 16
type input "9,90"
click at [1012, 548] on button "Salvar" at bounding box center [1117, 552] width 62 height 31
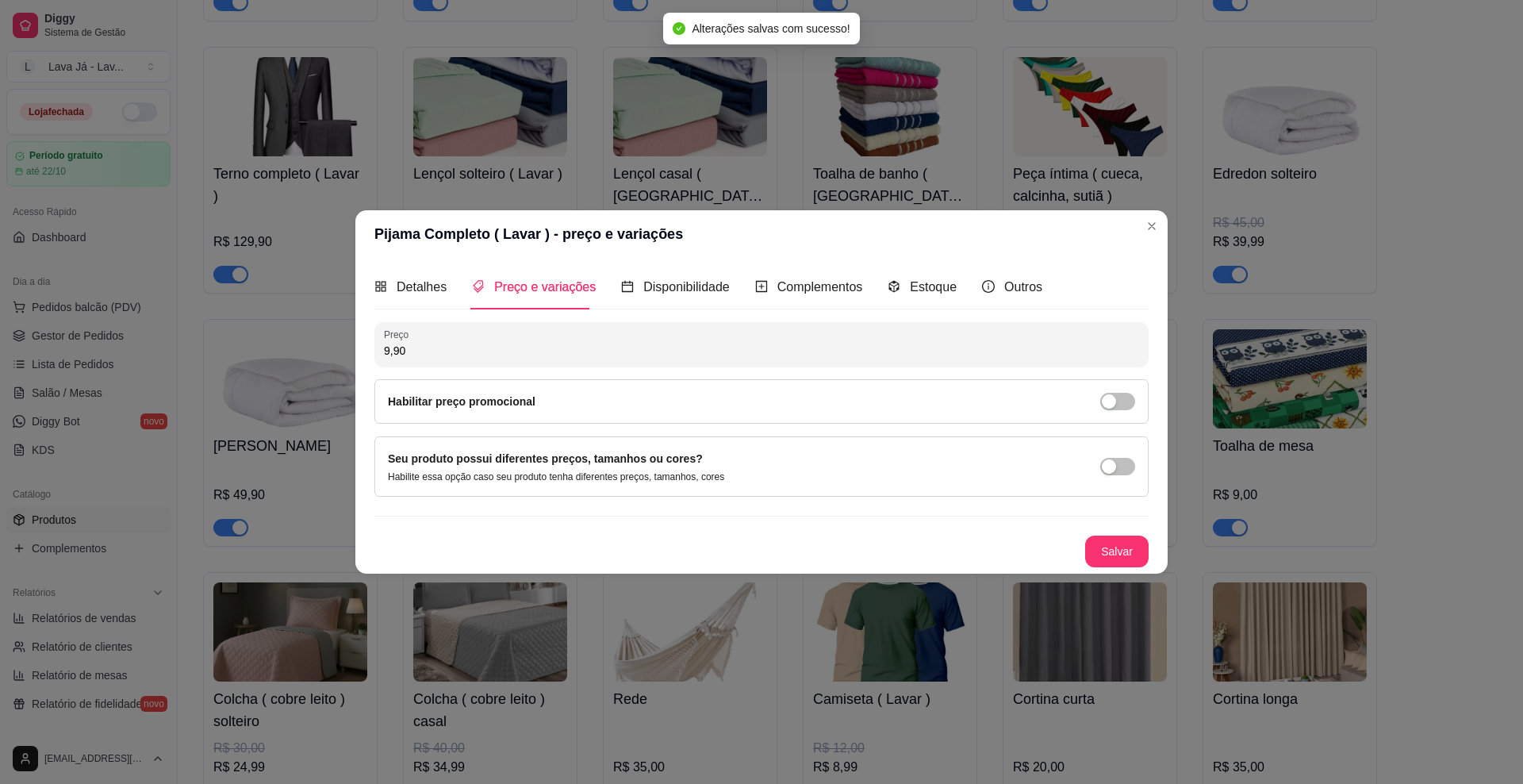
click at [1012, 228] on header "Pijama Completo ( Lavar ) - preço e variações" at bounding box center [762, 234] width 813 height 48
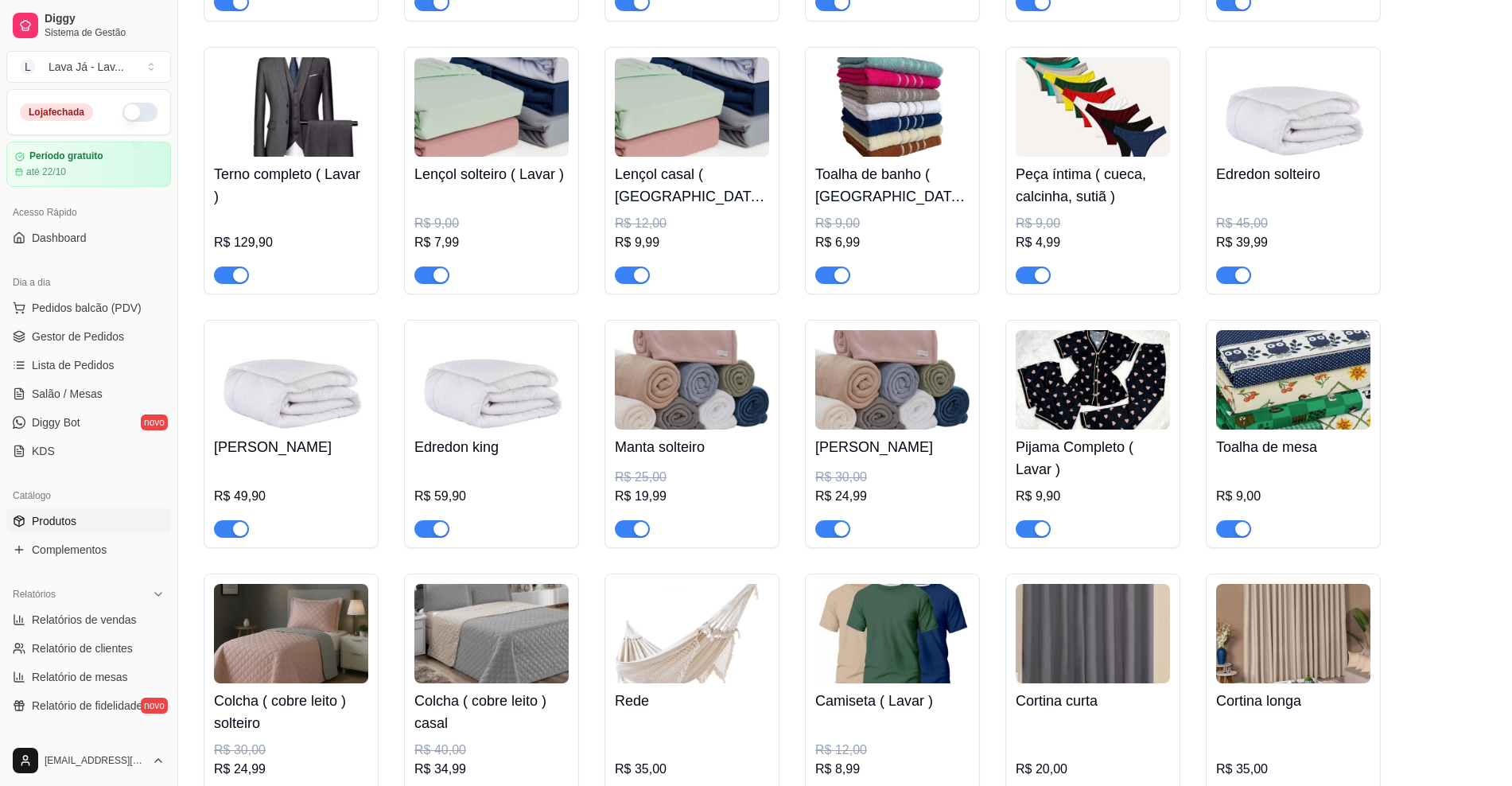
click at [1014, 389] on img at bounding box center [1294, 379] width 154 height 99
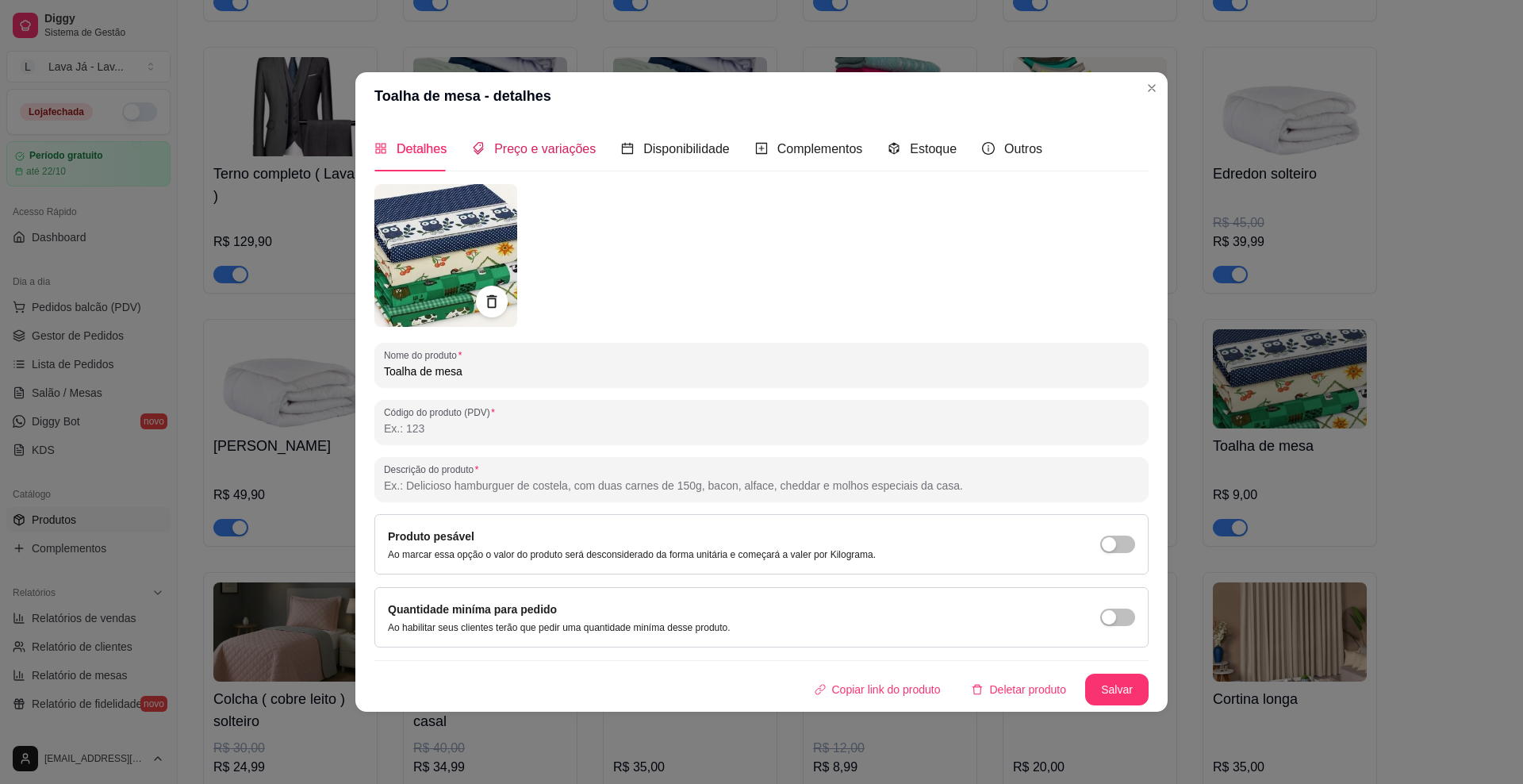
click at [538, 153] on span "Preço e variações" at bounding box center [545, 148] width 102 height 13
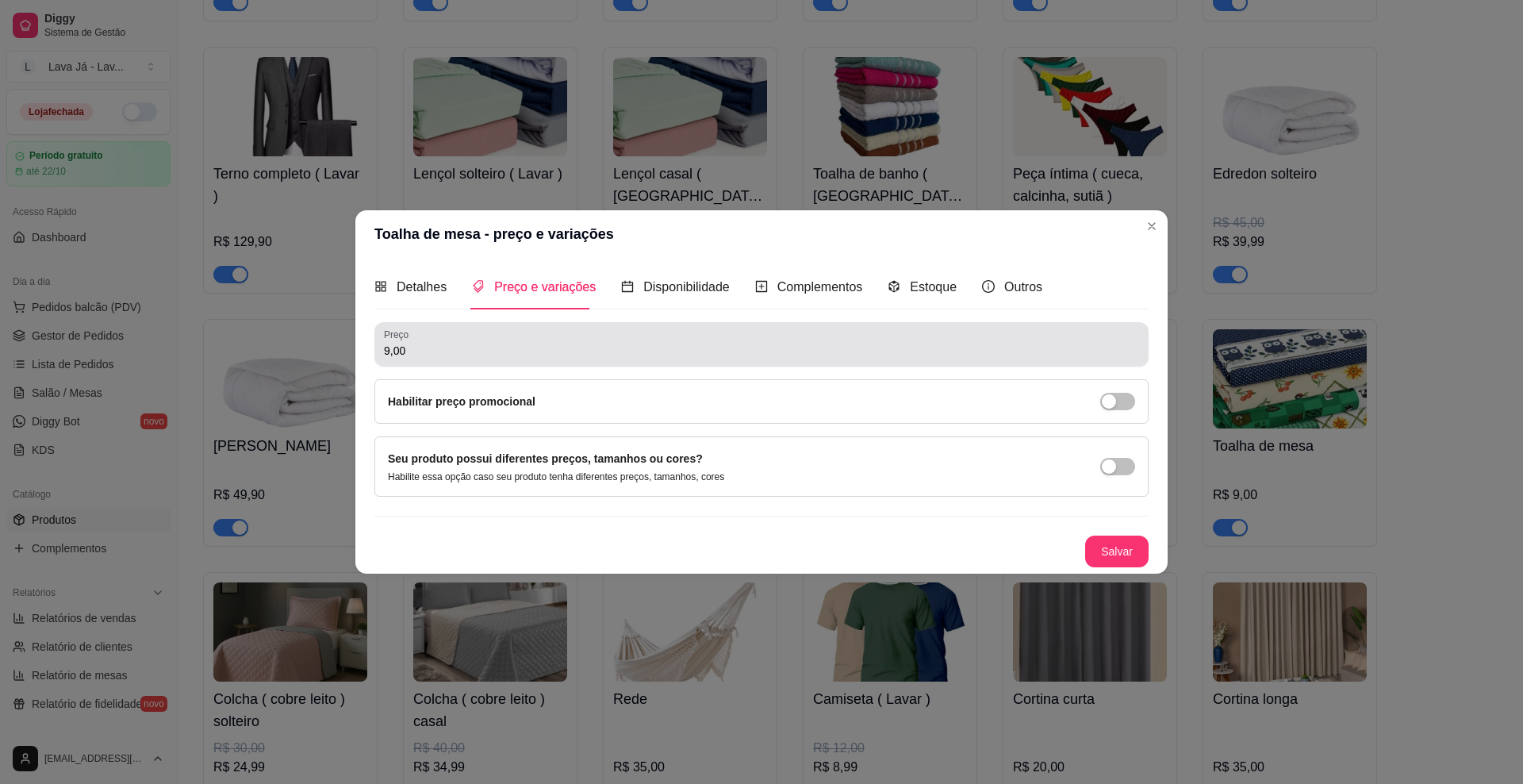
click at [474, 340] on div "9,00" at bounding box center [762, 344] width 755 height 32
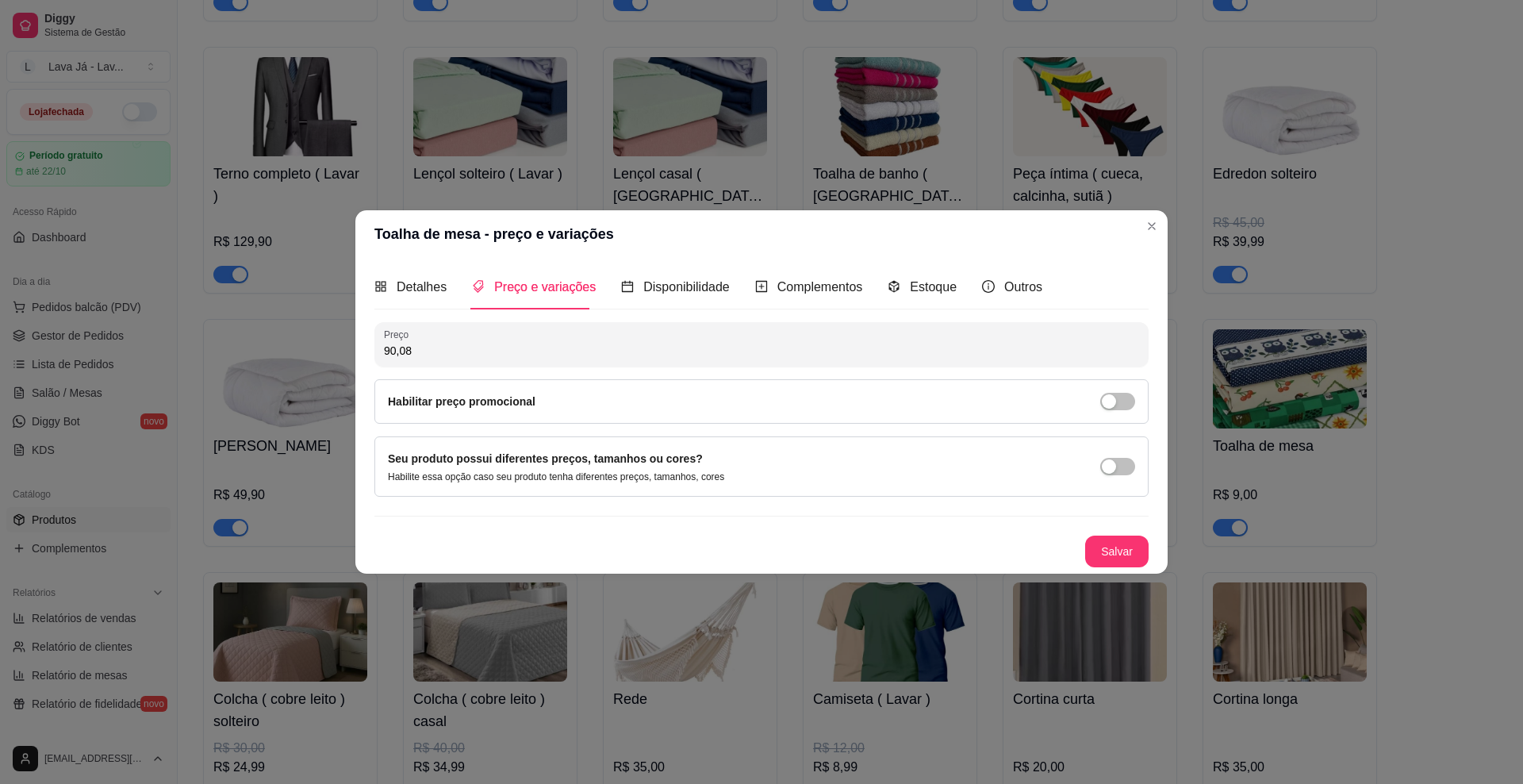
click at [463, 346] on input "90,08" at bounding box center [762, 350] width 755 height 16
type input "7,99"
click at [1012, 546] on button "Salvar" at bounding box center [1117, 552] width 62 height 31
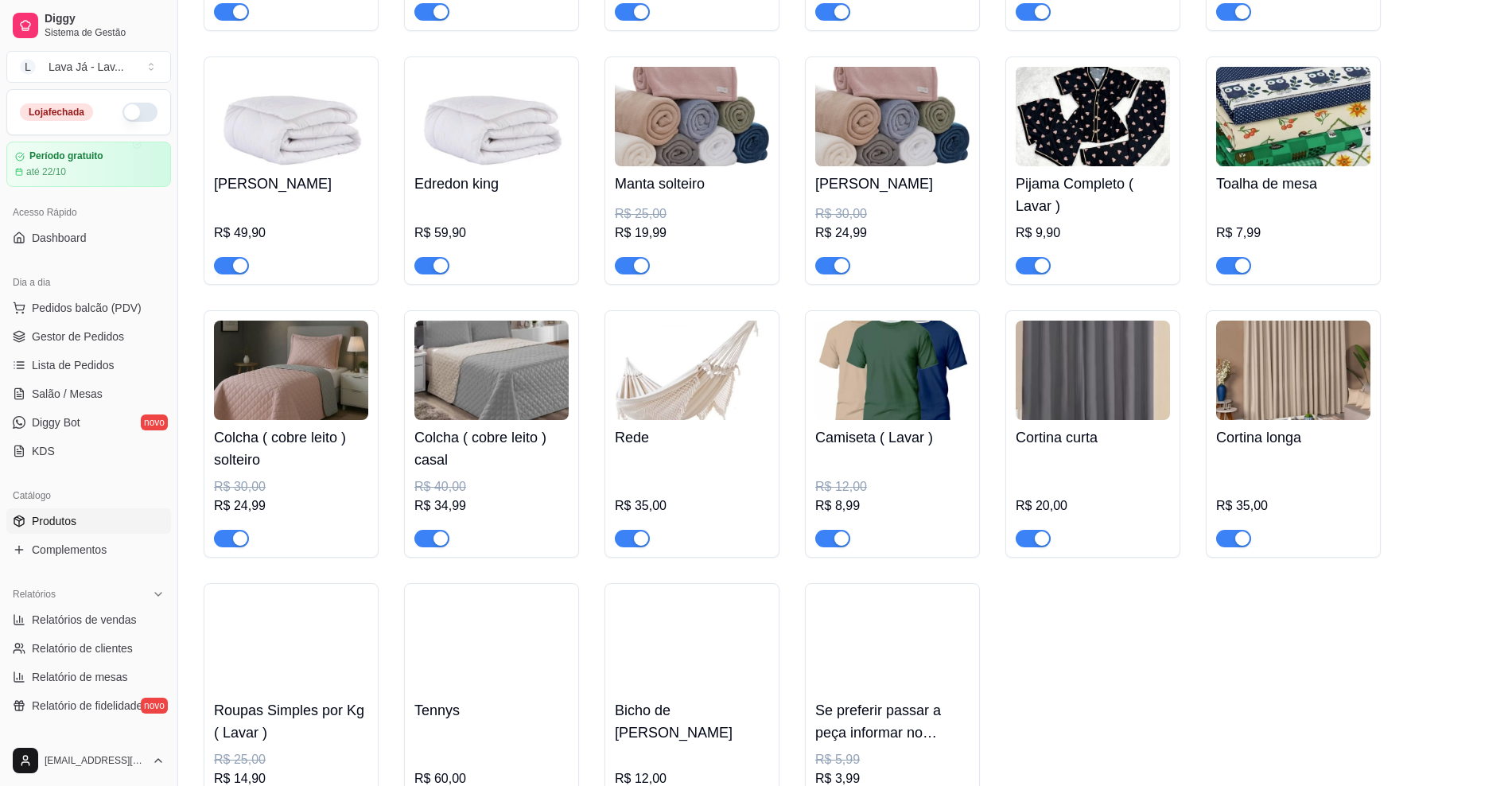
scroll to position [994, 0]
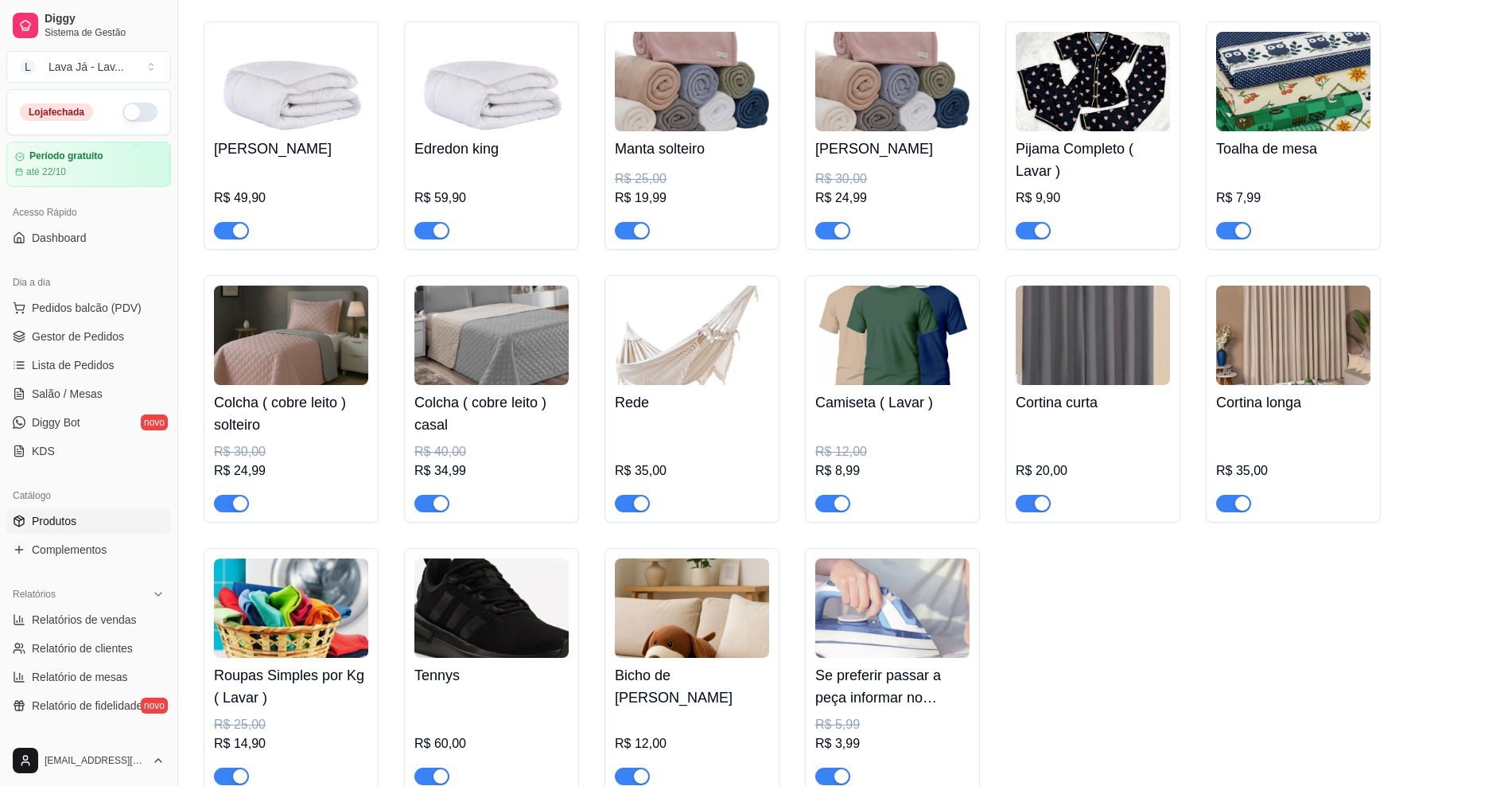
click at [272, 381] on img at bounding box center [291, 335] width 154 height 99
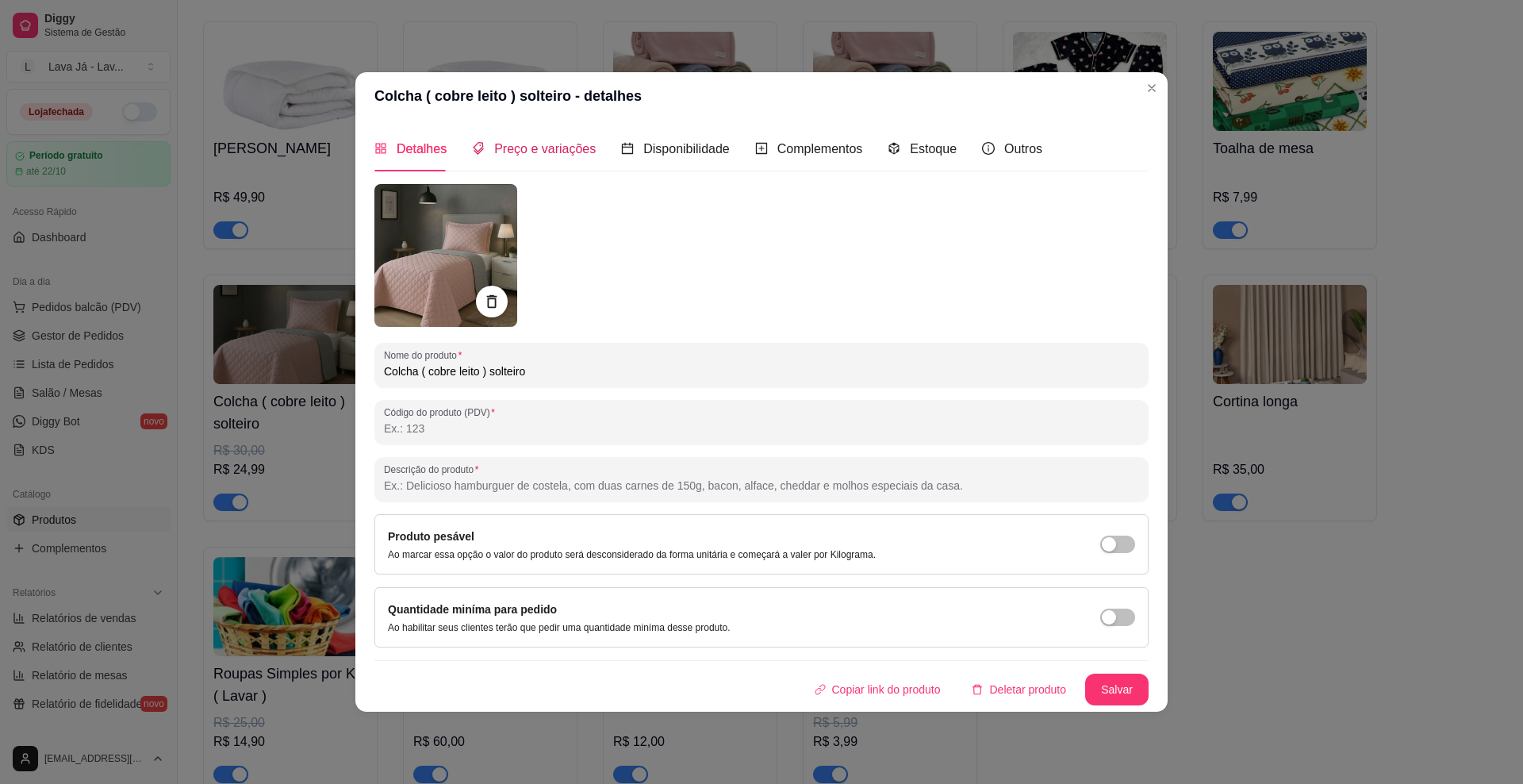
click at [537, 142] on span "Preço e variações" at bounding box center [545, 148] width 102 height 13
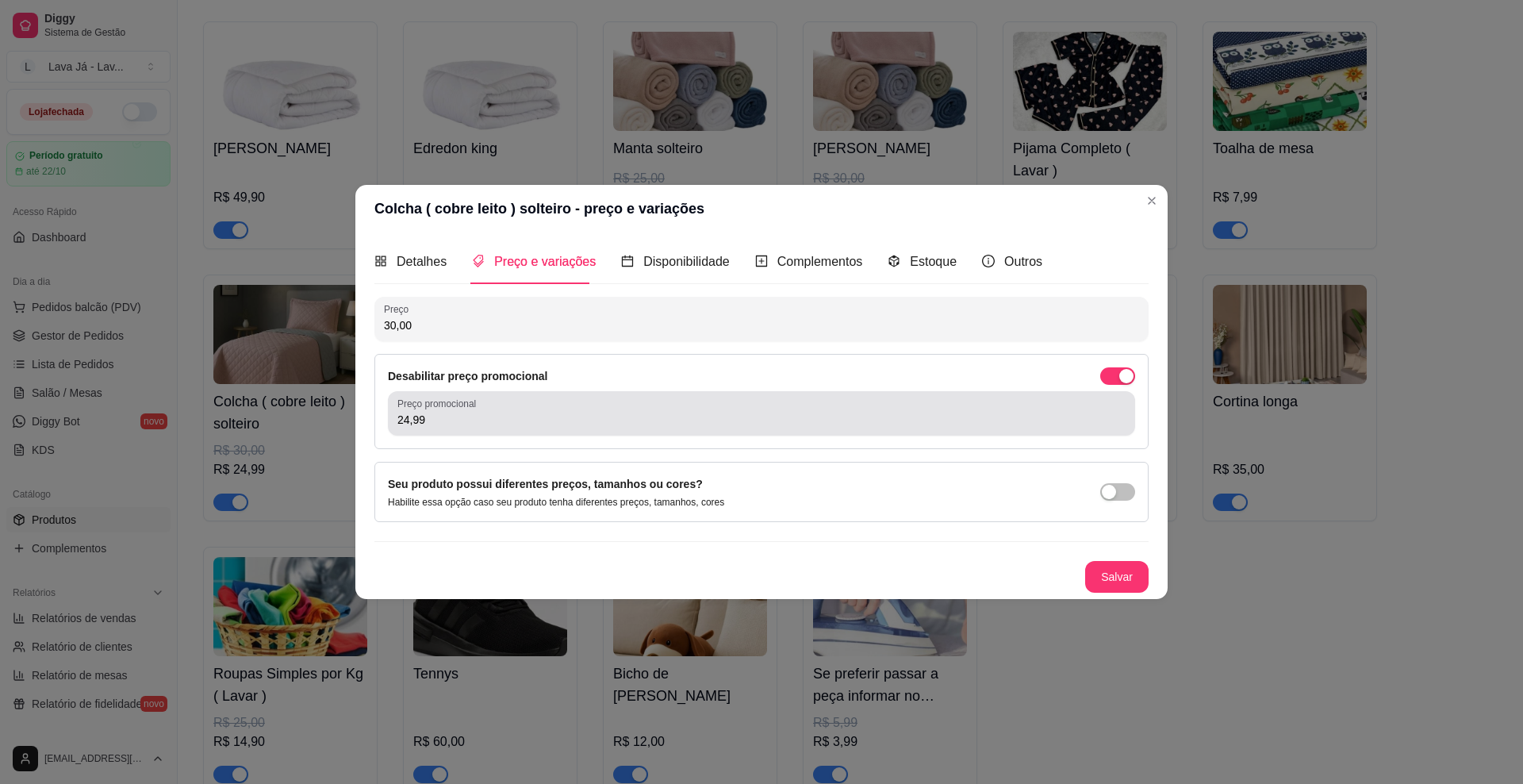
click at [474, 413] on input "24,99" at bounding box center [761, 419] width 728 height 16
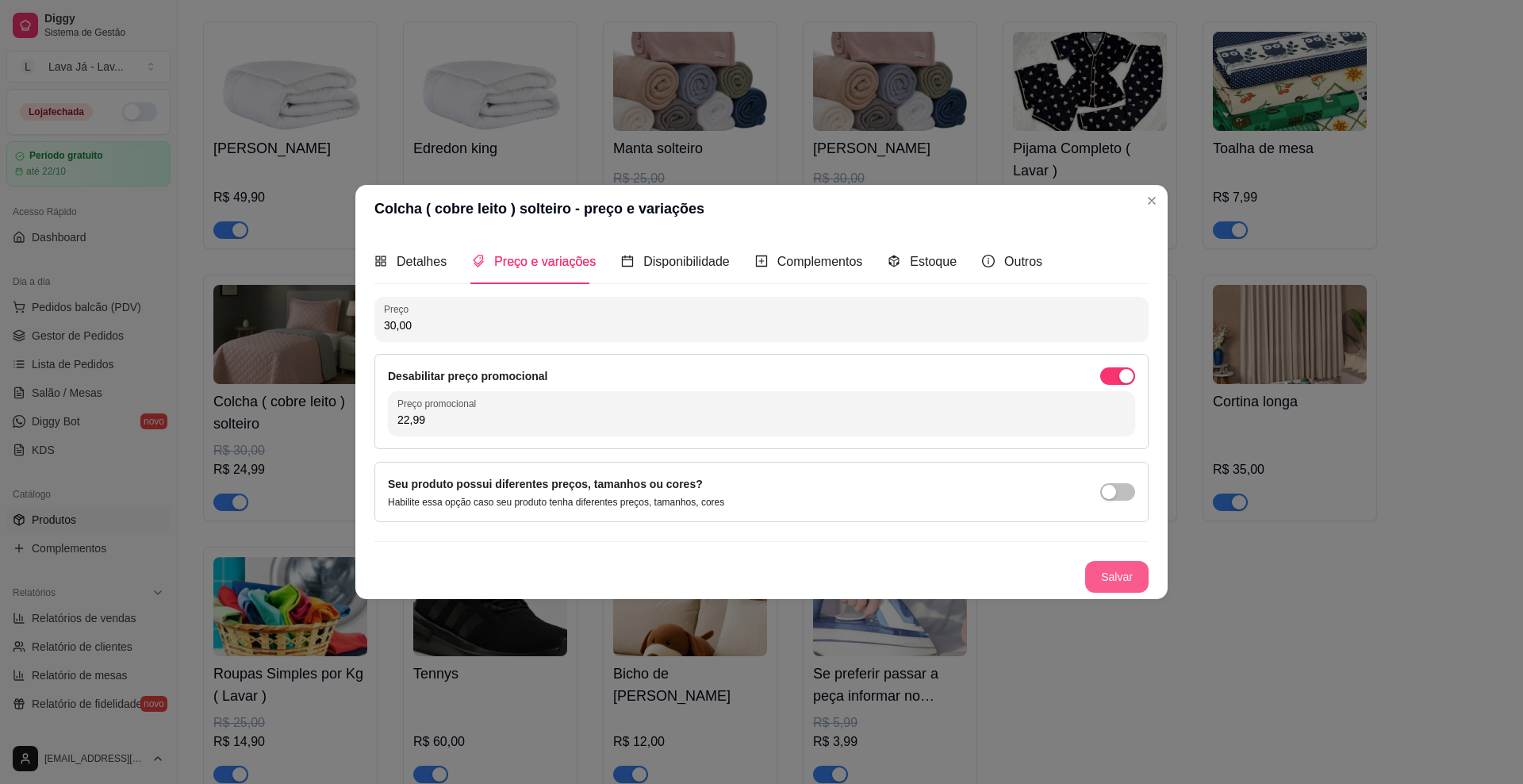
type input "22,99"
click at [1012, 580] on button "Salvar" at bounding box center [1117, 577] width 63 height 32
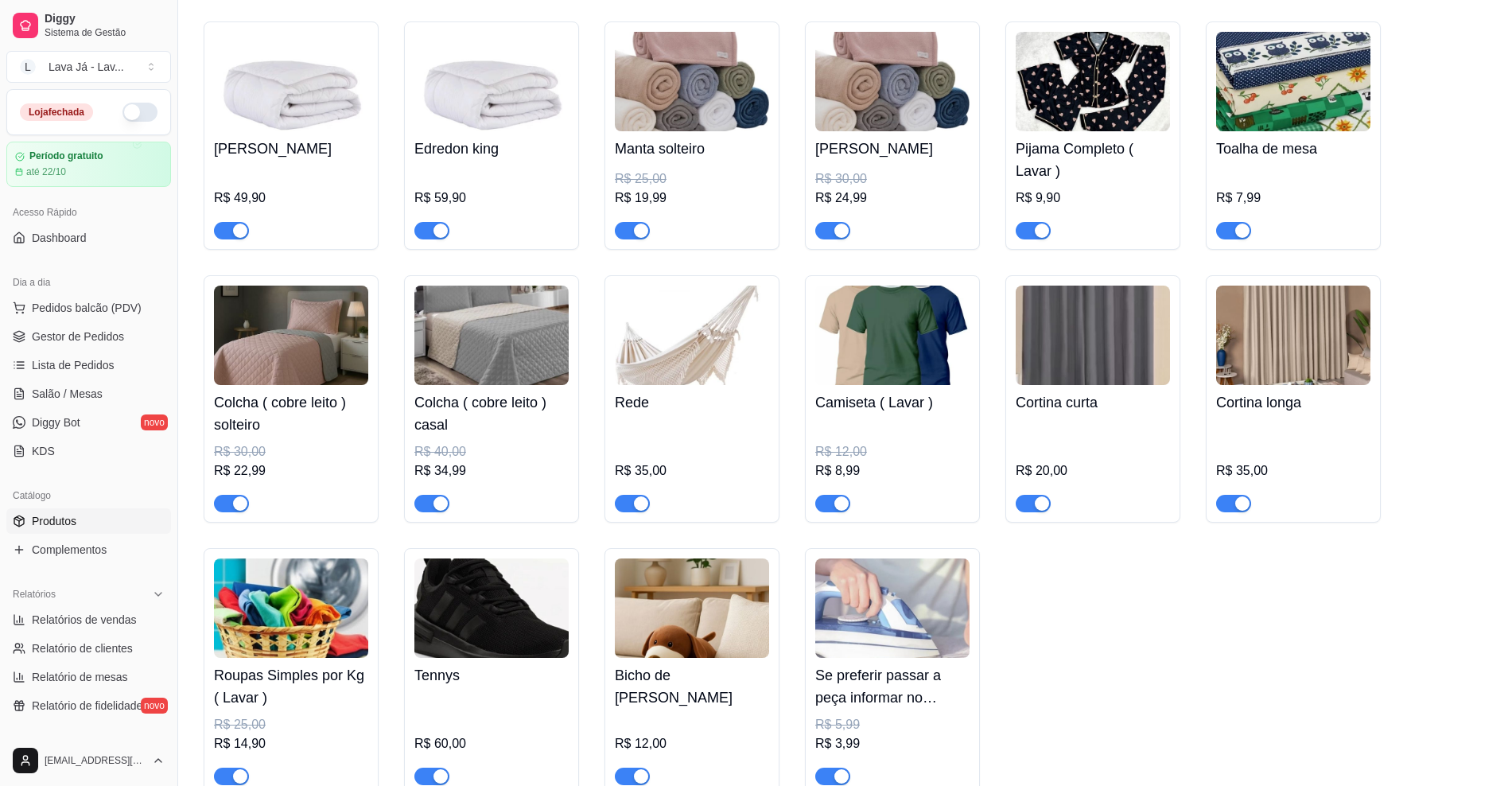
click at [453, 344] on img at bounding box center [492, 335] width 154 height 99
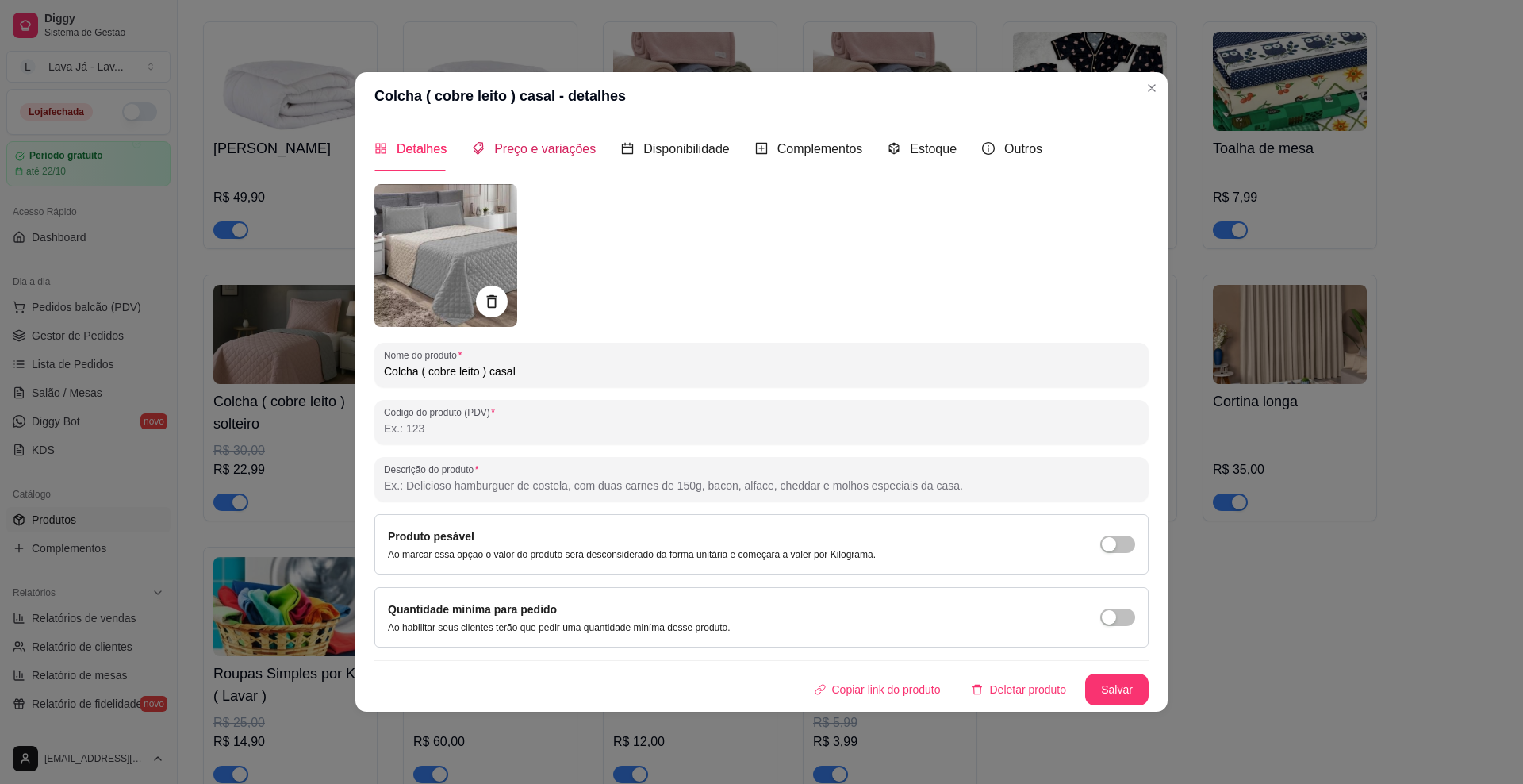
click at [533, 147] on span "Preço e variações" at bounding box center [545, 148] width 102 height 13
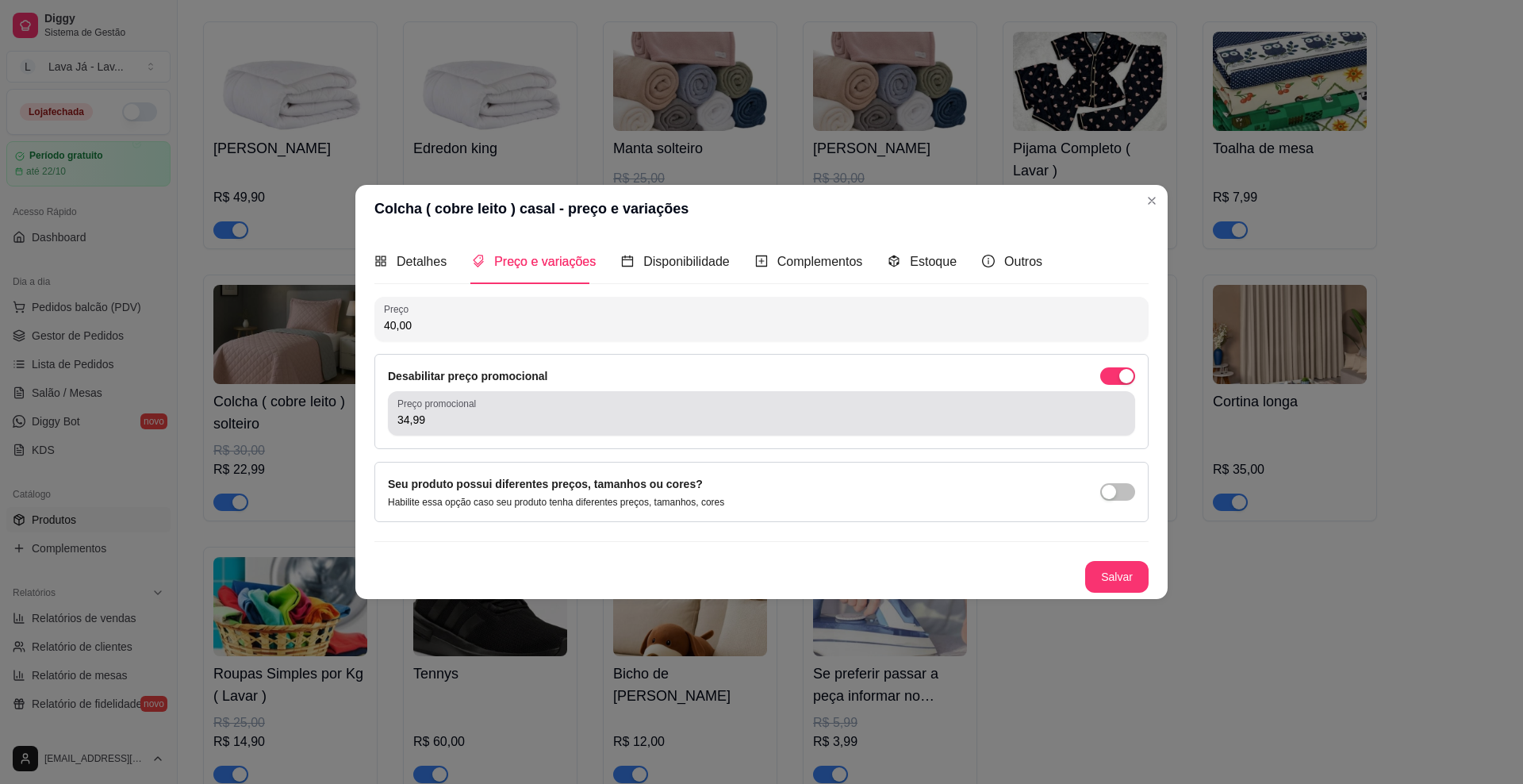
click at [460, 424] on input "34,99" at bounding box center [761, 419] width 728 height 16
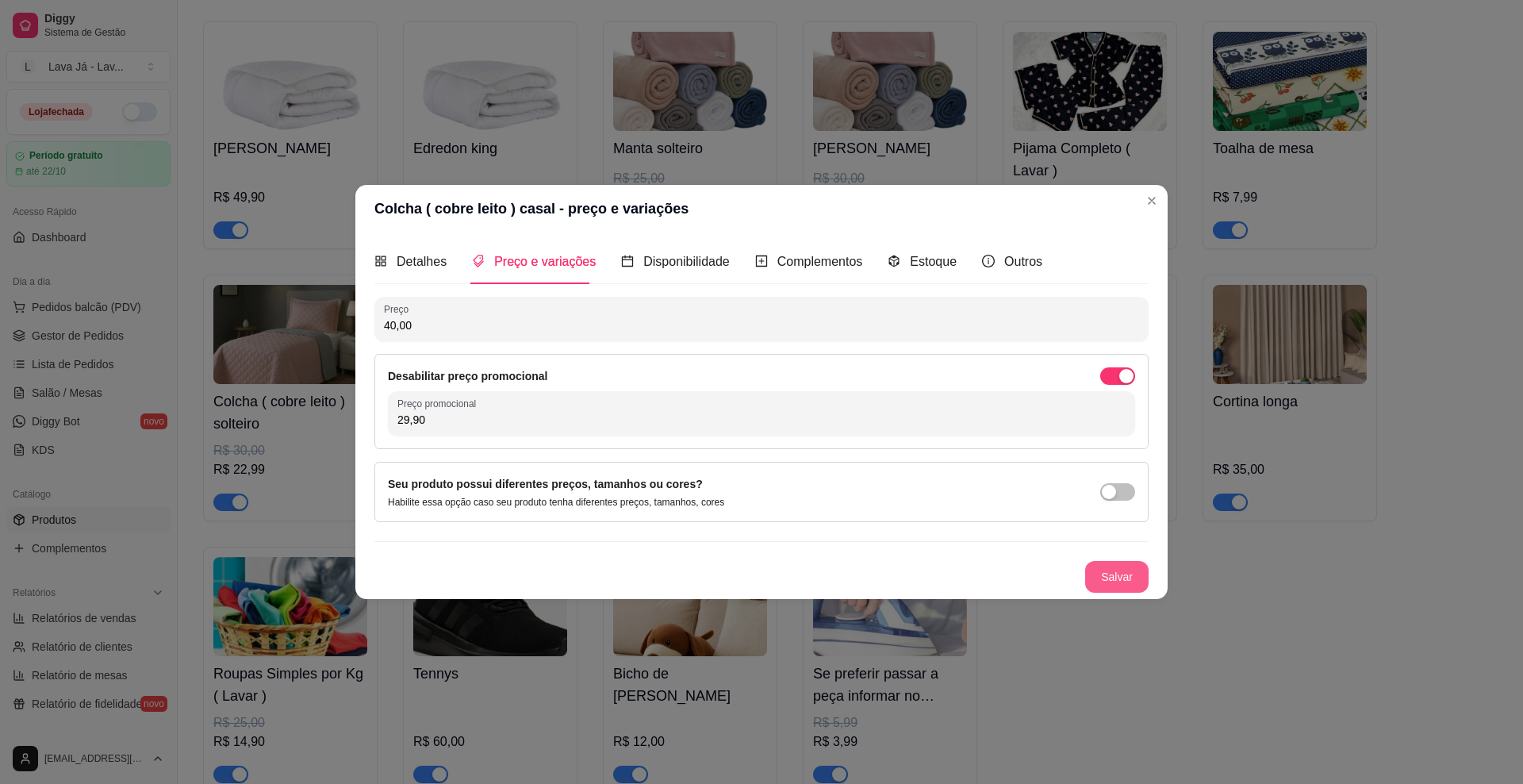
type input "29,90"
click at [1012, 582] on button "Salvar" at bounding box center [1117, 577] width 63 height 32
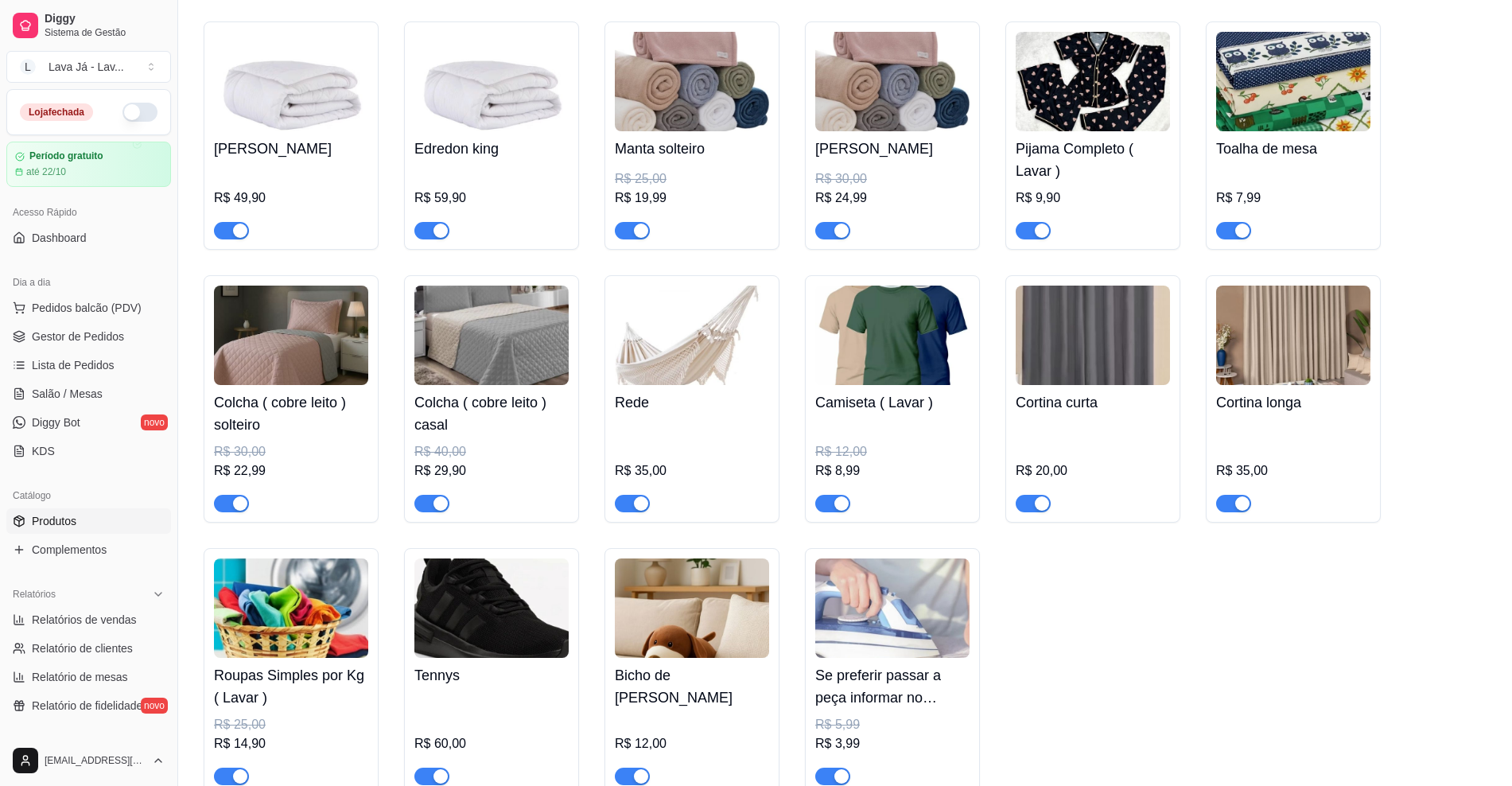
click at [701, 348] on img at bounding box center [692, 335] width 154 height 99
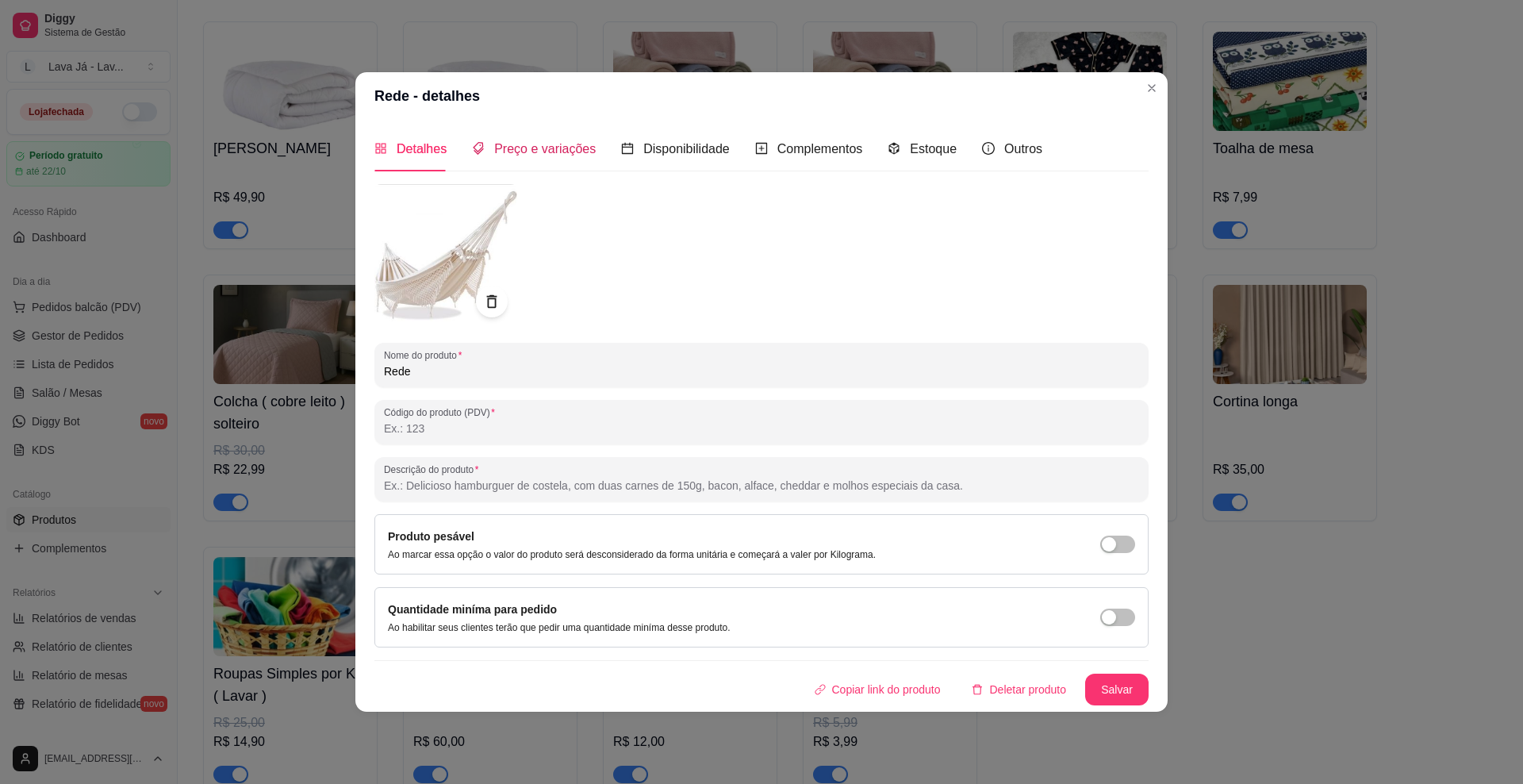
click at [545, 150] on span "Preço e variações" at bounding box center [545, 148] width 102 height 13
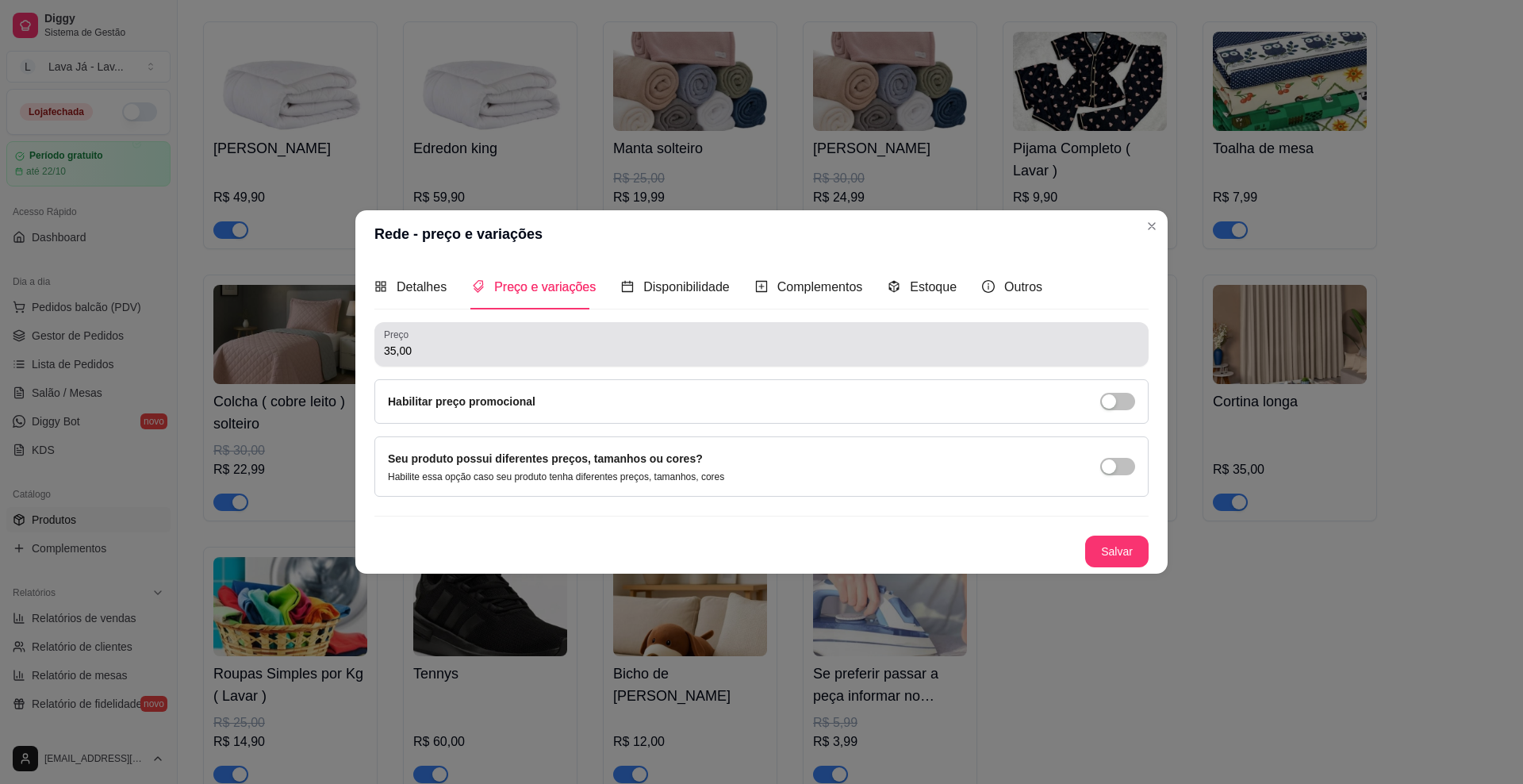
click at [458, 350] on input "35,00" at bounding box center [762, 350] width 755 height 16
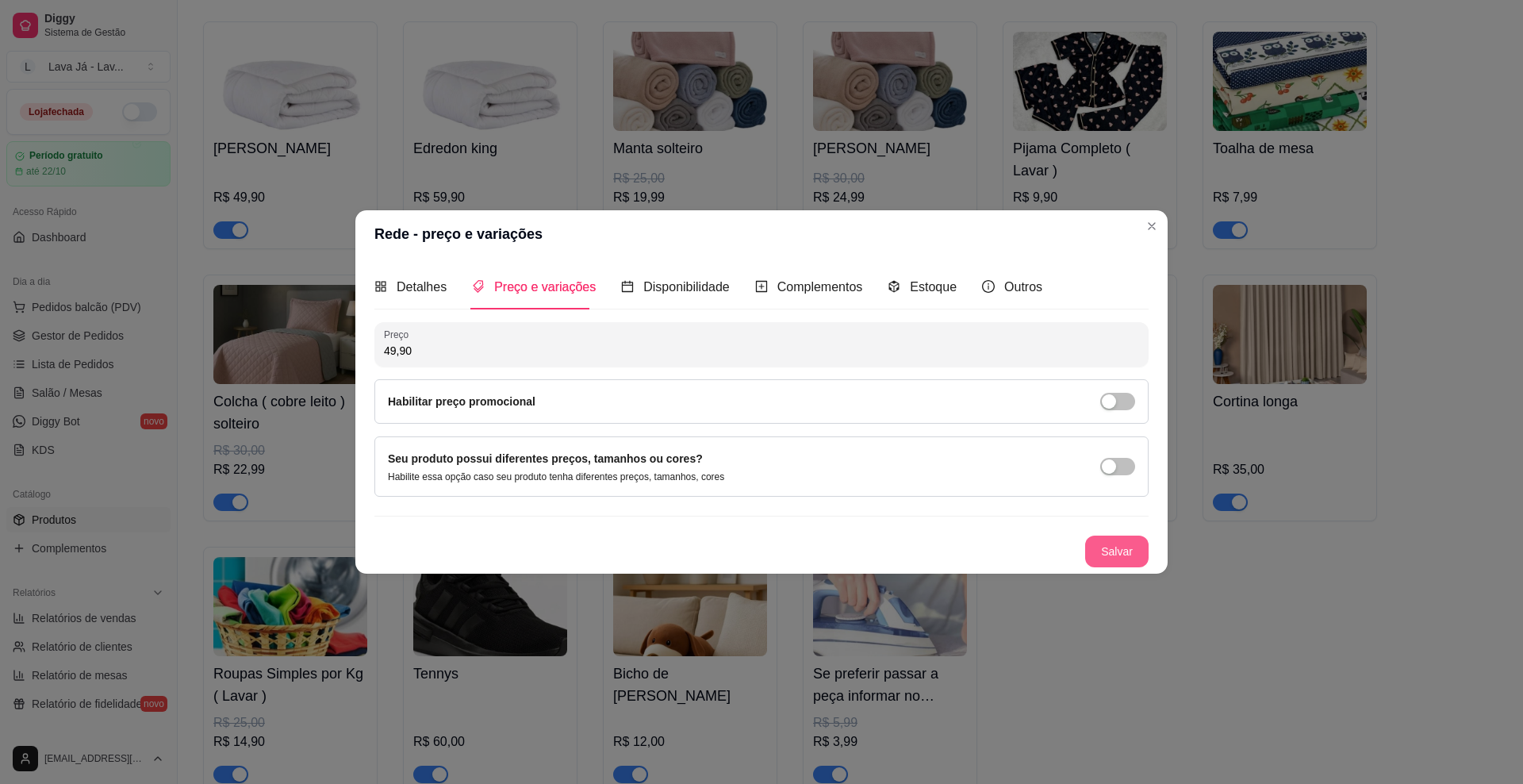
type input "49,90"
click at [1012, 551] on button "Salvar" at bounding box center [1117, 551] width 63 height 32
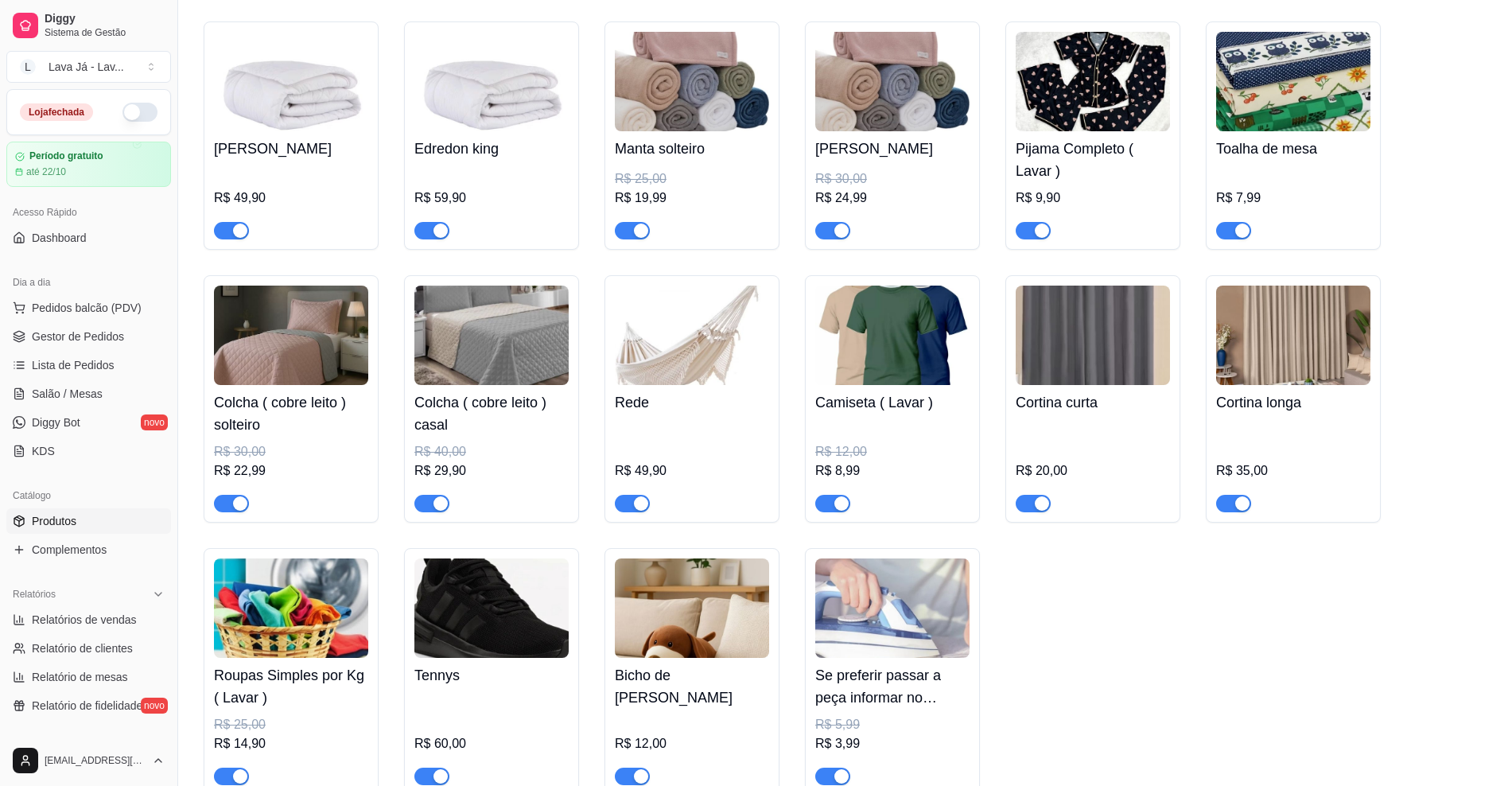
click at [1014, 339] on img at bounding box center [1093, 335] width 154 height 99
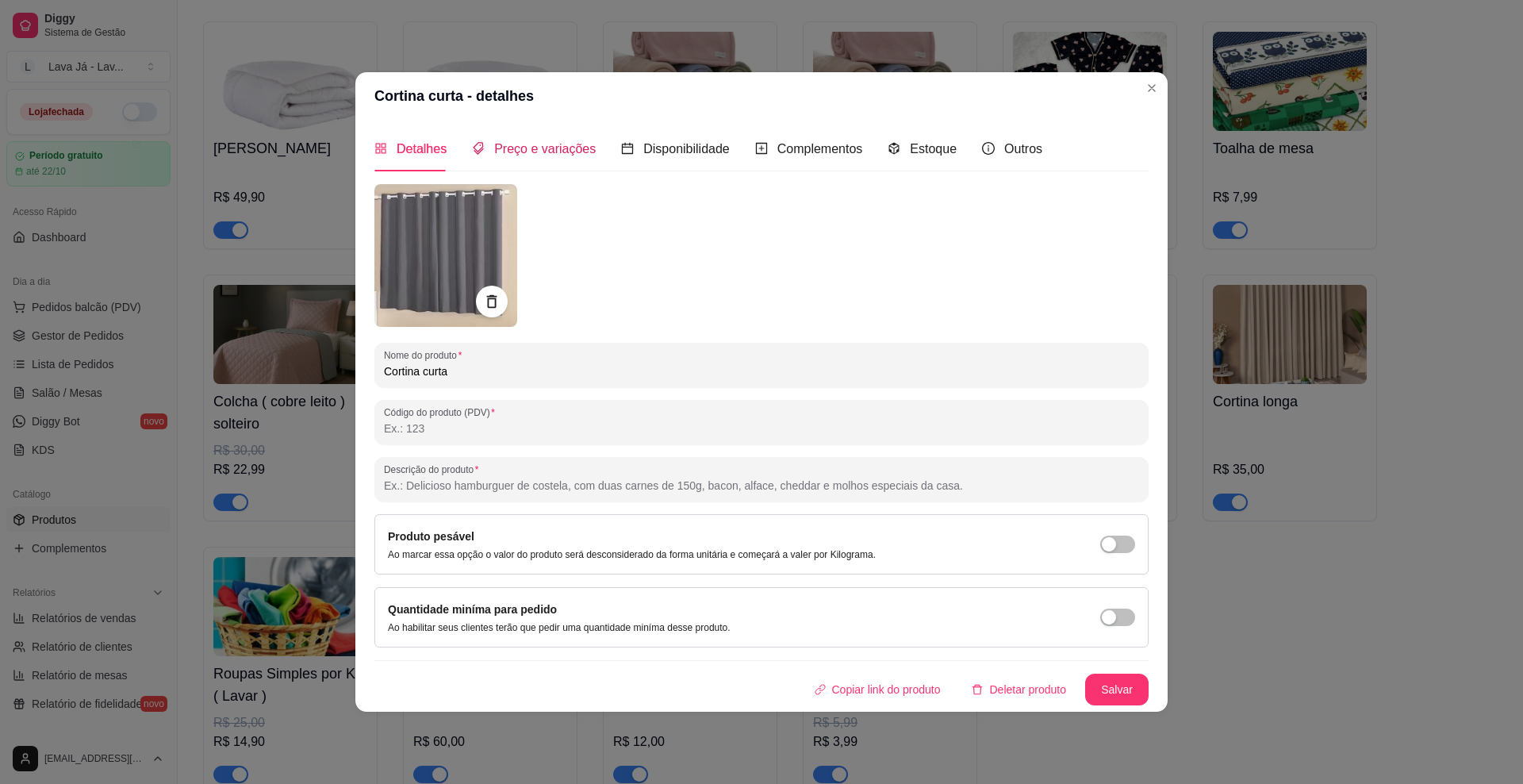
click at [535, 147] on span "Preço e variações" at bounding box center [545, 148] width 102 height 13
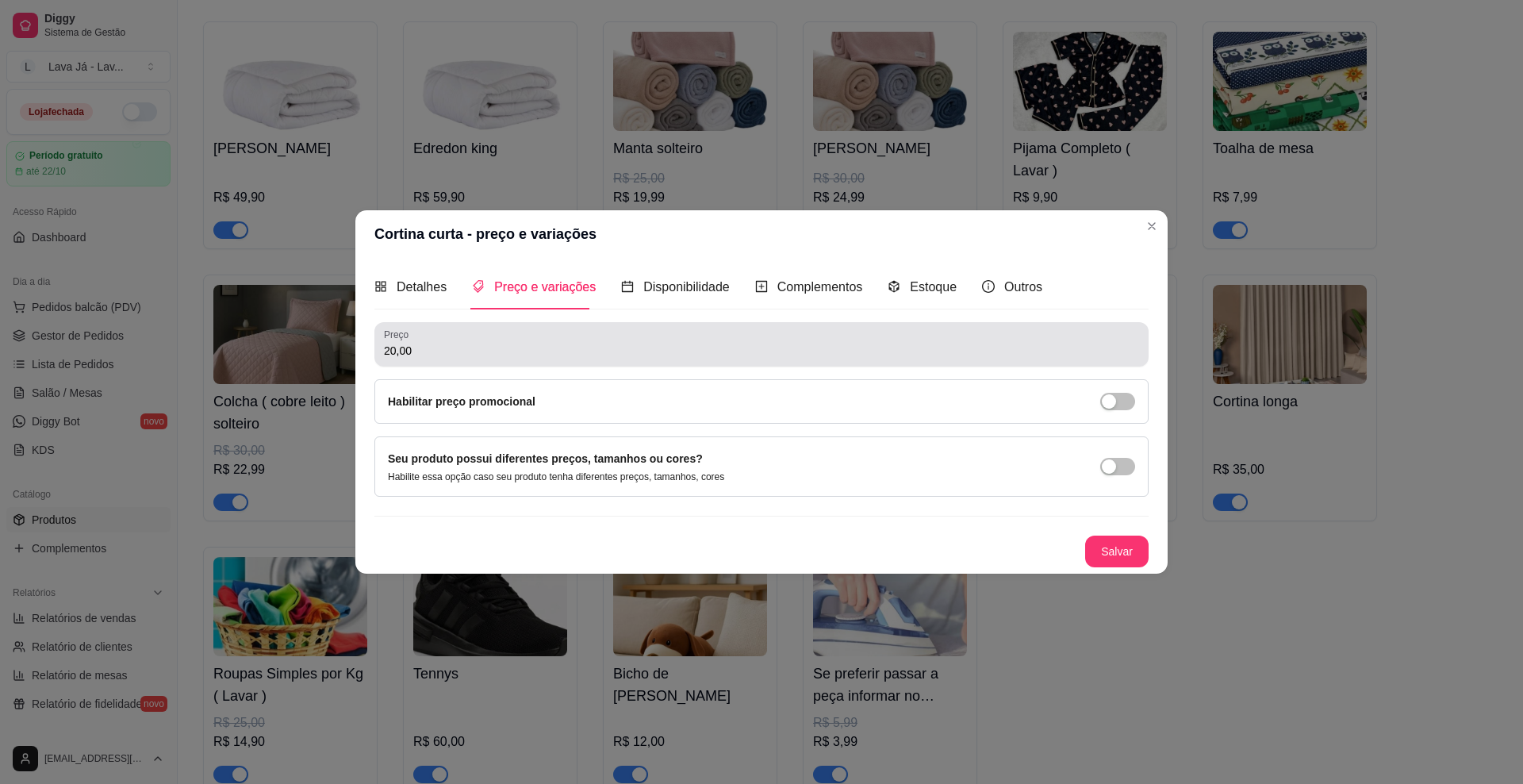
click at [441, 350] on input "20,00" at bounding box center [762, 350] width 755 height 16
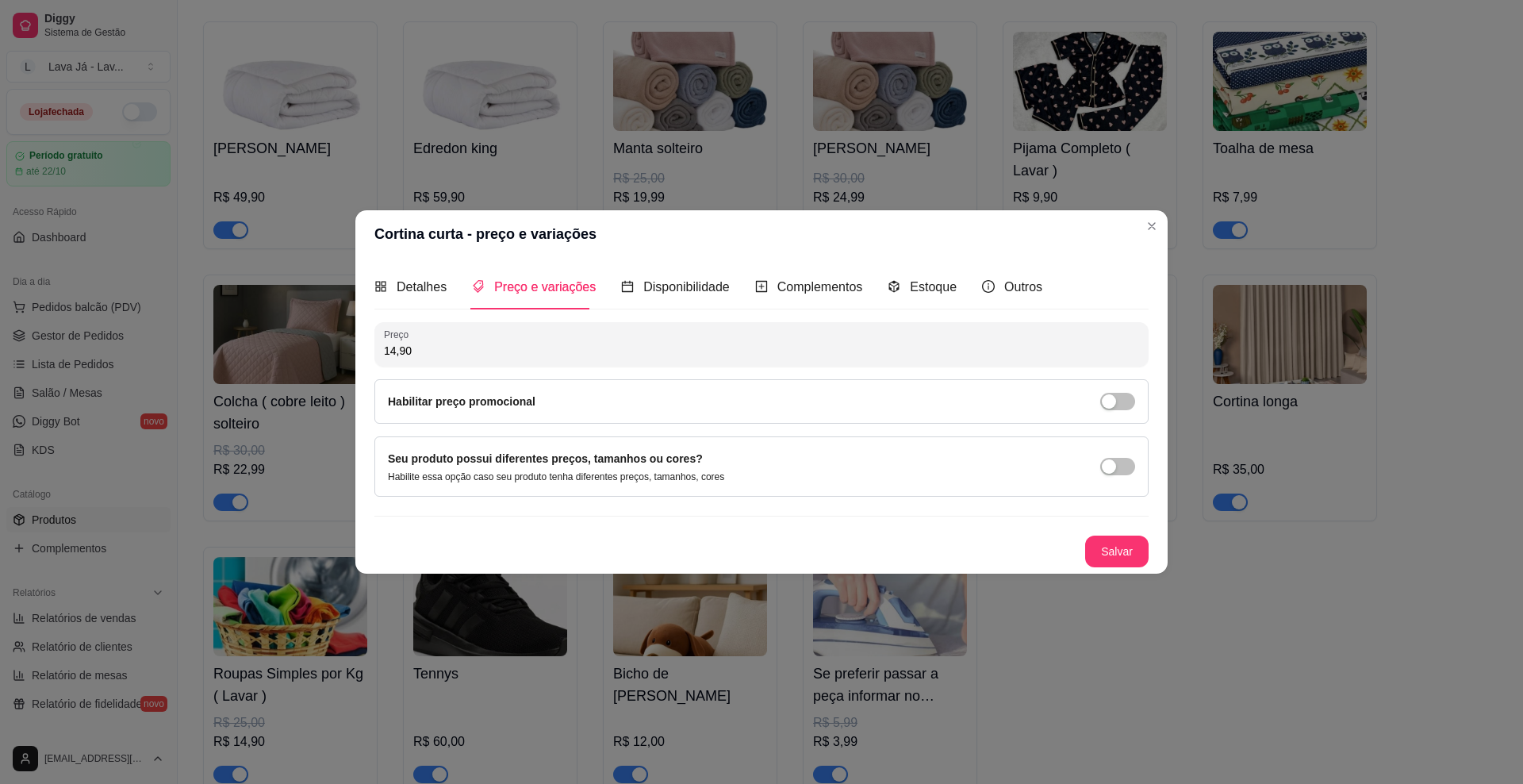
type input "14,90"
click at [1012, 554] on button "Salvar" at bounding box center [1117, 552] width 62 height 31
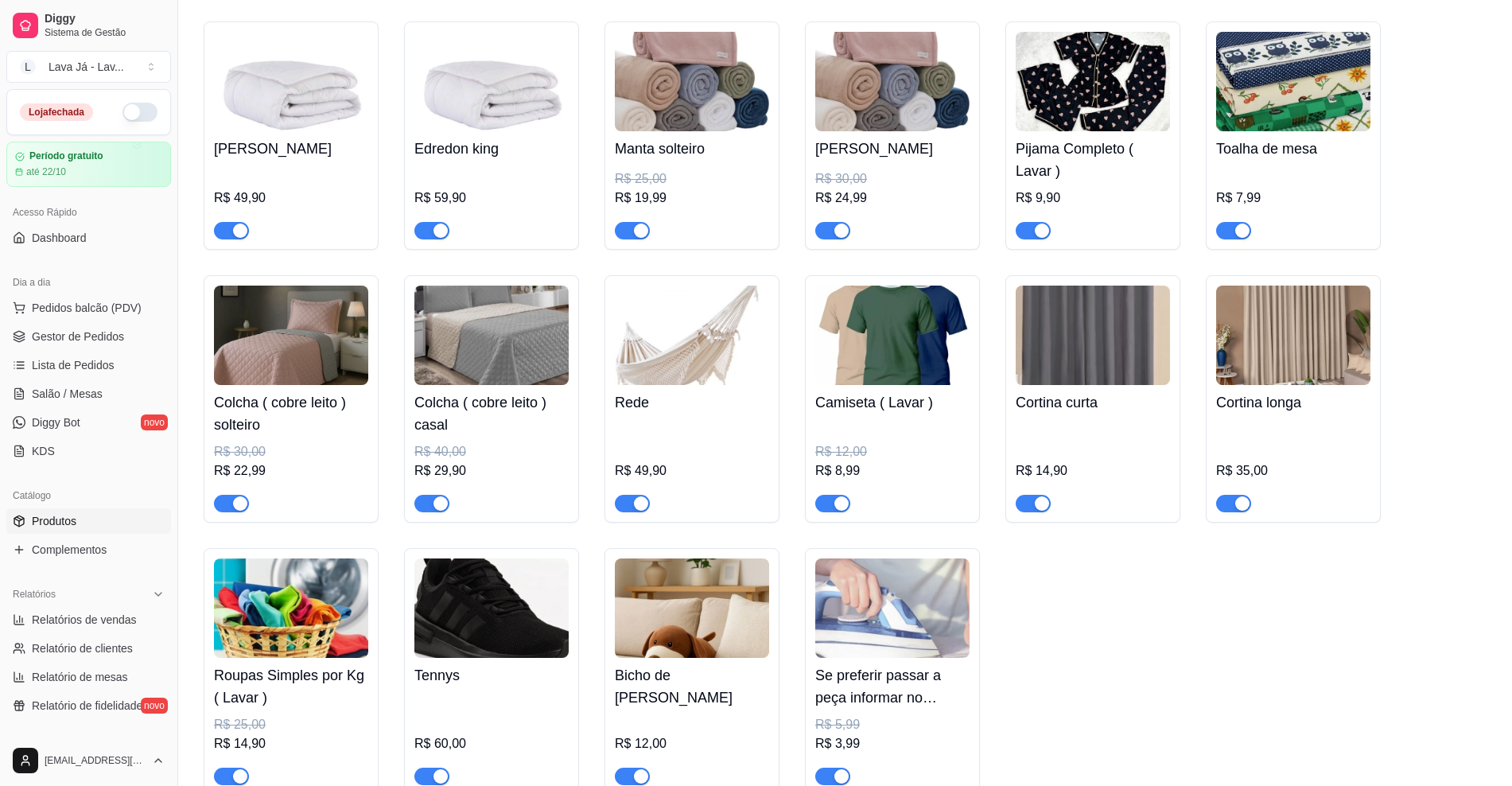
click at [1014, 348] on img at bounding box center [1294, 335] width 154 height 99
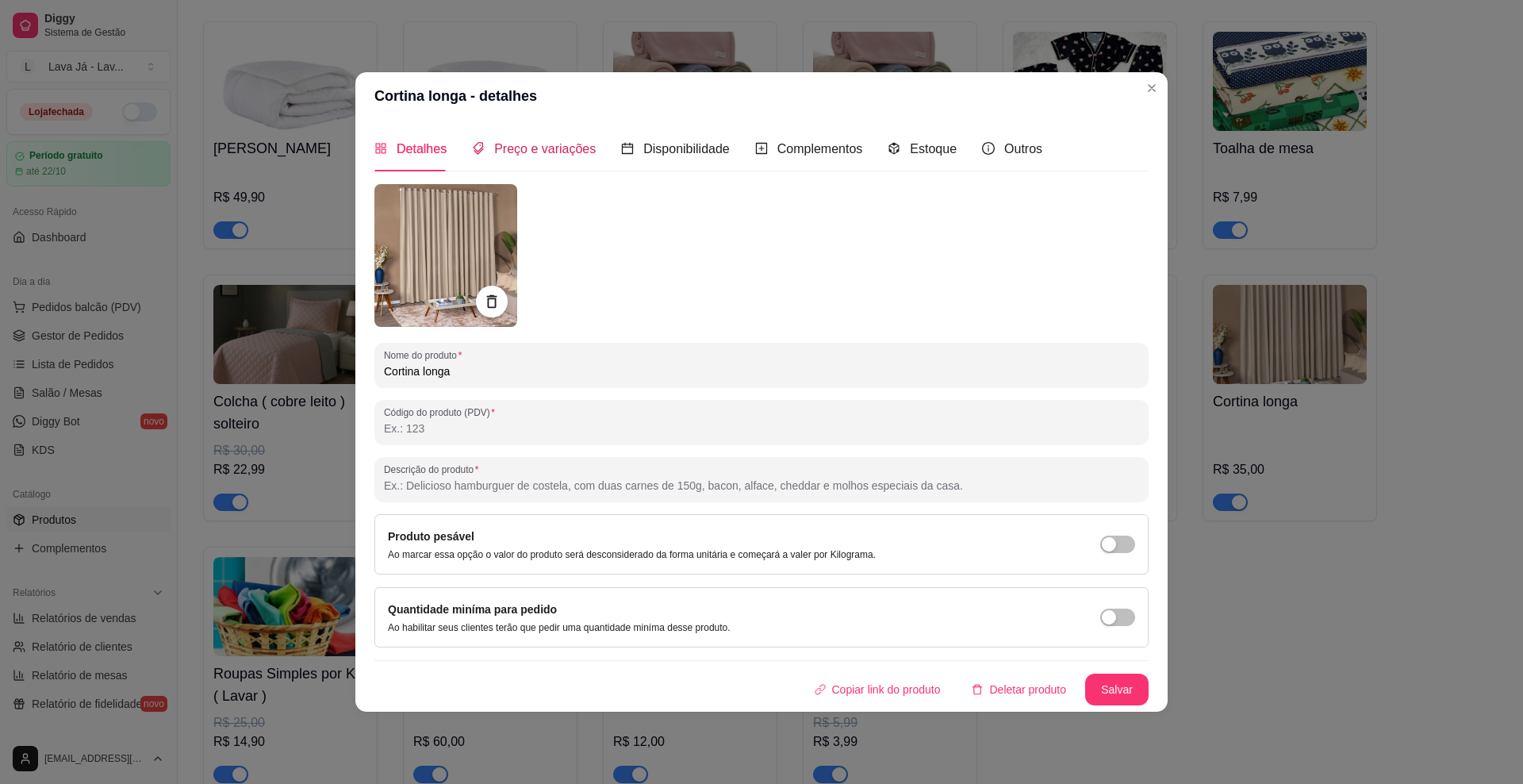
click at [564, 151] on span "Preço e variações" at bounding box center [545, 148] width 102 height 13
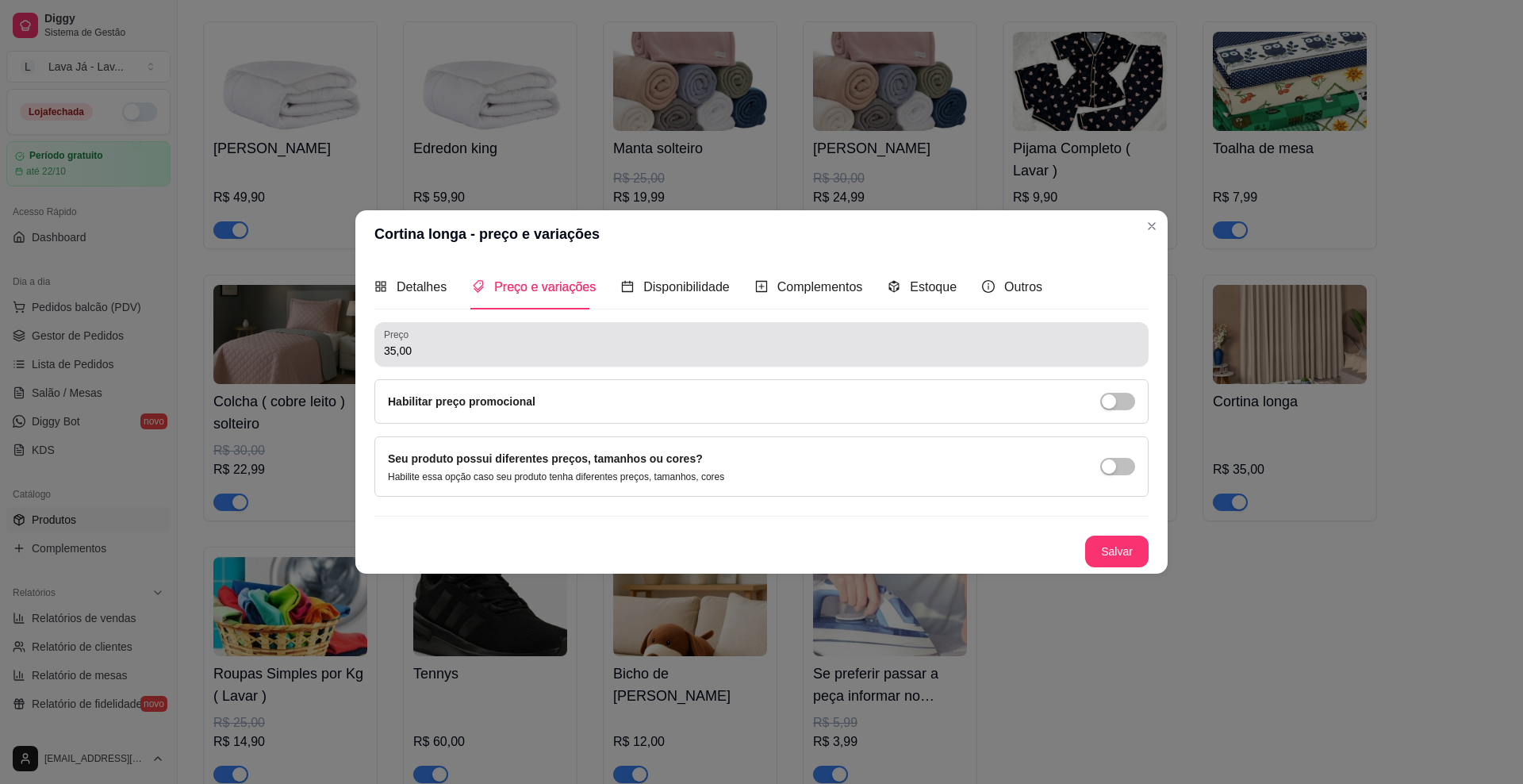
click at [555, 360] on div "Preço 35,00" at bounding box center [761, 344] width 774 height 44
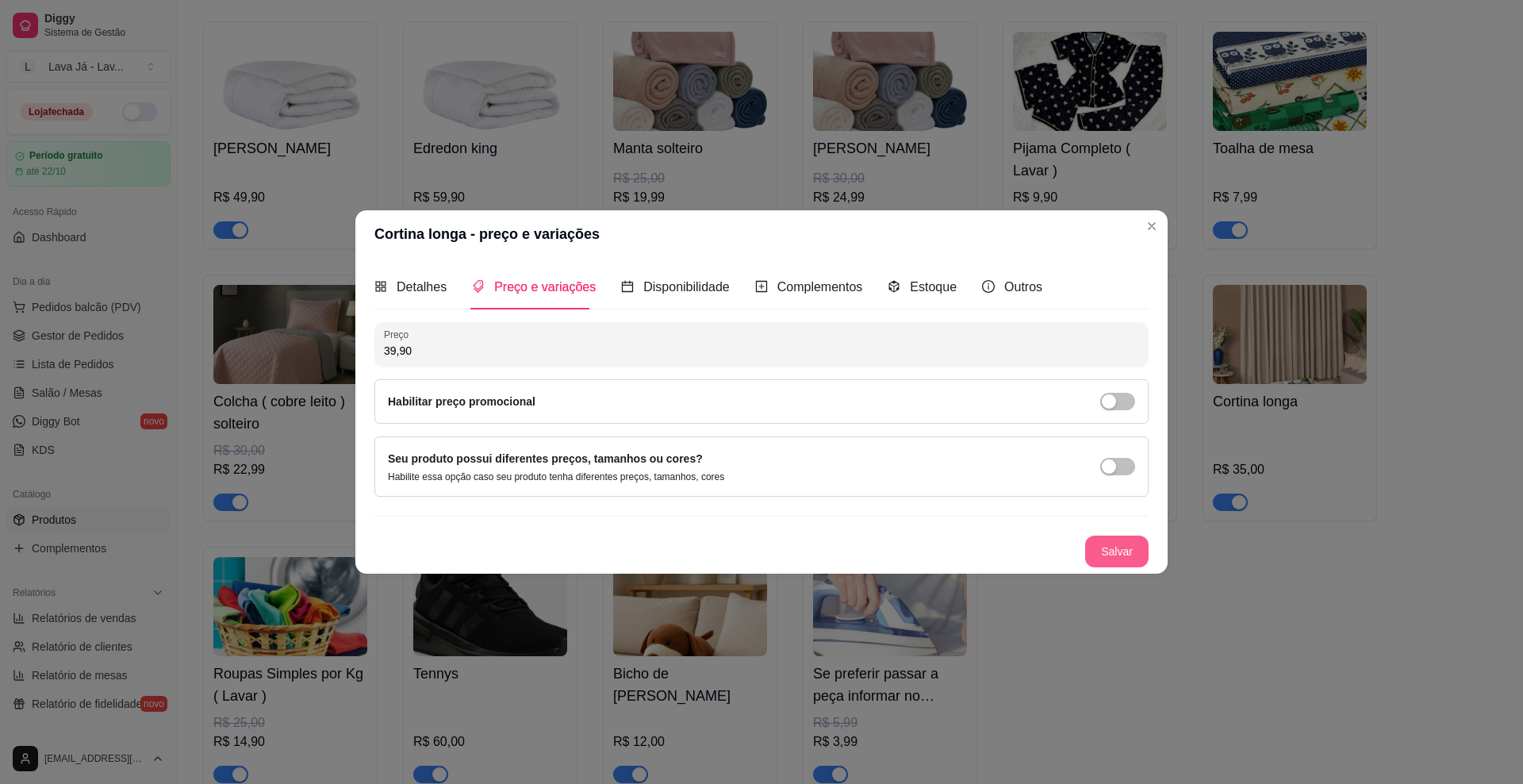
type input "39,90"
click at [1012, 550] on button "Salvar" at bounding box center [1117, 551] width 63 height 32
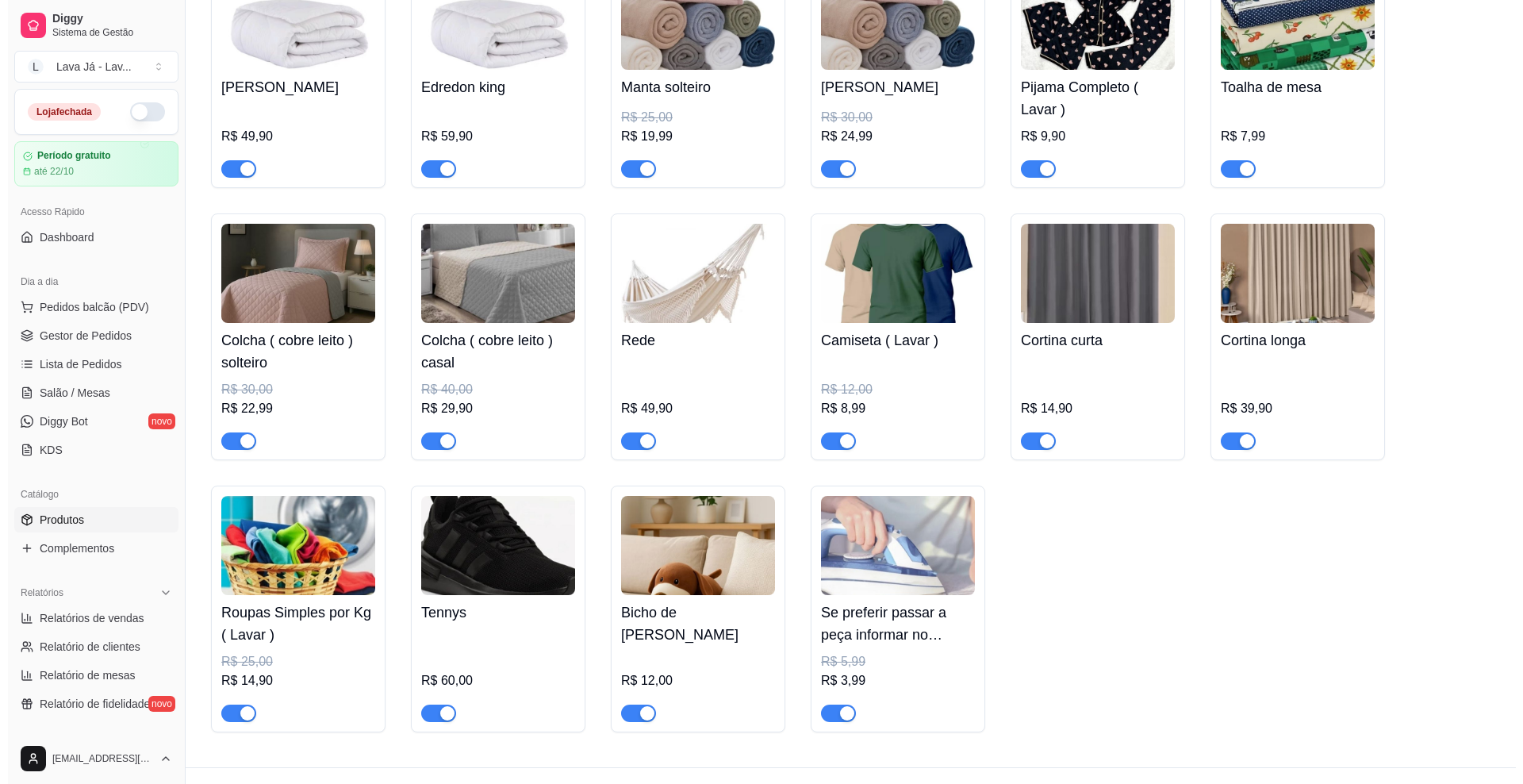
scroll to position [1086, 0]
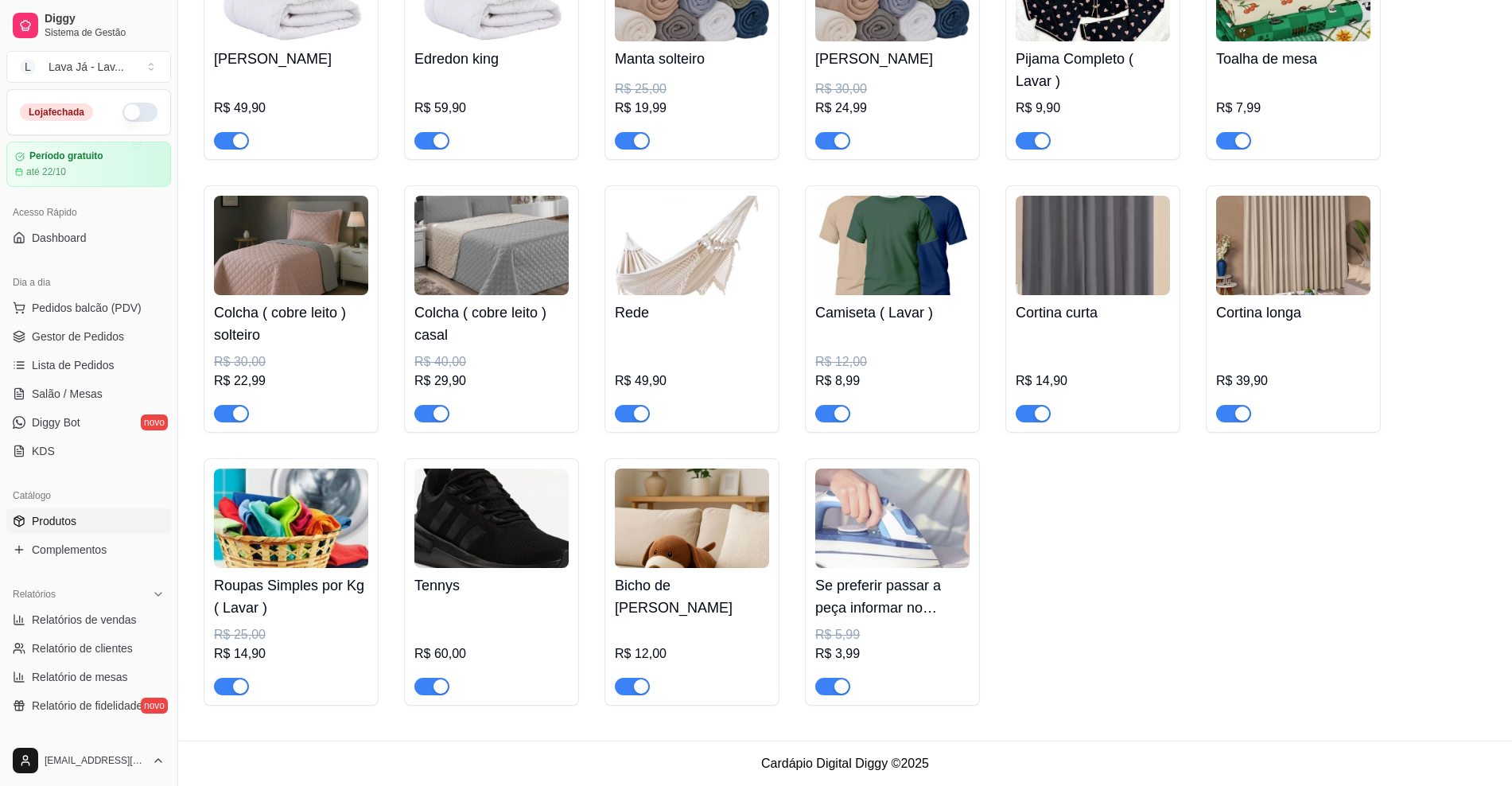
click at [508, 533] on img at bounding box center [492, 517] width 154 height 99
click at [684, 528] on img at bounding box center [692, 517] width 154 height 99
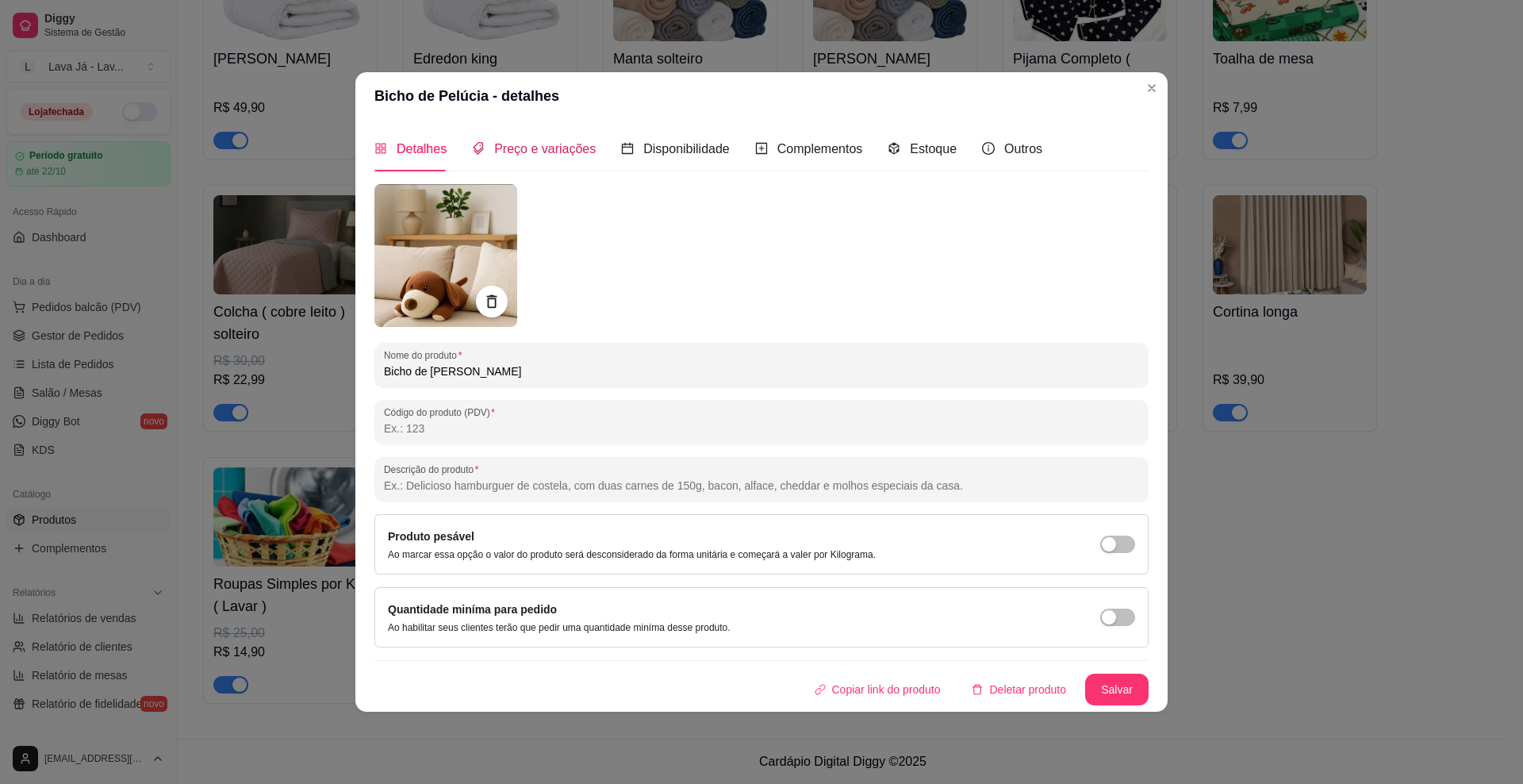
click at [553, 154] on span "Preço e variações" at bounding box center [545, 148] width 102 height 13
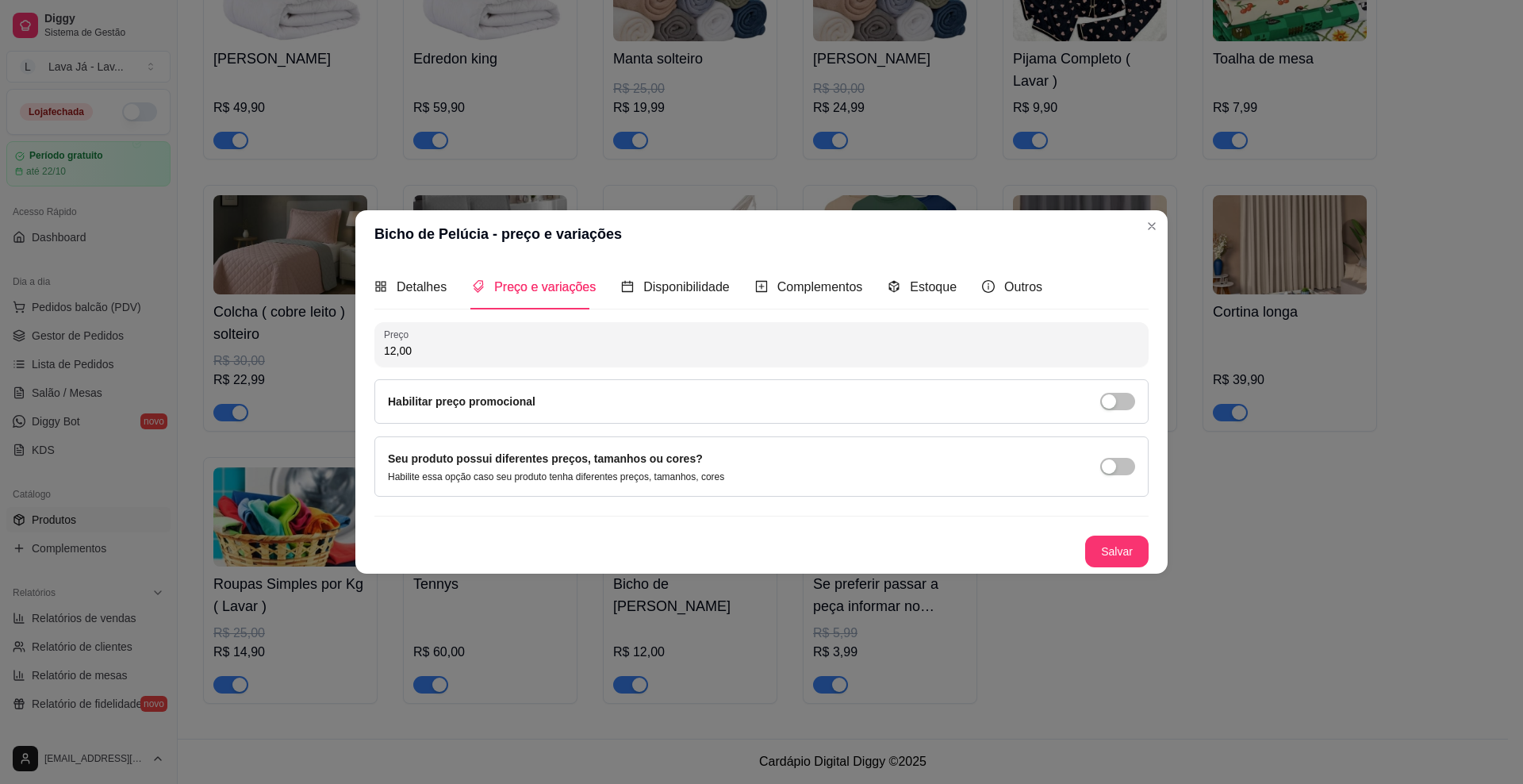
click at [559, 347] on input "12,00" at bounding box center [762, 350] width 755 height 16
type input "14,90"
click at [1012, 551] on button "Salvar" at bounding box center [1117, 551] width 63 height 32
click at [1012, 471] on span "button" at bounding box center [1117, 466] width 35 height 17
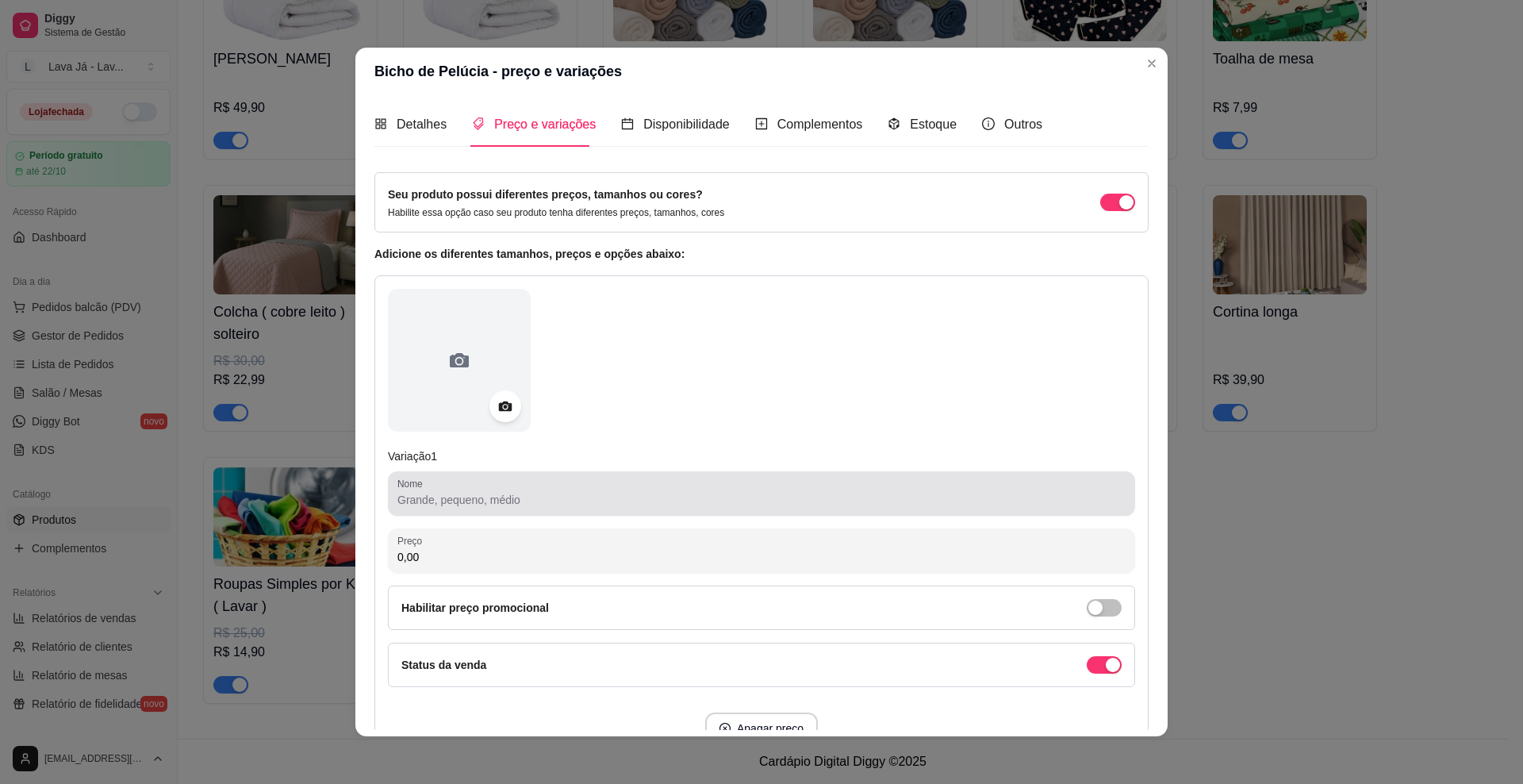
click at [527, 487] on div at bounding box center [761, 493] width 728 height 32
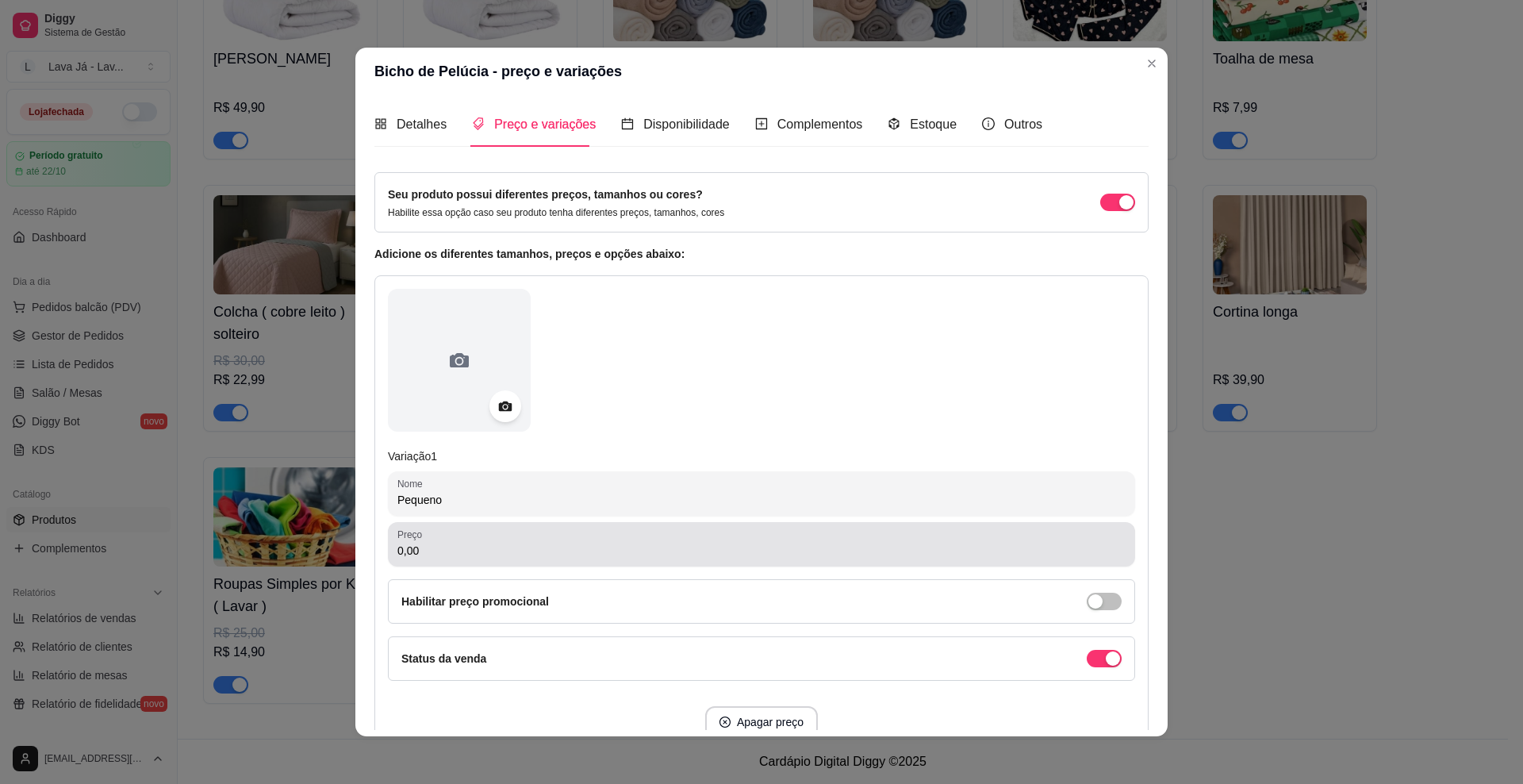
type input "Pequeno"
click at [435, 540] on div "0,00" at bounding box center [761, 544] width 728 height 32
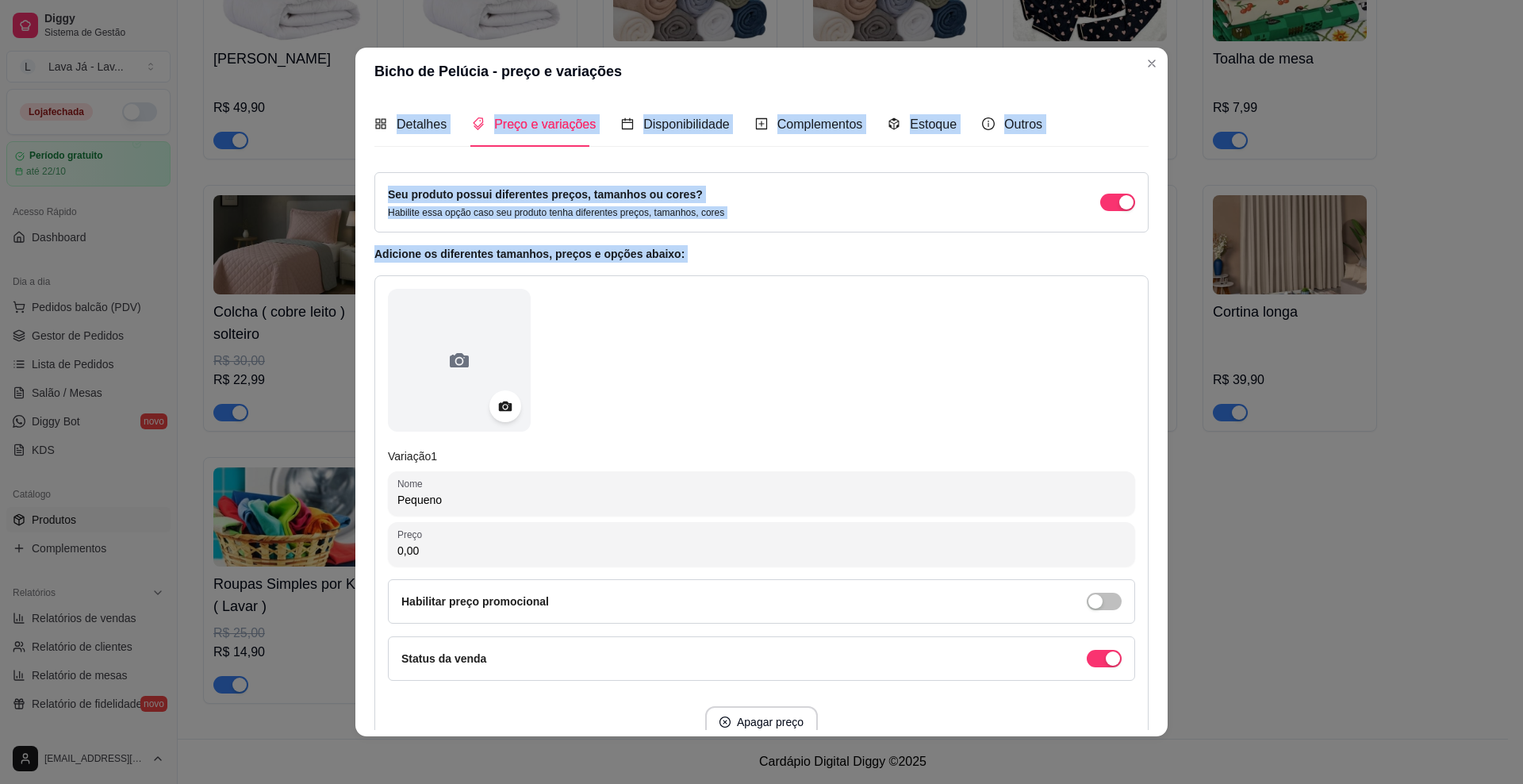
drag, startPoint x: 691, startPoint y: 74, endPoint x: 972, endPoint y: 151, distance: 291.4
click at [1012, 262] on div "Bicho de Pelúcia - preço e variações Detalhes Preço e variações Disponibilidade…" at bounding box center [761, 392] width 1523 height 784
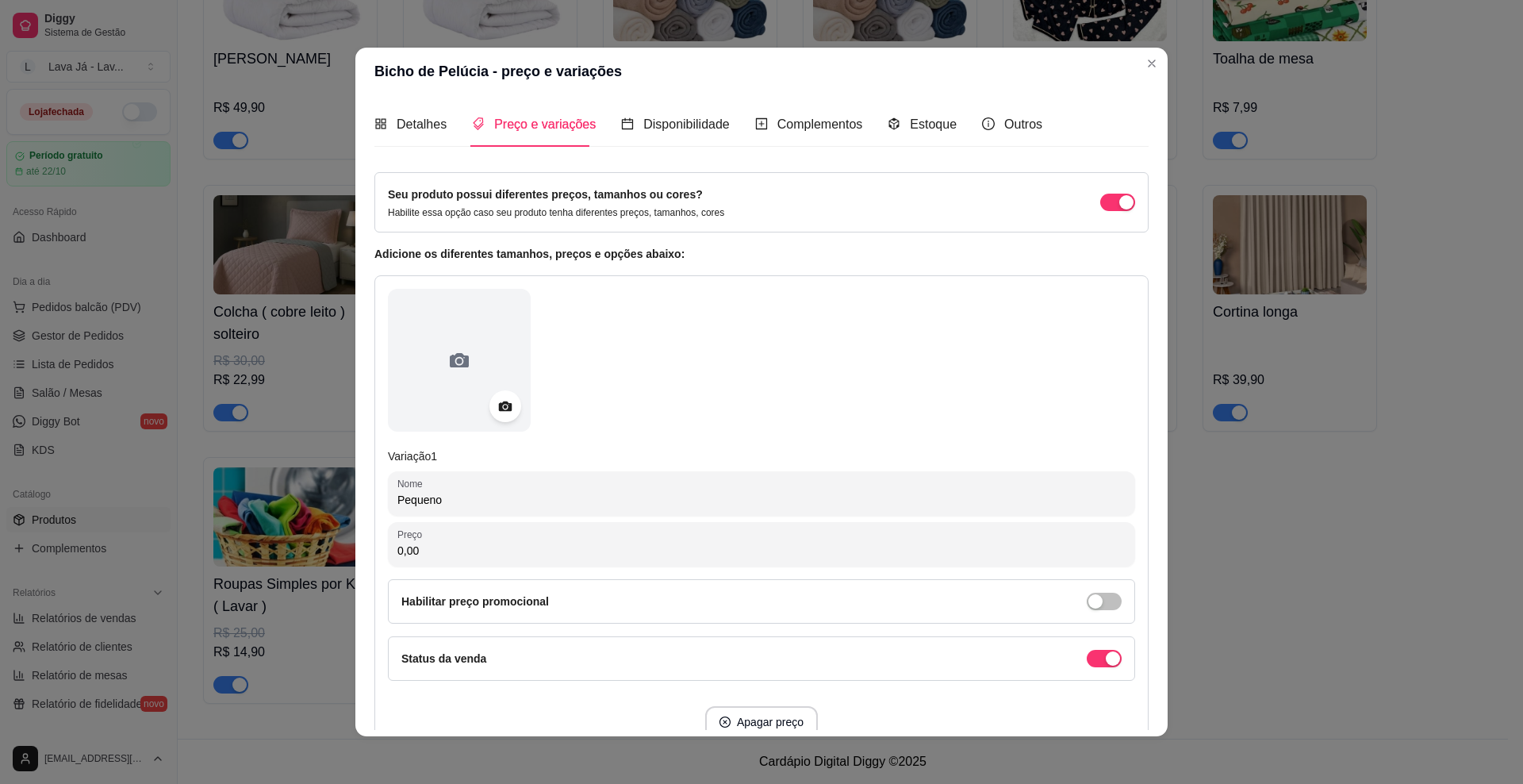
click at [818, 318] on div at bounding box center [762, 360] width 747 height 143
click at [439, 545] on input "0,00" at bounding box center [761, 550] width 728 height 16
type input "14,90"
click at [506, 406] on icon at bounding box center [505, 406] width 18 height 18
click at [446, 368] on icon at bounding box center [459, 360] width 25 height 25
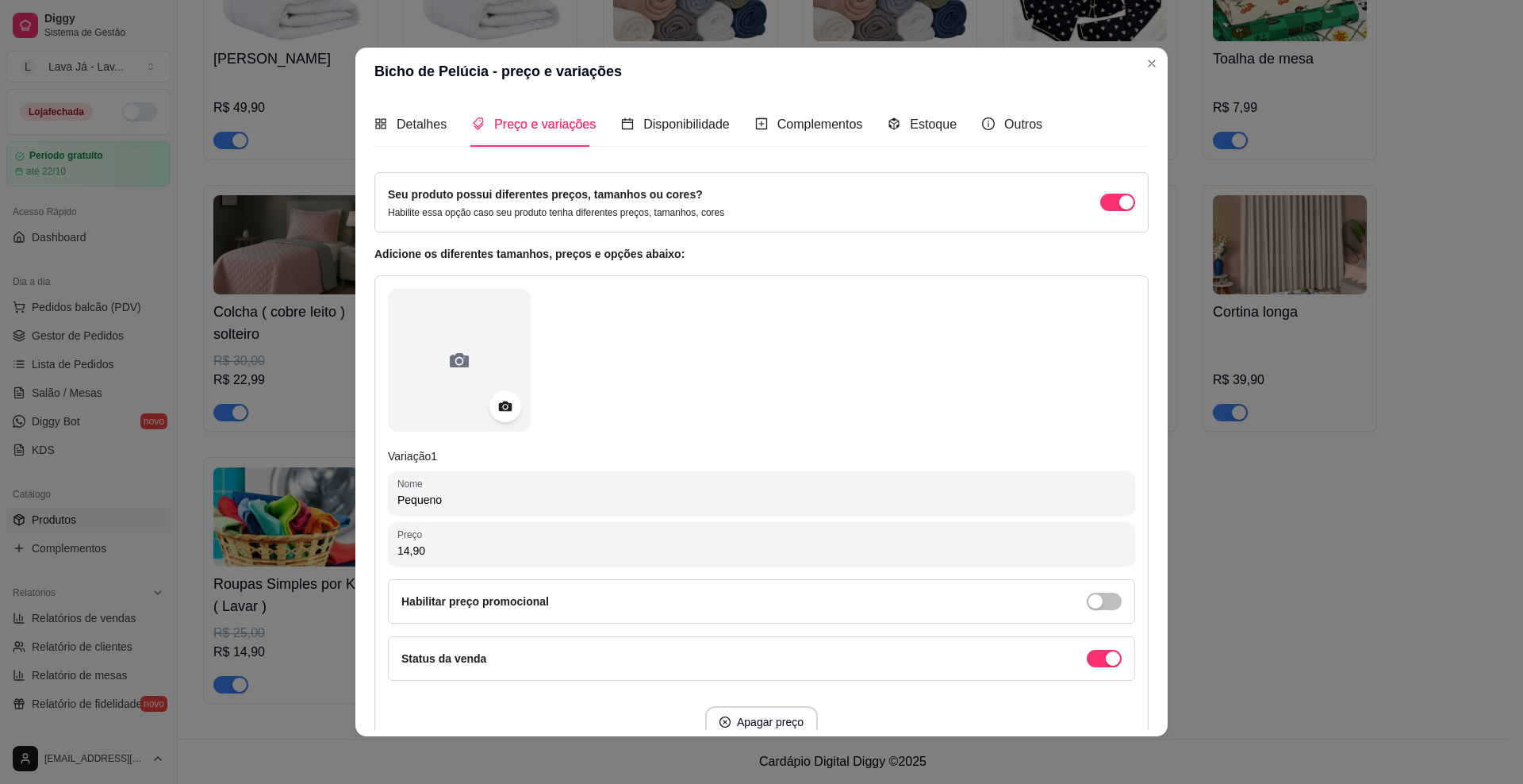
drag, startPoint x: 453, startPoint y: 365, endPoint x: 1045, endPoint y: 325, distance: 593.3
click at [1012, 325] on div at bounding box center [762, 360] width 747 height 143
click at [456, 363] on icon at bounding box center [459, 360] width 19 height 14
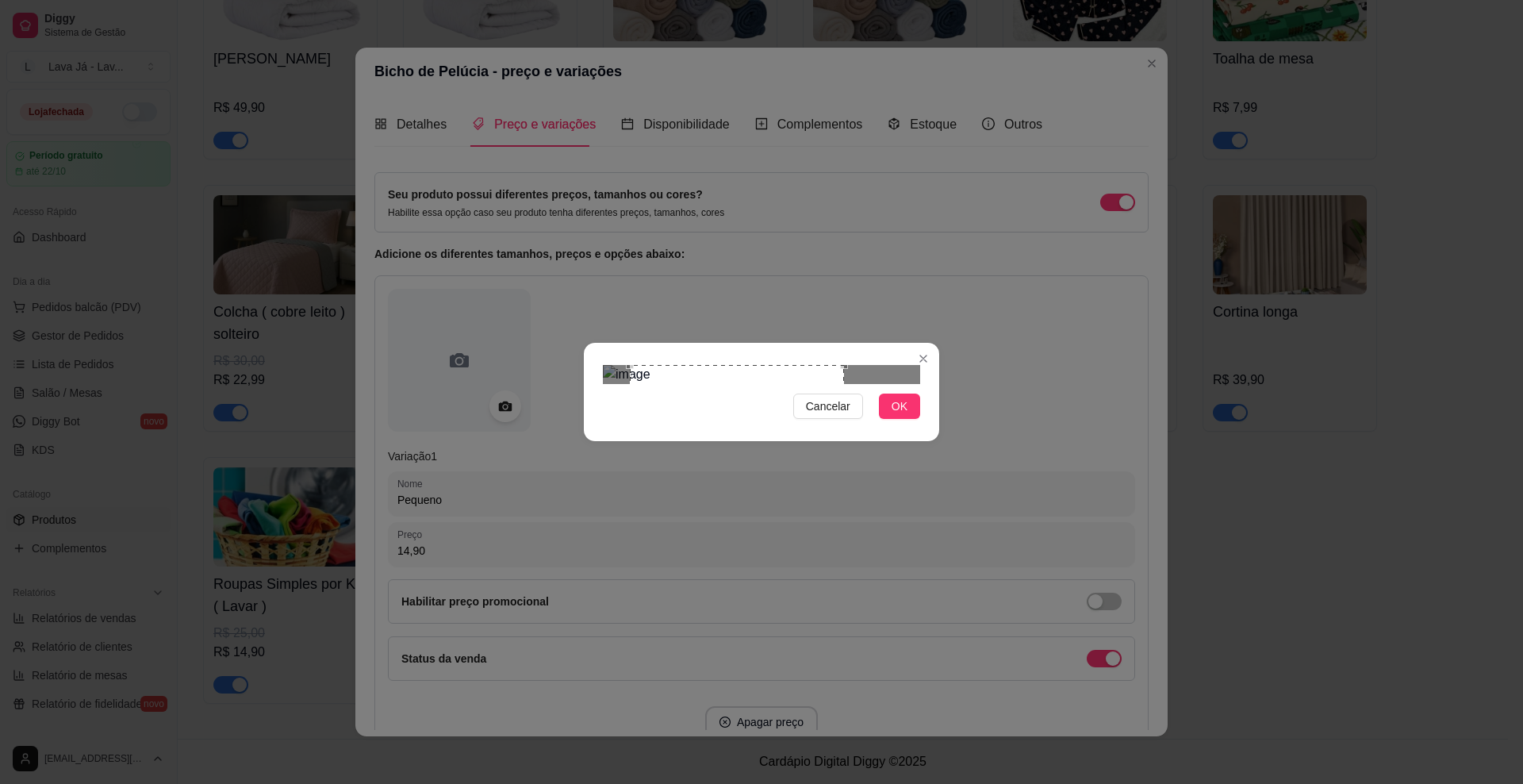
click at [726, 394] on div "Use the arrow keys to move the crop selection area" at bounding box center [737, 456] width 215 height 184
click at [723, 440] on div "Use the arrow keys to move the crop selection area" at bounding box center [710, 456] width 215 height 184
click at [882, 365] on div at bounding box center [761, 374] width 317 height 19
click at [981, 465] on div "Cancelar OK" at bounding box center [761, 392] width 1523 height 784
click at [811, 412] on div "Use the arrow keys to move the crop selection area" at bounding box center [822, 456] width 184 height 184
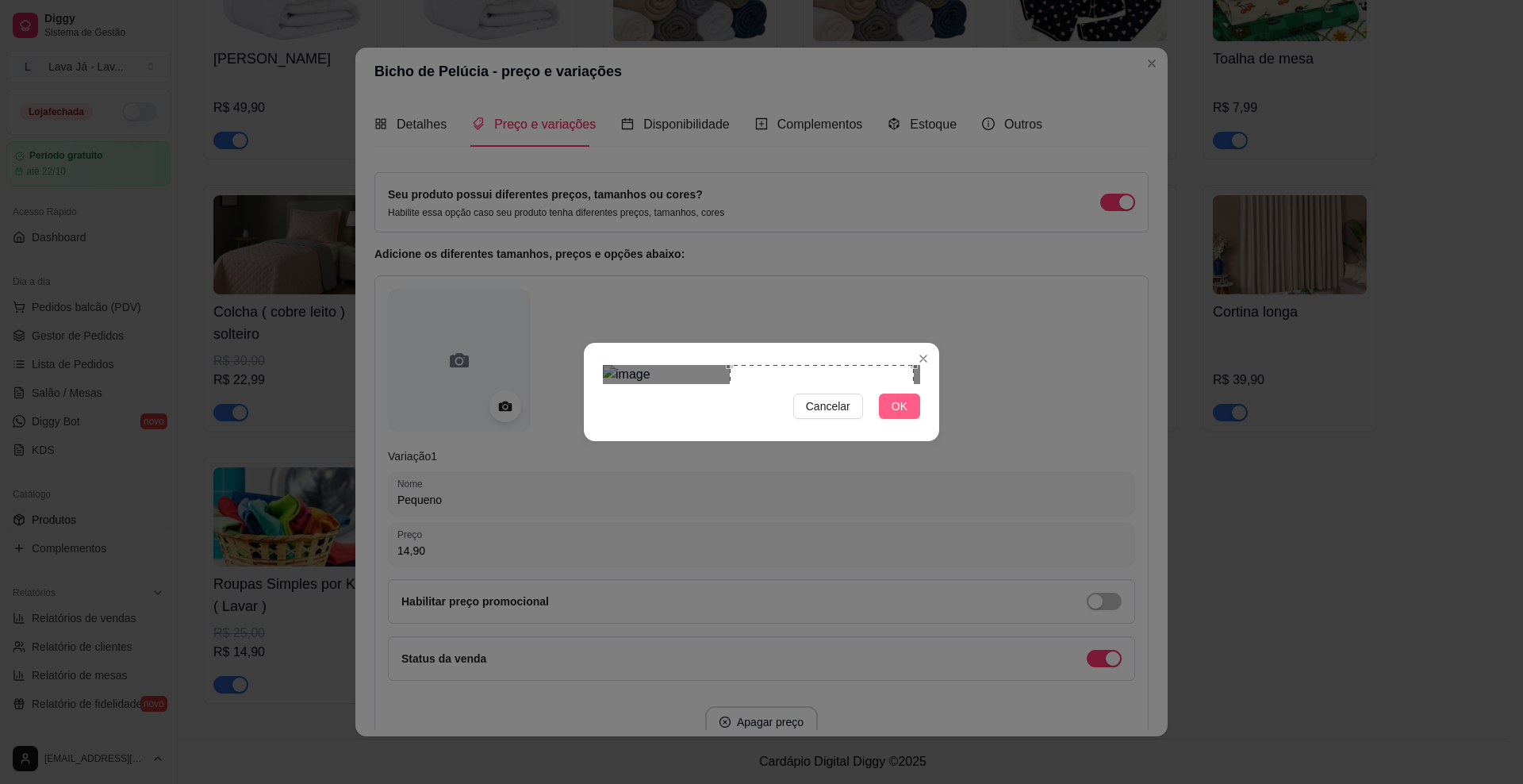
click at [897, 415] on span "OK" at bounding box center [899, 406] width 16 height 17
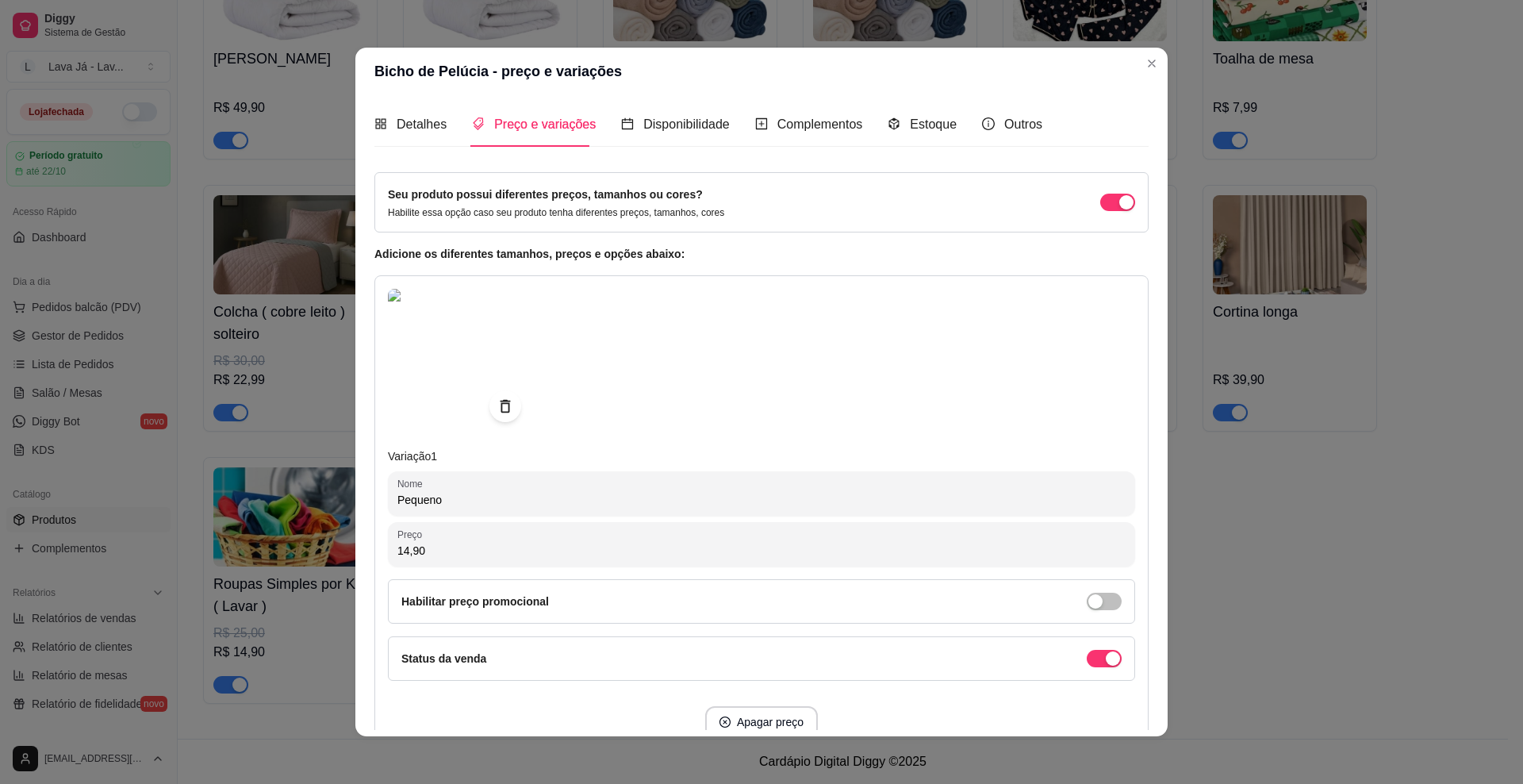
click at [458, 372] on img at bounding box center [460, 360] width 143 height 143
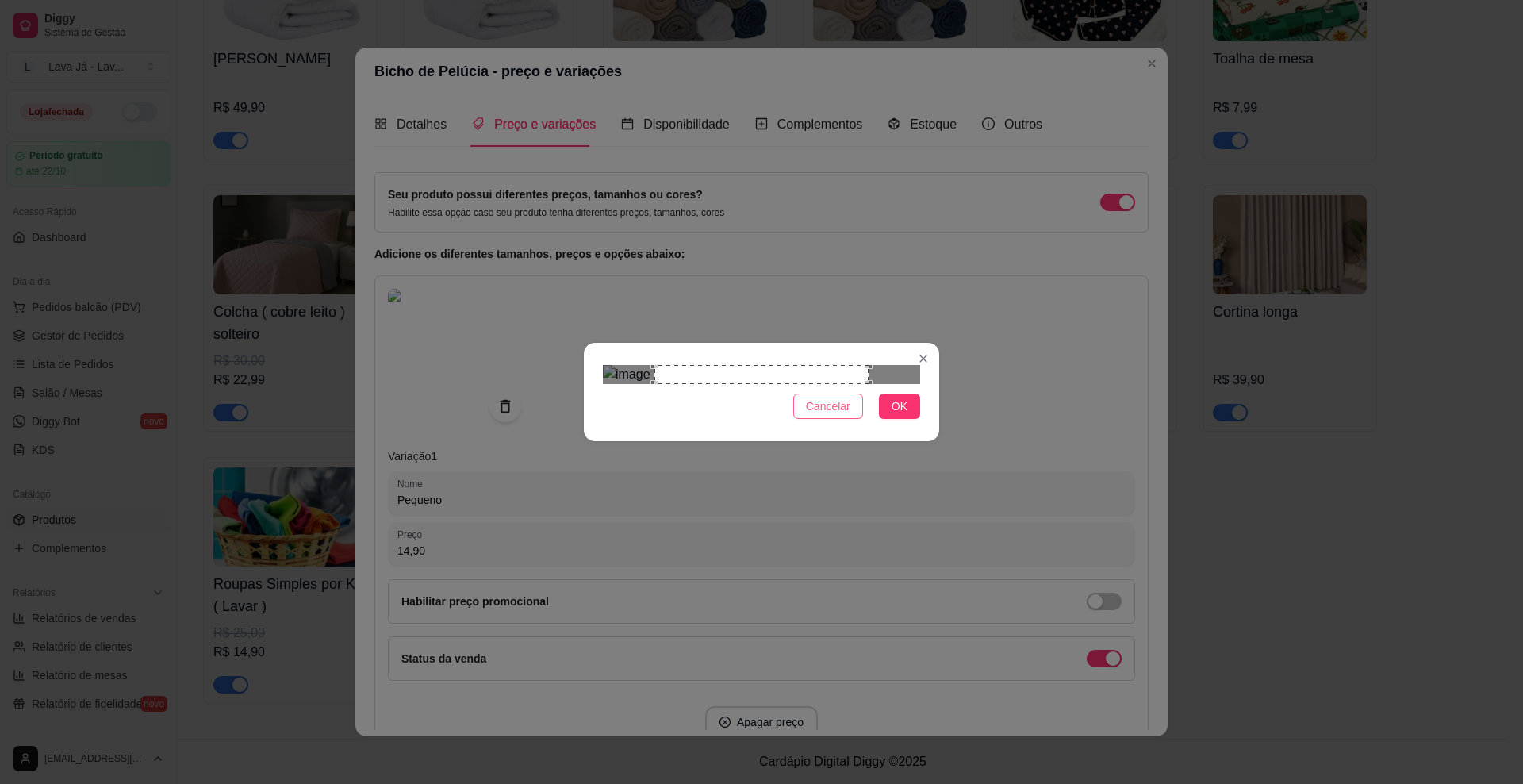
click at [828, 415] on span "Cancelar" at bounding box center [828, 406] width 44 height 17
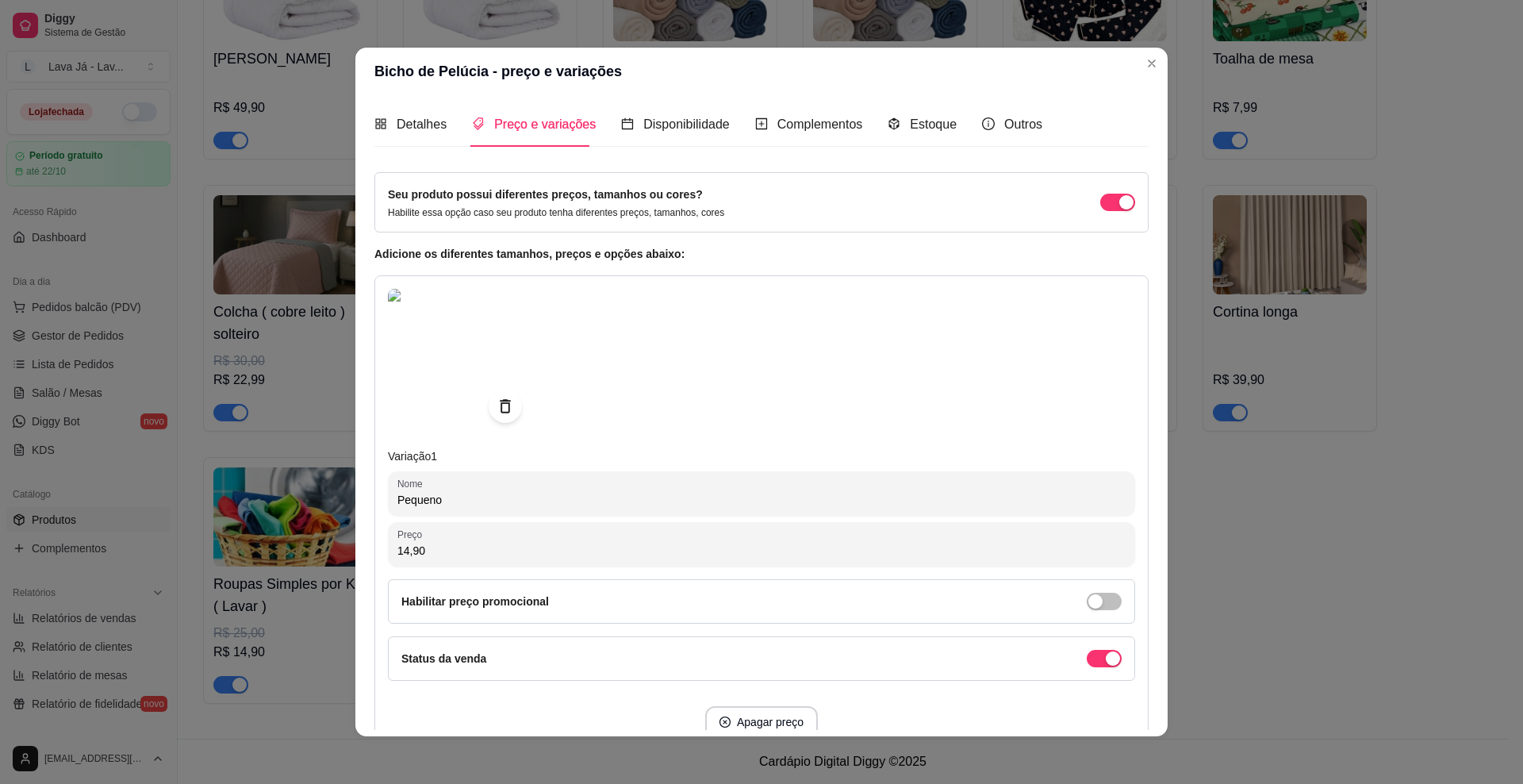
click at [500, 400] on icon at bounding box center [505, 406] width 11 height 13
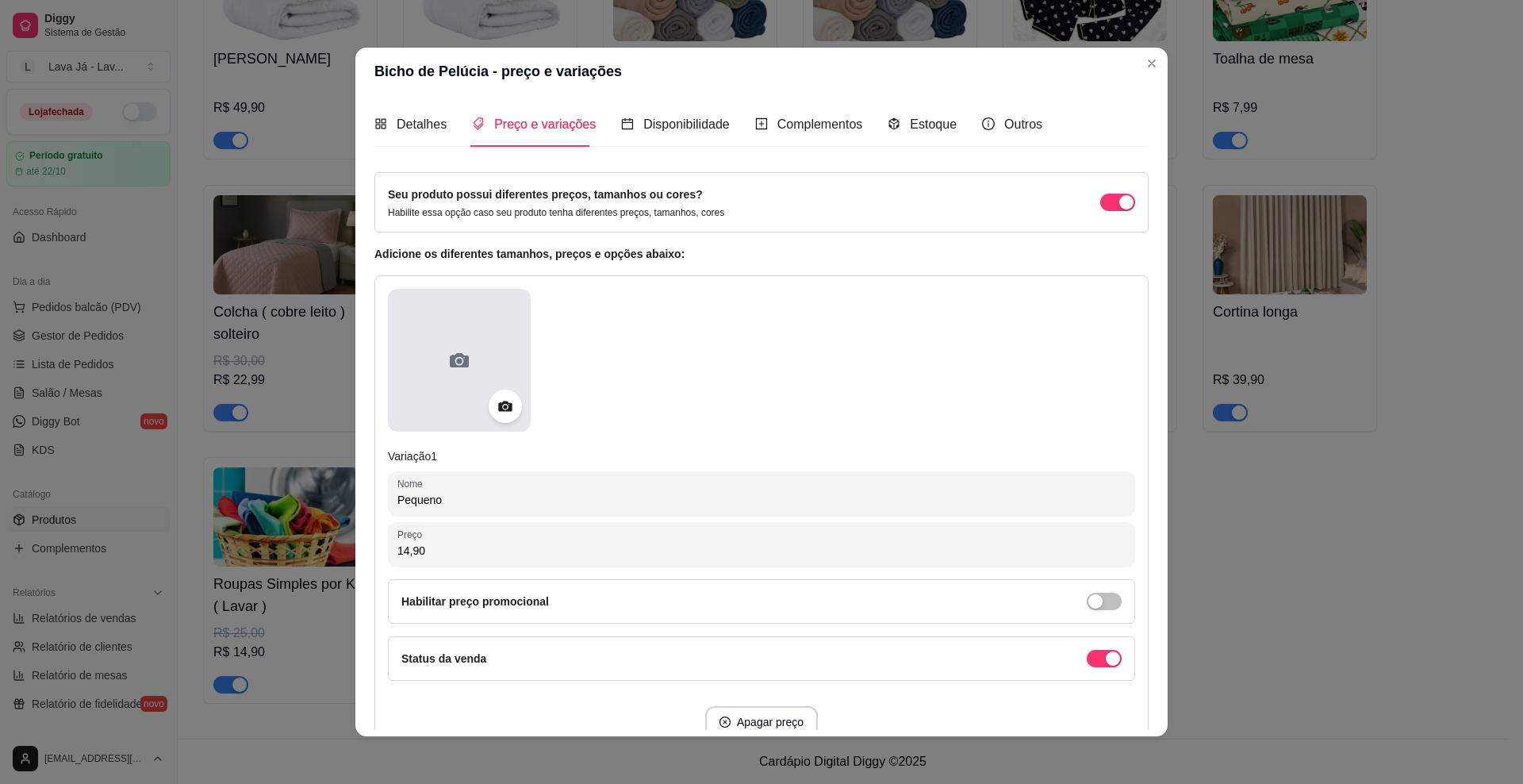
click at [396, 387] on div at bounding box center [460, 360] width 143 height 143
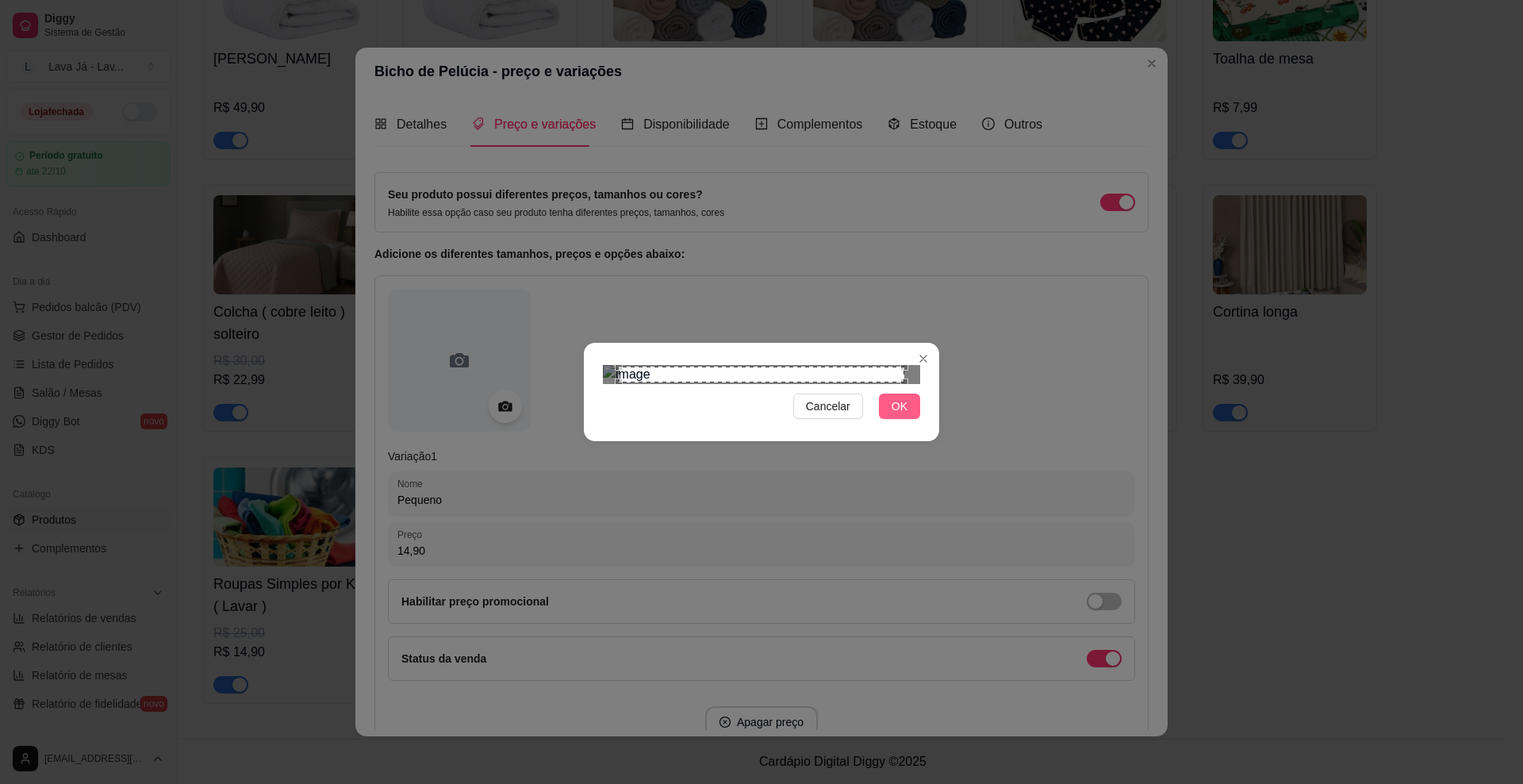
click at [891, 419] on button "OK" at bounding box center [900, 406] width 41 height 25
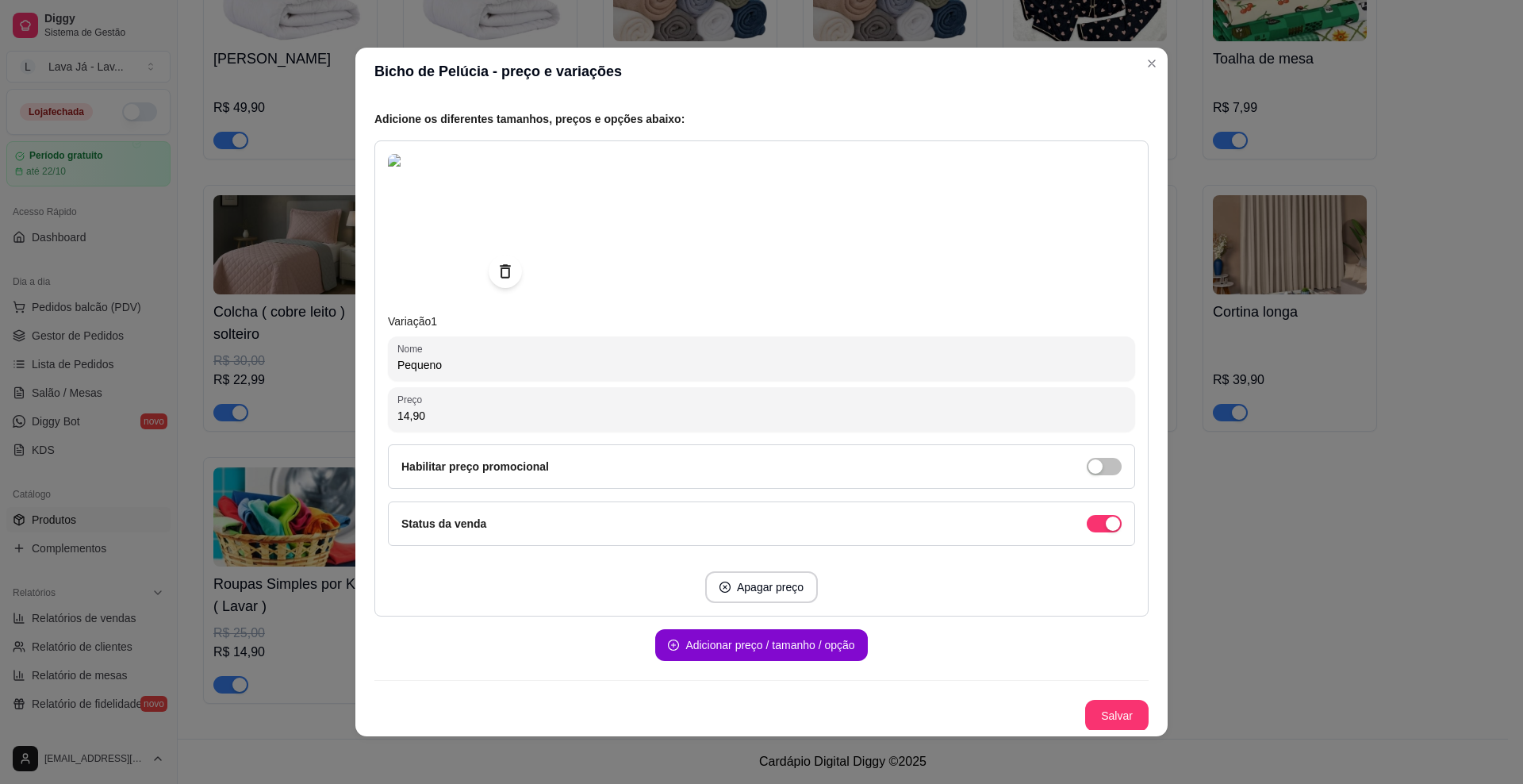
scroll to position [138, 0]
click at [1012, 721] on button "Salvar" at bounding box center [1117, 714] width 62 height 31
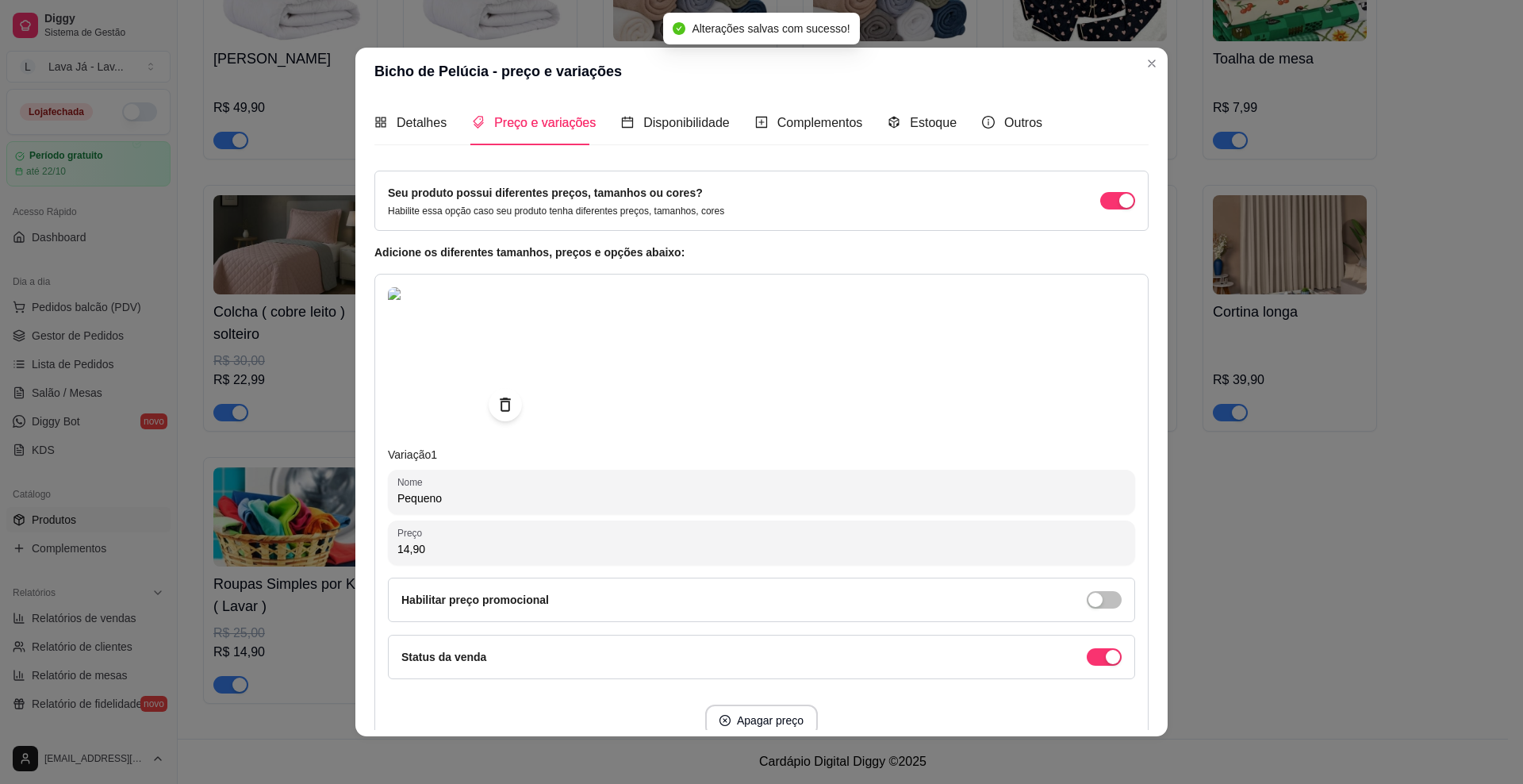
scroll to position [0, 0]
click at [404, 122] on span "Detalhes" at bounding box center [421, 124] width 50 height 13
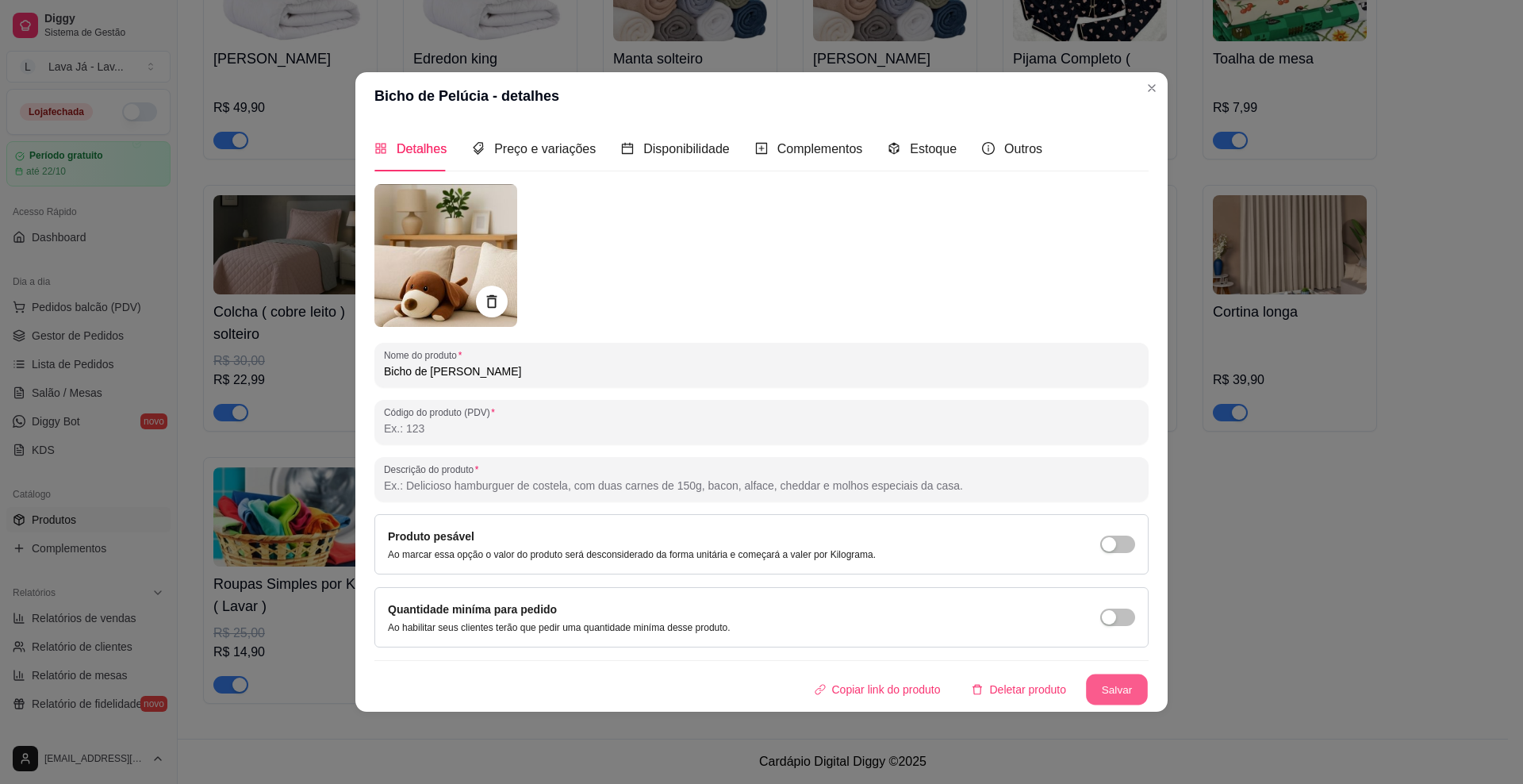
click at [1012, 691] on button "Salvar" at bounding box center [1117, 690] width 62 height 31
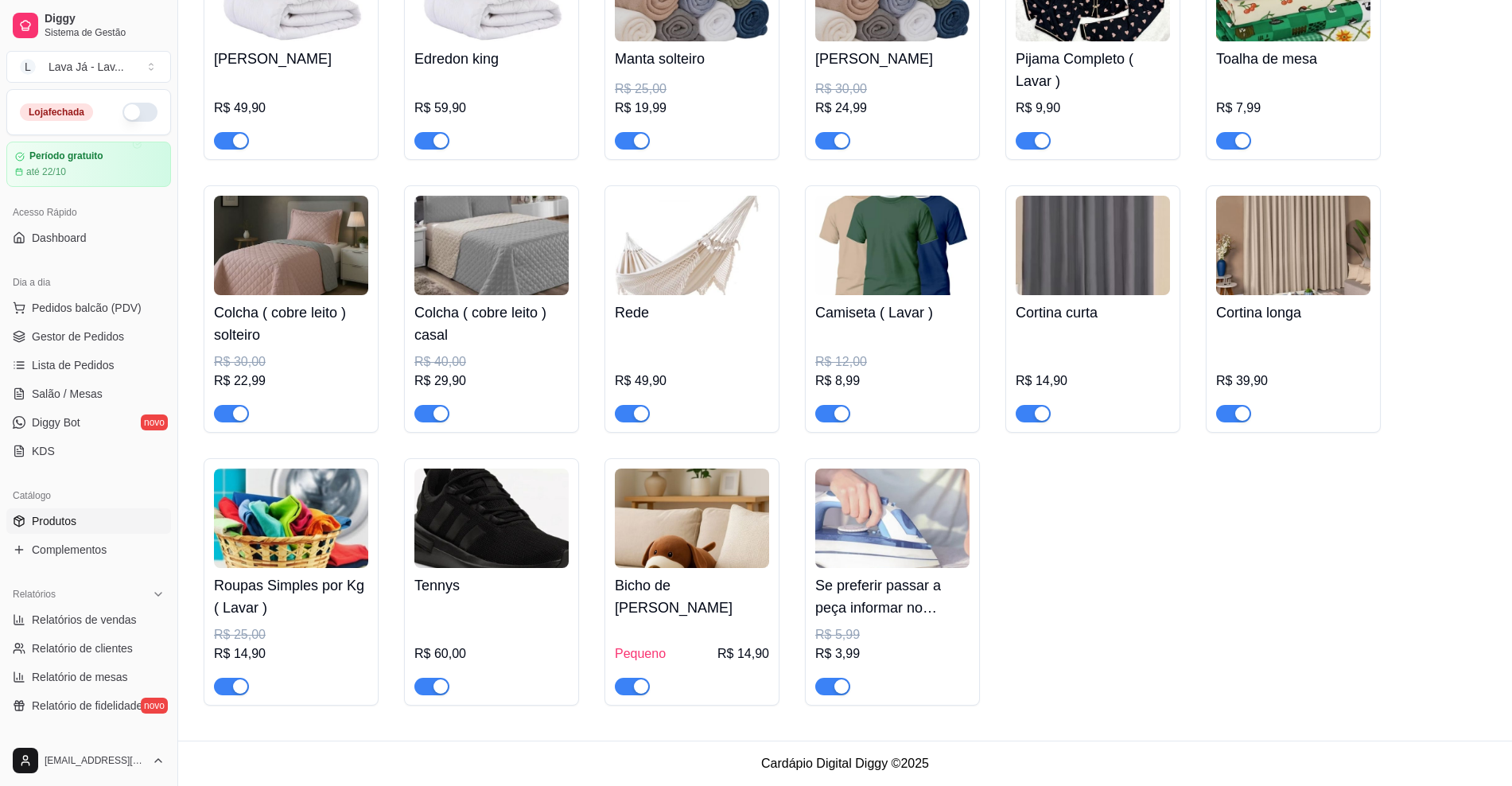
click at [699, 525] on img at bounding box center [692, 517] width 154 height 99
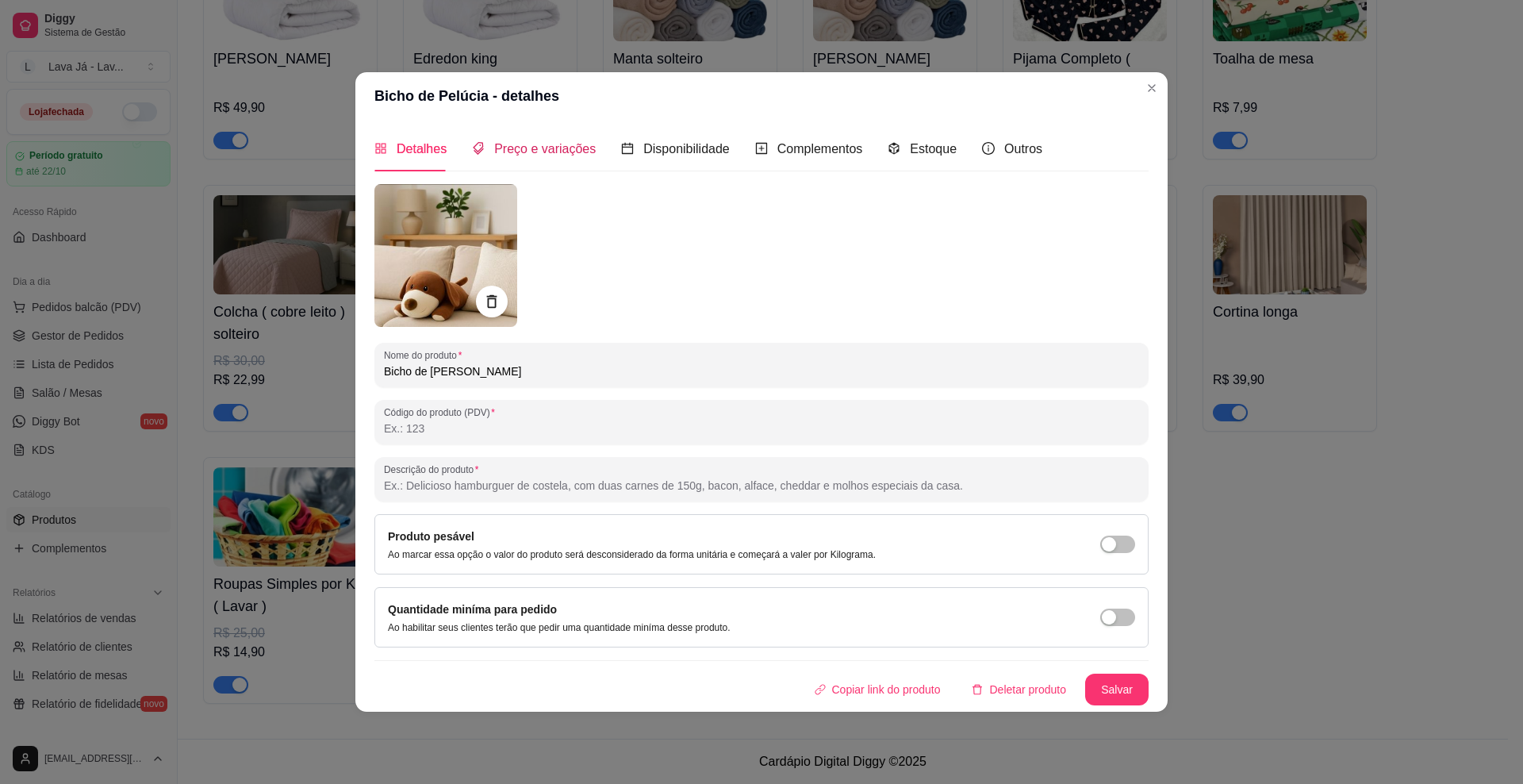
click at [564, 152] on span "Preço e variações" at bounding box center [545, 148] width 102 height 13
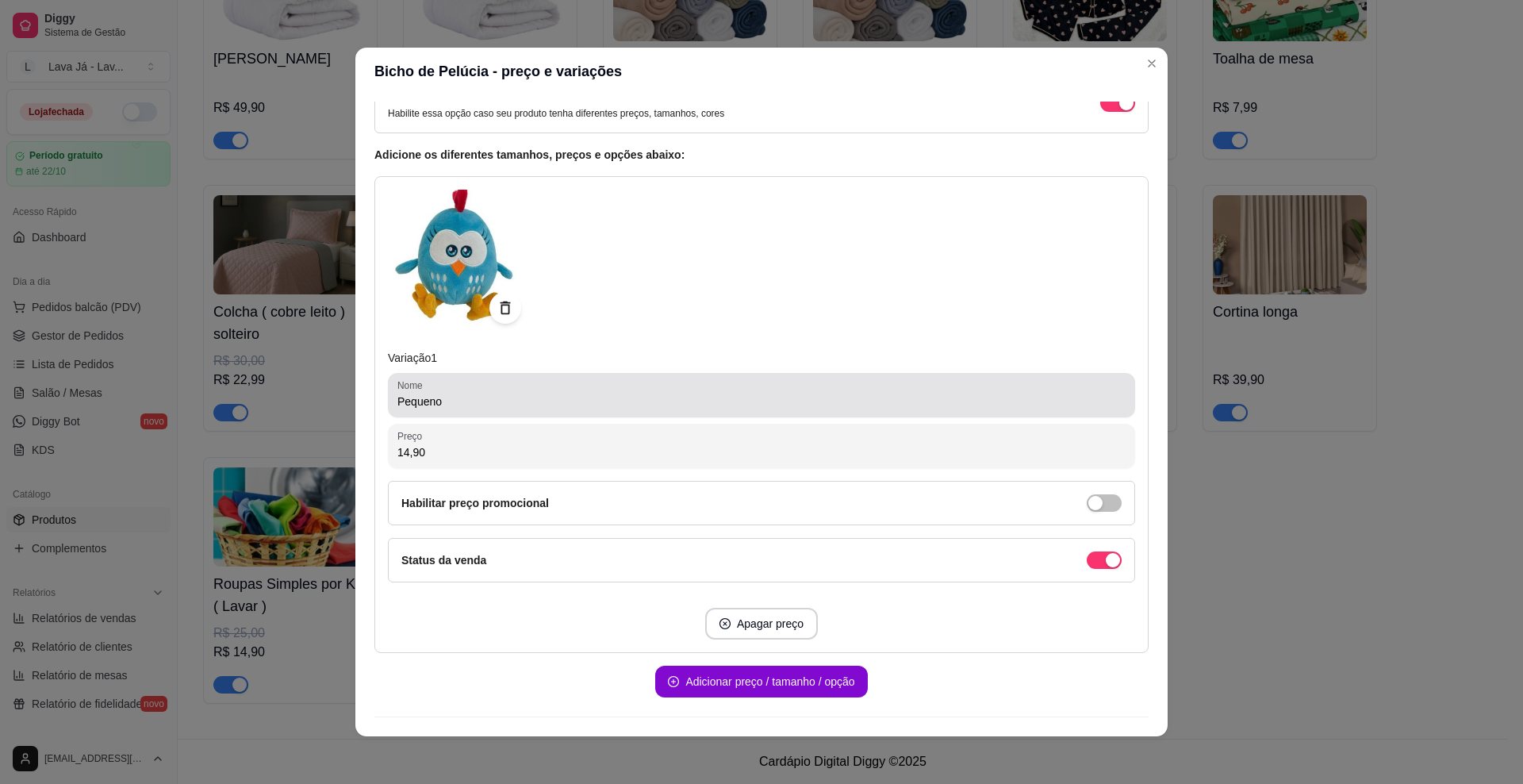
scroll to position [138, 0]
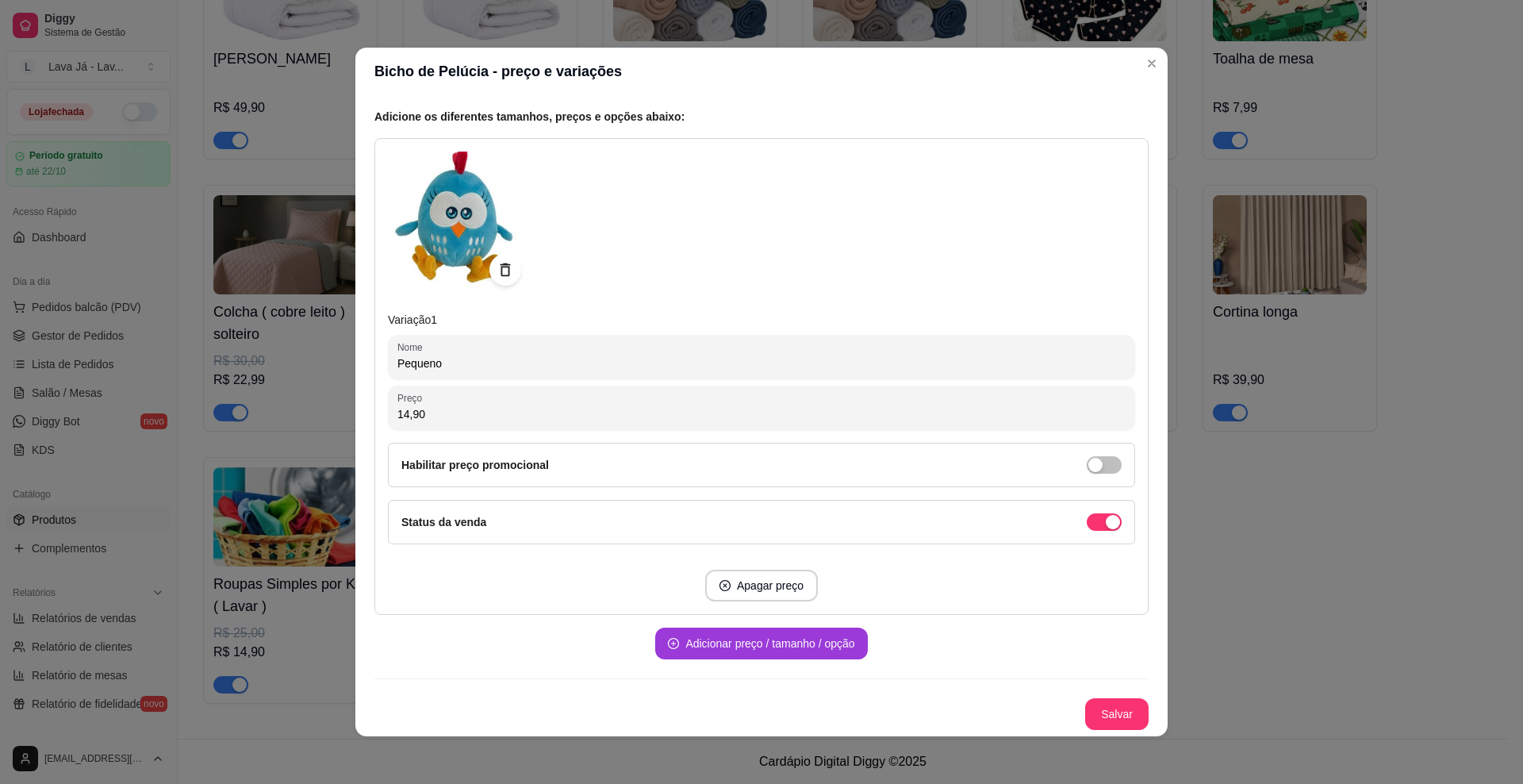
click at [740, 648] on button "Adicionar preço / tamanho / opção" at bounding box center [761, 643] width 212 height 32
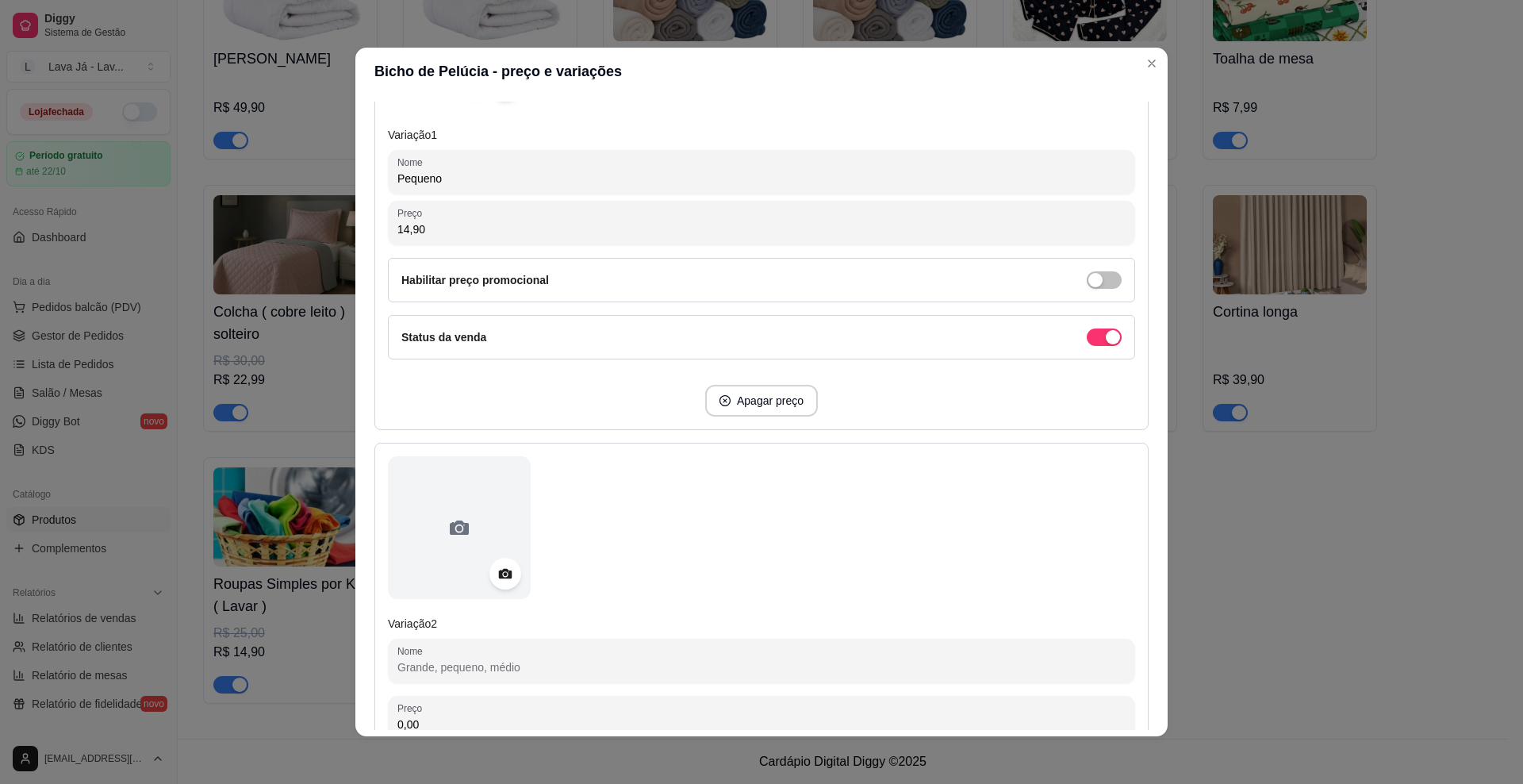
scroll to position [534, 0]
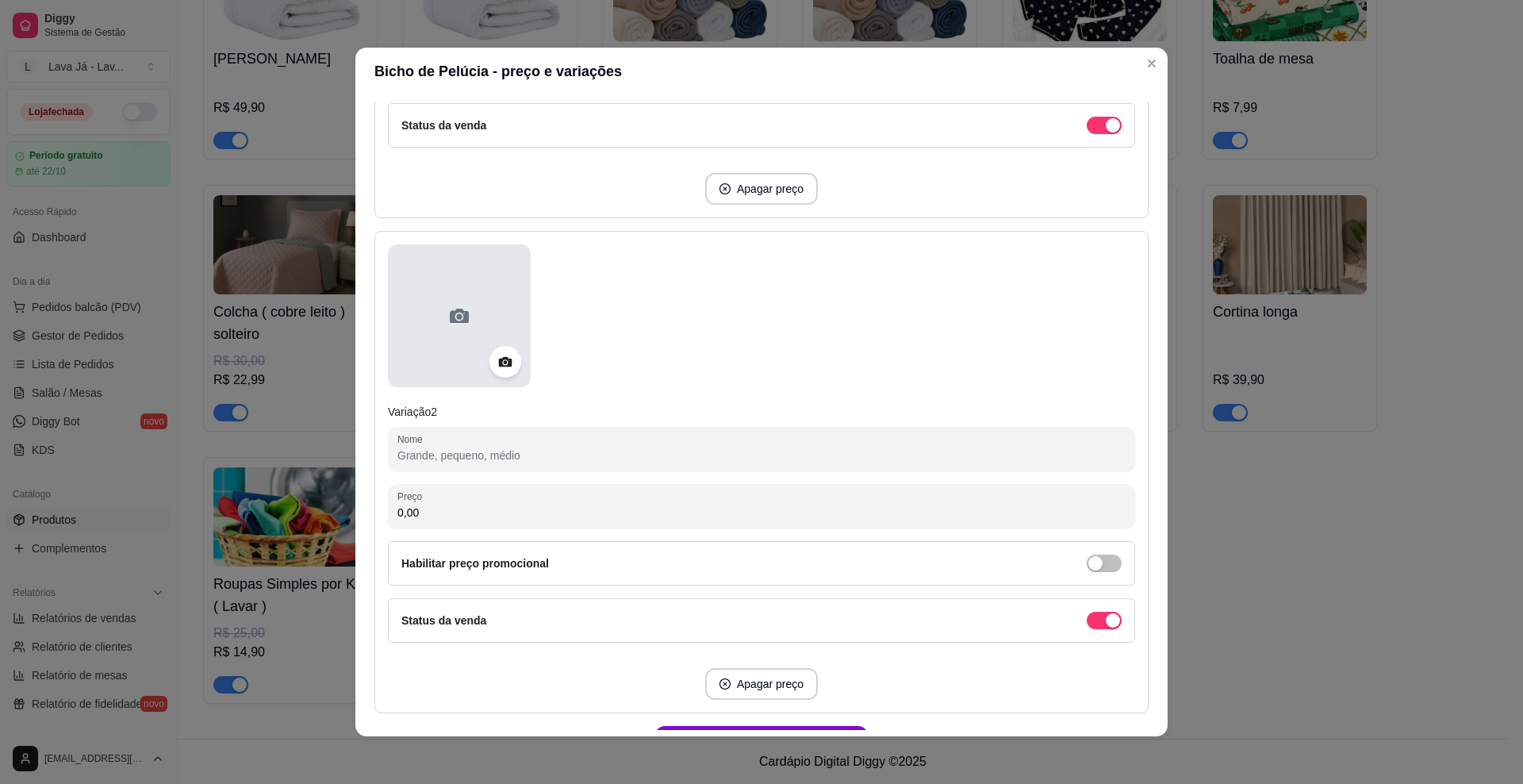
click at [463, 343] on div at bounding box center [460, 315] width 143 height 143
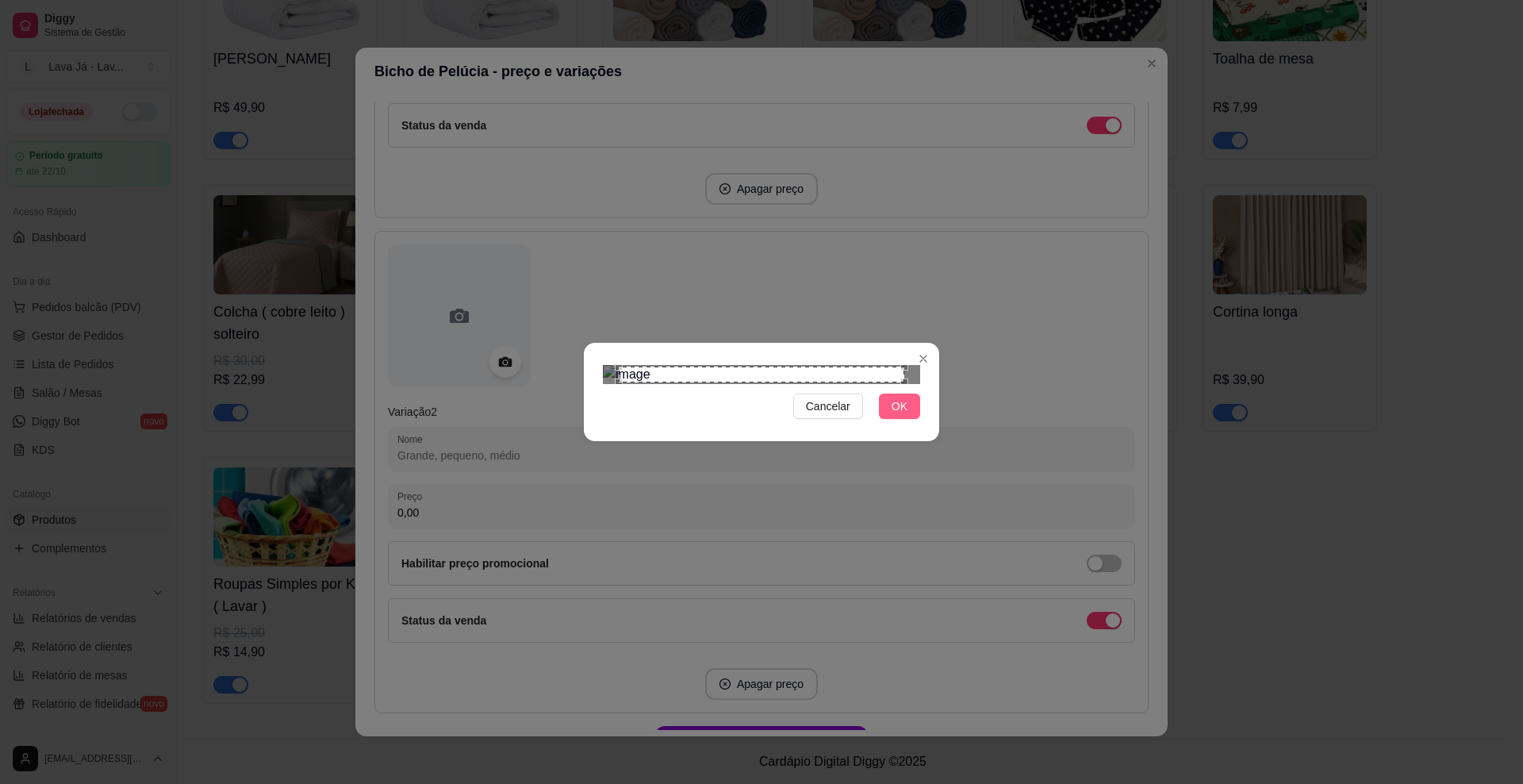
click at [896, 415] on span "OK" at bounding box center [899, 406] width 16 height 17
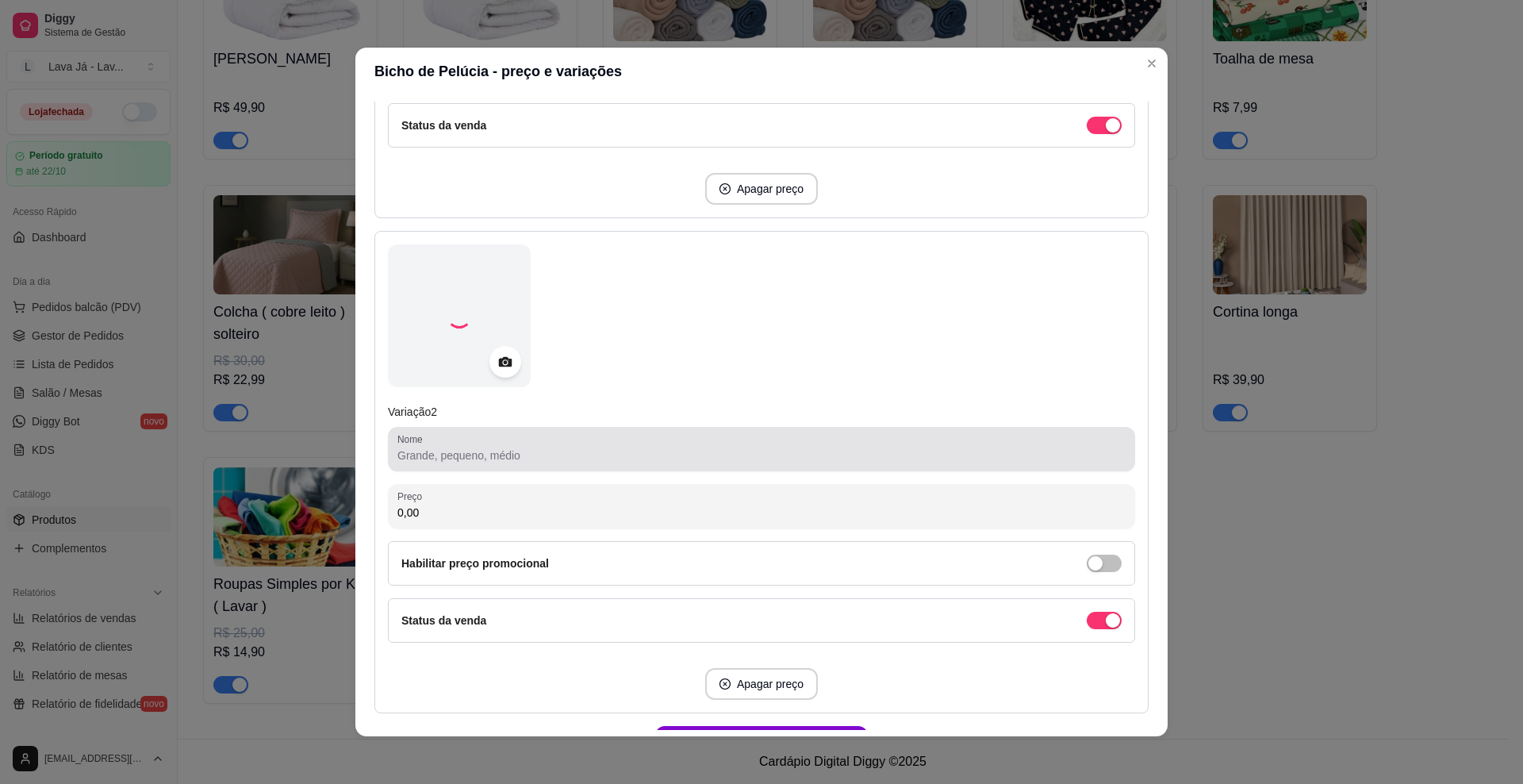
click at [581, 440] on div at bounding box center [761, 449] width 728 height 32
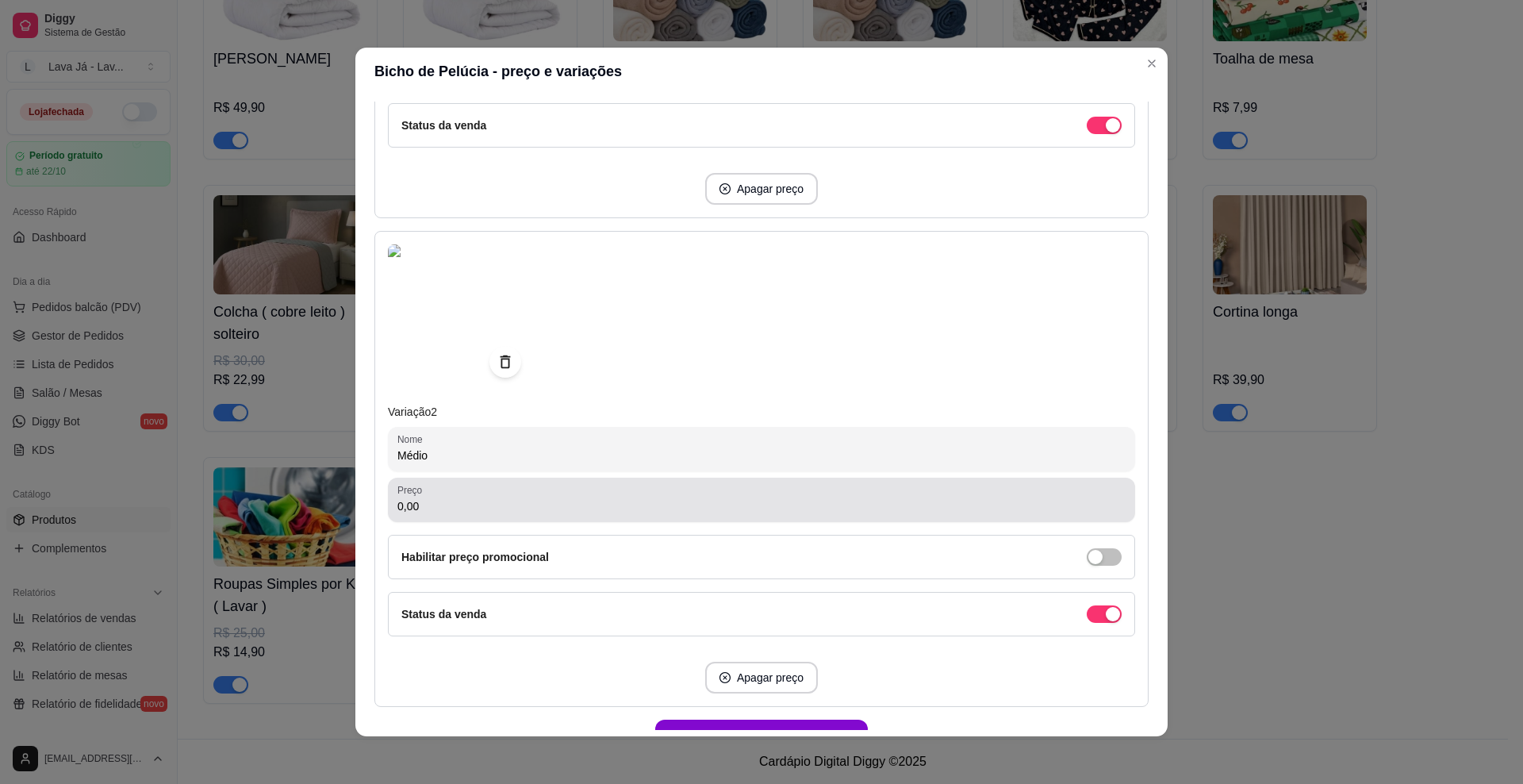
type input "Médio"
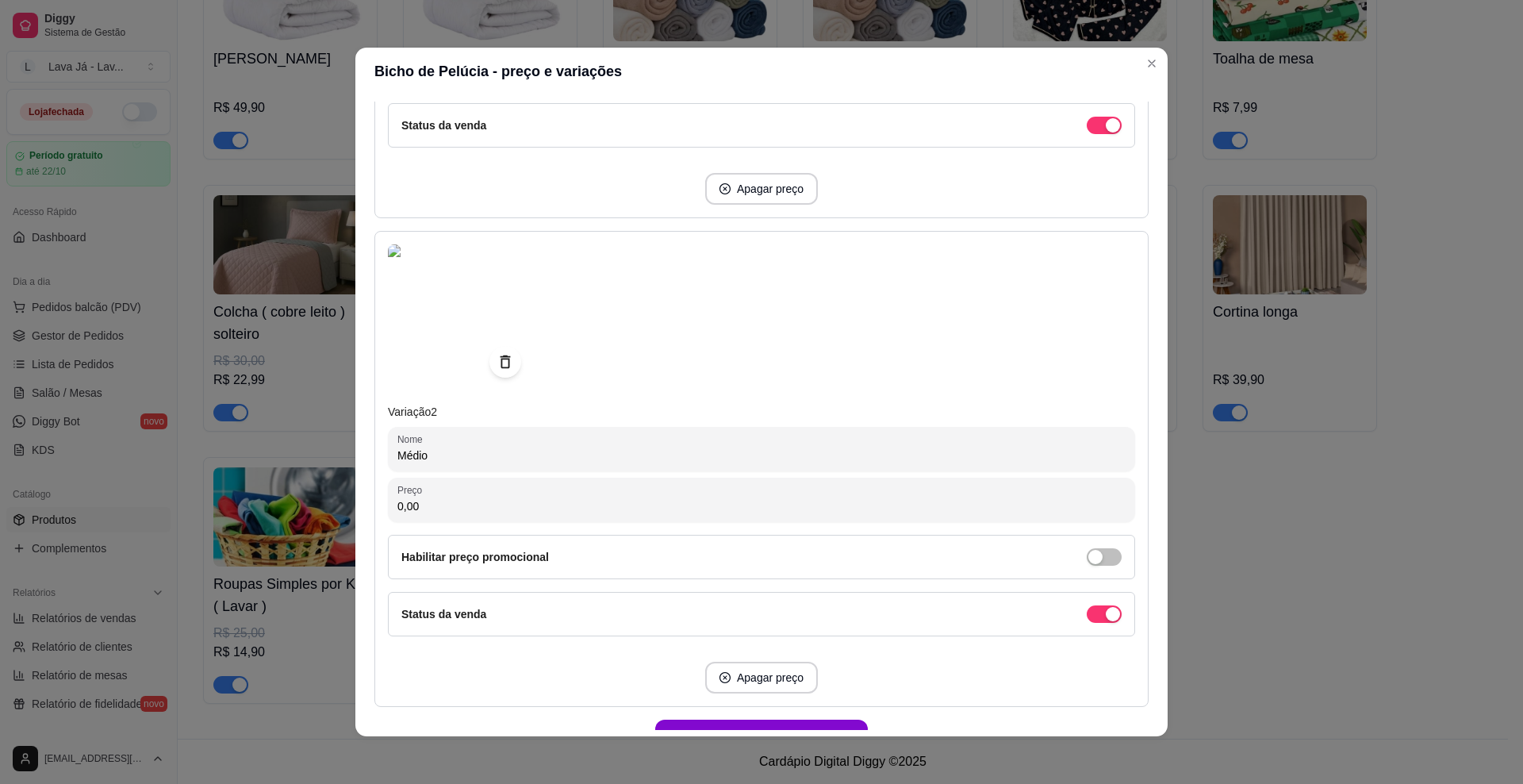
click at [607, 505] on input "0,00" at bounding box center [761, 505] width 728 height 16
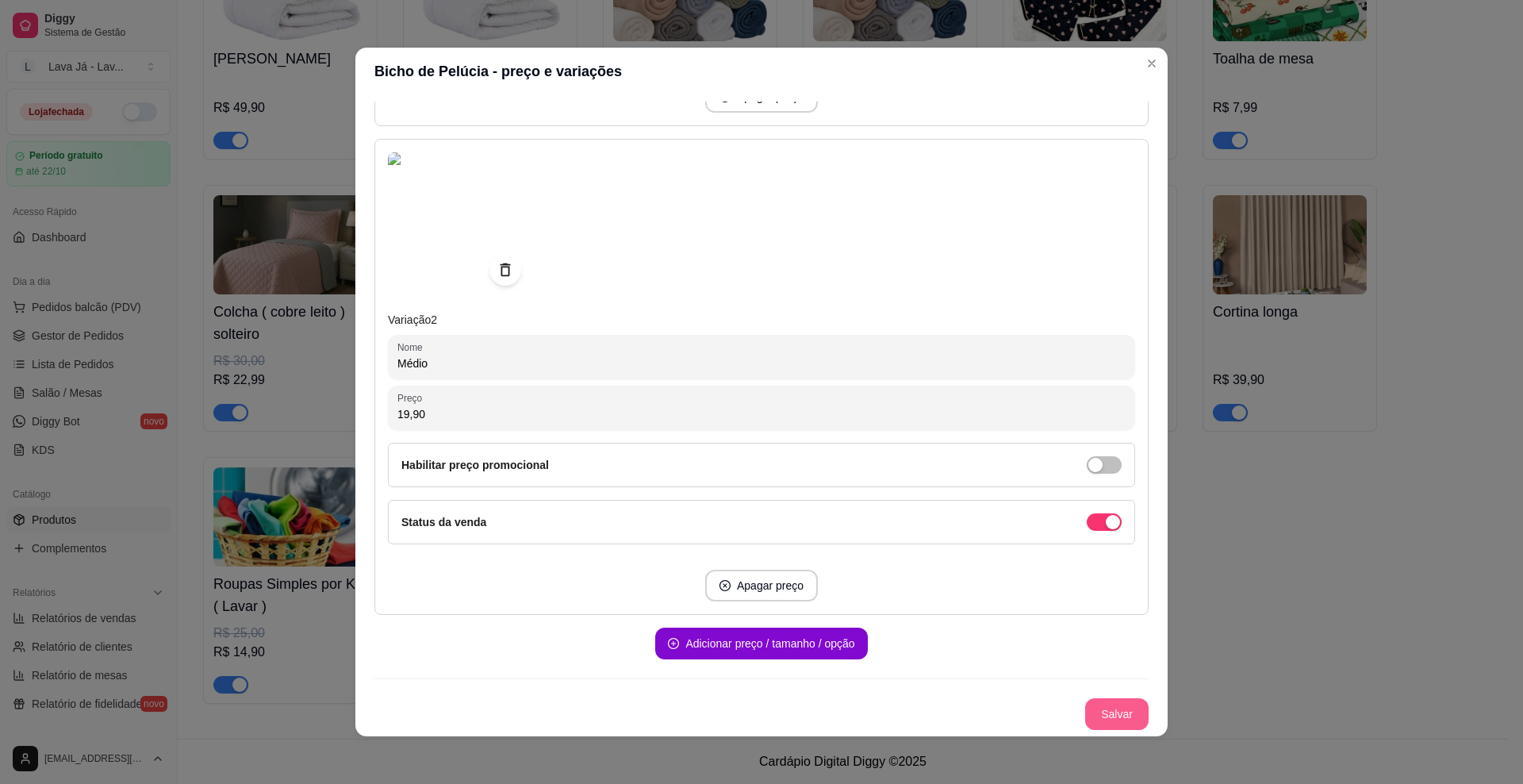
type input "19,90"
click at [1012, 714] on button "Salvar" at bounding box center [1117, 714] width 62 height 31
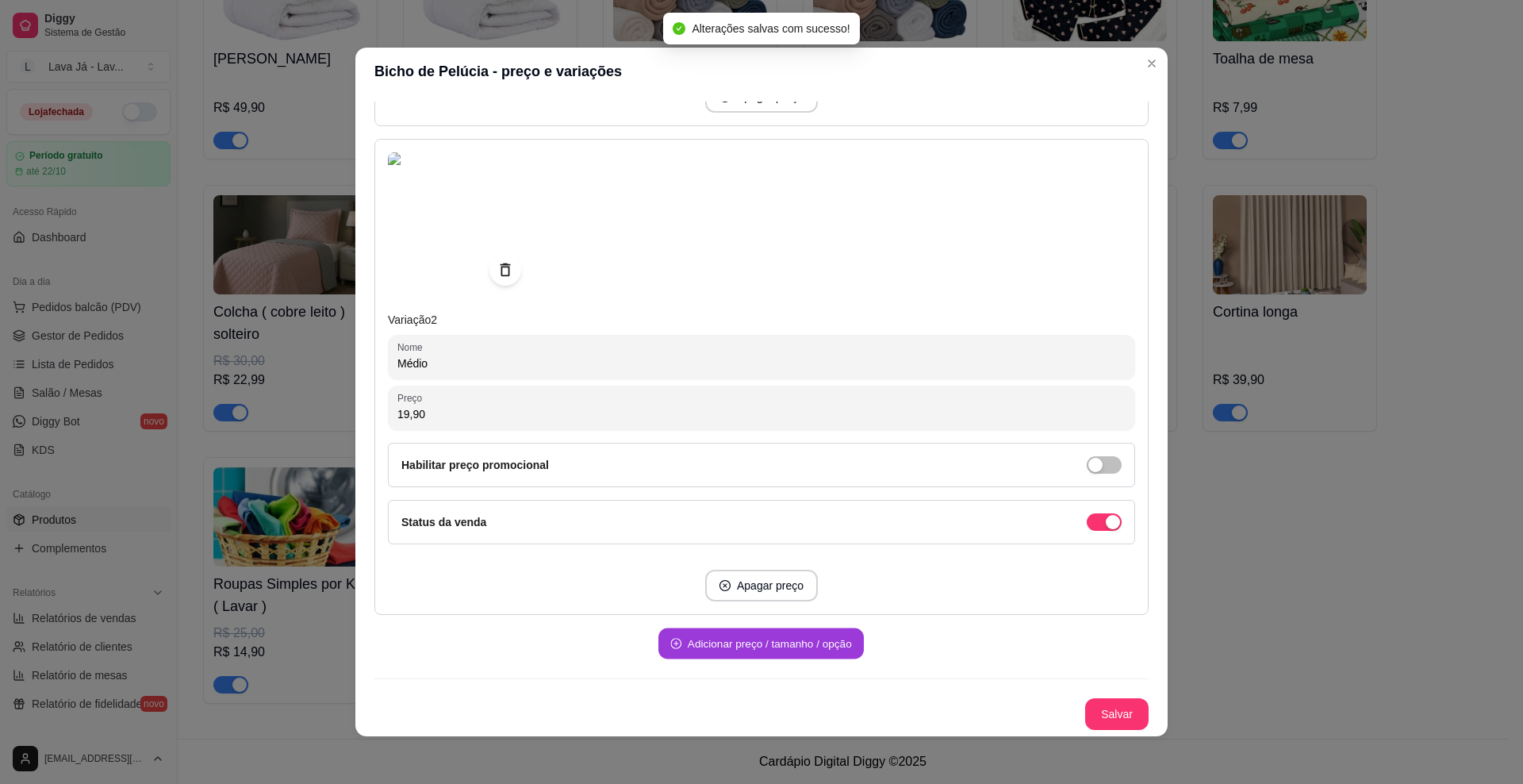
click at [723, 643] on button "Adicionar preço / tamanho / opção" at bounding box center [761, 643] width 206 height 31
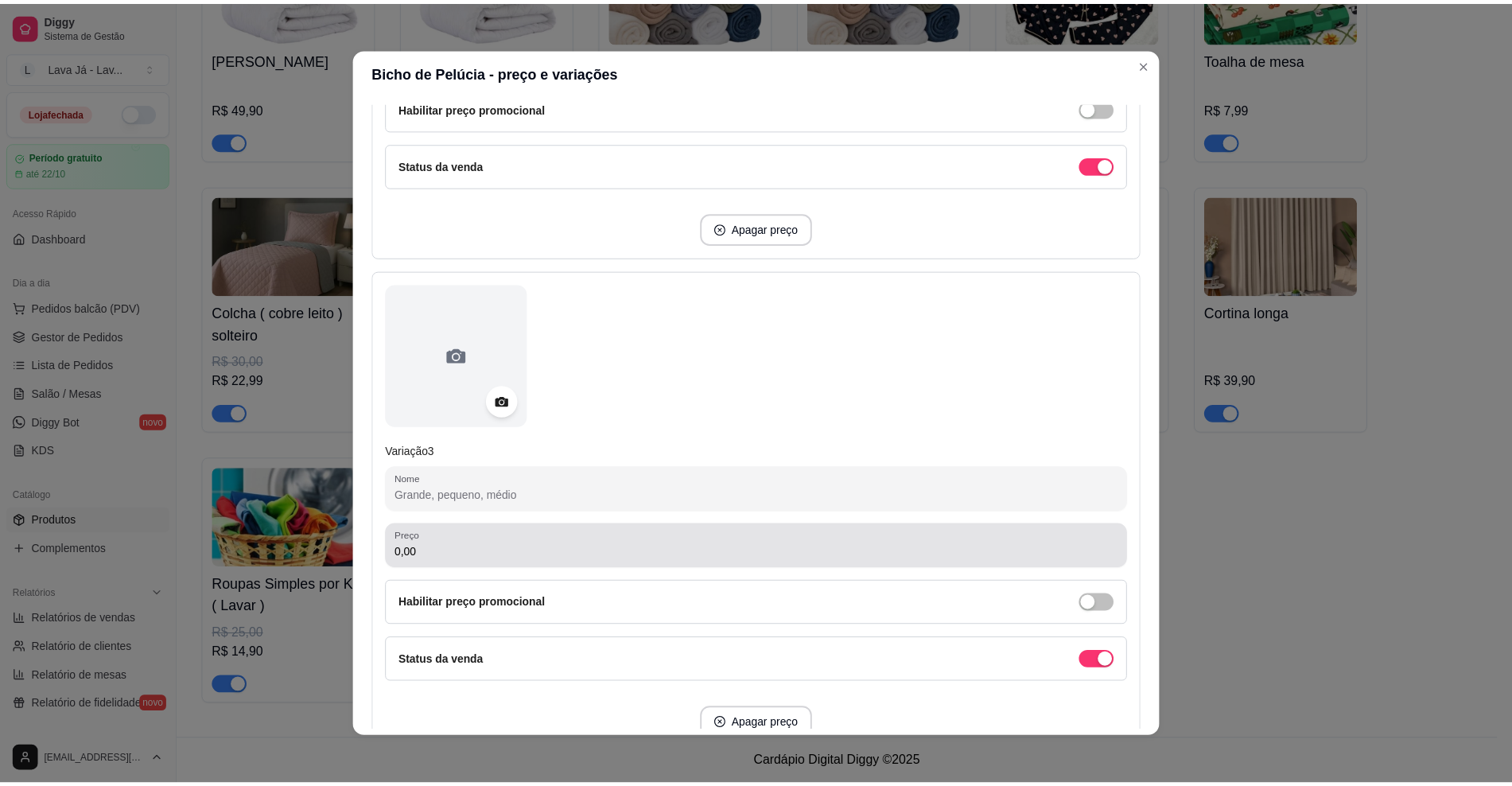
scroll to position [994, 0]
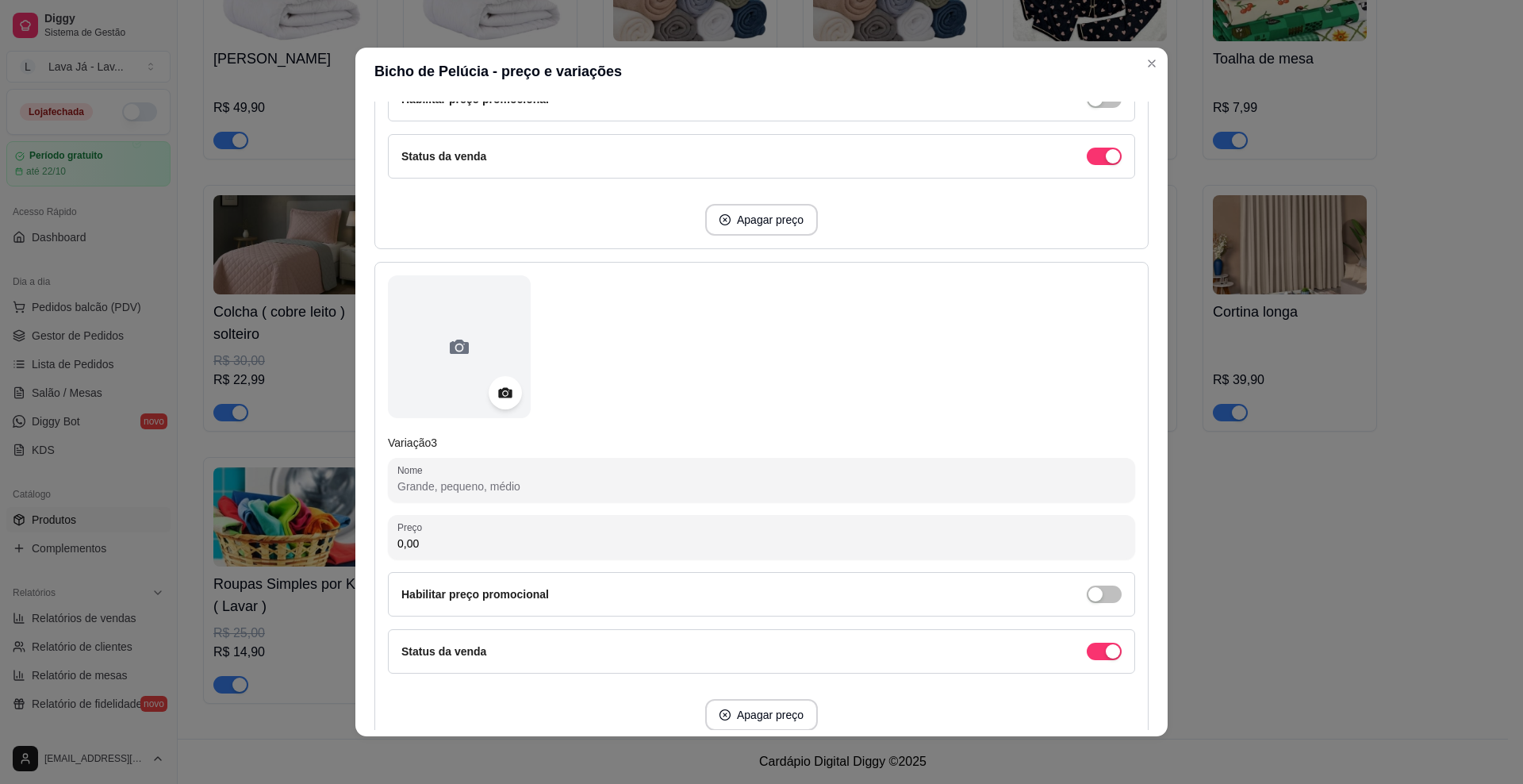
click at [503, 405] on div at bounding box center [505, 392] width 34 height 34
click at [489, 397] on div at bounding box center [505, 392] width 34 height 34
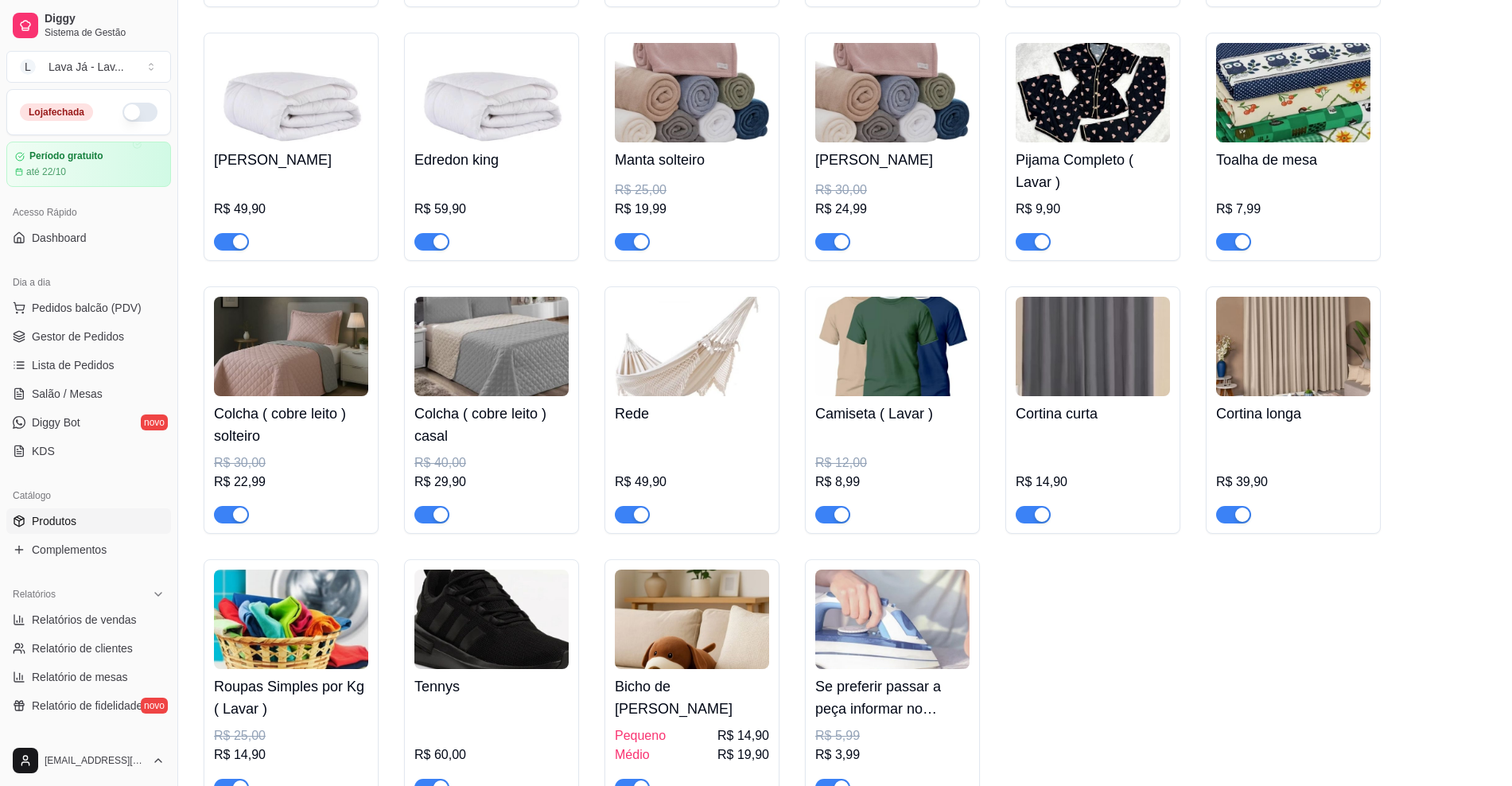
scroll to position [1089, 0]
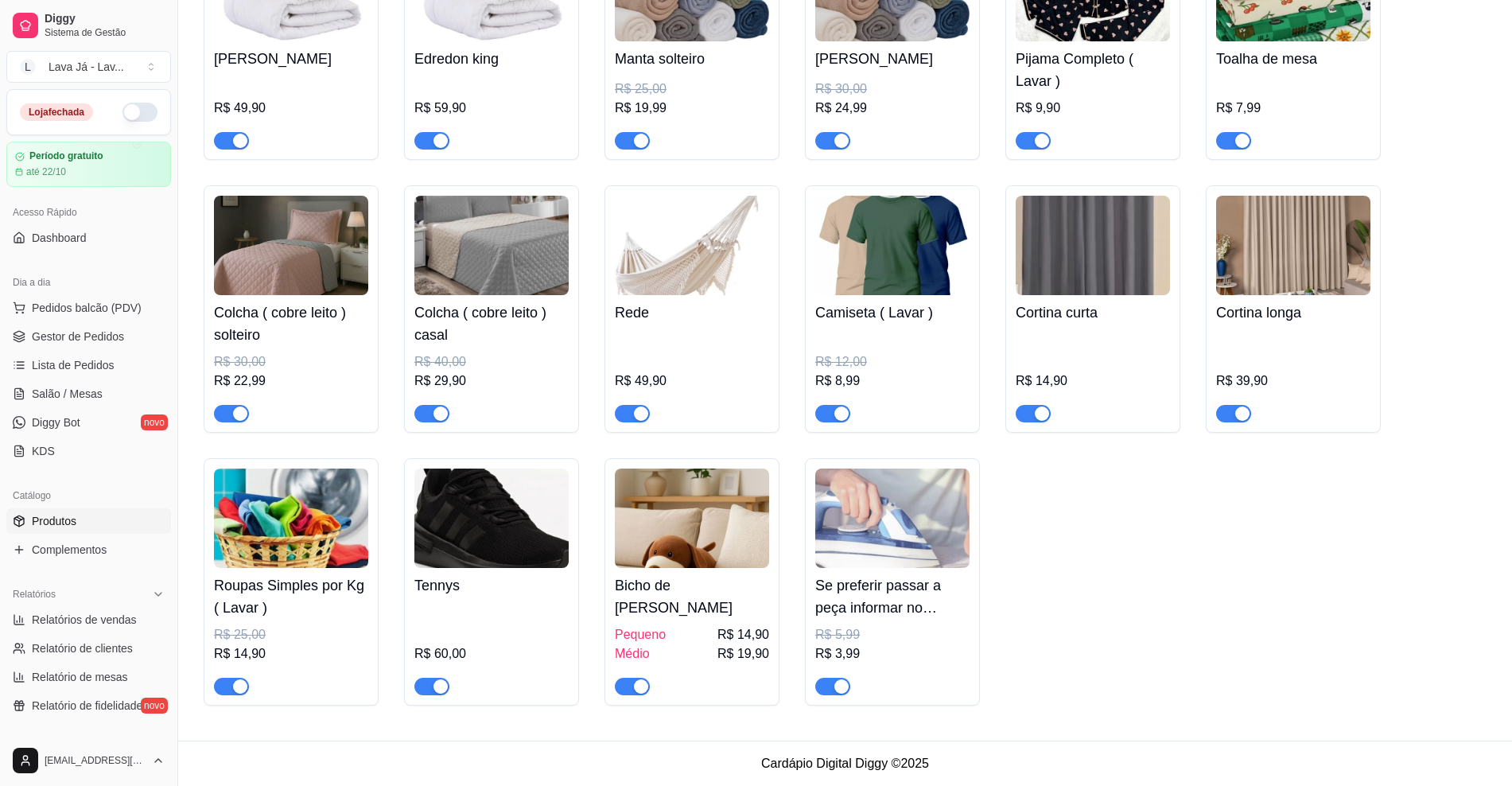
click at [720, 543] on img at bounding box center [692, 517] width 154 height 99
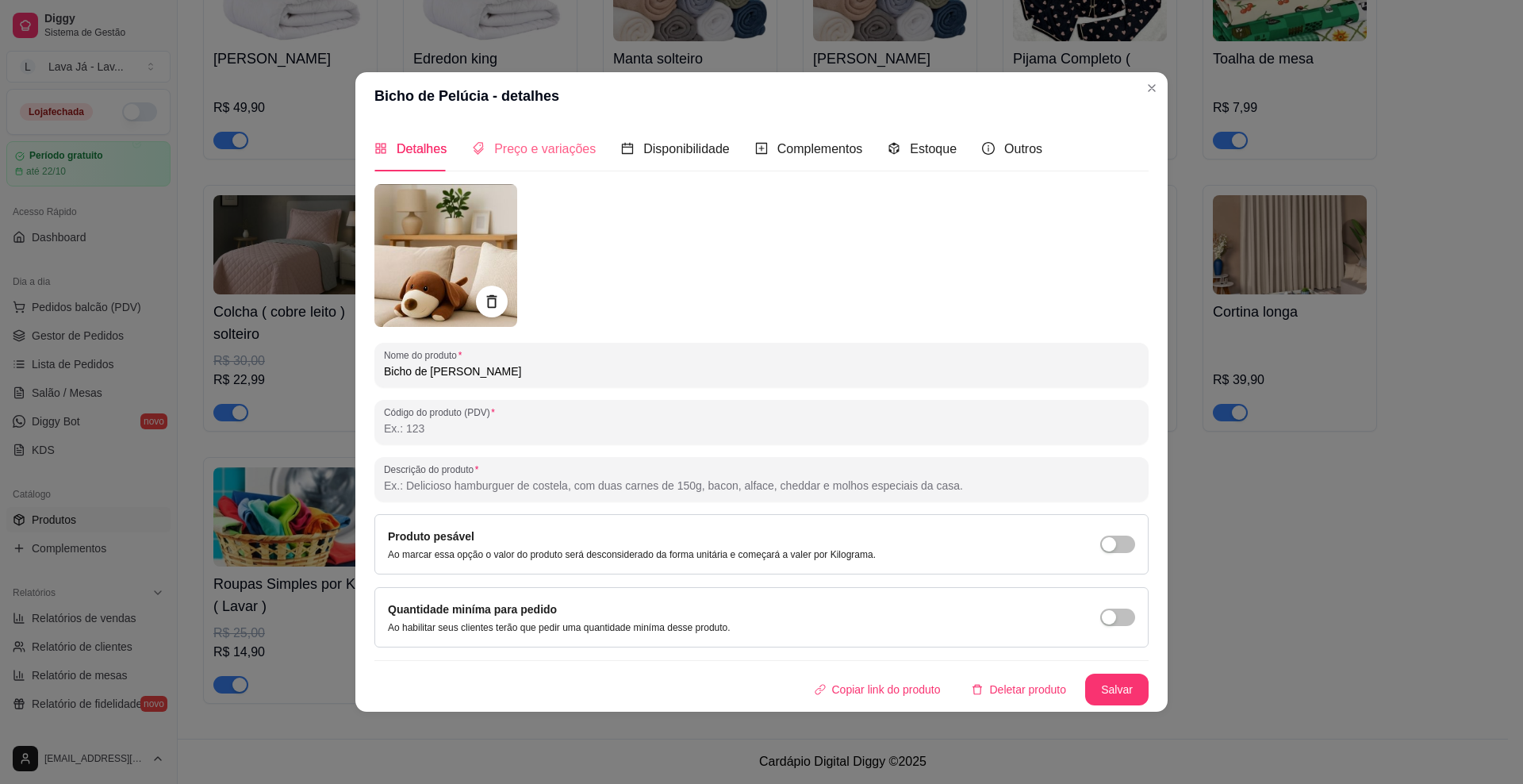
click at [525, 162] on div "Preço e variações" at bounding box center [533, 148] width 124 height 45
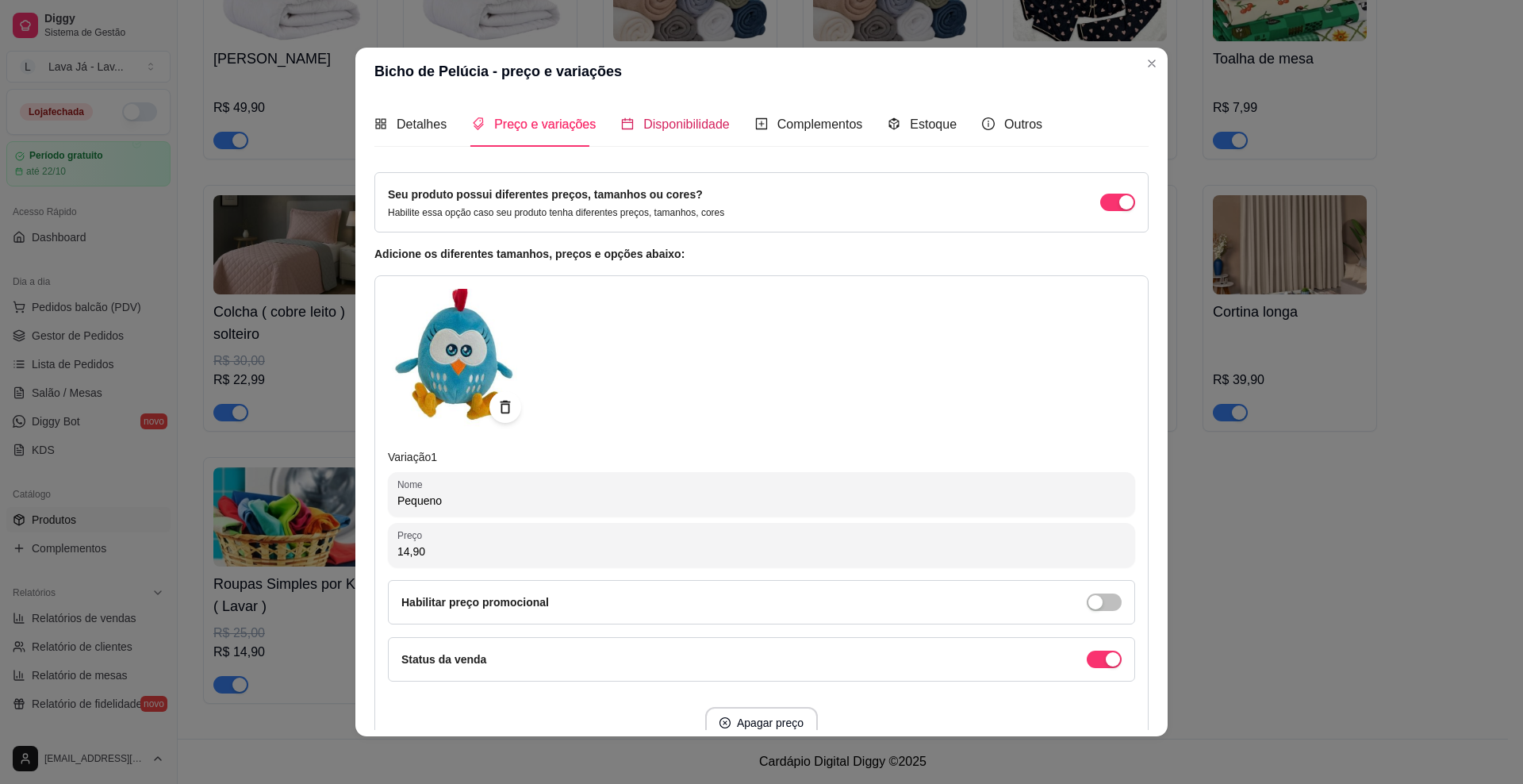
click at [663, 127] on span "Disponibilidade" at bounding box center [687, 124] width 87 height 13
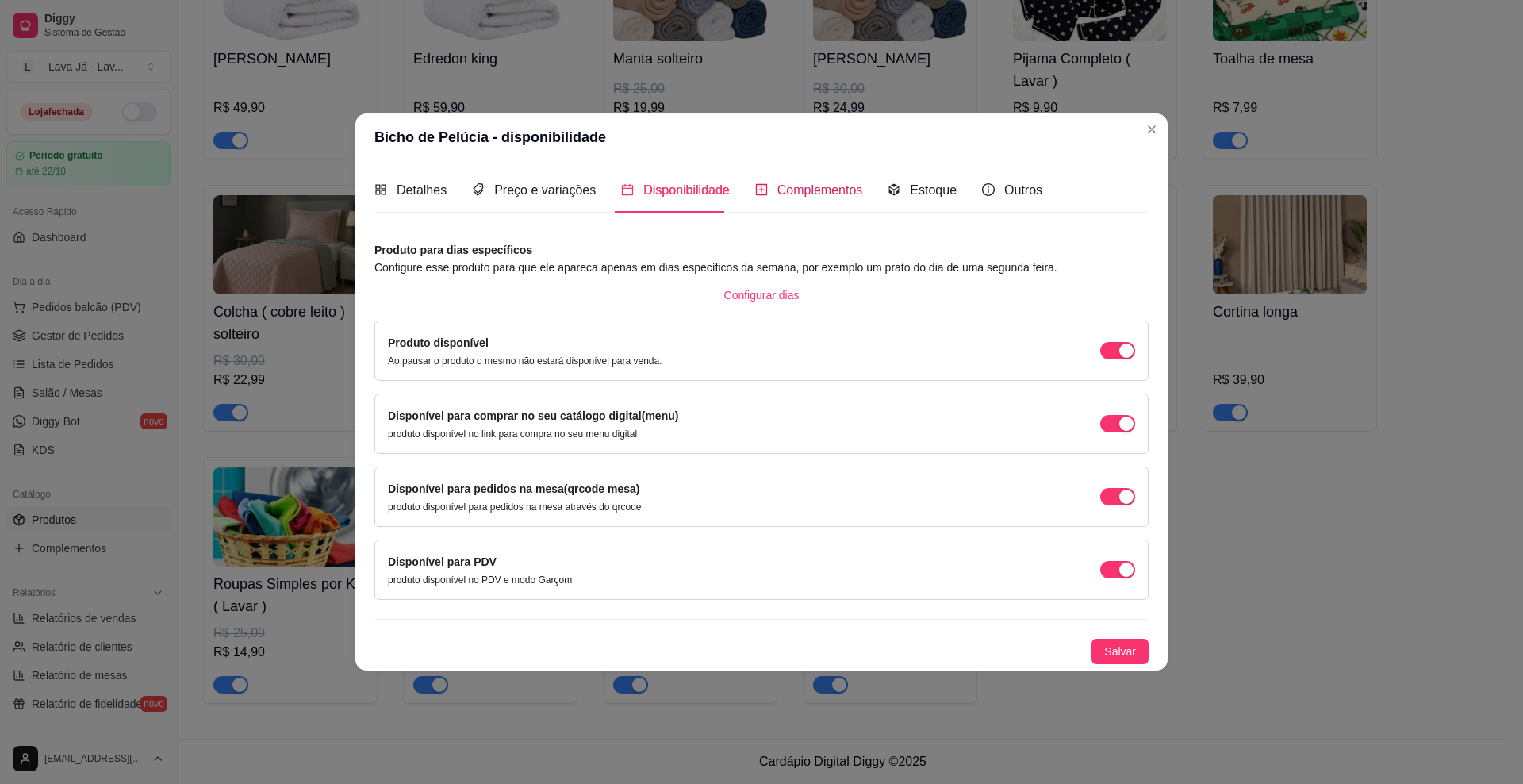
click at [835, 197] on span "Complementos" at bounding box center [820, 190] width 86 height 13
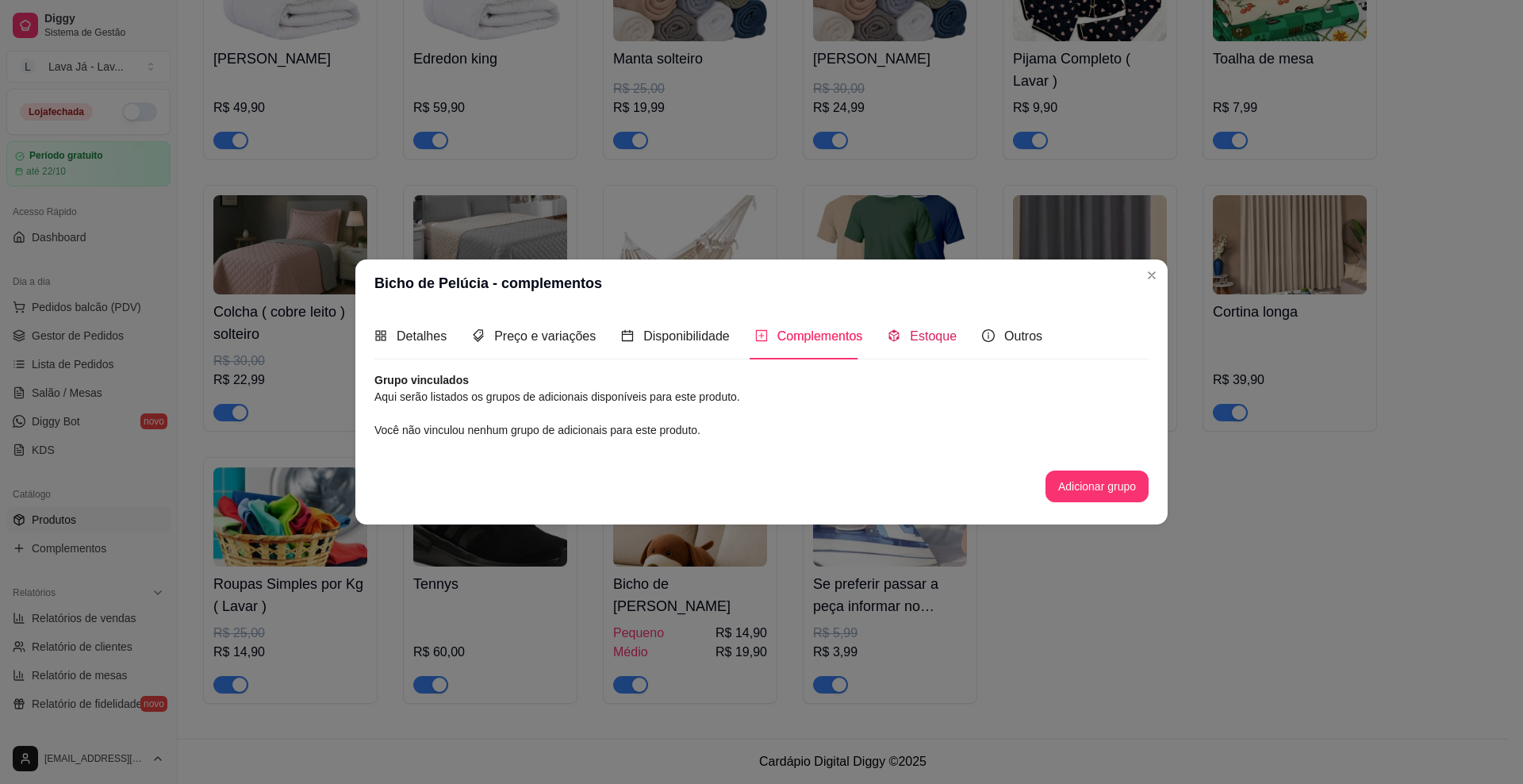
click at [926, 343] on div "Estoque" at bounding box center [922, 336] width 69 height 20
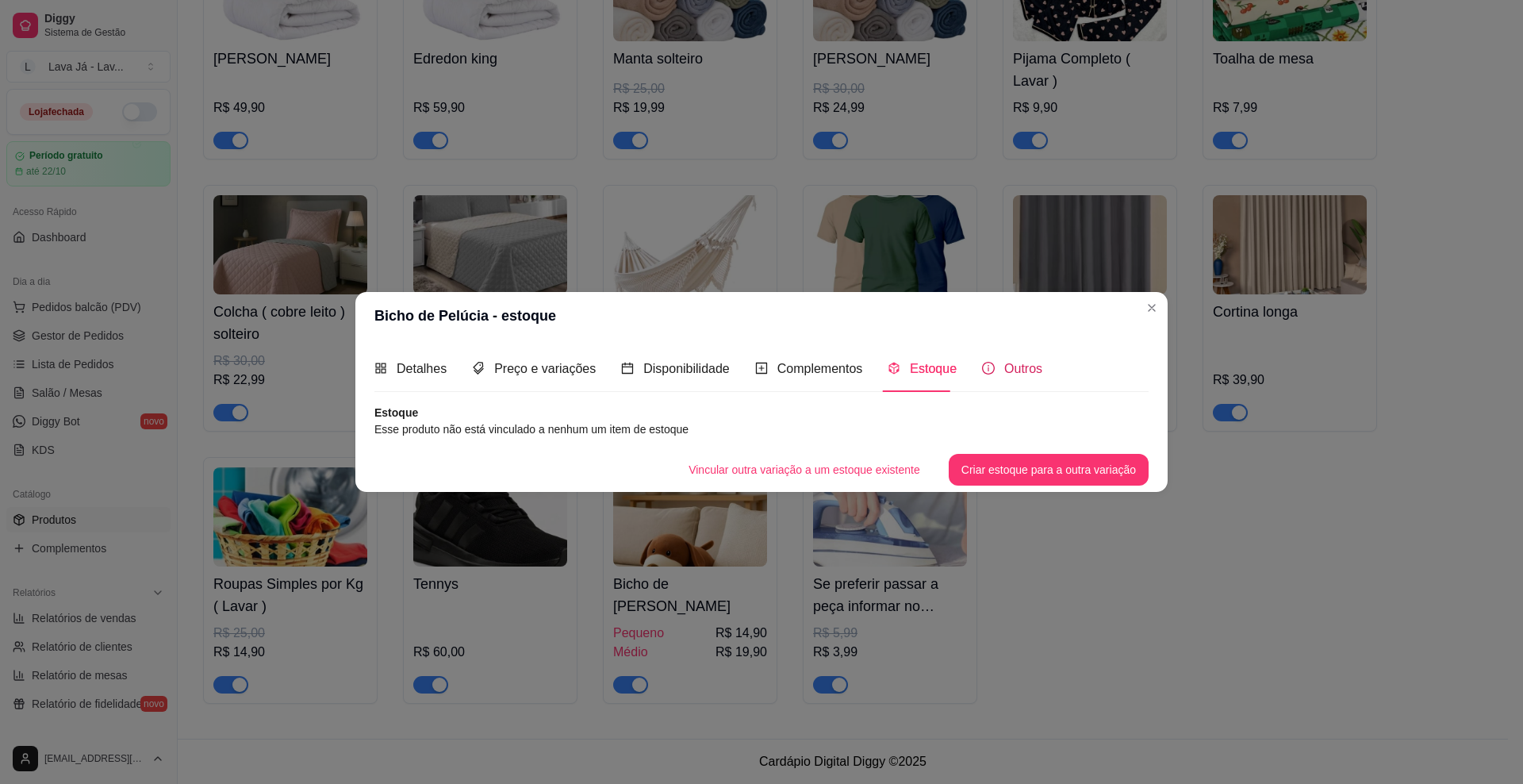
click at [1012, 363] on span "Outros" at bounding box center [1023, 369] width 38 height 13
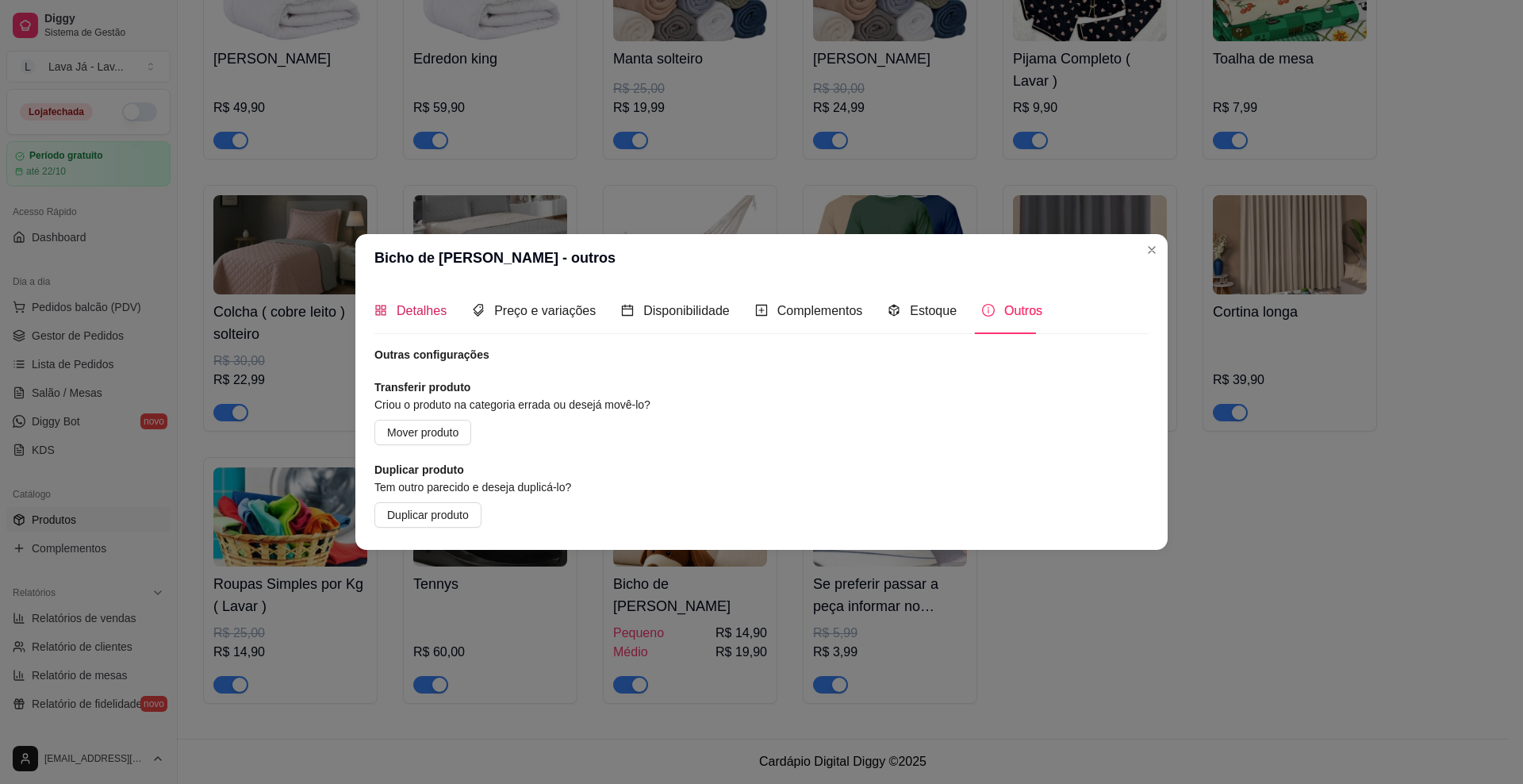
click at [422, 307] on span "Detalhes" at bounding box center [421, 310] width 50 height 13
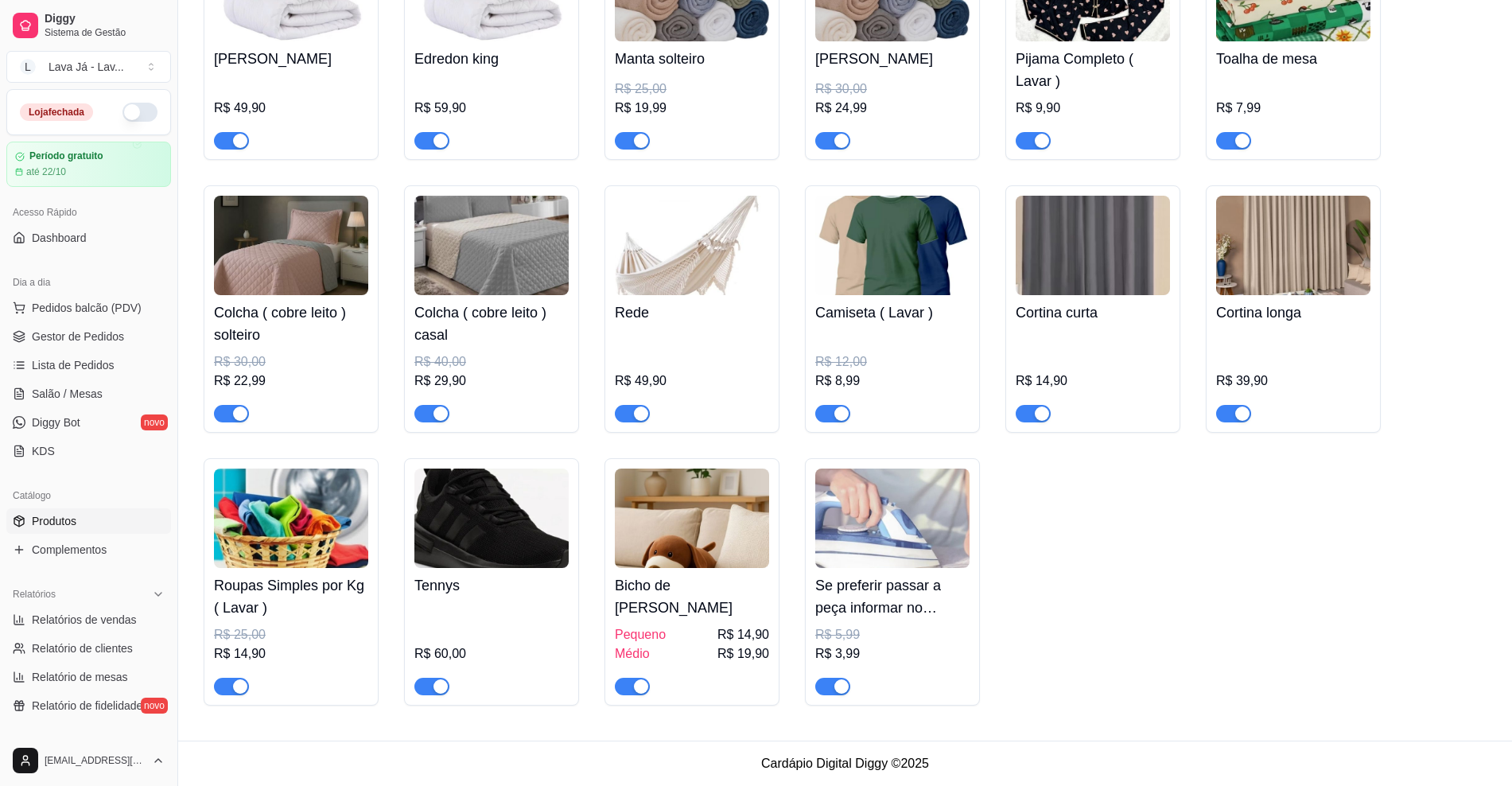
click at [680, 529] on img at bounding box center [692, 517] width 154 height 99
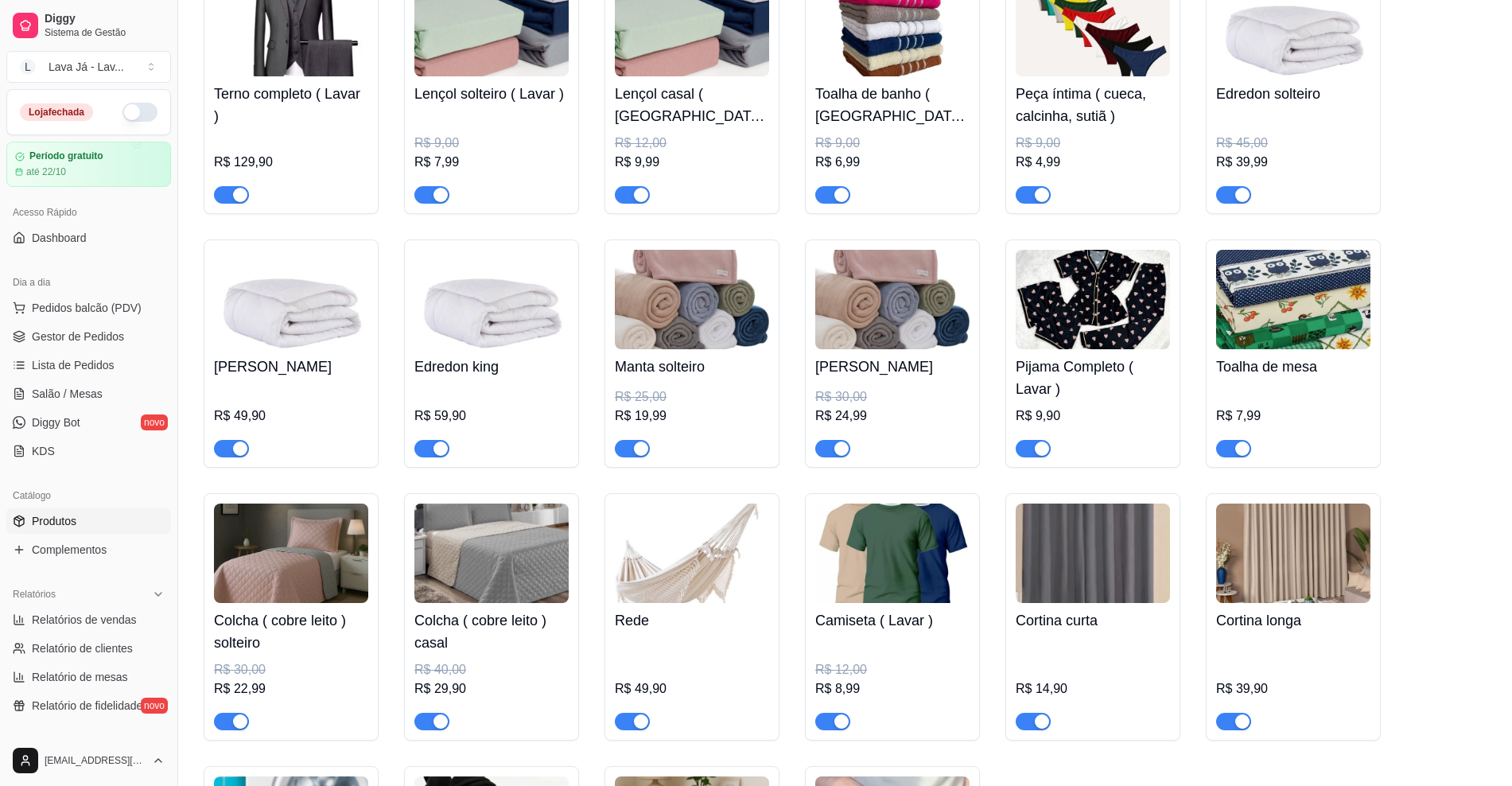
scroll to position [994, 0]
